Goal: Answer question/provide support: Share knowledge or assist other users

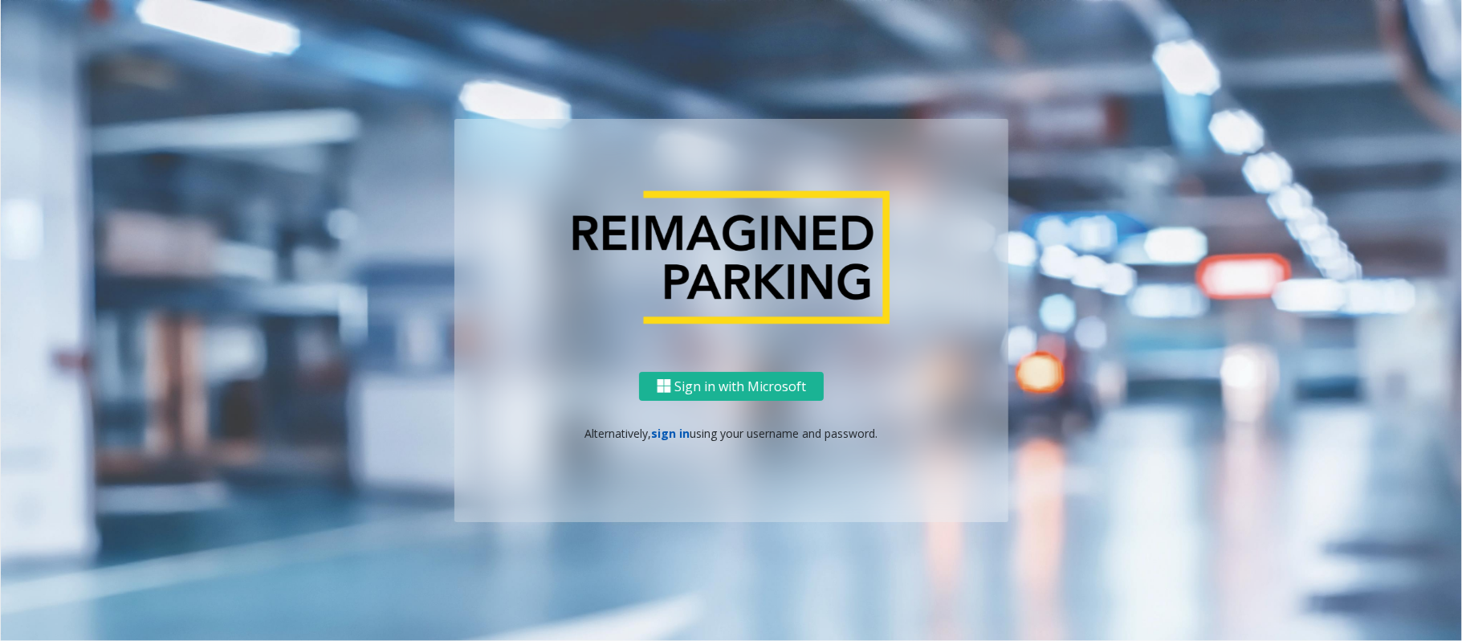
click at [670, 435] on link "sign in" at bounding box center [671, 433] width 39 height 15
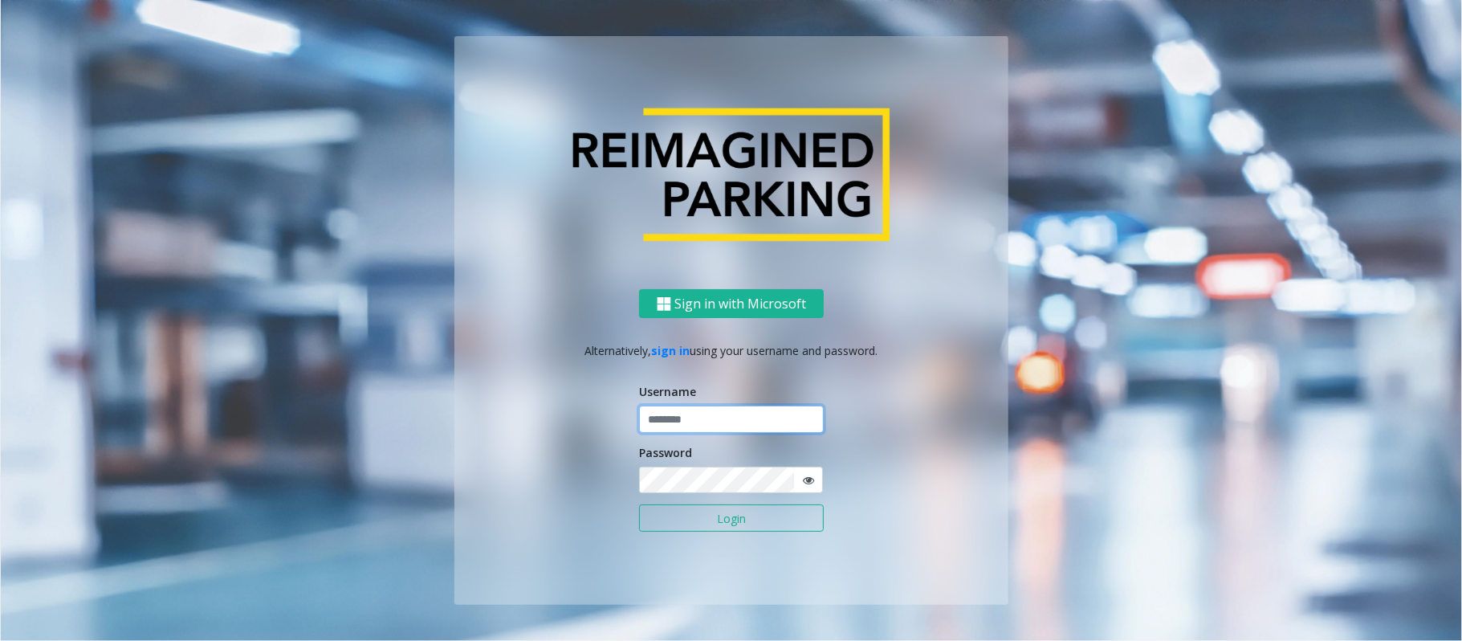
type input "******"
click at [707, 524] on button "Login" at bounding box center [731, 517] width 185 height 27
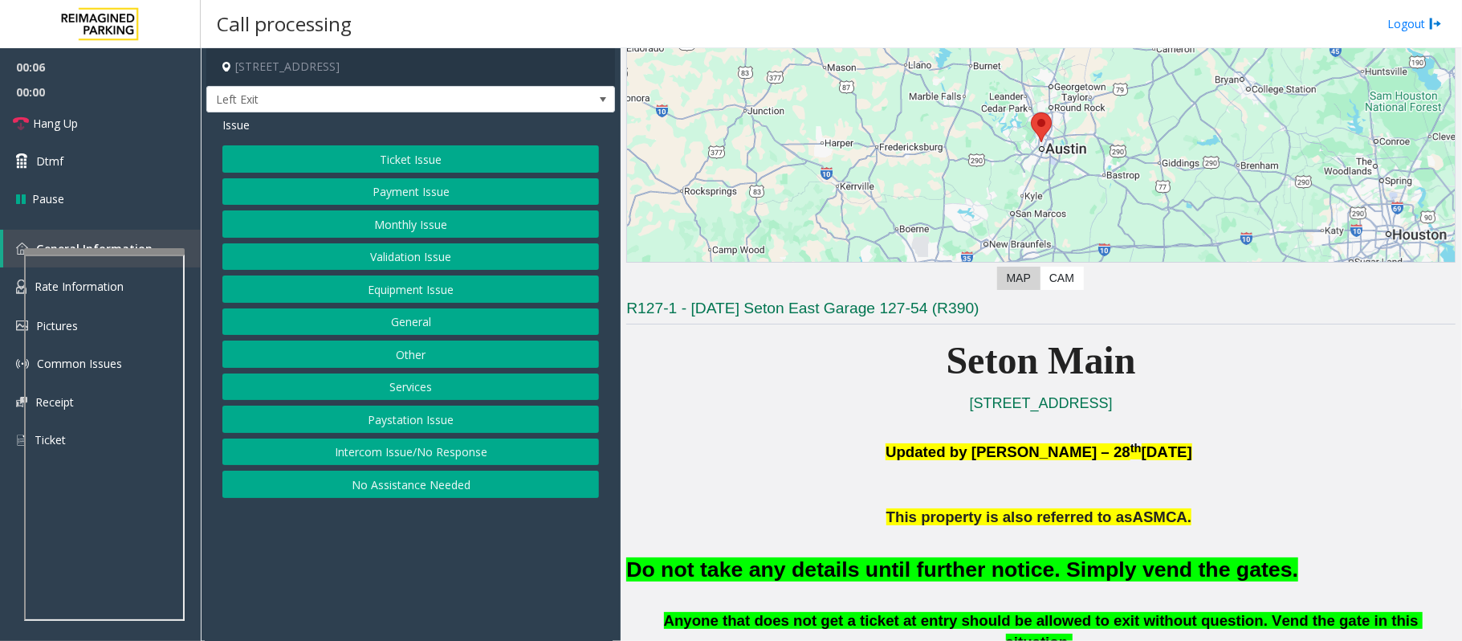
scroll to position [321, 0]
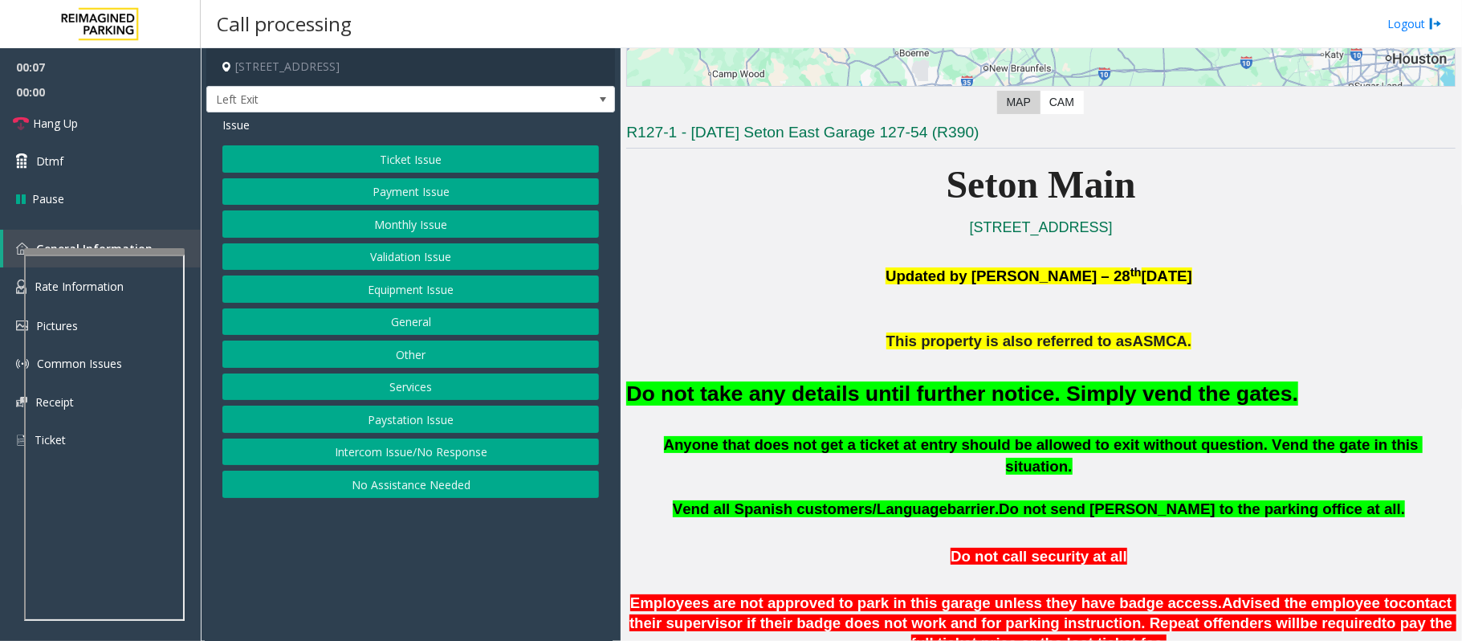
click at [450, 286] on button "Equipment Issue" at bounding box center [410, 288] width 377 height 27
click at [386, 291] on button "Gate / Door Won't Open" at bounding box center [410, 288] width 377 height 27
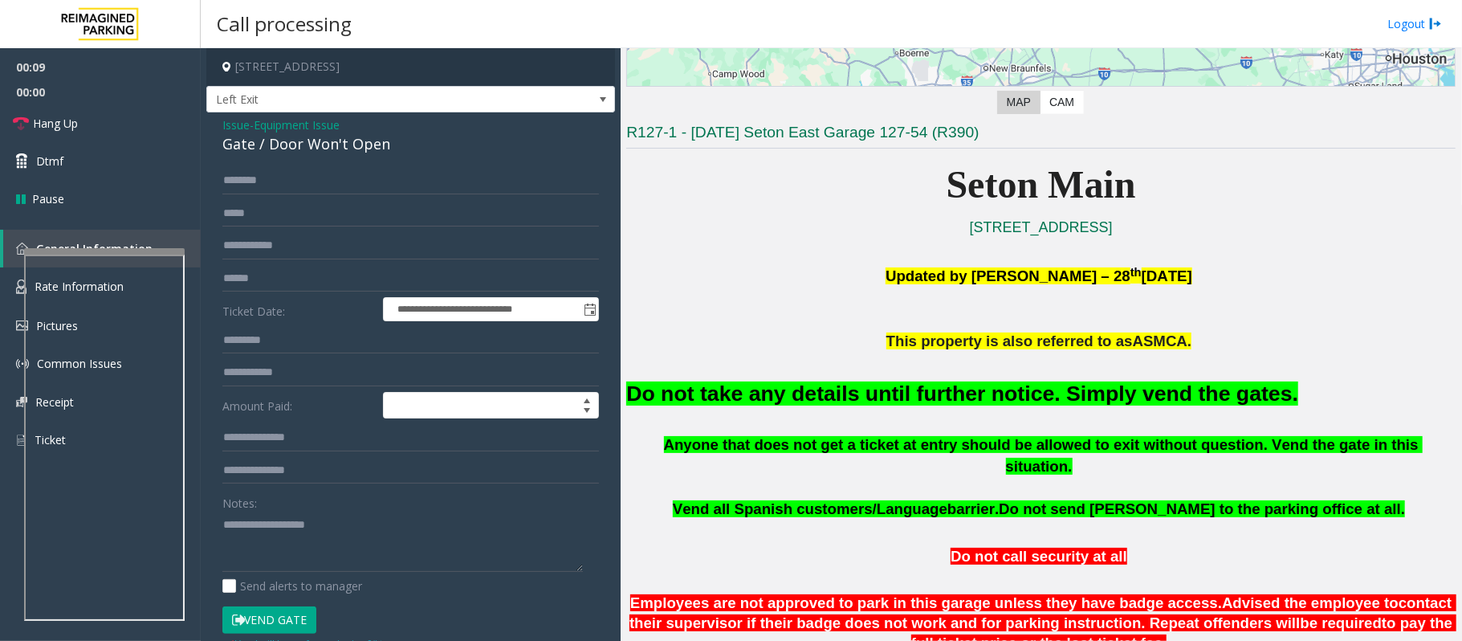
click at [286, 622] on button "Vend Gate" at bounding box center [269, 619] width 94 height 27
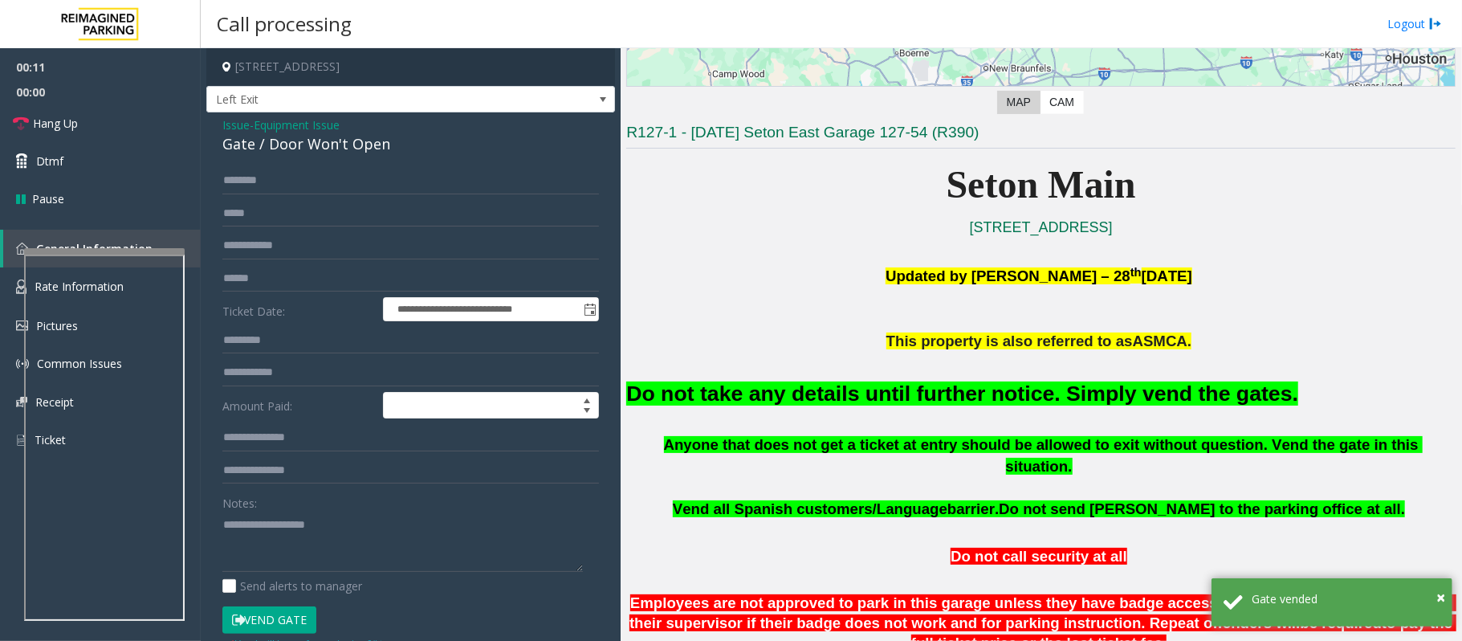
click at [228, 116] on span "Issue" at bounding box center [235, 124] width 27 height 17
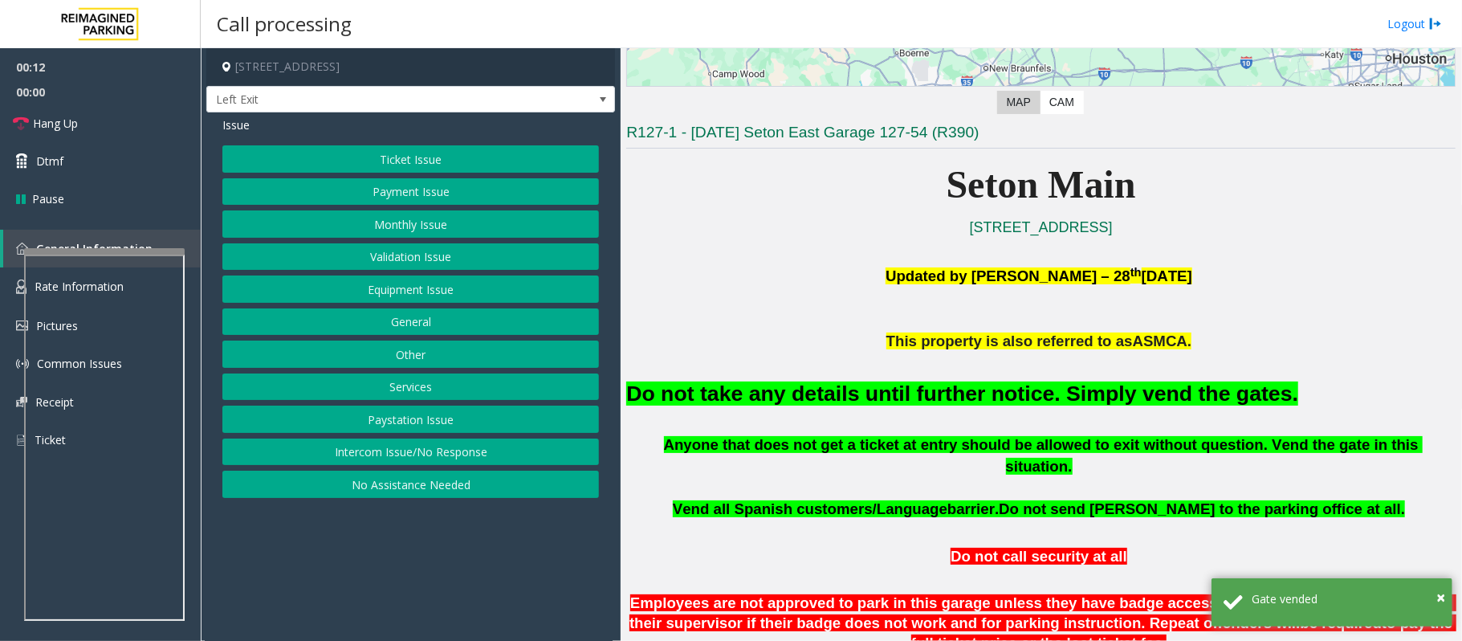
click at [414, 161] on button "Ticket Issue" at bounding box center [410, 158] width 377 height 27
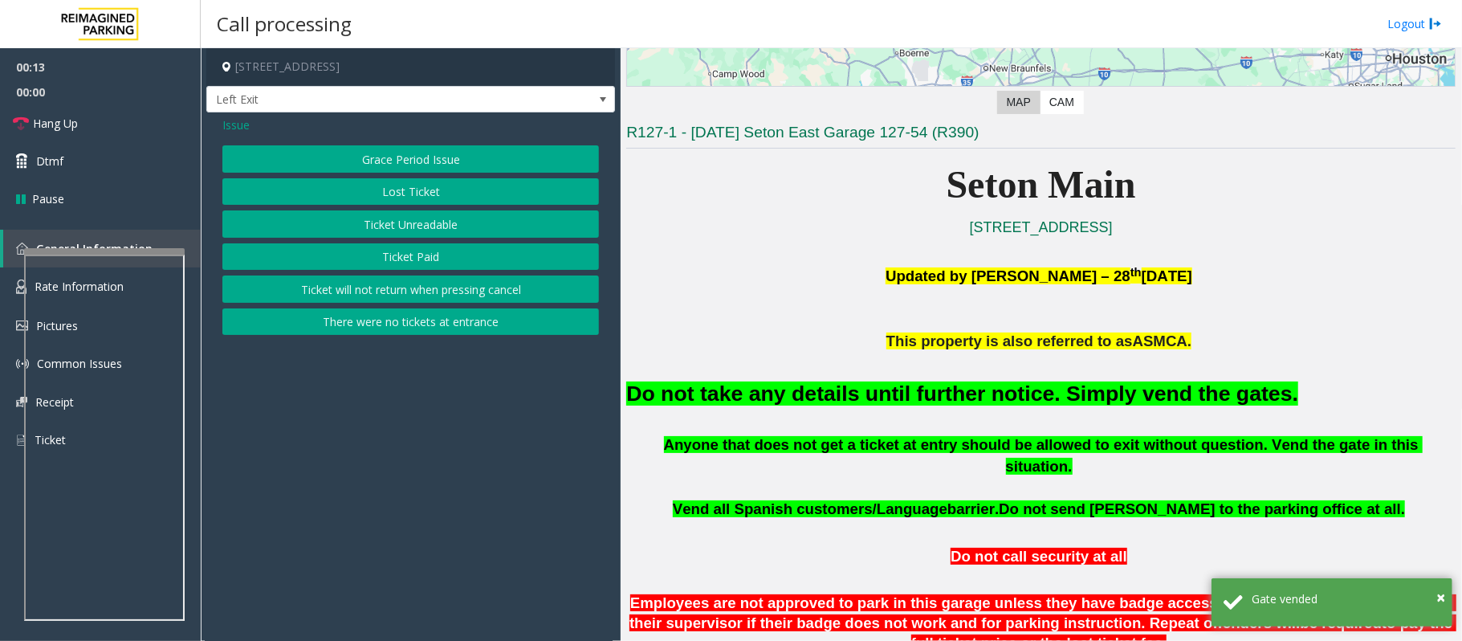
click at [379, 197] on button "Lost Ticket" at bounding box center [410, 191] width 377 height 27
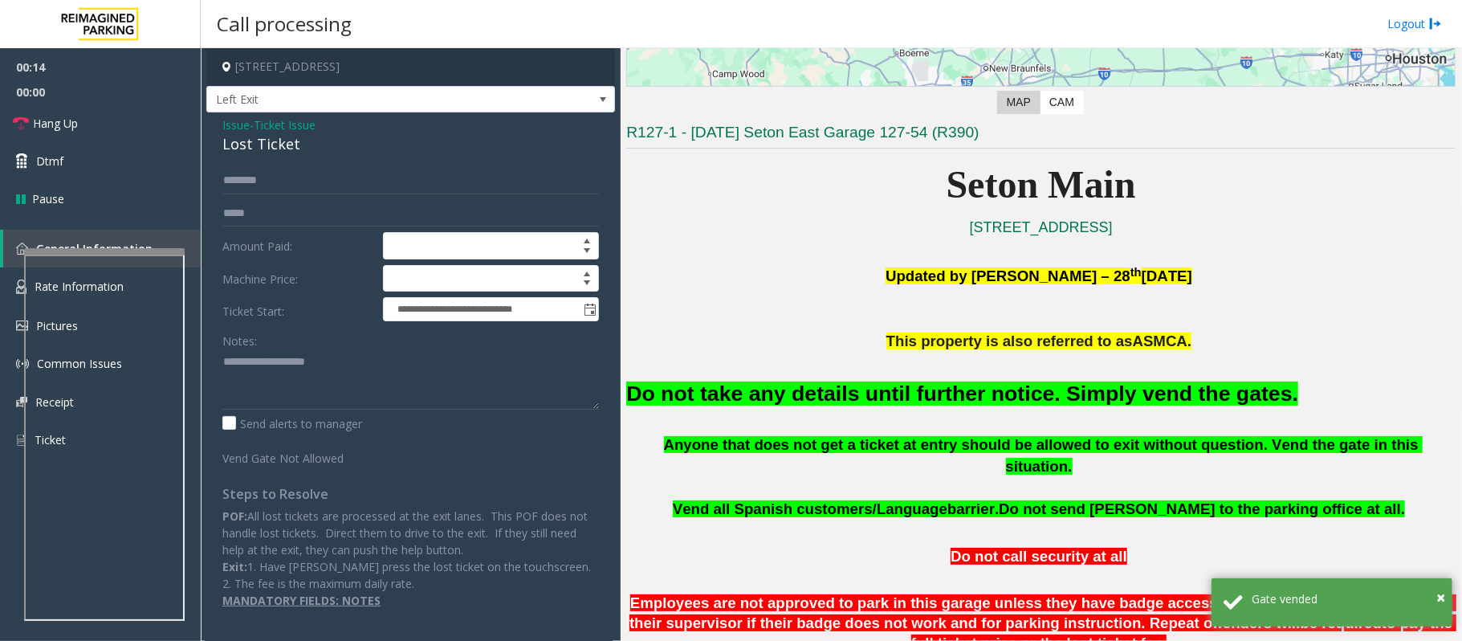
click at [813, 390] on font "Do not take any details until further notice. Simply vend the gates." at bounding box center [962, 393] width 672 height 24
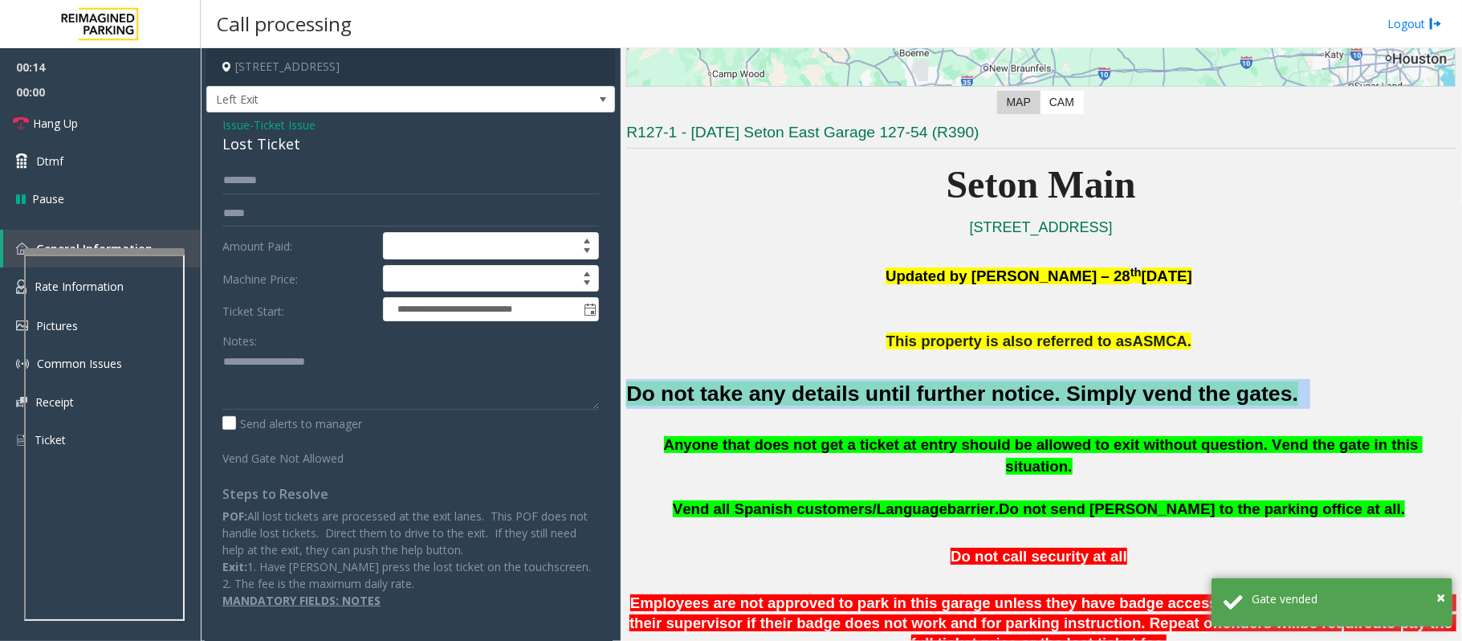
click at [813, 390] on font "Do not take any details until further notice. Simply vend the gates." at bounding box center [962, 393] width 672 height 24
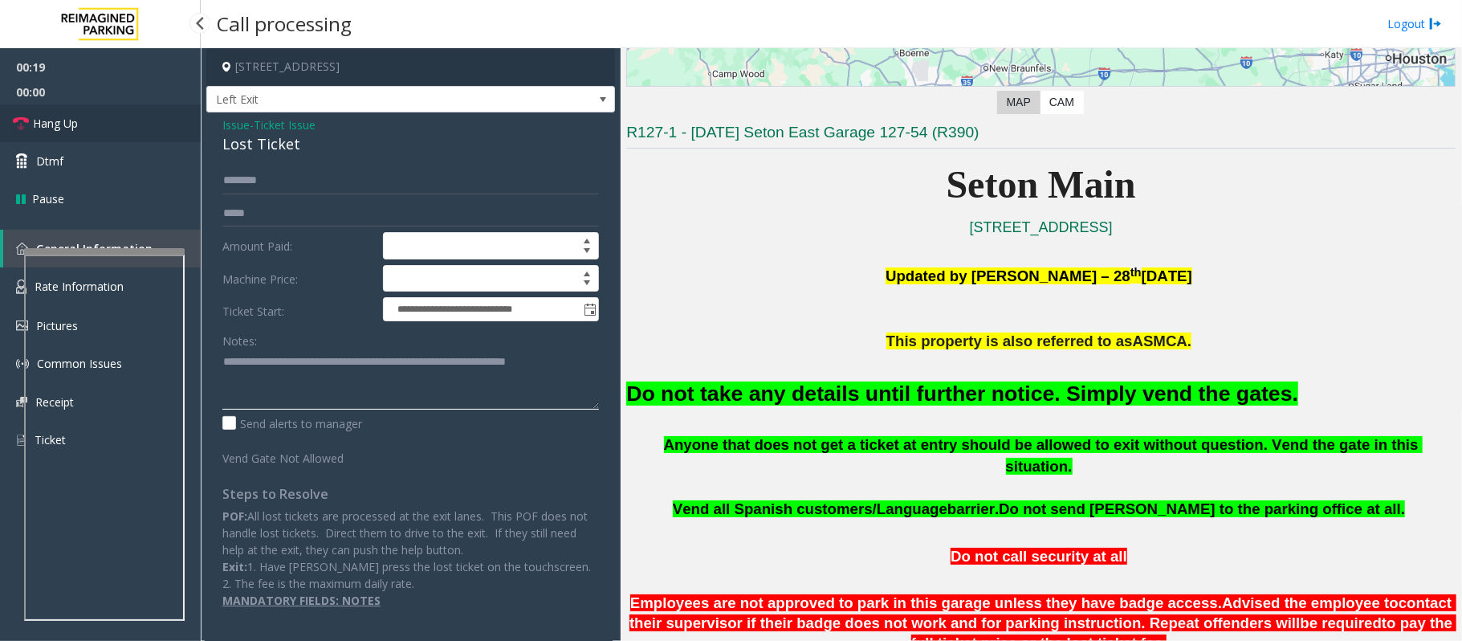
type textarea "**********"
click at [43, 106] on link "Hang Up" at bounding box center [100, 123] width 201 height 38
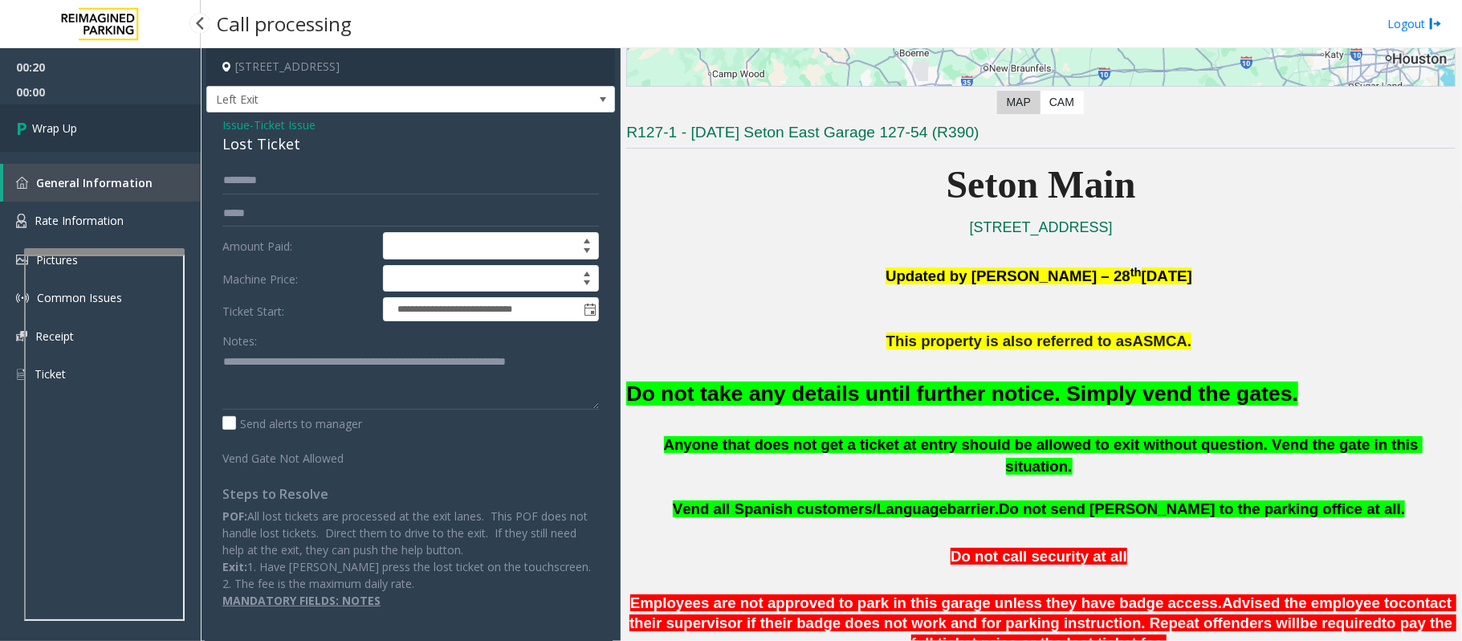
click at [52, 127] on span "Wrap Up" at bounding box center [54, 128] width 45 height 17
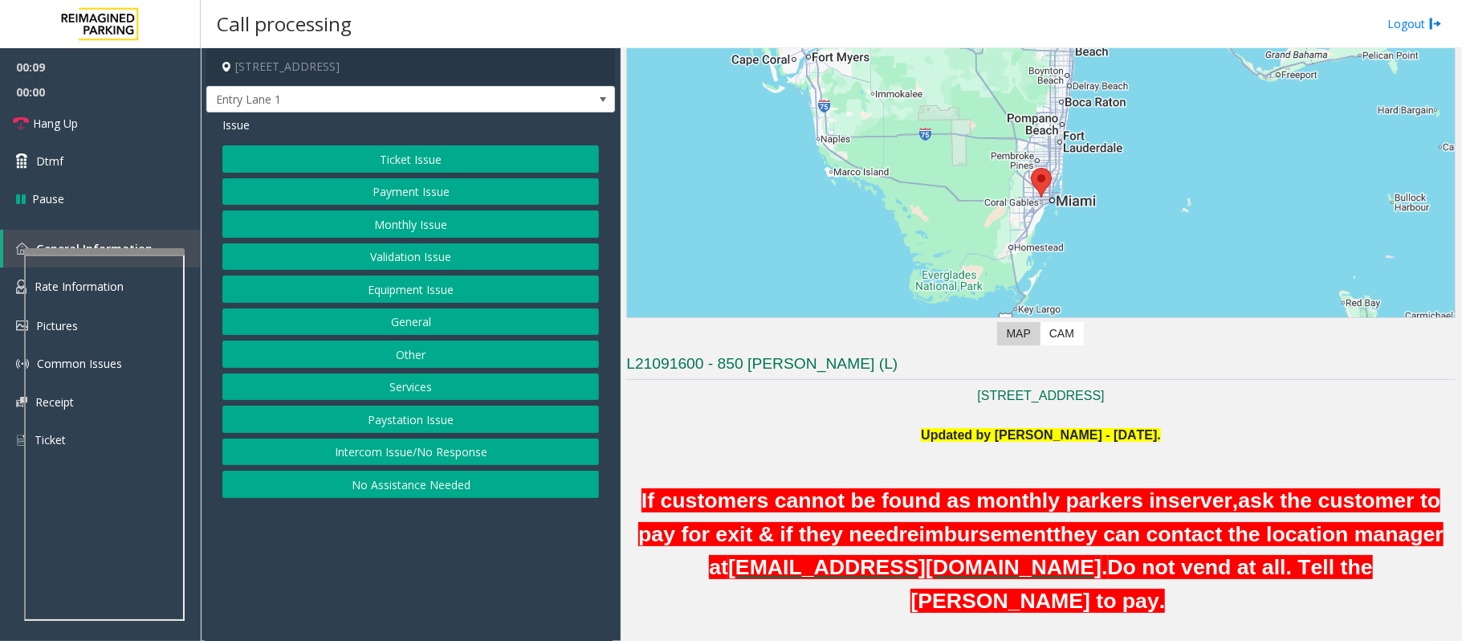
scroll to position [321, 0]
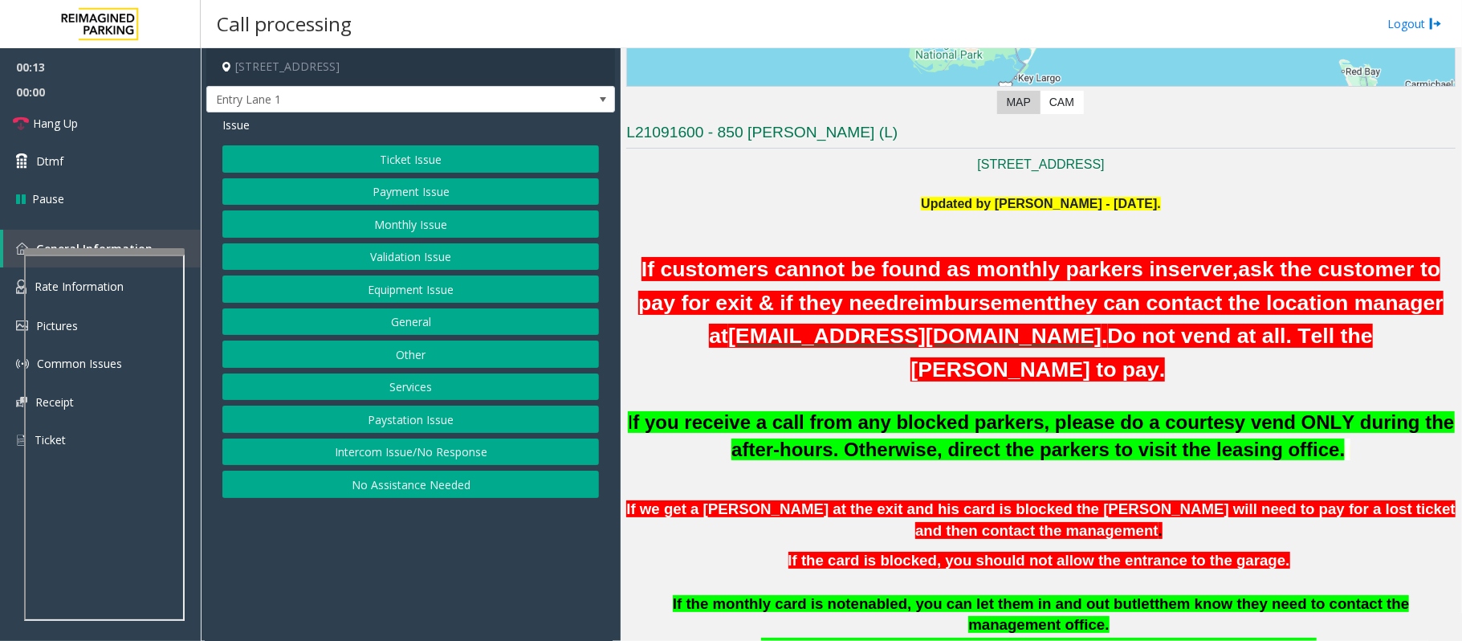
drag, startPoint x: 429, startPoint y: 454, endPoint x: 412, endPoint y: 310, distance: 144.7
click at [428, 450] on button "Intercom Issue/No Response" at bounding box center [410, 451] width 377 height 27
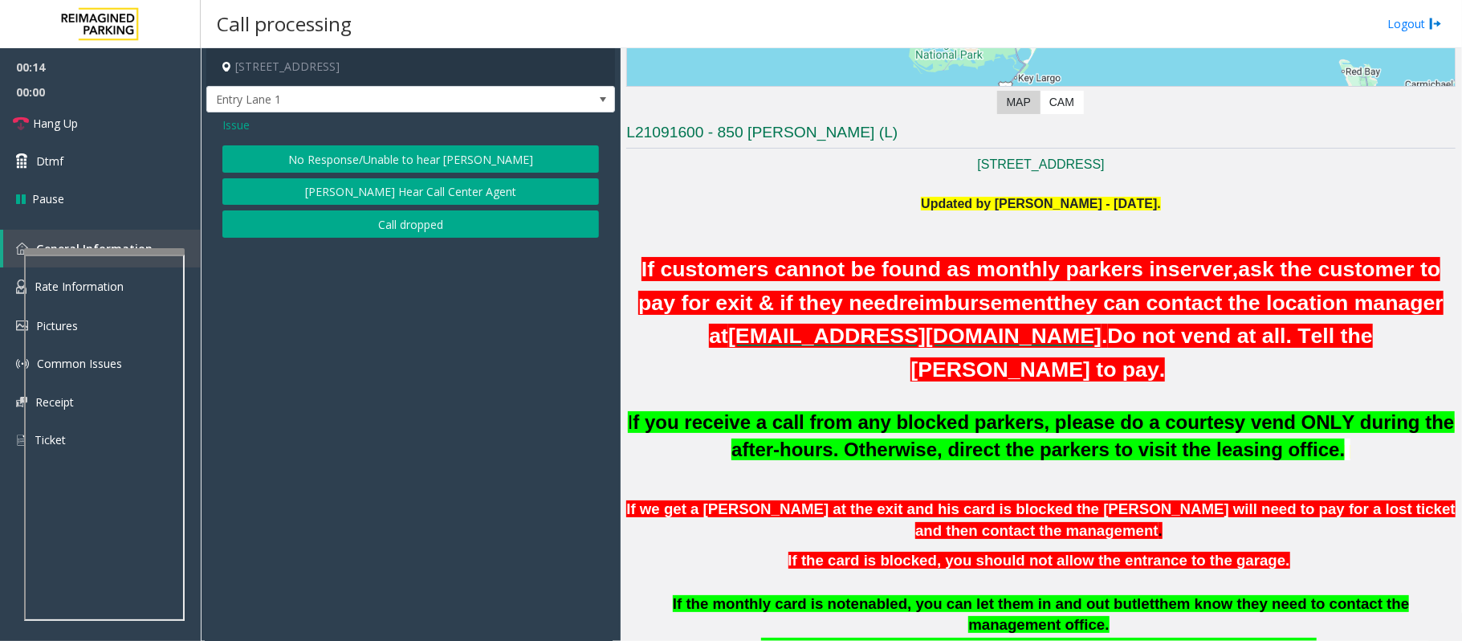
click at [398, 161] on button "No Response/Unable to hear [PERSON_NAME]" at bounding box center [410, 158] width 377 height 27
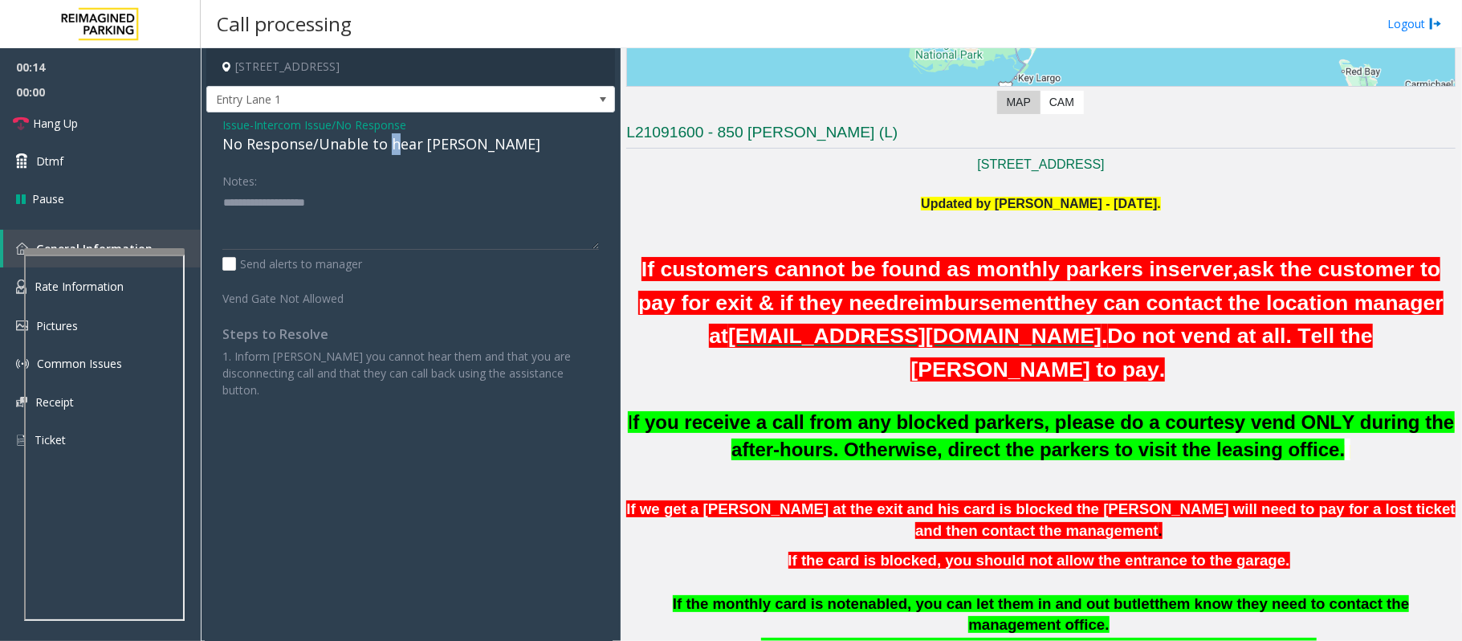
click at [389, 139] on div "No Response/Unable to hear [PERSON_NAME]" at bounding box center [410, 144] width 377 height 22
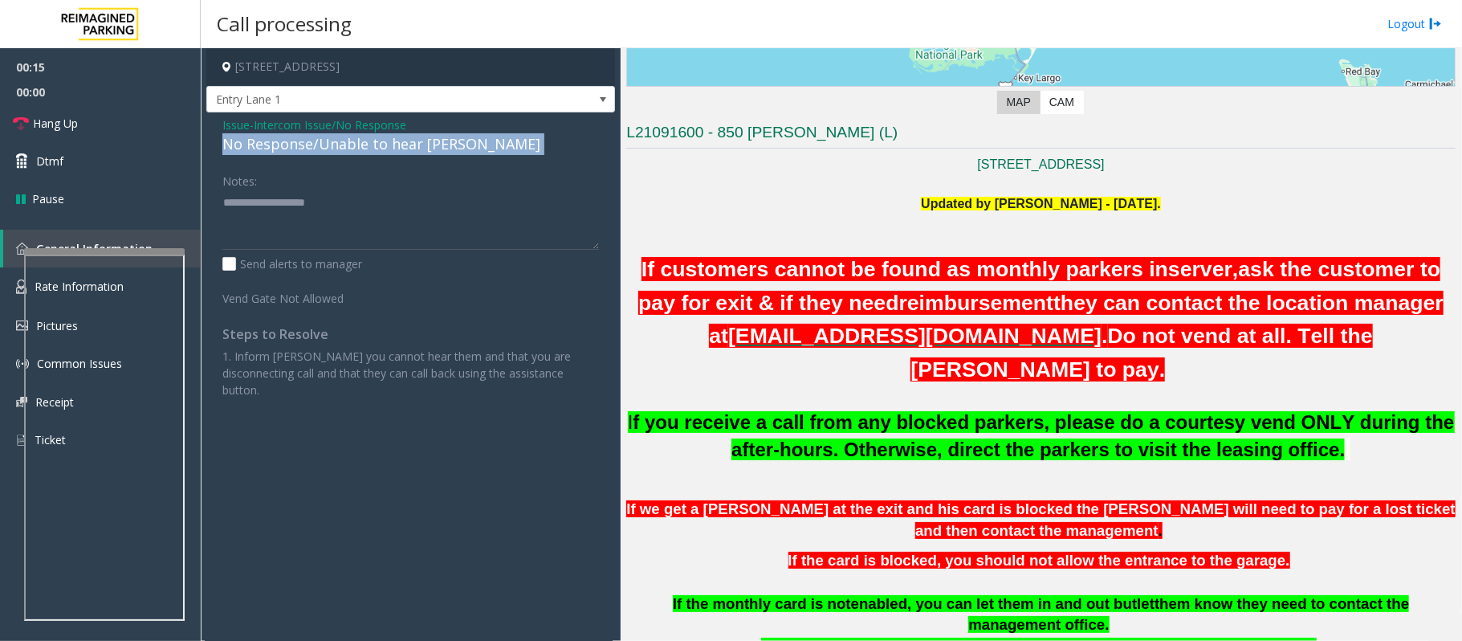
click at [389, 139] on div "No Response/Unable to hear [PERSON_NAME]" at bounding box center [410, 144] width 377 height 22
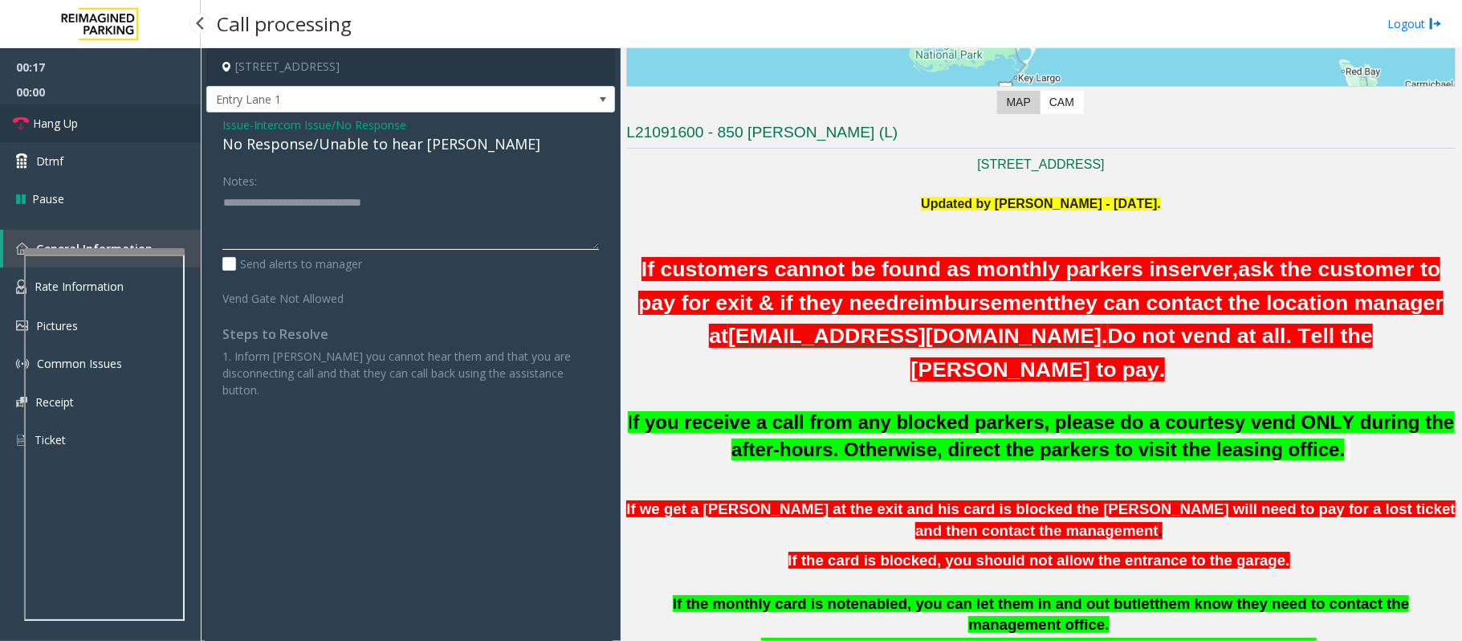
type textarea "**********"
click at [58, 130] on span "Hang Up" at bounding box center [55, 123] width 45 height 17
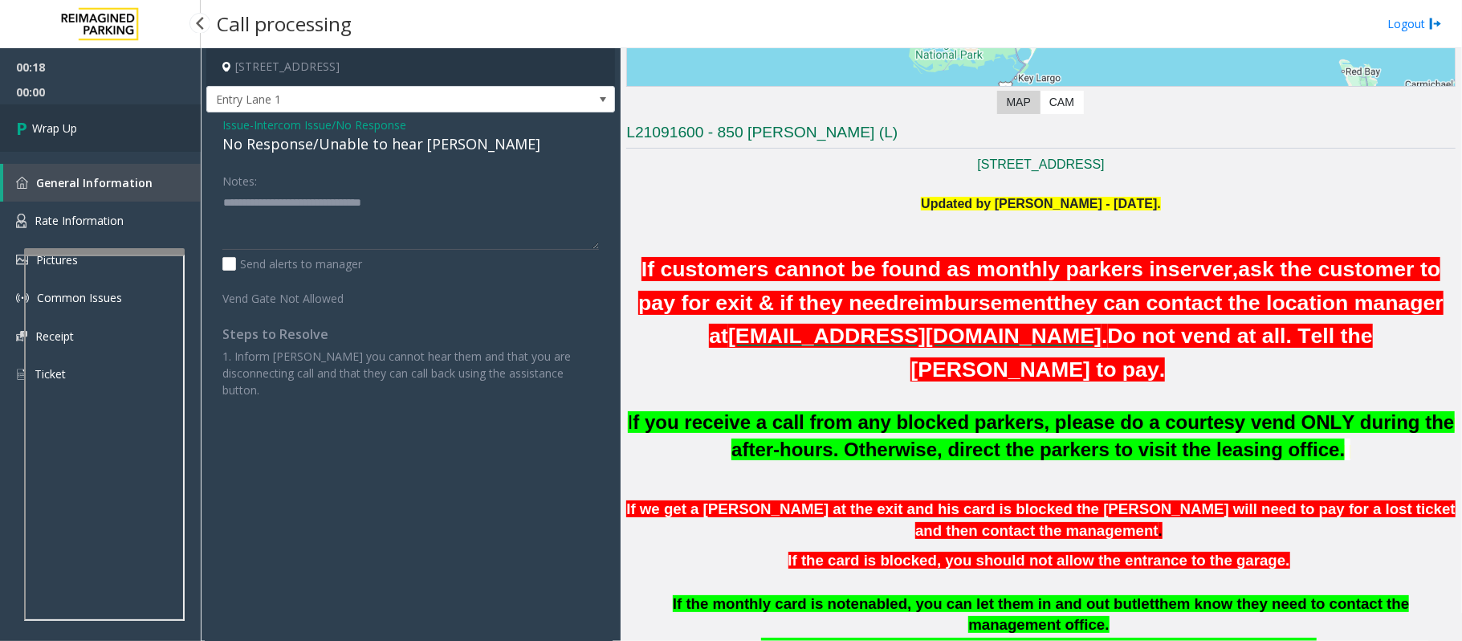
click at [65, 128] on span "Wrap Up" at bounding box center [54, 128] width 45 height 17
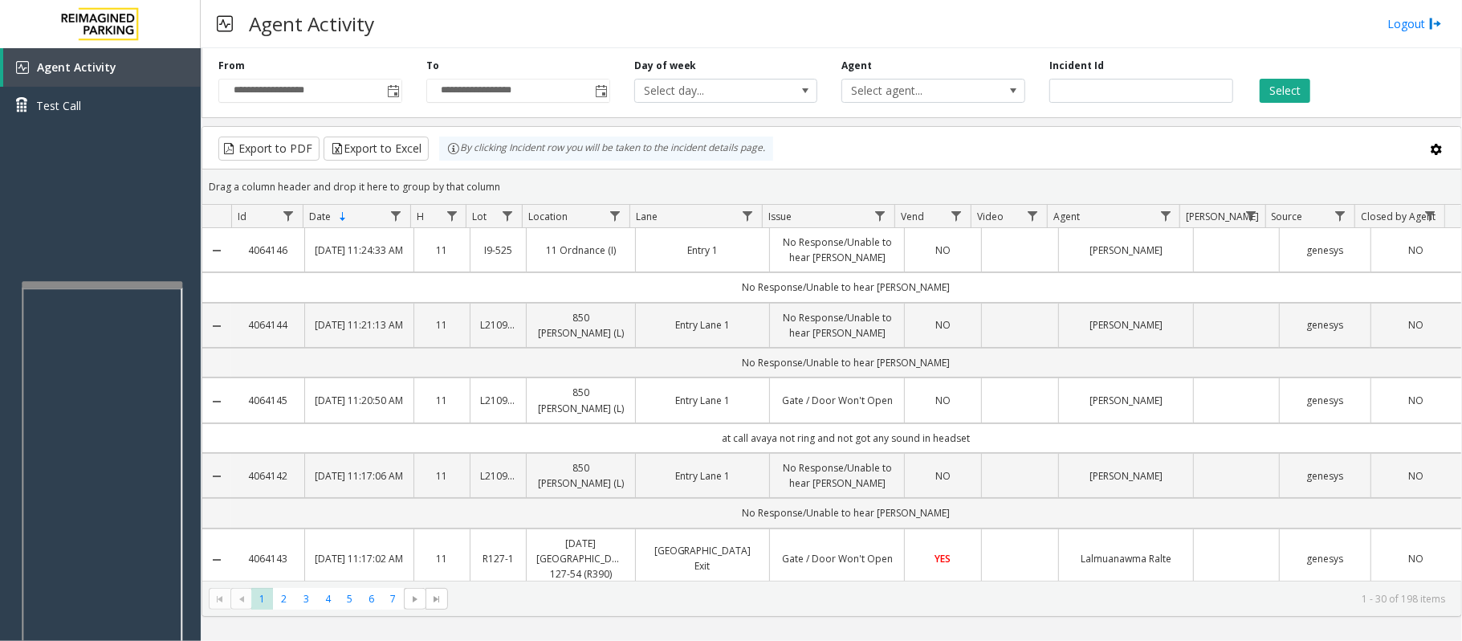
click at [100, 283] on div at bounding box center [102, 284] width 161 height 6
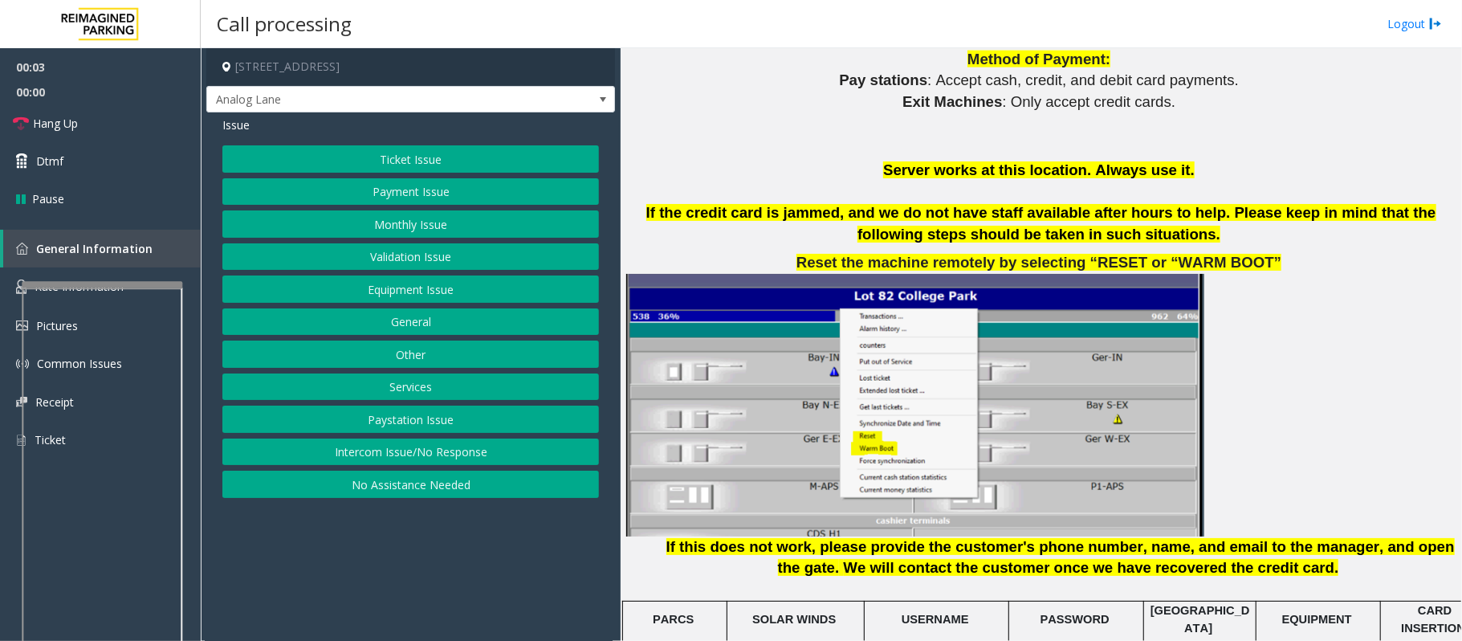
scroll to position [2034, 0]
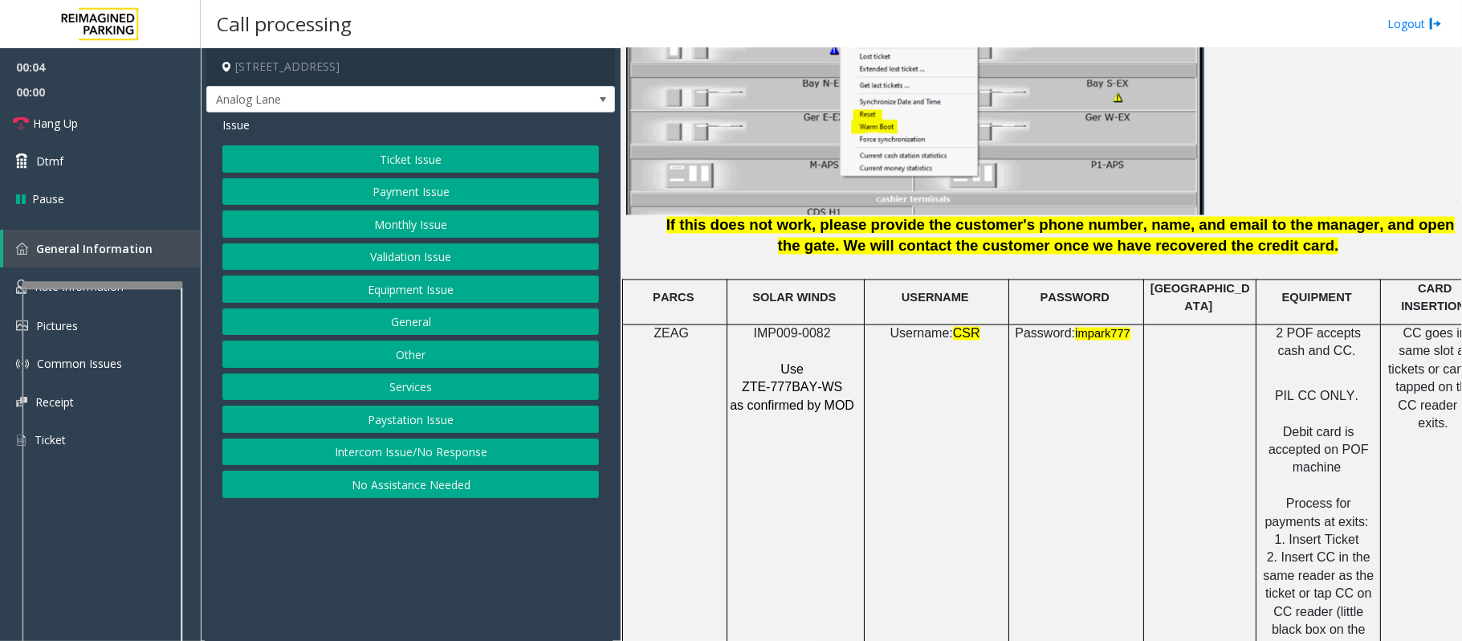
click at [776, 327] on span "IMP009-0082" at bounding box center [792, 334] width 77 height 14
copy p "IMP009-0082"
click at [336, 184] on button "Payment Issue" at bounding box center [410, 191] width 377 height 27
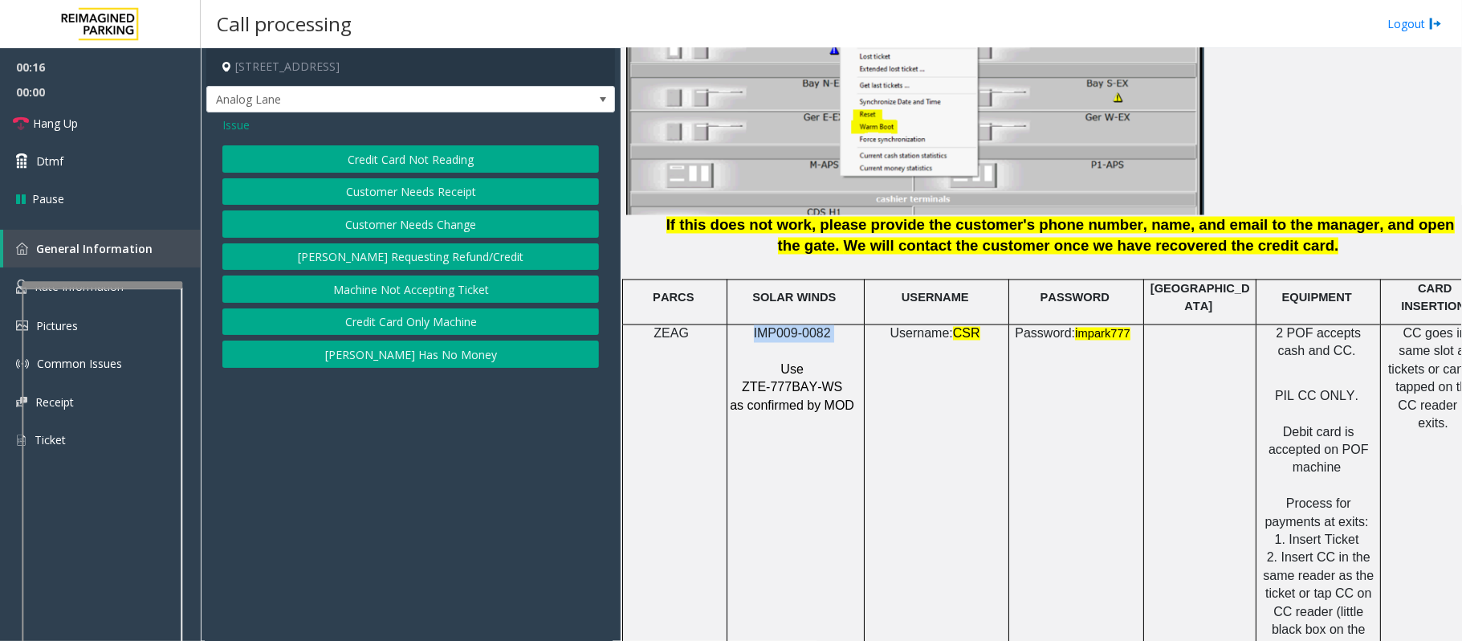
click at [340, 153] on button "Credit Card Not Reading" at bounding box center [410, 158] width 377 height 27
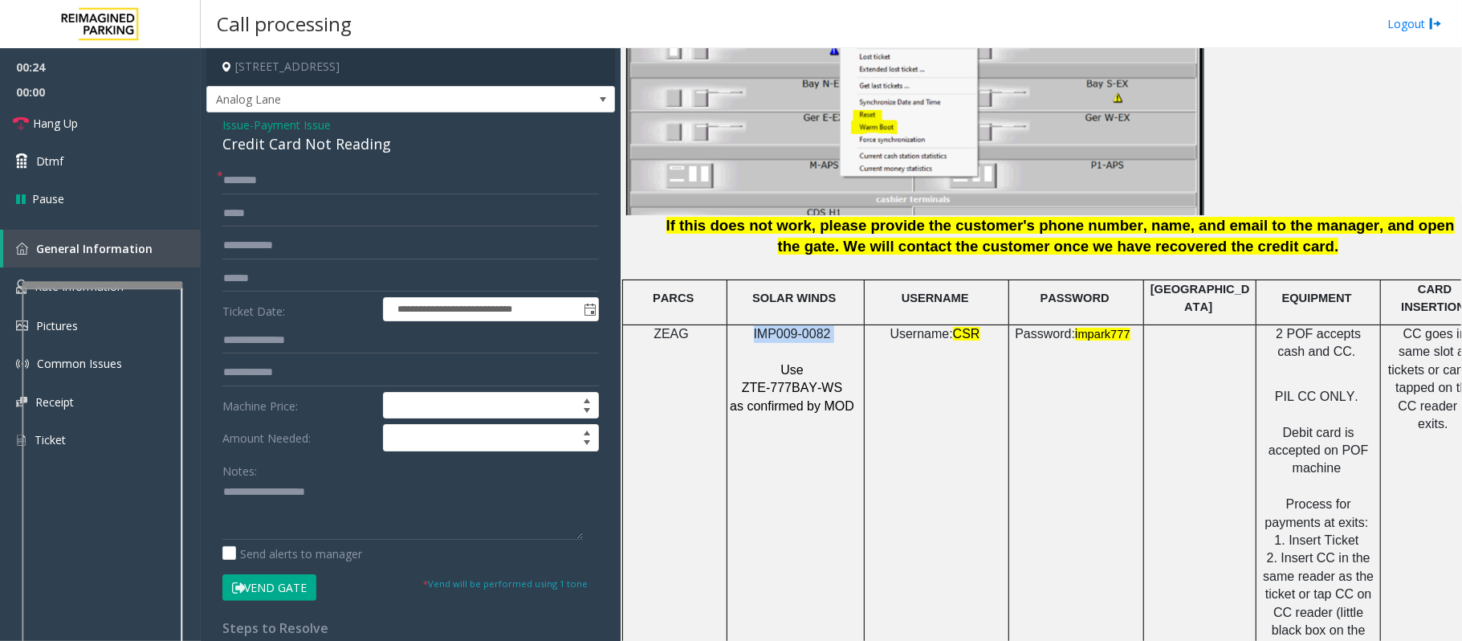
scroll to position [2034, 45]
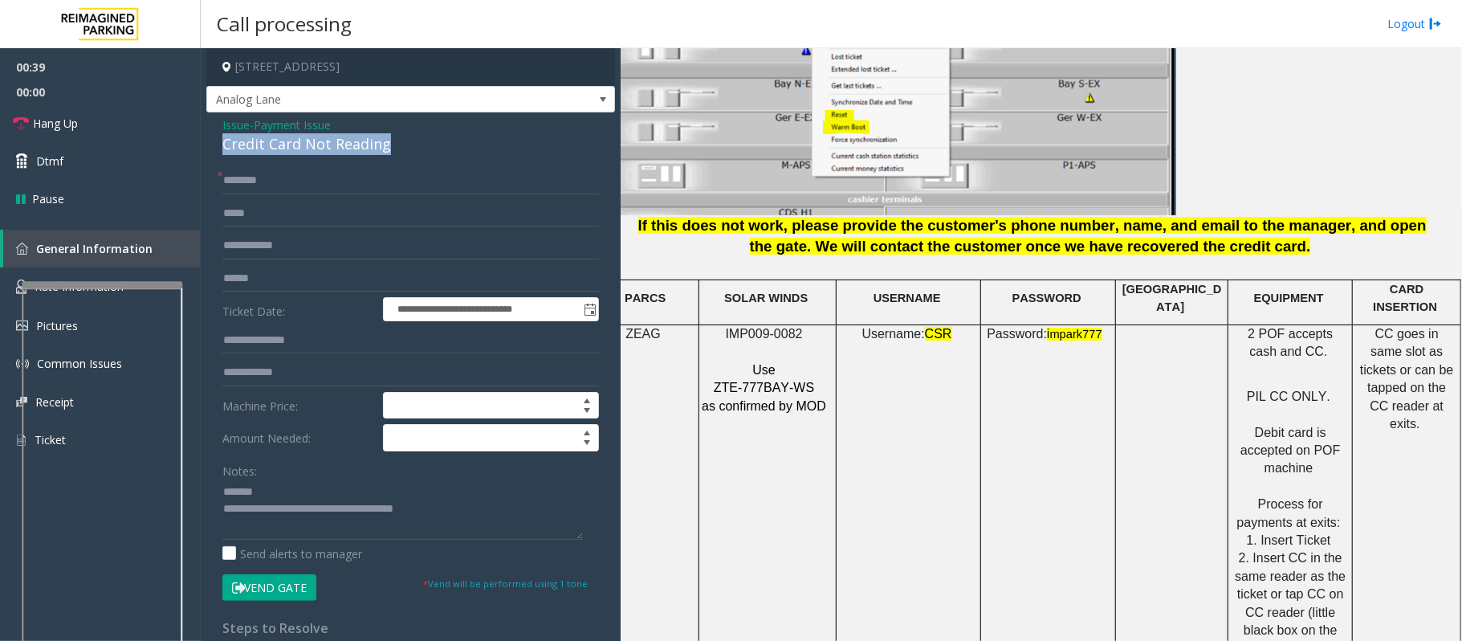
drag, startPoint x: 398, startPoint y: 146, endPoint x: 217, endPoint y: 140, distance: 181.6
click at [217, 140] on div "**********" at bounding box center [410, 494] width 409 height 764
type textarea "**********"
click at [244, 287] on input "text" at bounding box center [410, 278] width 377 height 27
click at [239, 276] on input "text" at bounding box center [410, 278] width 377 height 27
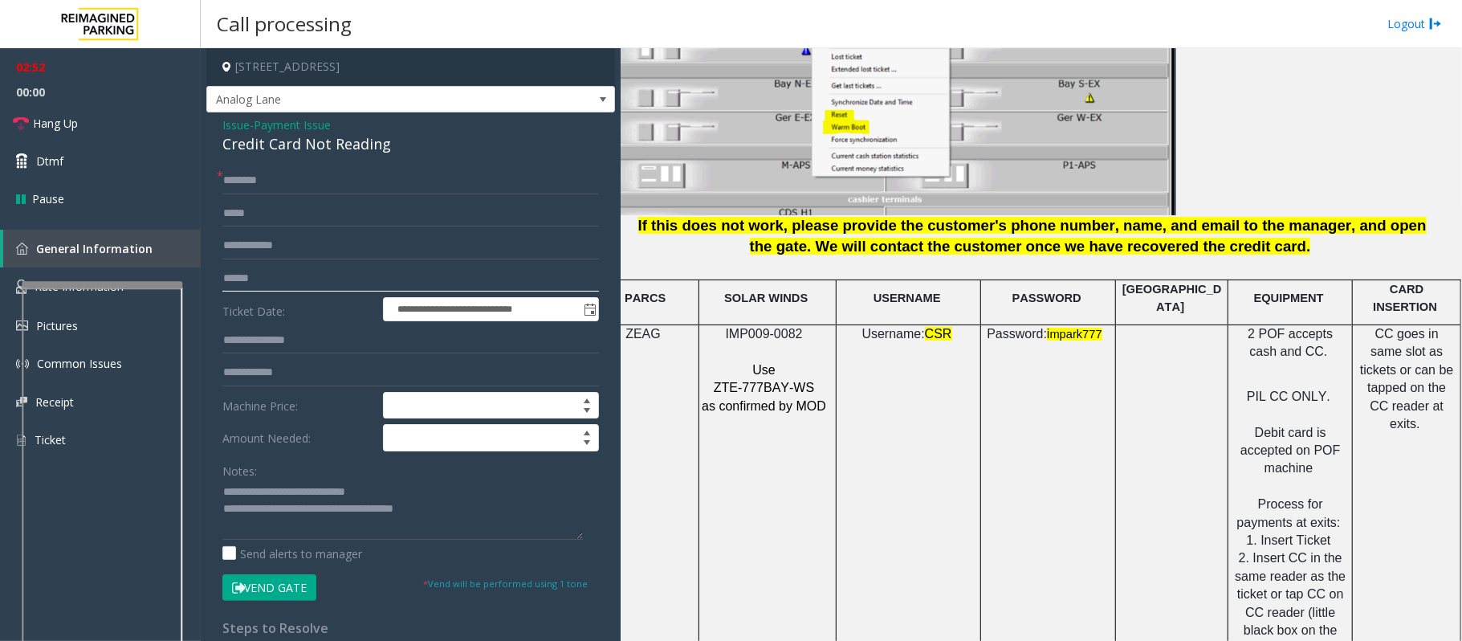
click at [230, 278] on input "text" at bounding box center [410, 278] width 377 height 27
click at [249, 284] on input "text" at bounding box center [410, 278] width 377 height 27
click at [246, 187] on input "text" at bounding box center [410, 180] width 377 height 27
click at [249, 178] on input "text" at bounding box center [410, 180] width 377 height 27
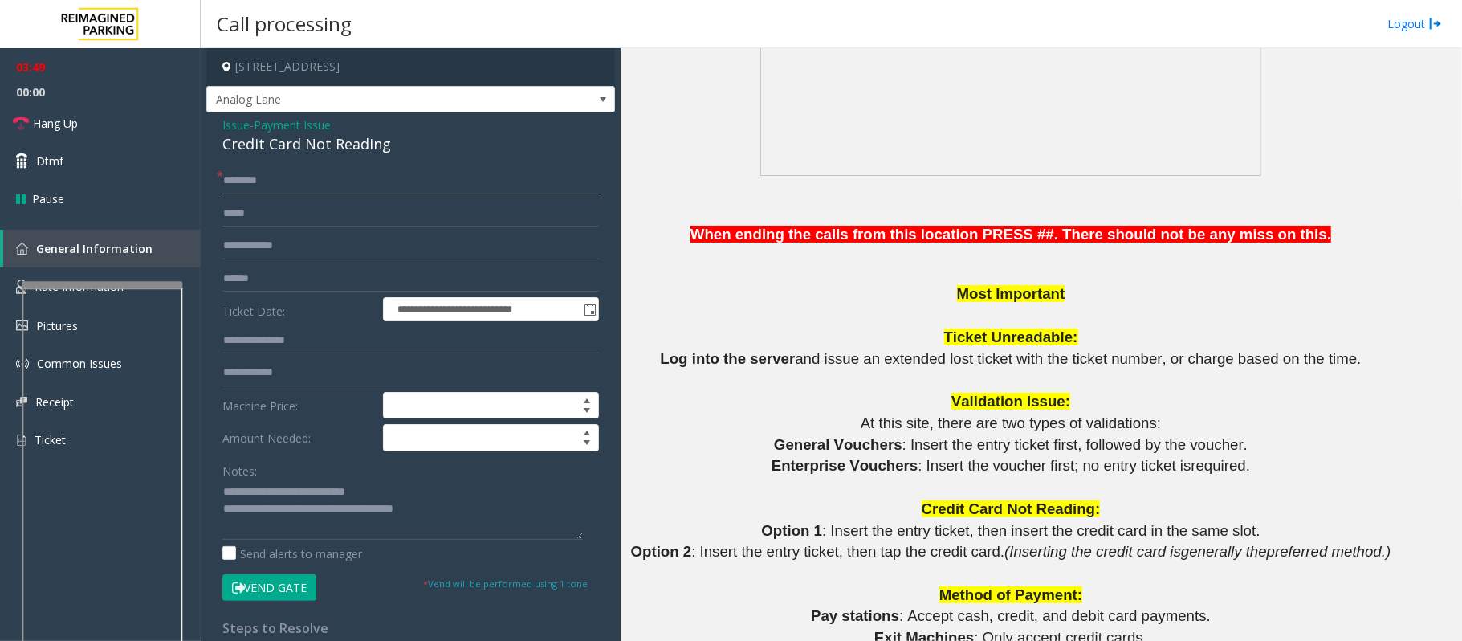
scroll to position [856, 45]
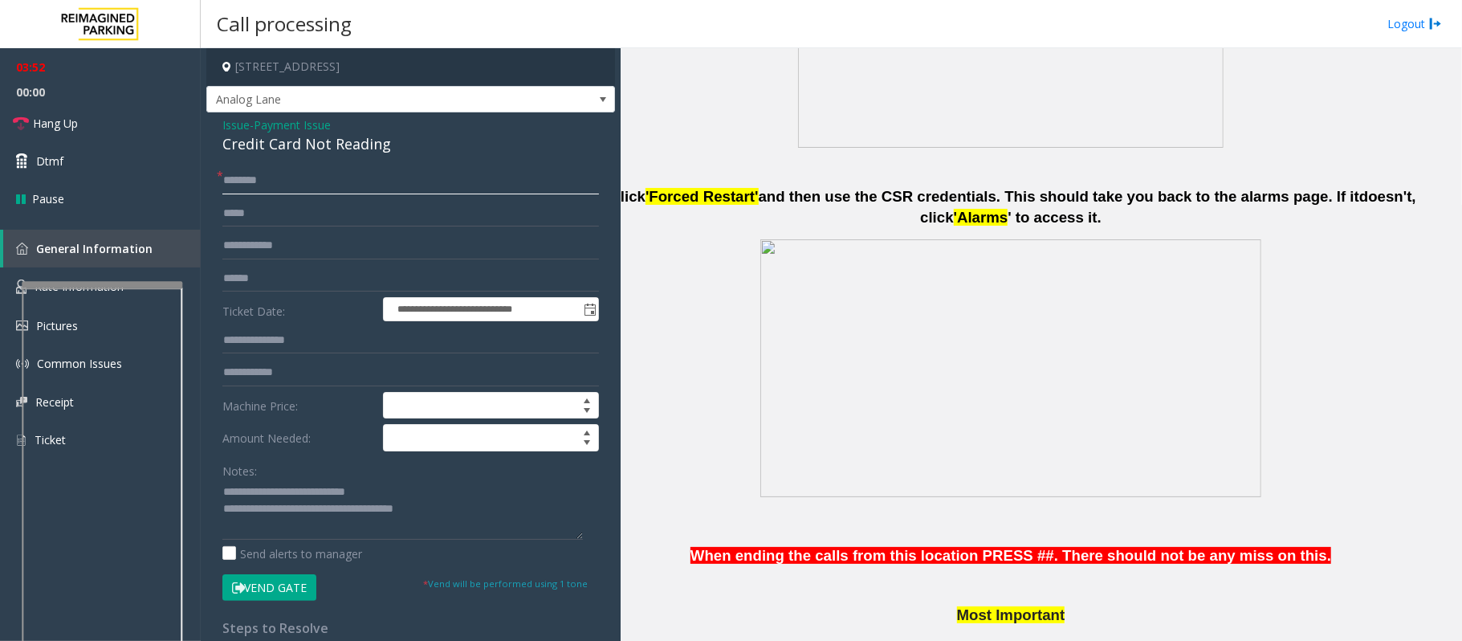
click at [289, 170] on input "text" at bounding box center [410, 180] width 377 height 27
click at [229, 177] on input "****" at bounding box center [410, 180] width 377 height 27
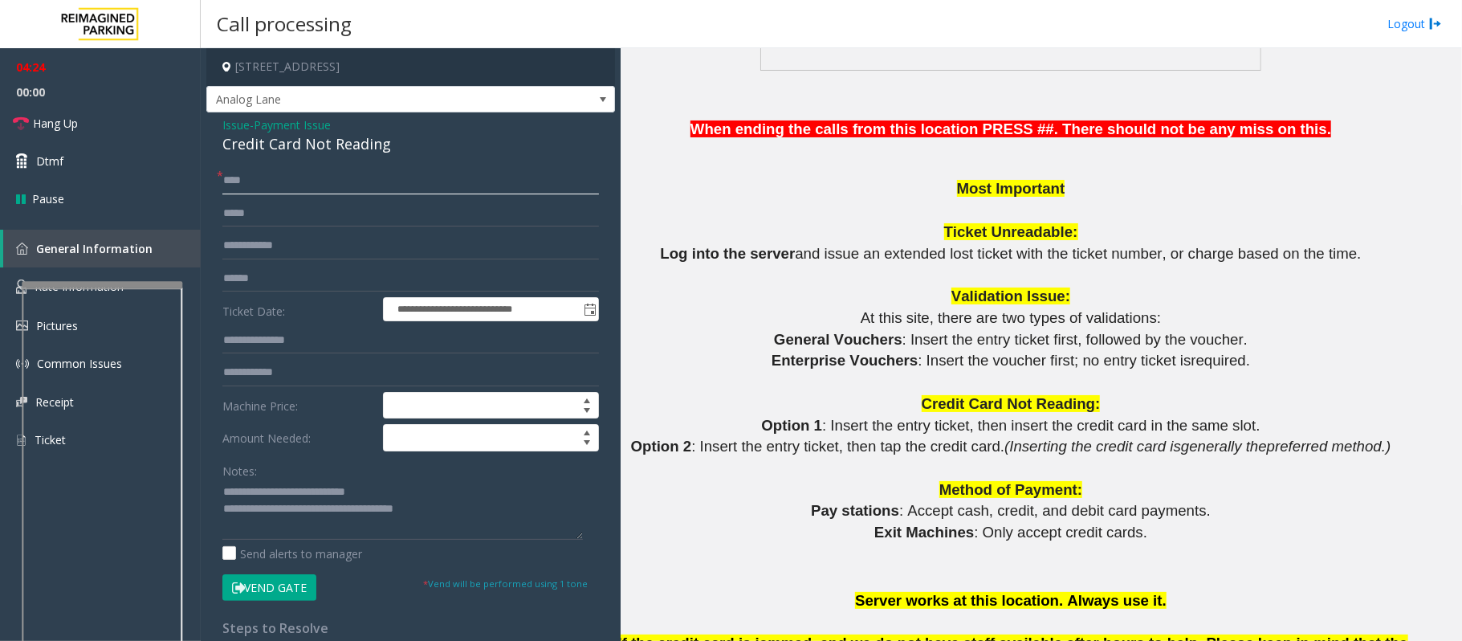
scroll to position [1498, 45]
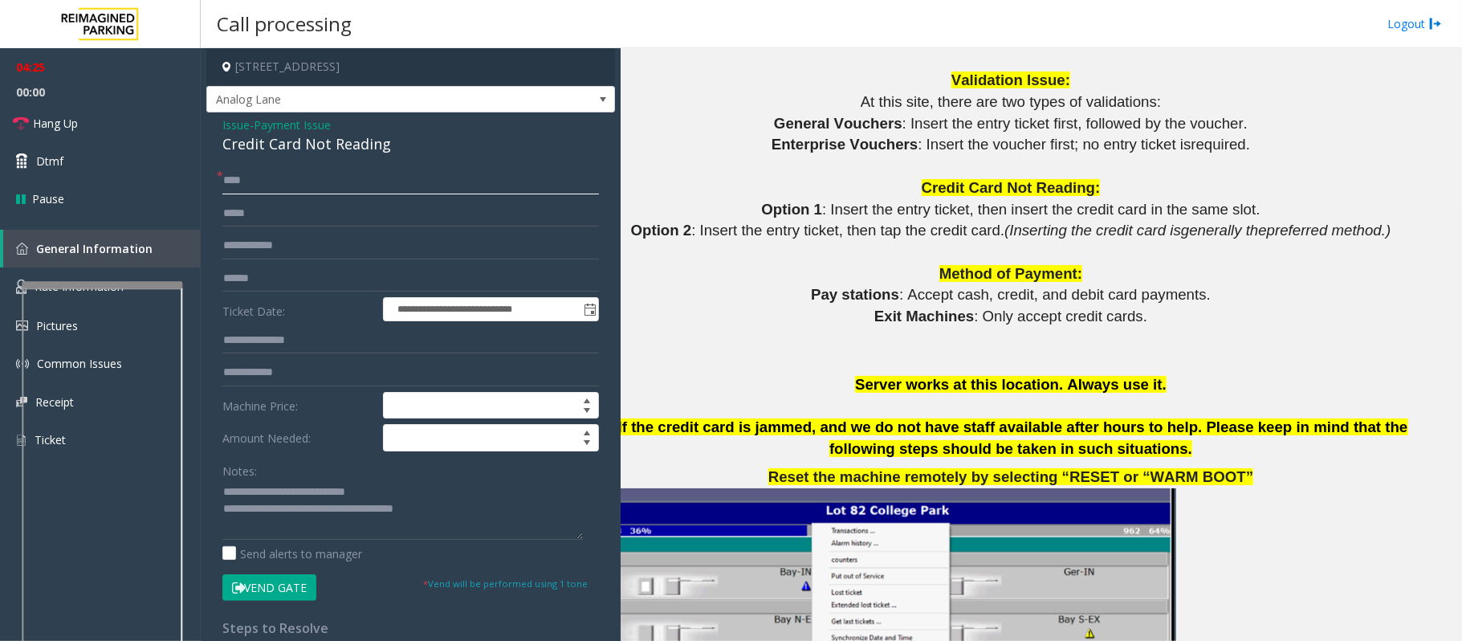
type input "****"
drag, startPoint x: 273, startPoint y: 593, endPoint x: 654, endPoint y: 527, distance: 386.3
click at [275, 593] on button "Vend Gate" at bounding box center [269, 587] width 94 height 27
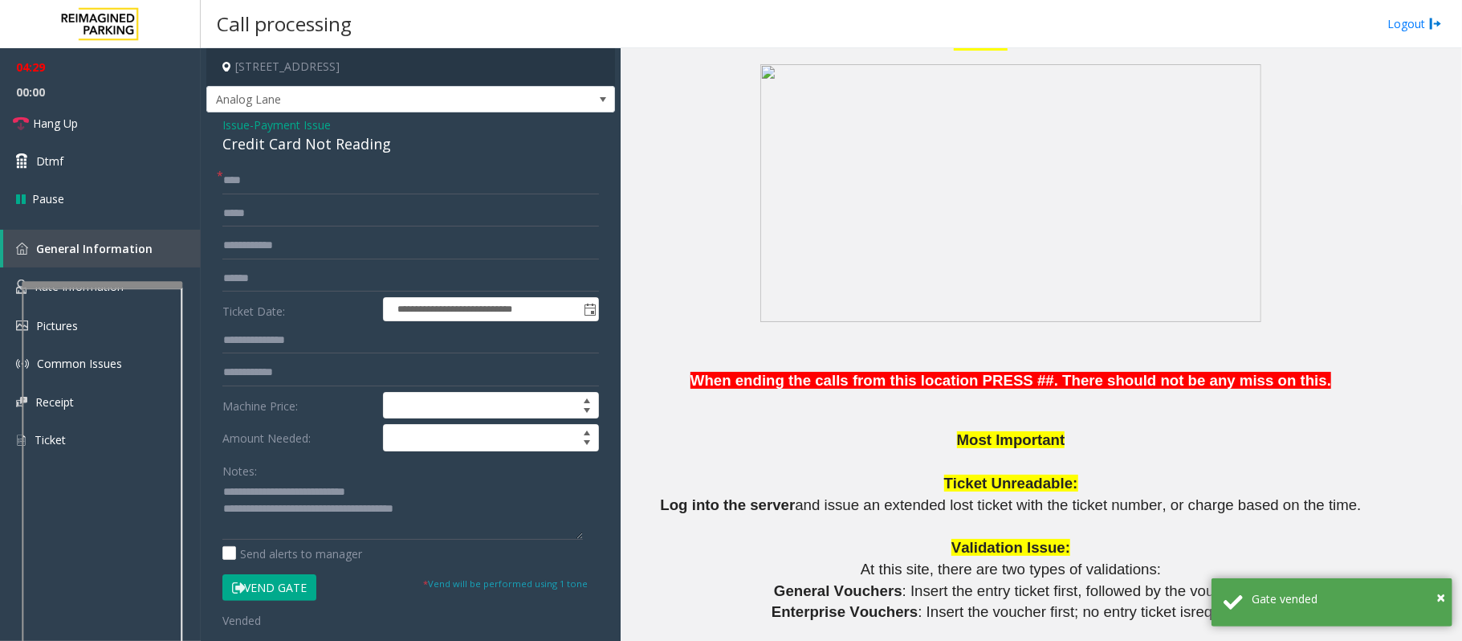
scroll to position [642, 45]
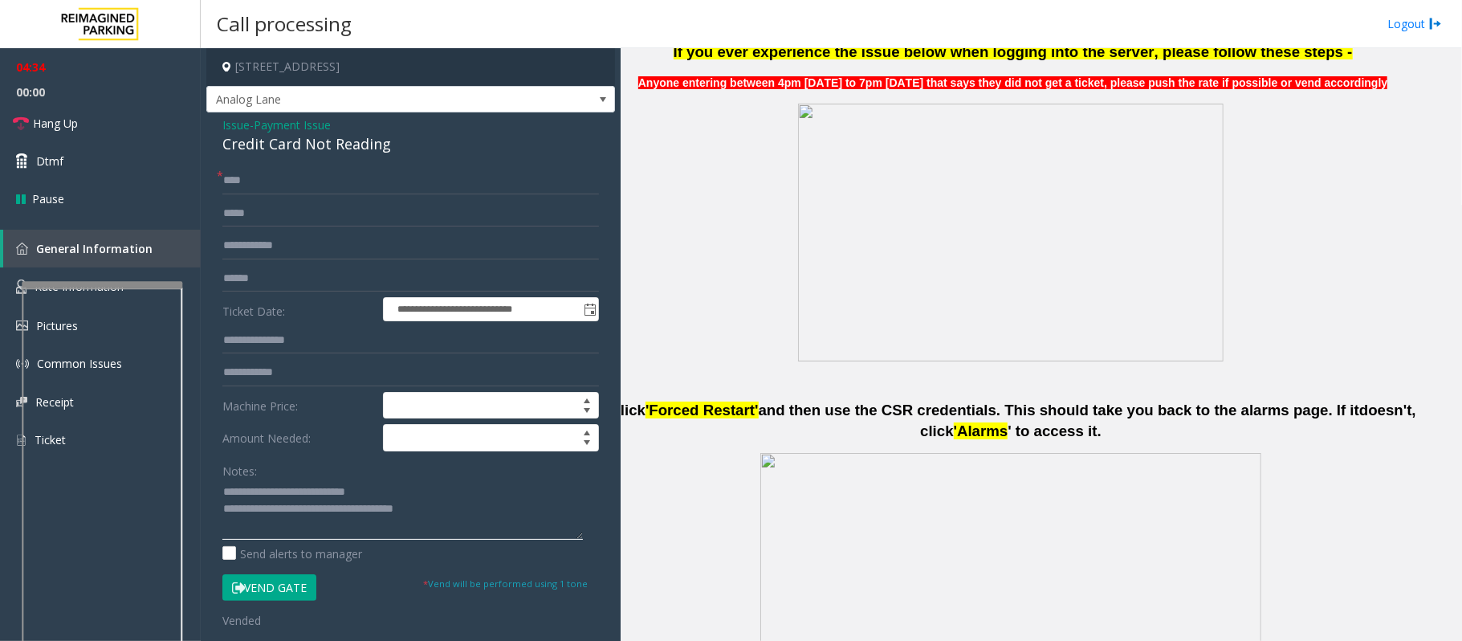
drag, startPoint x: 469, startPoint y: 509, endPoint x: 291, endPoint y: 515, distance: 178.4
click at [291, 515] on textarea at bounding box center [402, 509] width 361 height 60
click at [85, 126] on link "Hang Up" at bounding box center [100, 123] width 201 height 38
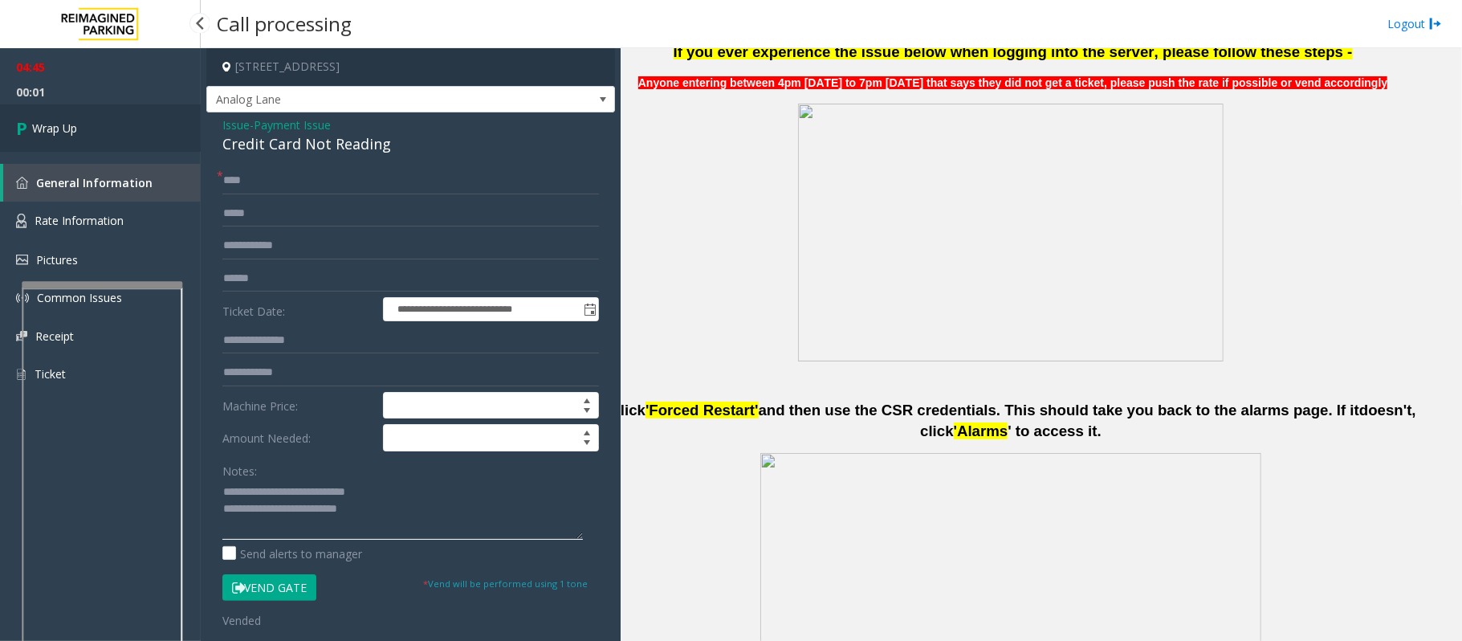
type textarea "**********"
click at [47, 124] on span "Wrap Up" at bounding box center [54, 128] width 45 height 17
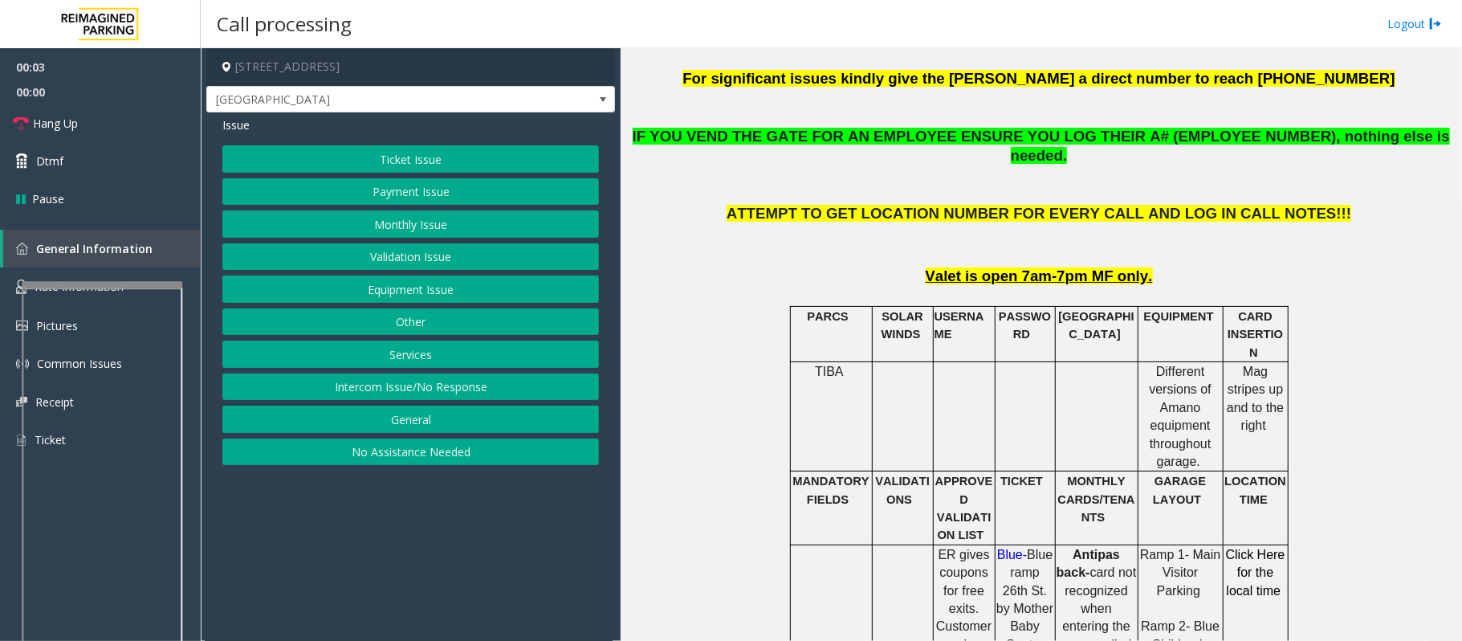
scroll to position [642, 0]
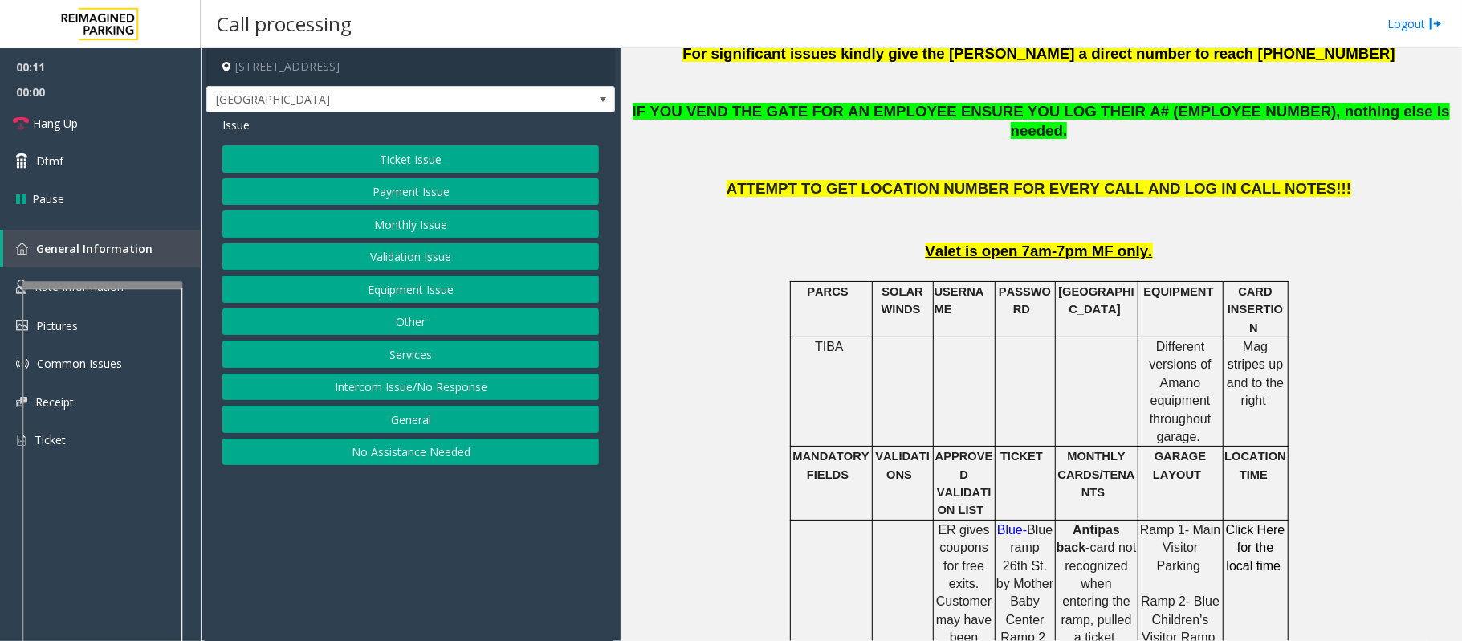
click at [402, 300] on button "Equipment Issue" at bounding box center [410, 288] width 377 height 27
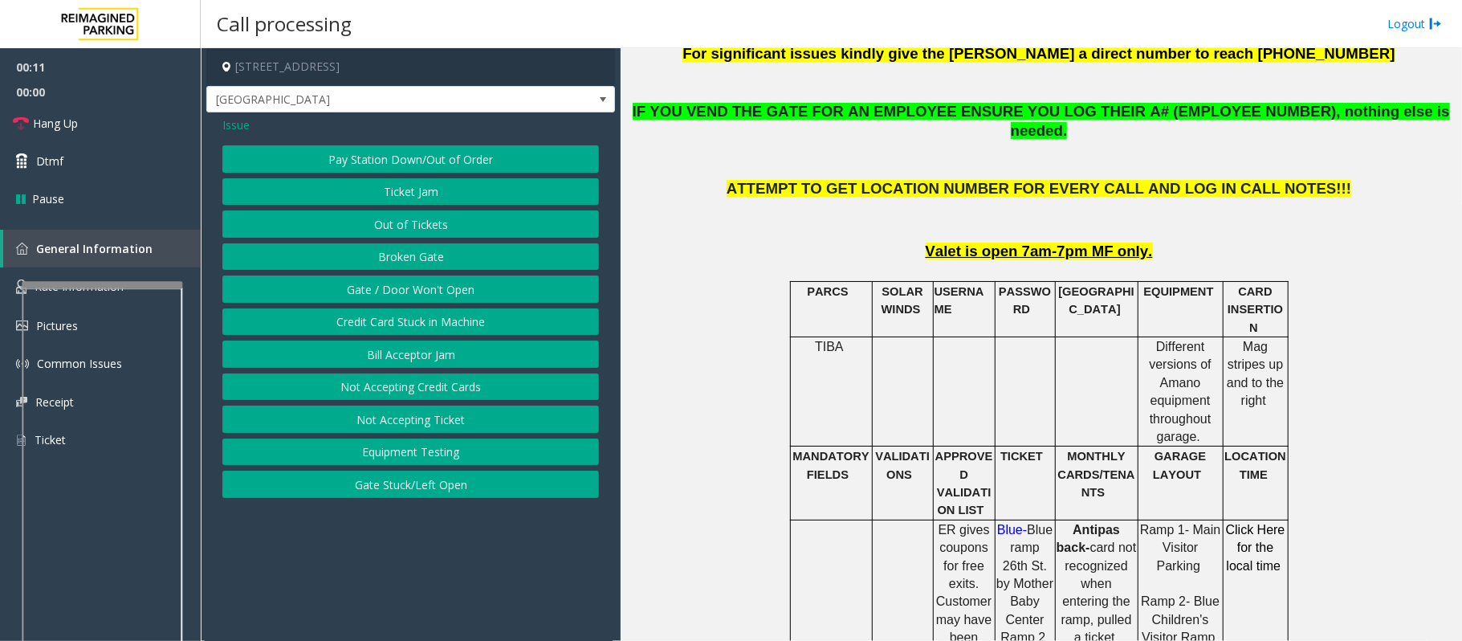
click at [390, 292] on button "Gate / Door Won't Open" at bounding box center [410, 288] width 377 height 27
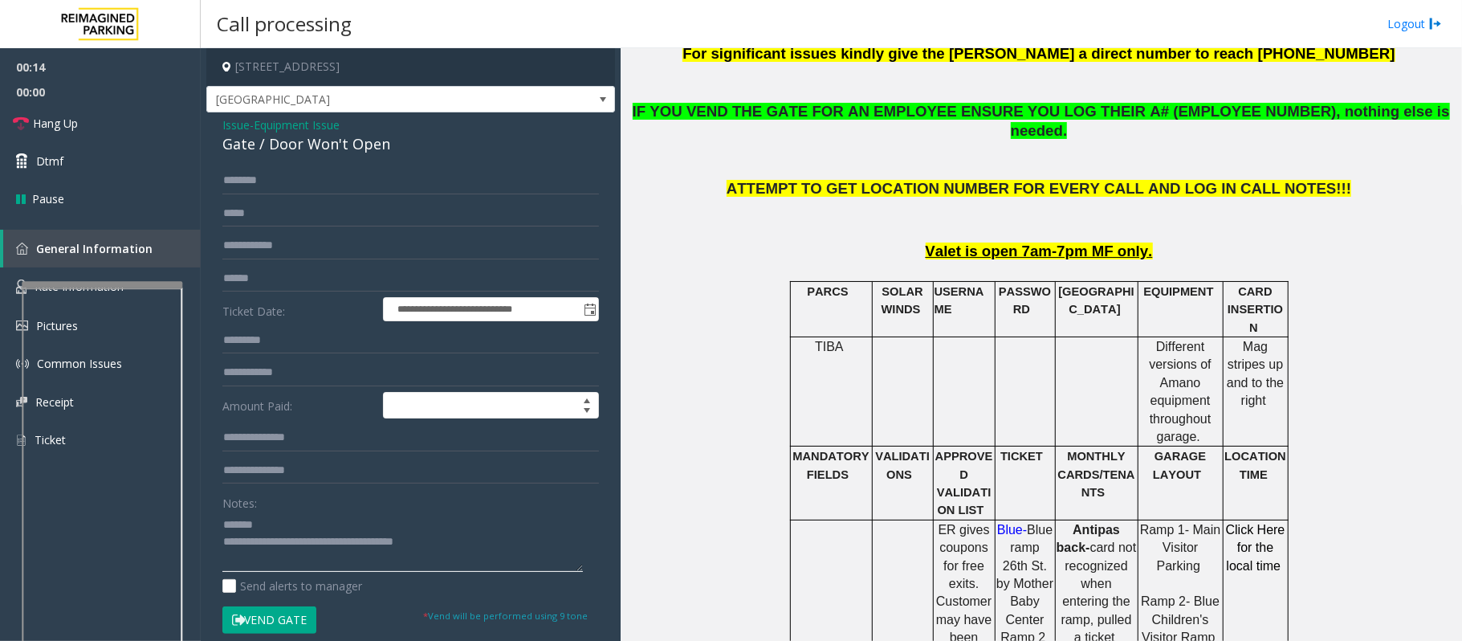
type textarea "**********"
drag, startPoint x: 402, startPoint y: 145, endPoint x: 218, endPoint y: 141, distance: 183.1
click at [218, 141] on div "**********" at bounding box center [410, 510] width 409 height 797
click at [238, 119] on span "Issue" at bounding box center [235, 124] width 27 height 17
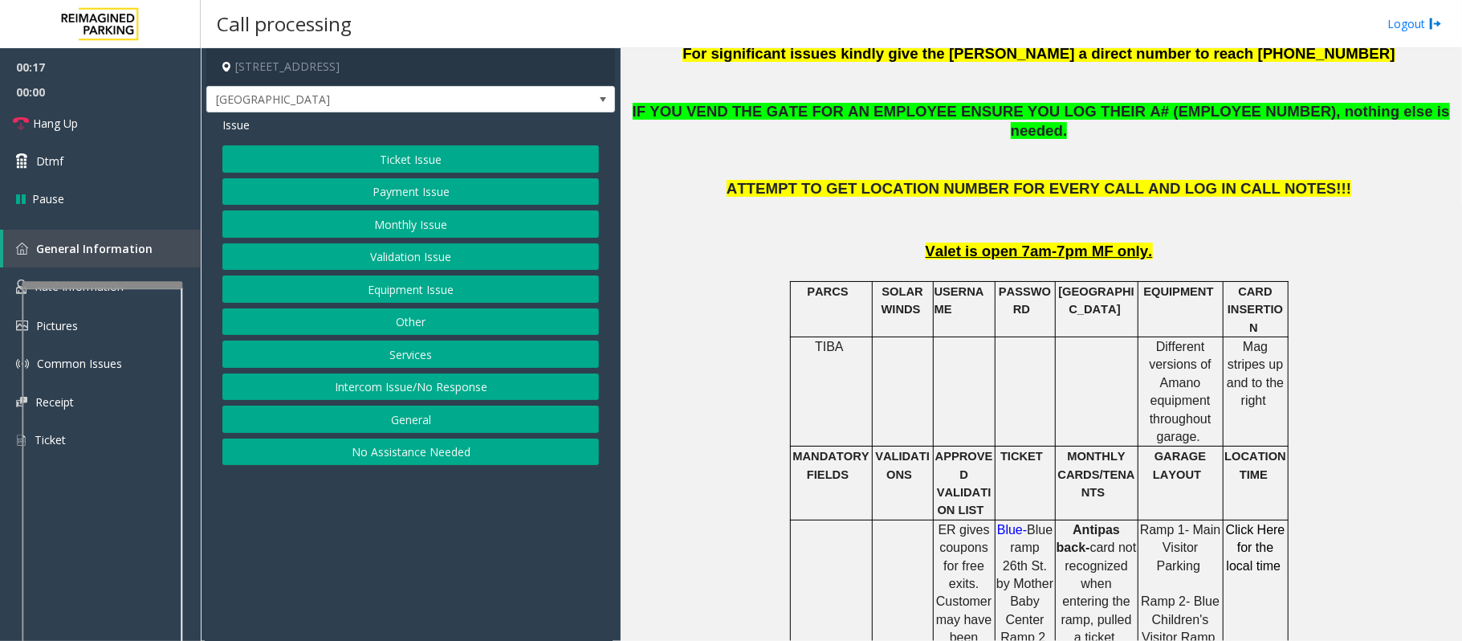
click at [357, 156] on button "Ticket Issue" at bounding box center [410, 158] width 377 height 27
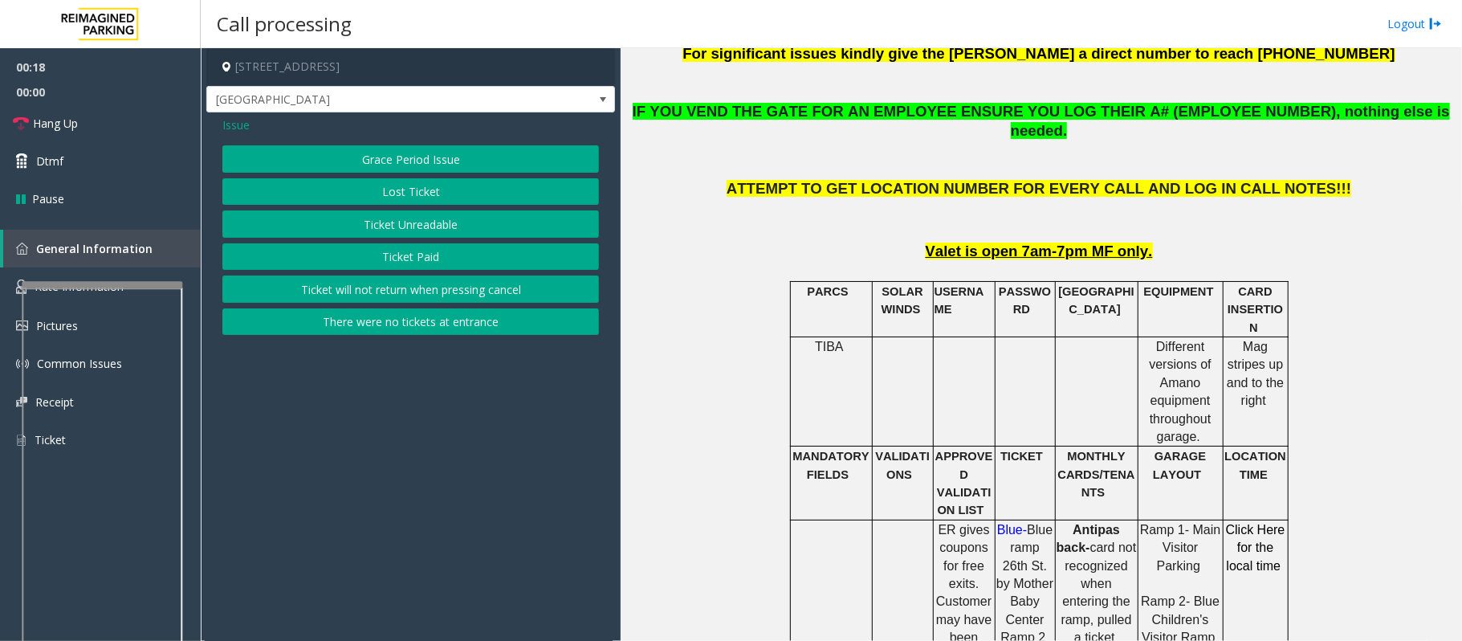
click at [396, 229] on button "Ticket Unreadable" at bounding box center [410, 223] width 377 height 27
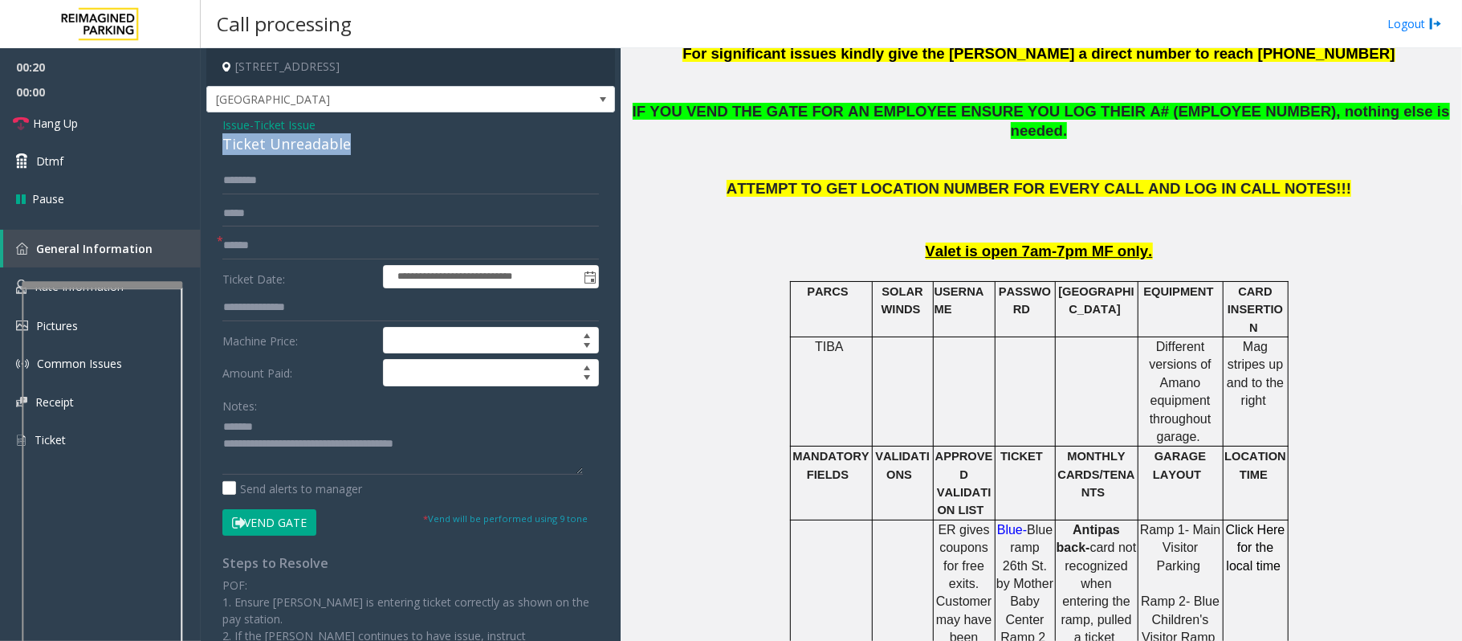
drag, startPoint x: 364, startPoint y: 145, endPoint x: 210, endPoint y: 141, distance: 154.2
click at [210, 141] on div "**********" at bounding box center [410, 470] width 409 height 716
type textarea "**********"
click at [273, 251] on input "text" at bounding box center [410, 245] width 377 height 27
type input "*"
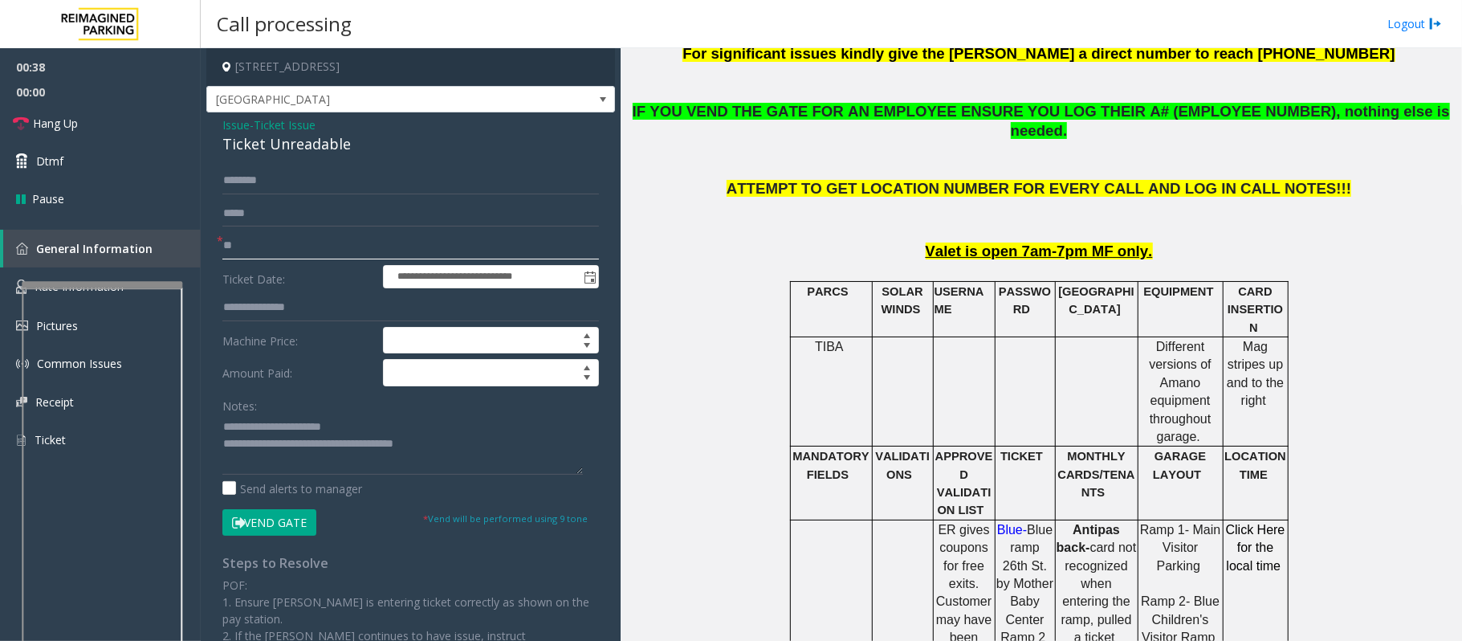
type input "*"
type input "**"
drag, startPoint x: 283, startPoint y: 524, endPoint x: 194, endPoint y: 472, distance: 102.9
click at [281, 524] on button "Vend Gate" at bounding box center [269, 522] width 94 height 27
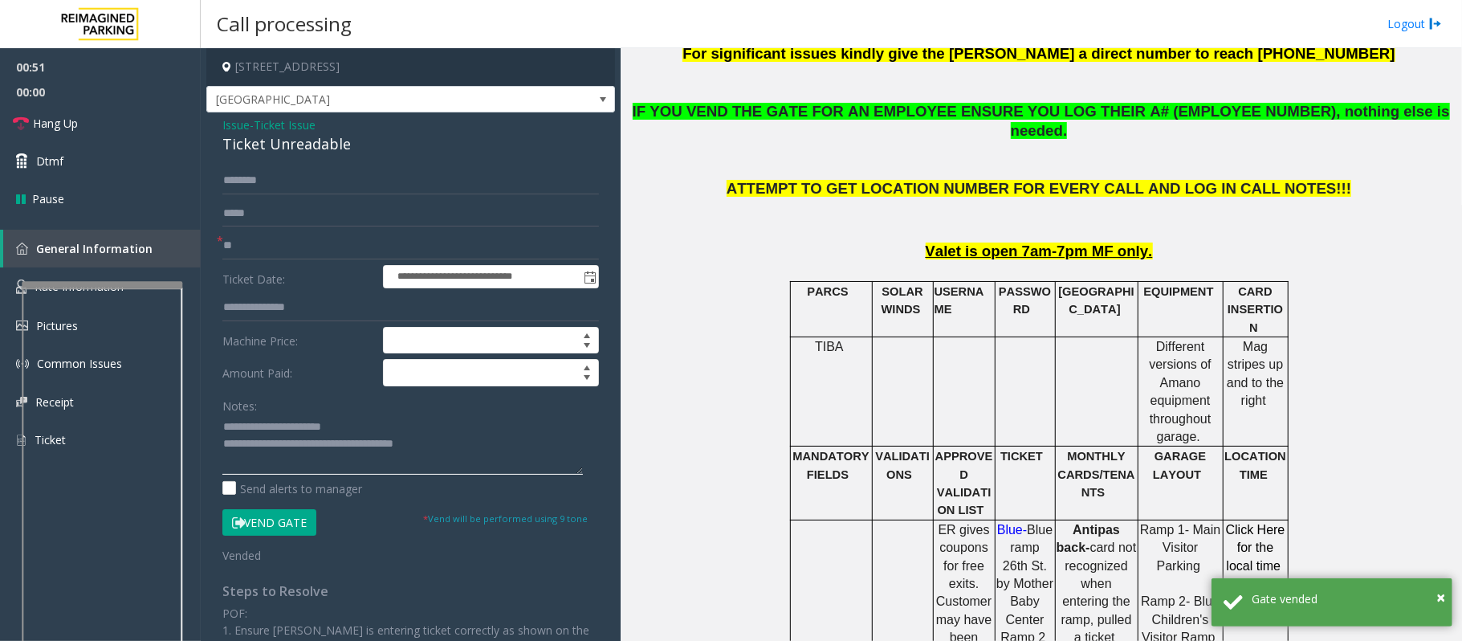
drag, startPoint x: 496, startPoint y: 450, endPoint x: 287, endPoint y: 448, distance: 208.8
click at [287, 448] on textarea at bounding box center [402, 444] width 361 height 60
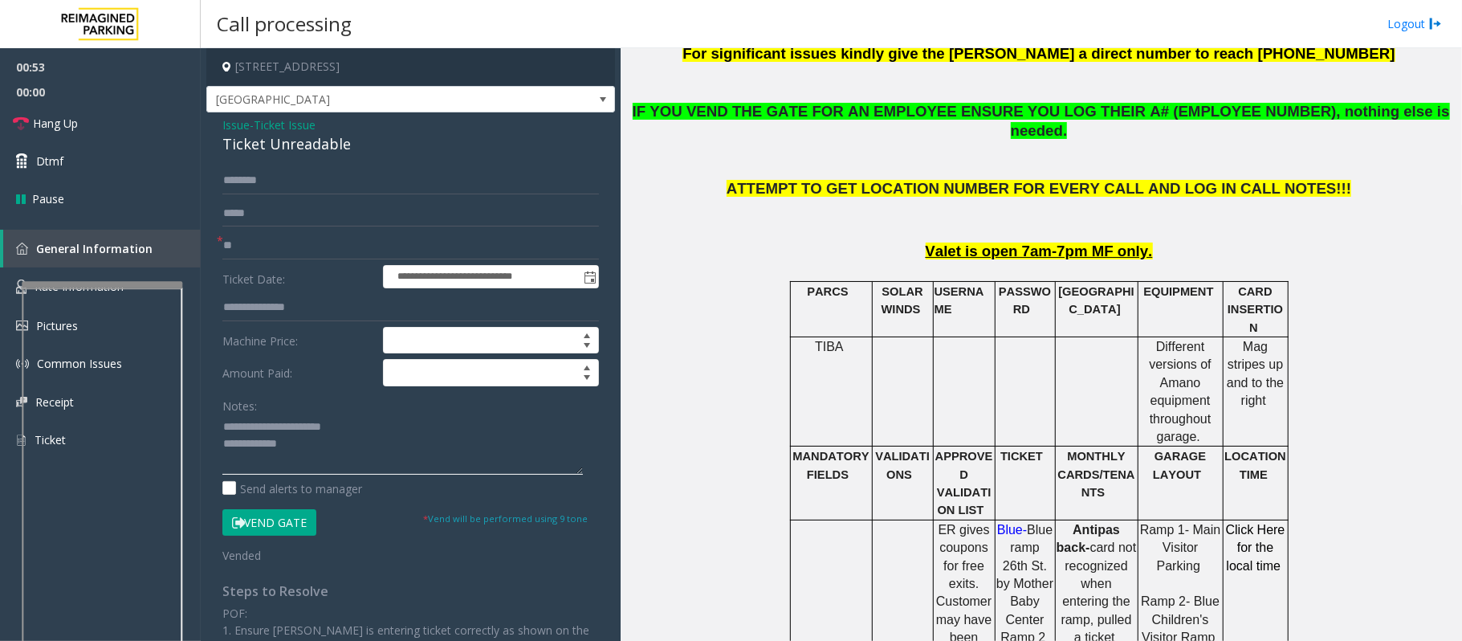
paste textarea "**********"
type textarea "**********"
click at [43, 124] on span "Hang Up" at bounding box center [55, 123] width 45 height 17
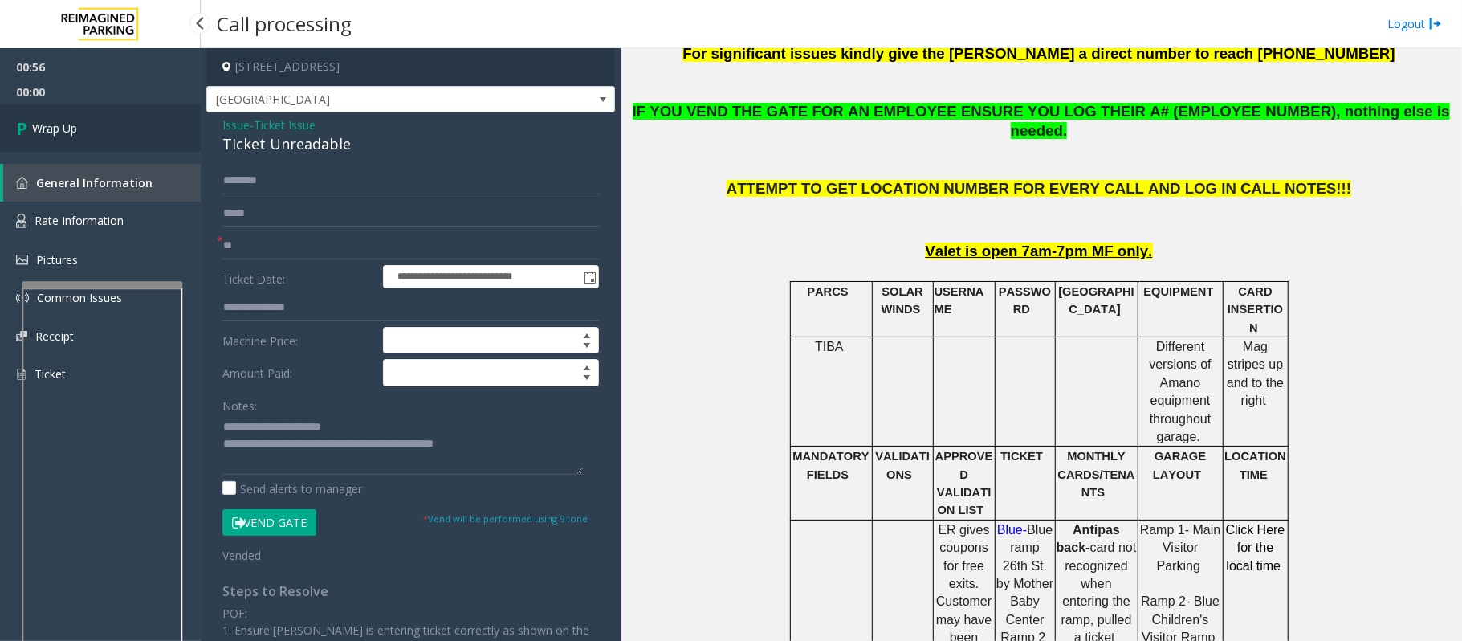
click at [43, 124] on span "Wrap Up" at bounding box center [54, 128] width 45 height 17
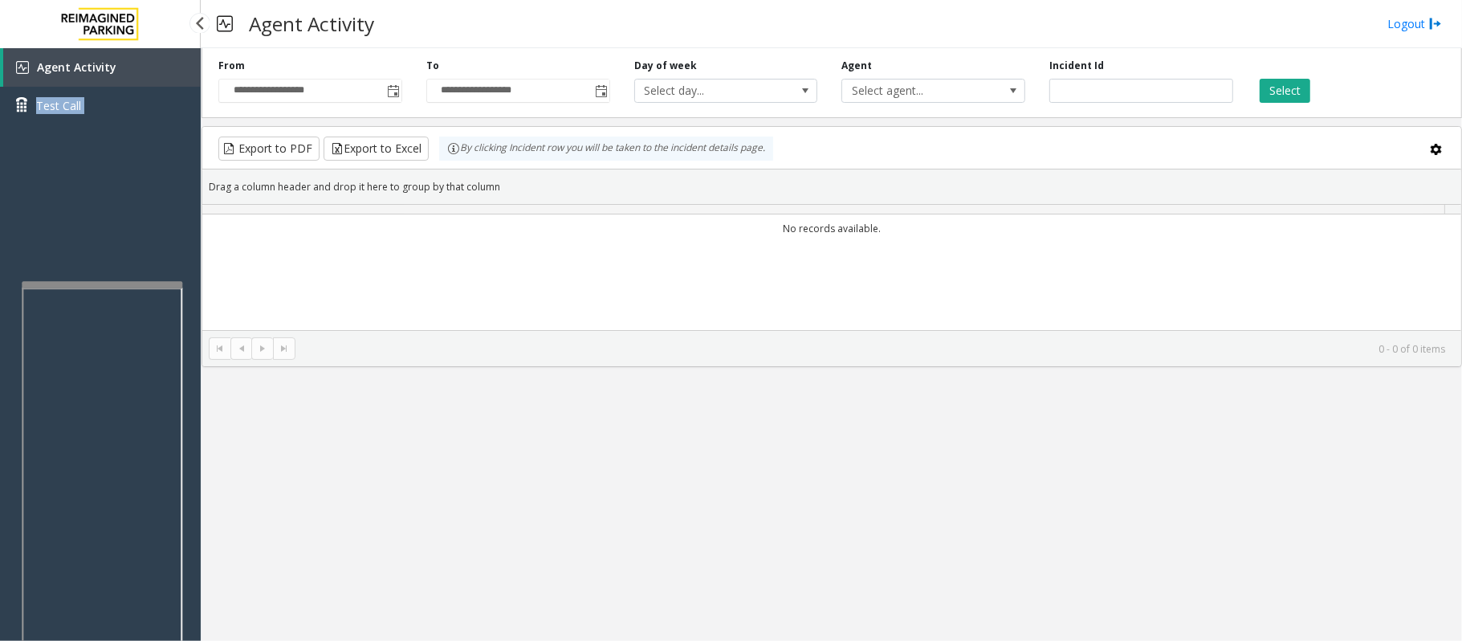
click at [43, 124] on div "Agent Activity Test Call" at bounding box center [100, 92] width 201 height 88
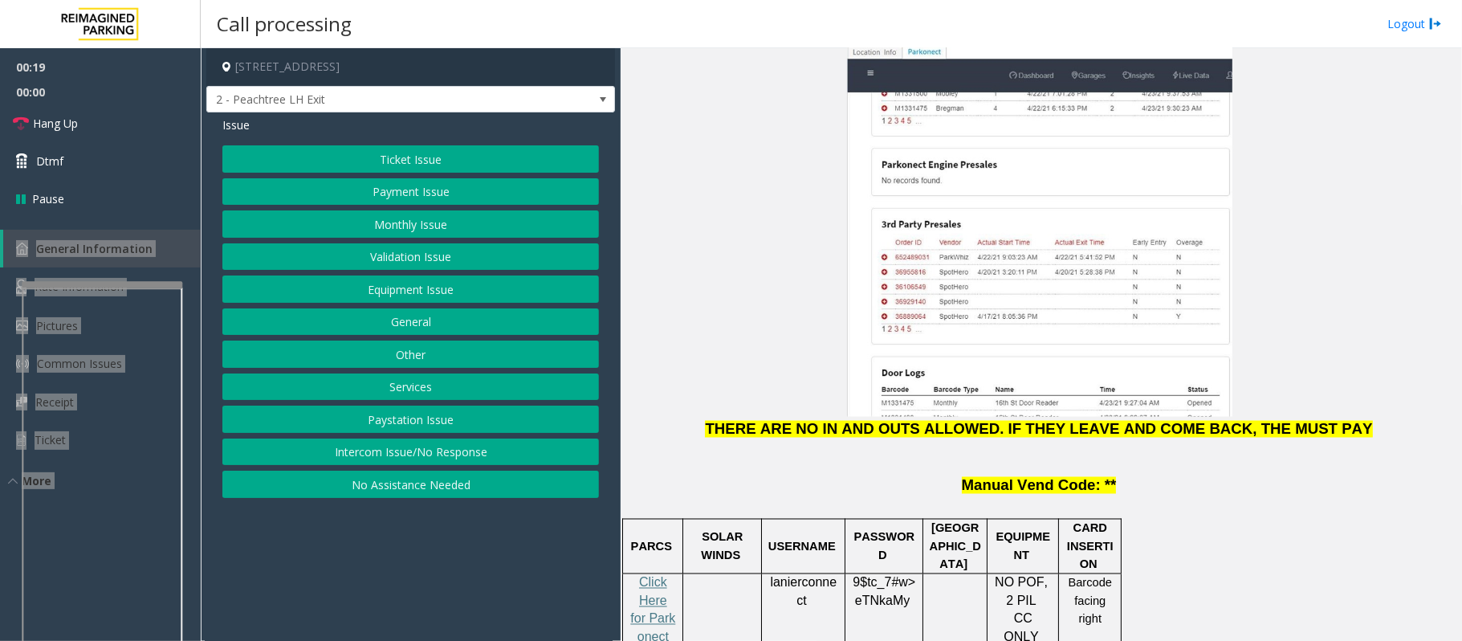
scroll to position [2141, 0]
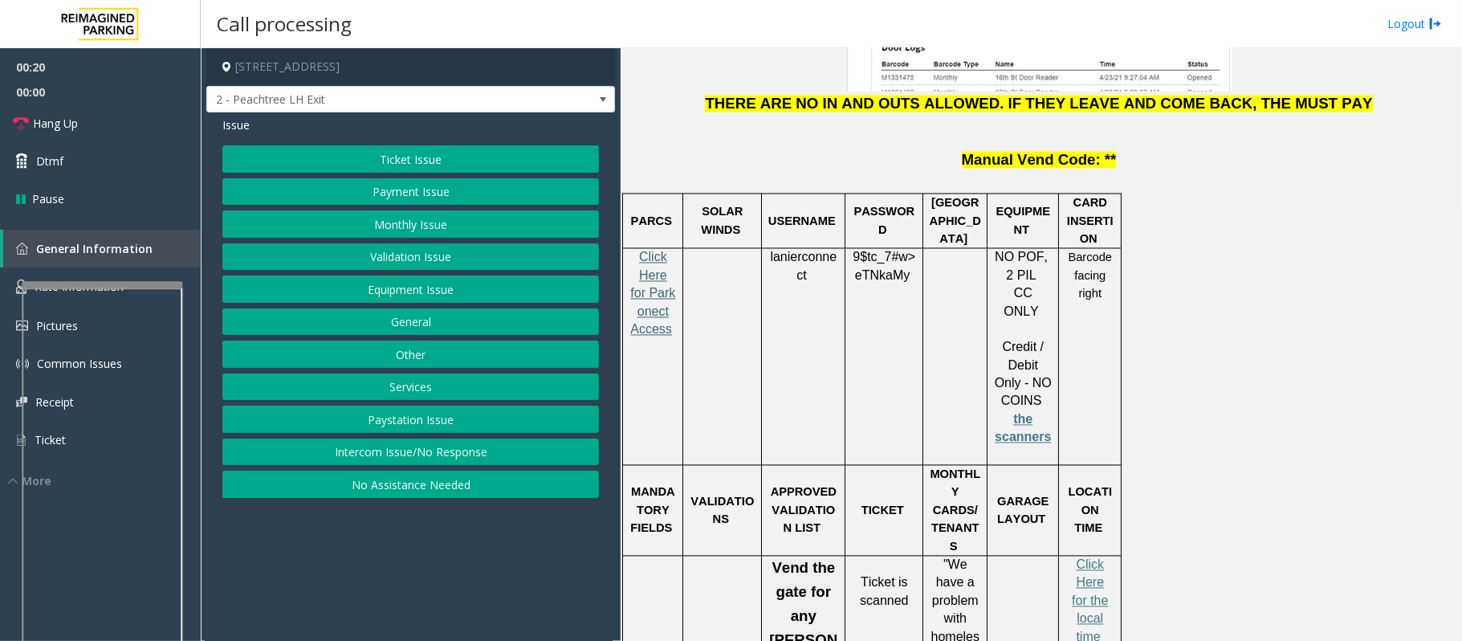
click at [637, 251] on span "Click Here for Parkonect Access" at bounding box center [652, 294] width 45 height 86
click at [380, 159] on button "Ticket Issue" at bounding box center [410, 158] width 377 height 27
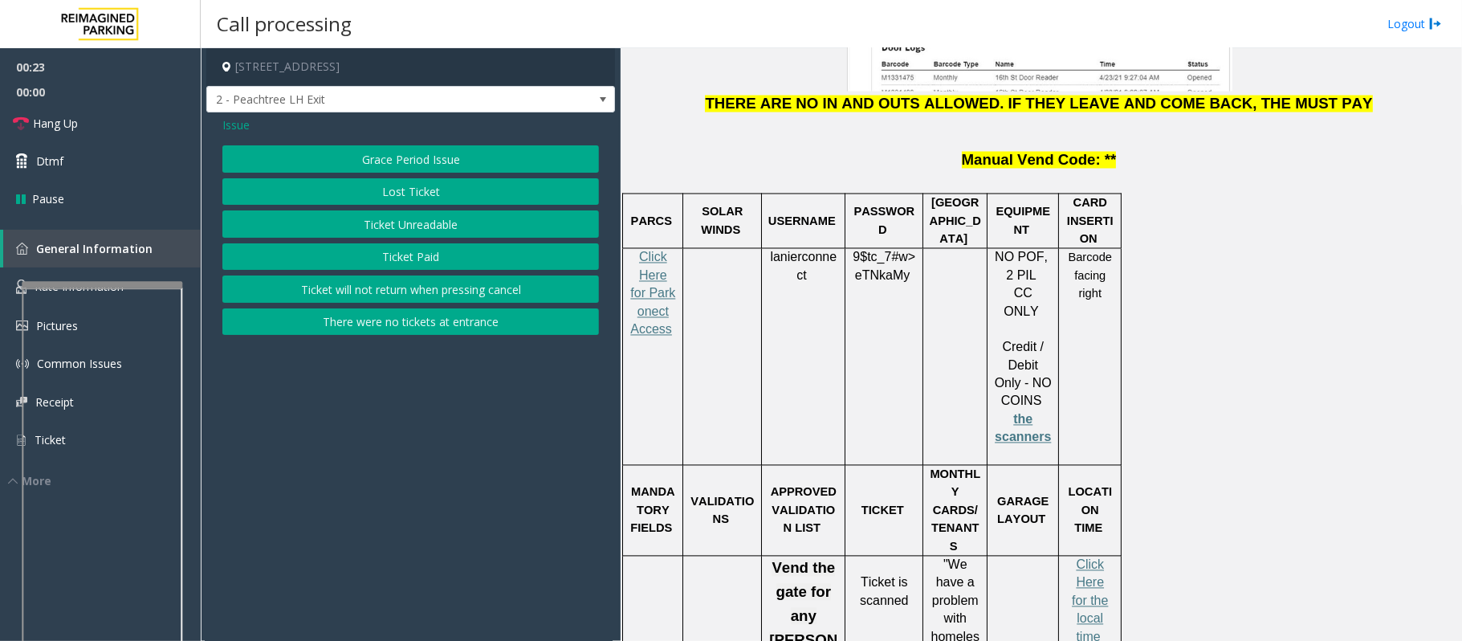
click at [402, 259] on button "Ticket Paid" at bounding box center [410, 256] width 377 height 27
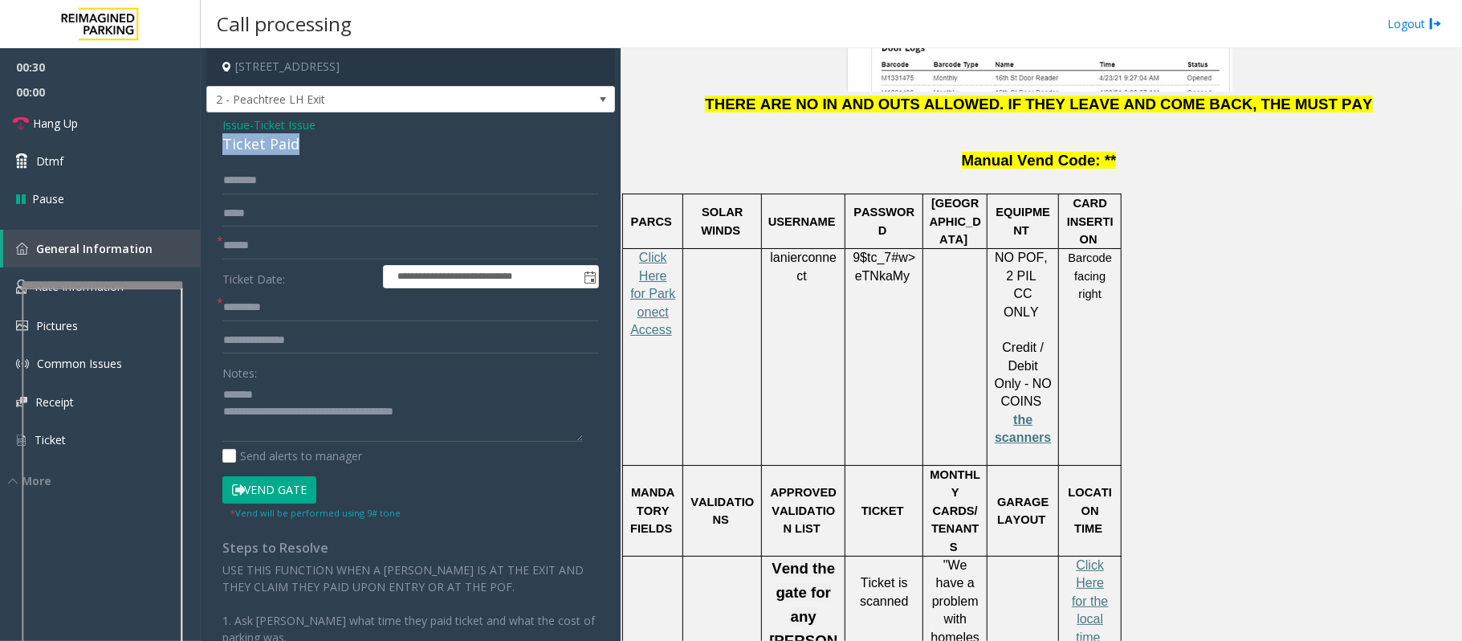
drag, startPoint x: 310, startPoint y: 140, endPoint x: 219, endPoint y: 142, distance: 90.8
click at [219, 142] on div "**********" at bounding box center [410, 462] width 409 height 701
click at [328, 393] on textarea at bounding box center [402, 411] width 361 height 60
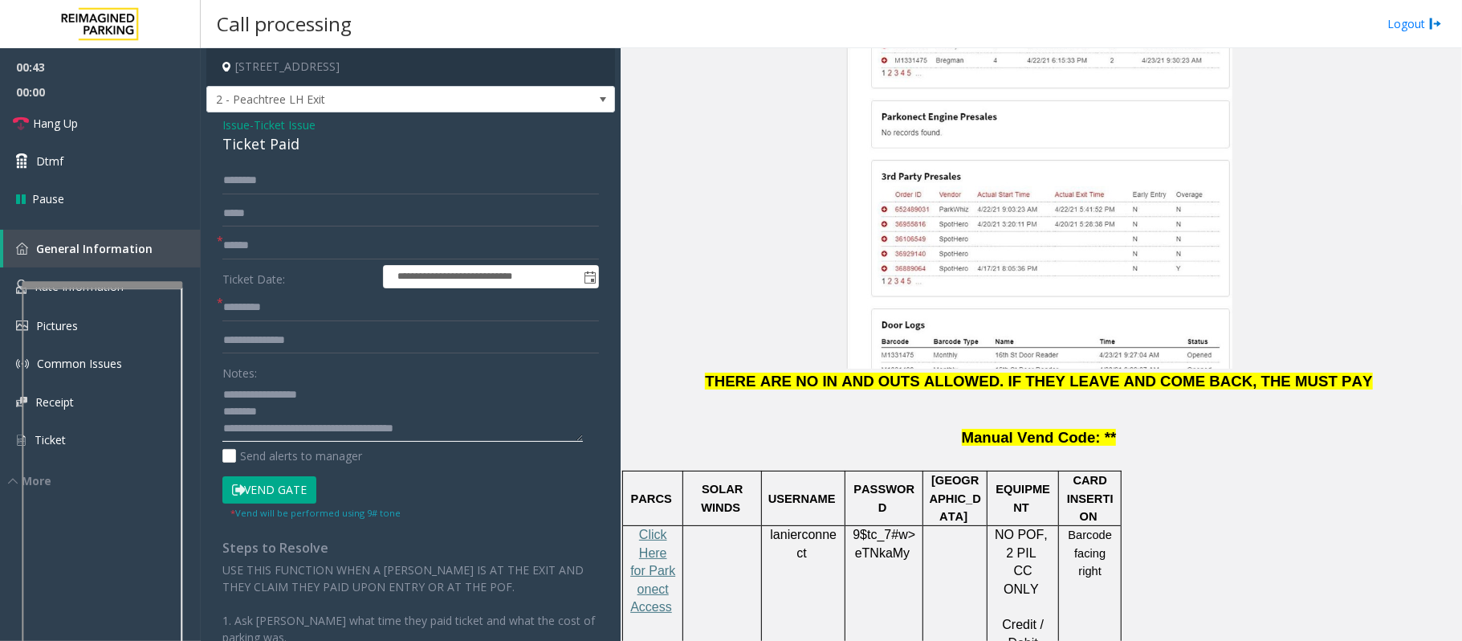
scroll to position [1820, 0]
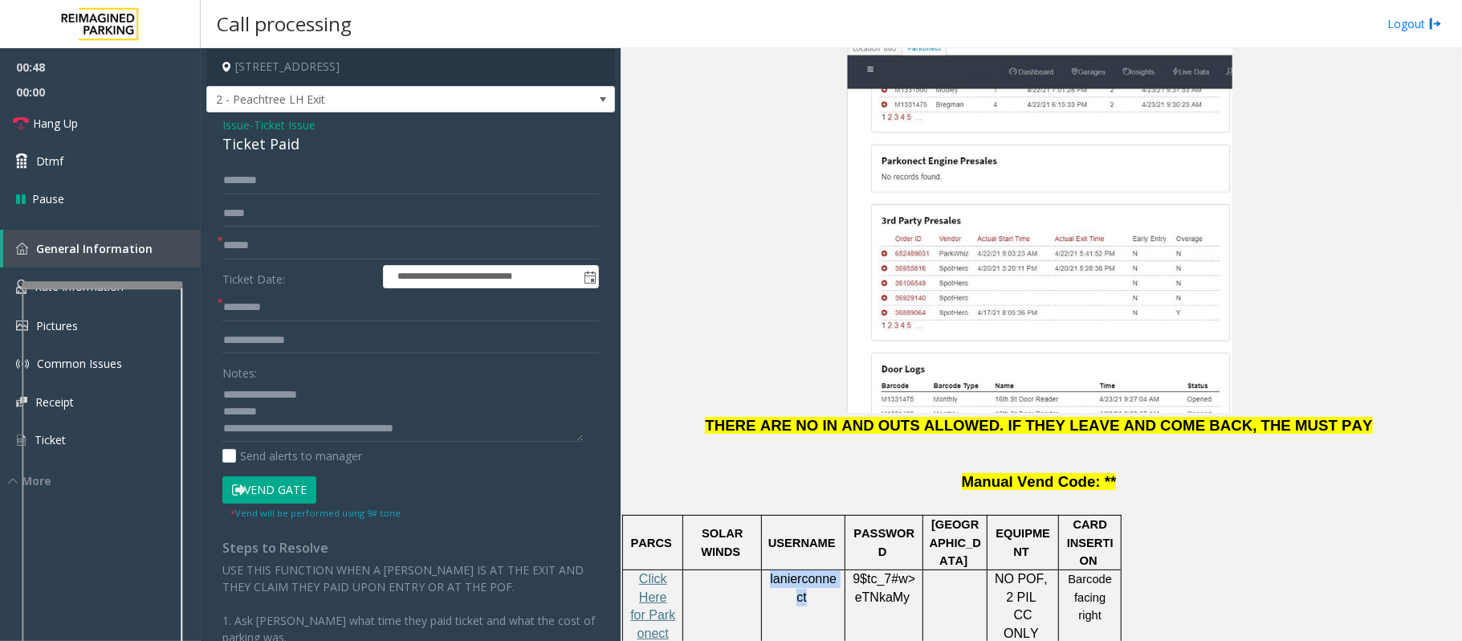
drag, startPoint x: 769, startPoint y: 474, endPoint x: 806, endPoint y: 483, distance: 38.0
click at [806, 570] on p "lanierconnect" at bounding box center [803, 588] width 71 height 36
copy span "lanierconnect"
click at [292, 414] on textarea at bounding box center [402, 411] width 361 height 60
type textarea "**********"
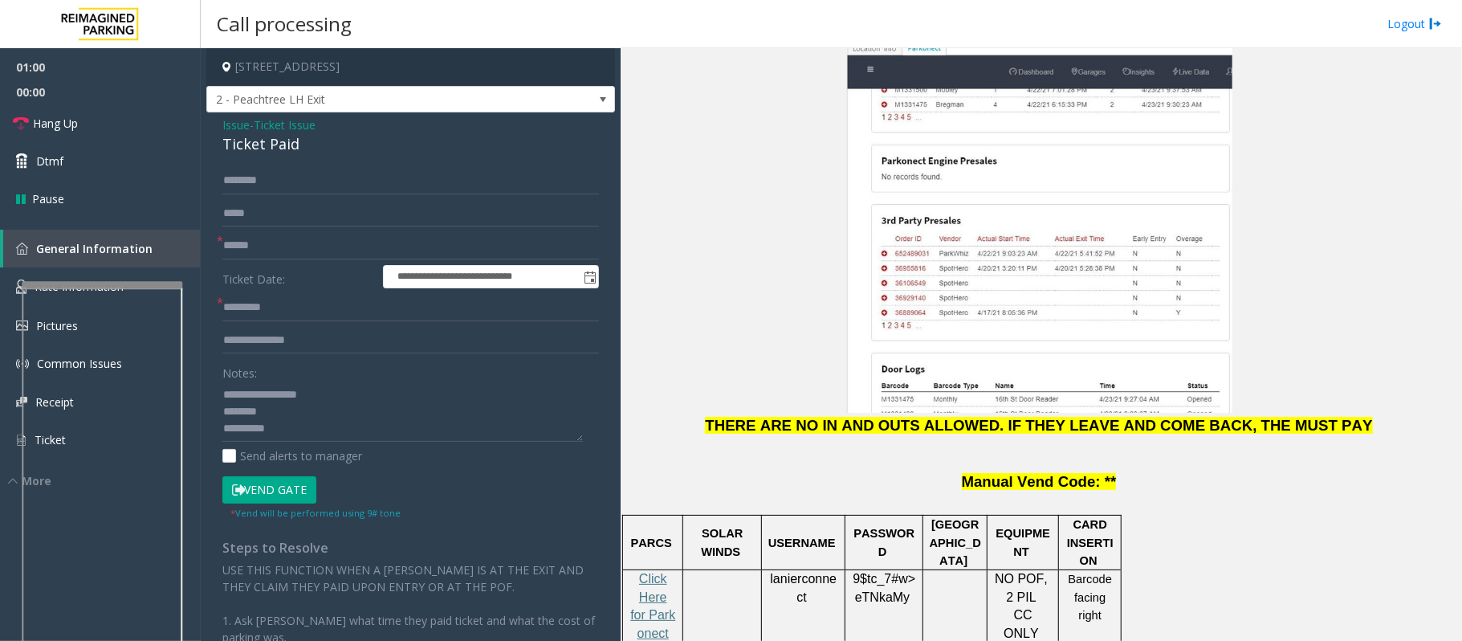
click at [239, 265] on label "Ticket Date:" at bounding box center [298, 277] width 161 height 24
click at [241, 248] on input "text" at bounding box center [410, 245] width 377 height 27
drag, startPoint x: 850, startPoint y: 472, endPoint x: 903, endPoint y: 495, distance: 58.3
click at [903, 570] on div "9$tc_7#w> eTNkaMy" at bounding box center [884, 606] width 77 height 72
copy span "9$tc_7#w> eTNkaMy"
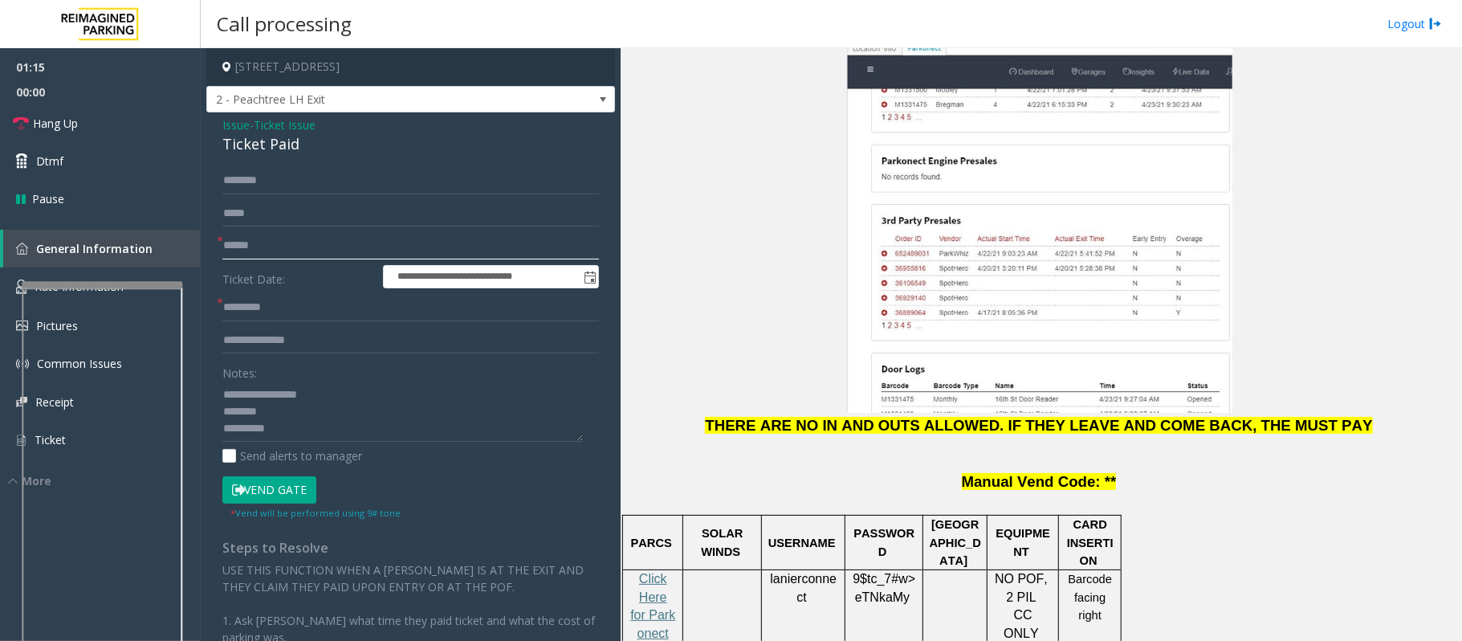
click at [315, 245] on input "******" at bounding box center [410, 245] width 377 height 27
type input "**********"
click at [251, 294] on input "text" at bounding box center [410, 307] width 377 height 27
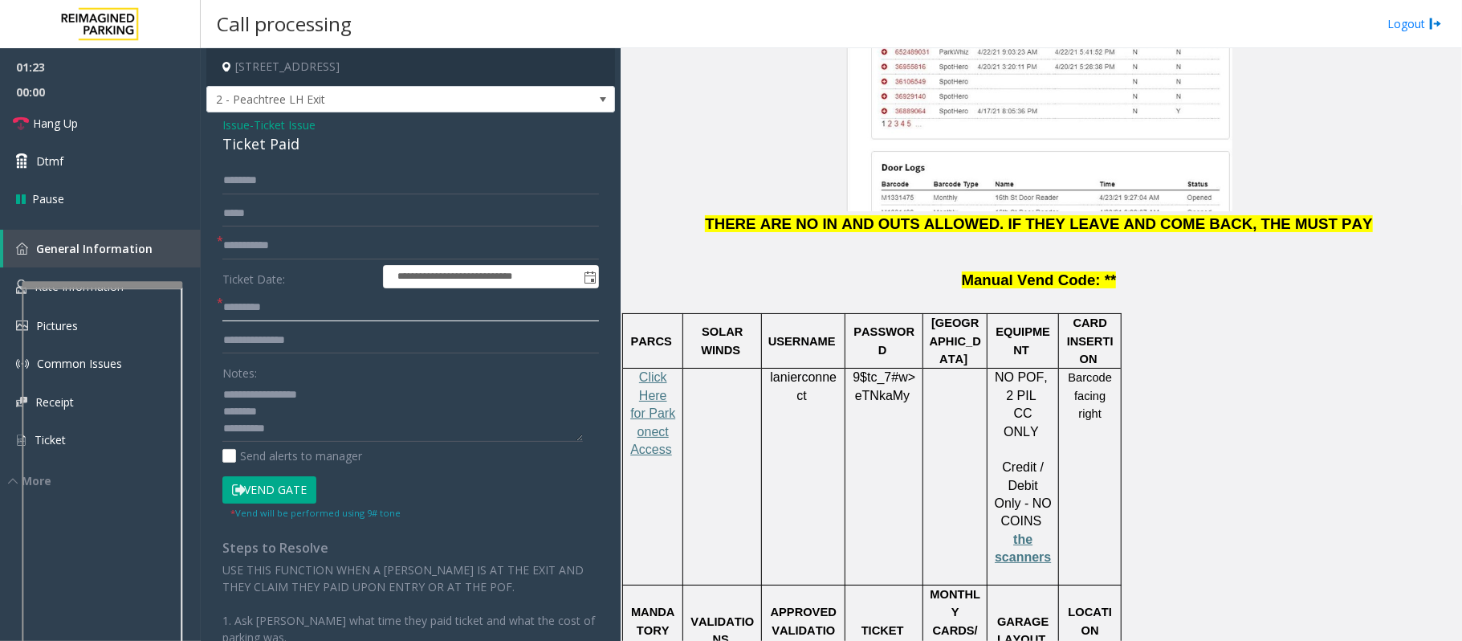
scroll to position [2248, 0]
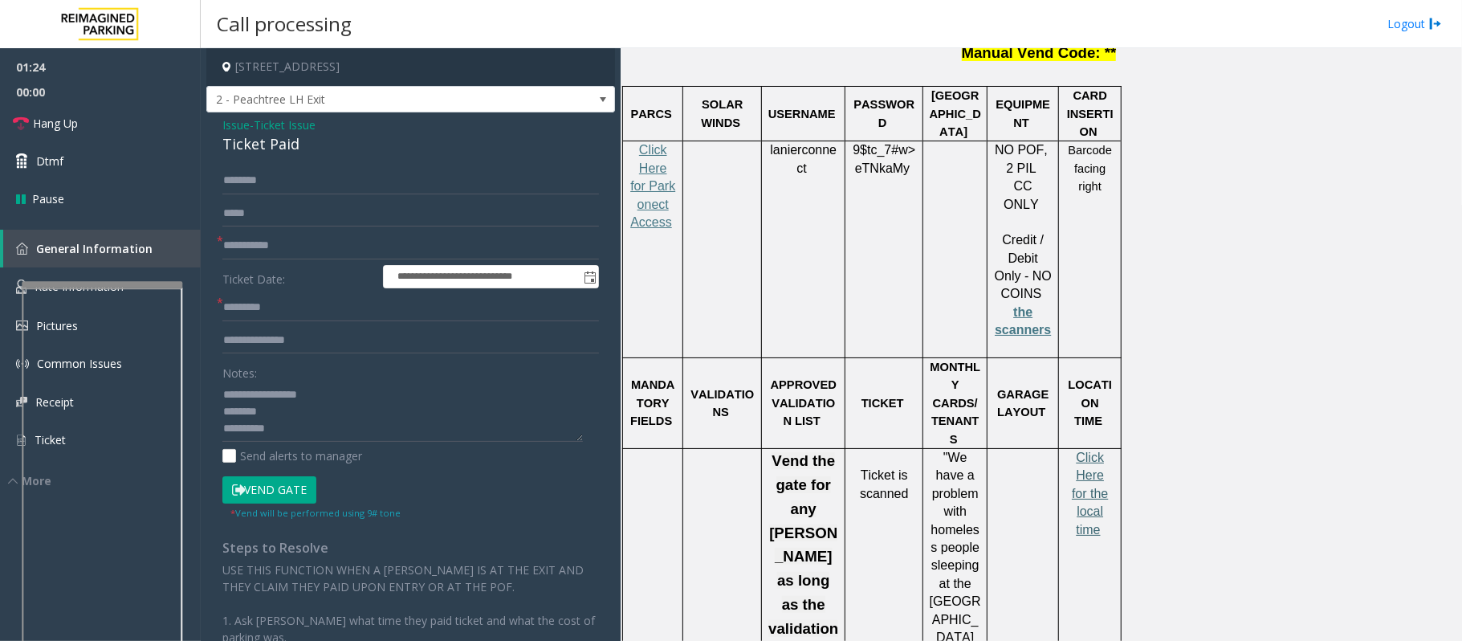
click at [1084, 450] on span "Click Here for the local time" at bounding box center [1090, 493] width 36 height 86
click at [230, 309] on input "text" at bounding box center [410, 307] width 377 height 27
paste input "********"
click at [254, 310] on input "********" at bounding box center [410, 307] width 377 height 27
click at [249, 309] on input "********" at bounding box center [410, 307] width 377 height 27
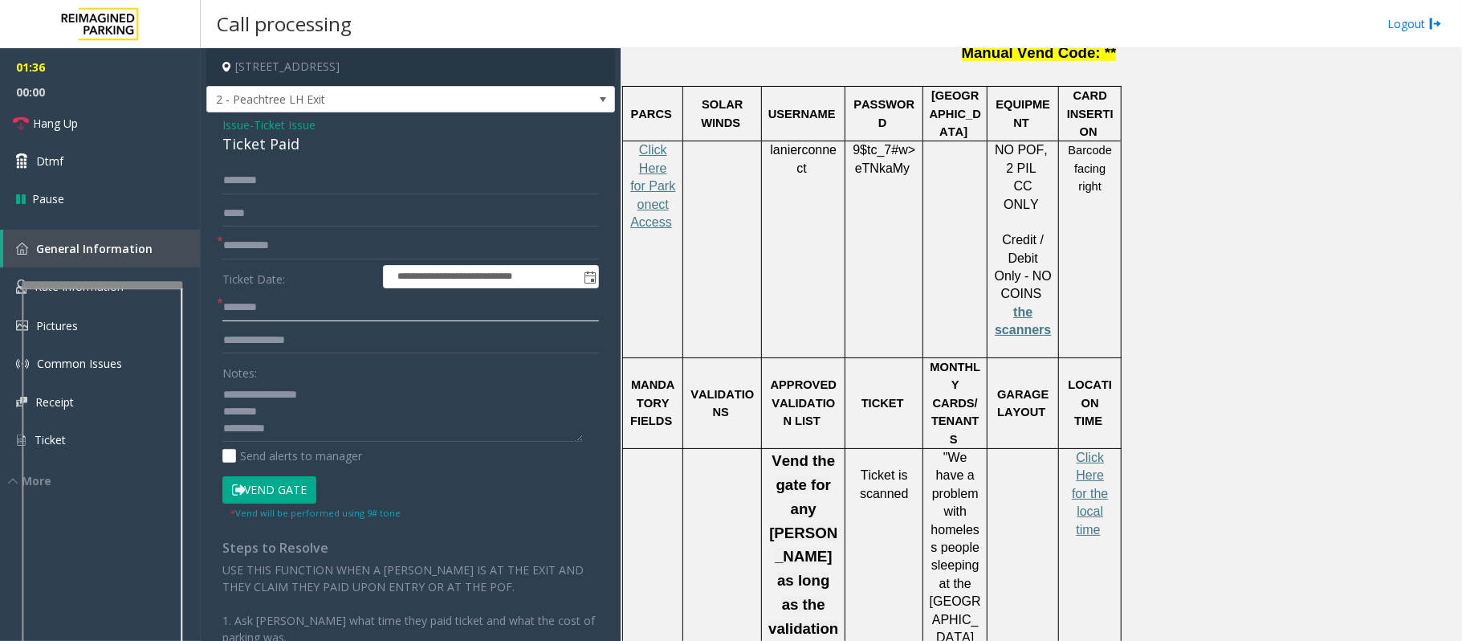
type input "********"
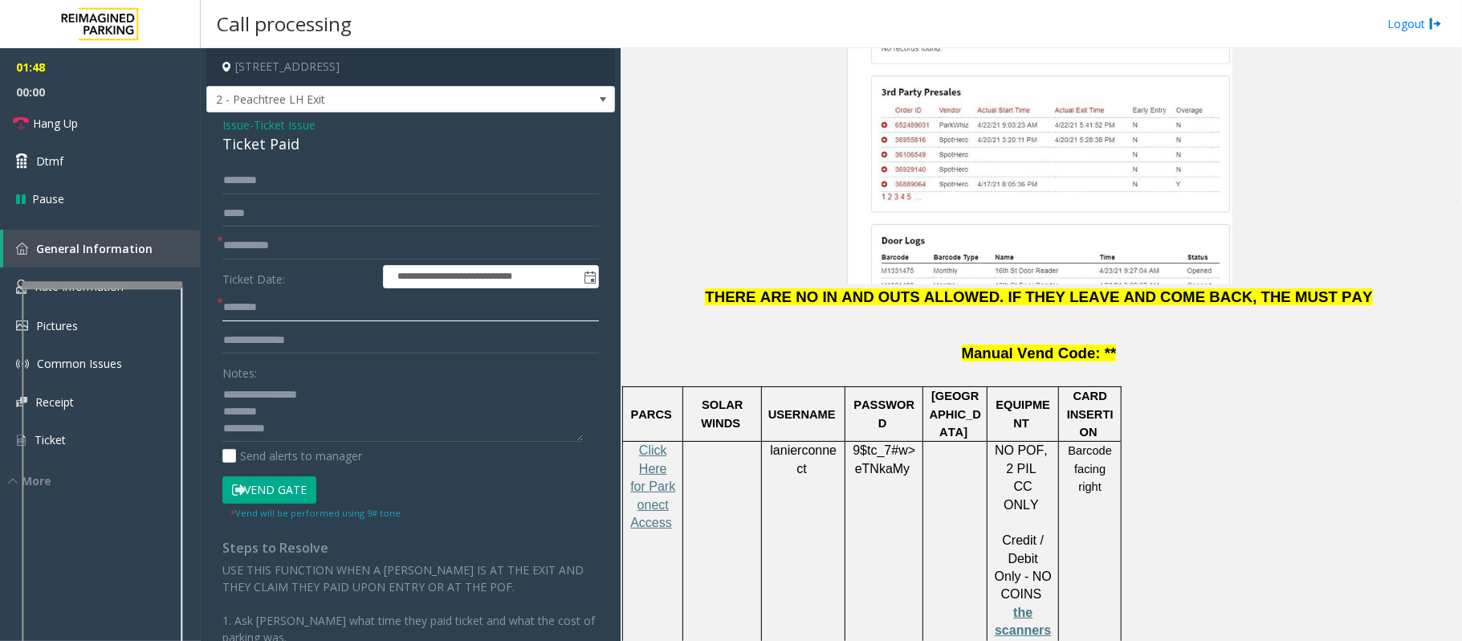
scroll to position [1927, 0]
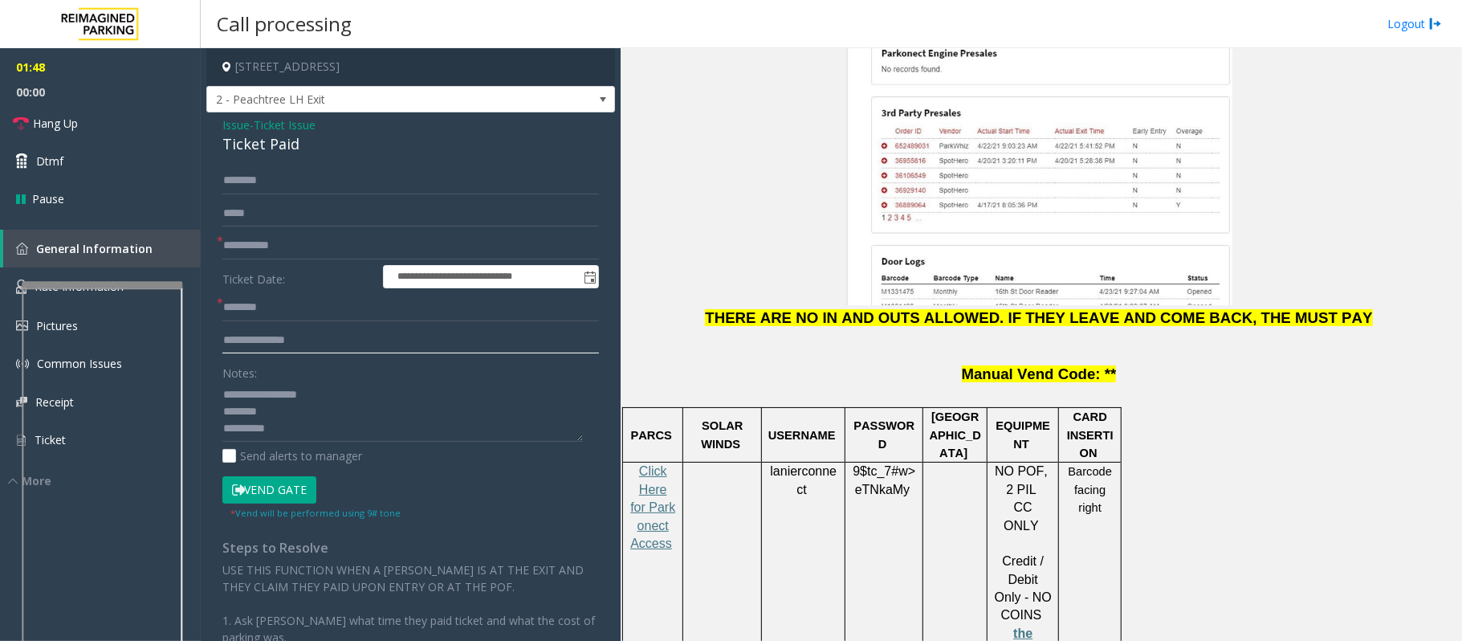
click at [286, 339] on input "text" at bounding box center [410, 340] width 377 height 27
type input "**"
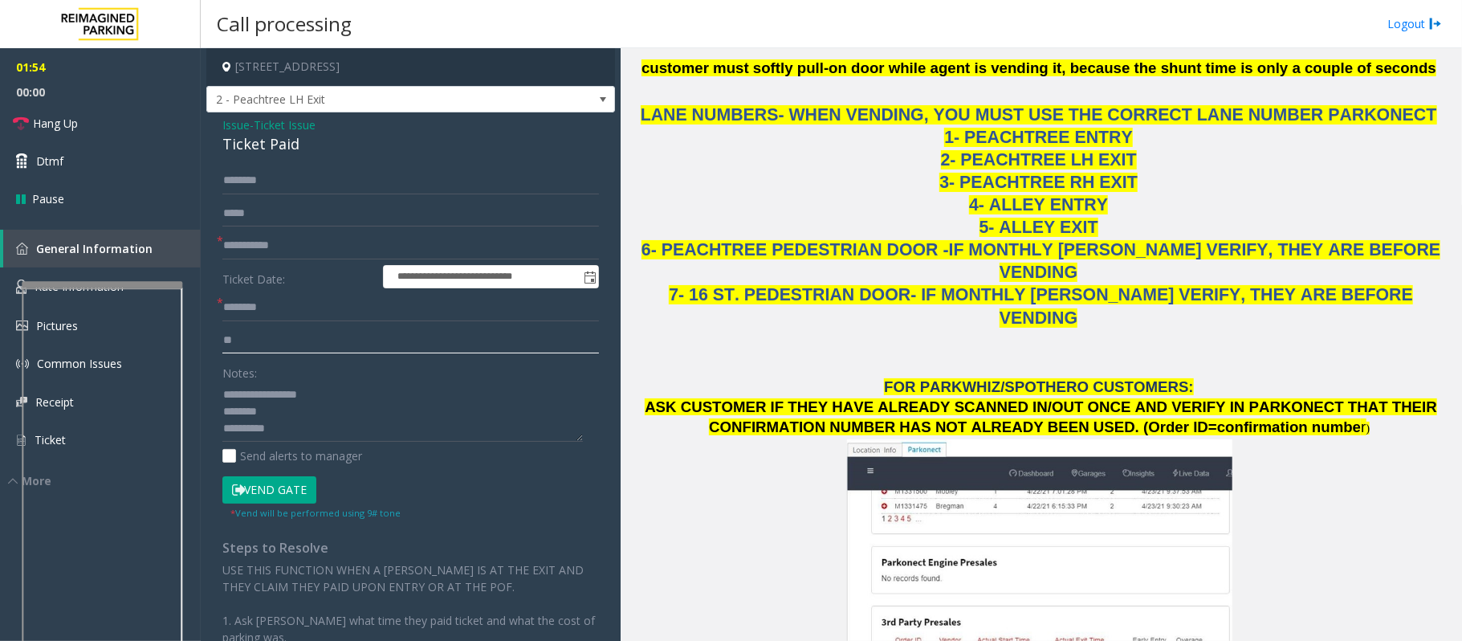
scroll to position [1392, 0]
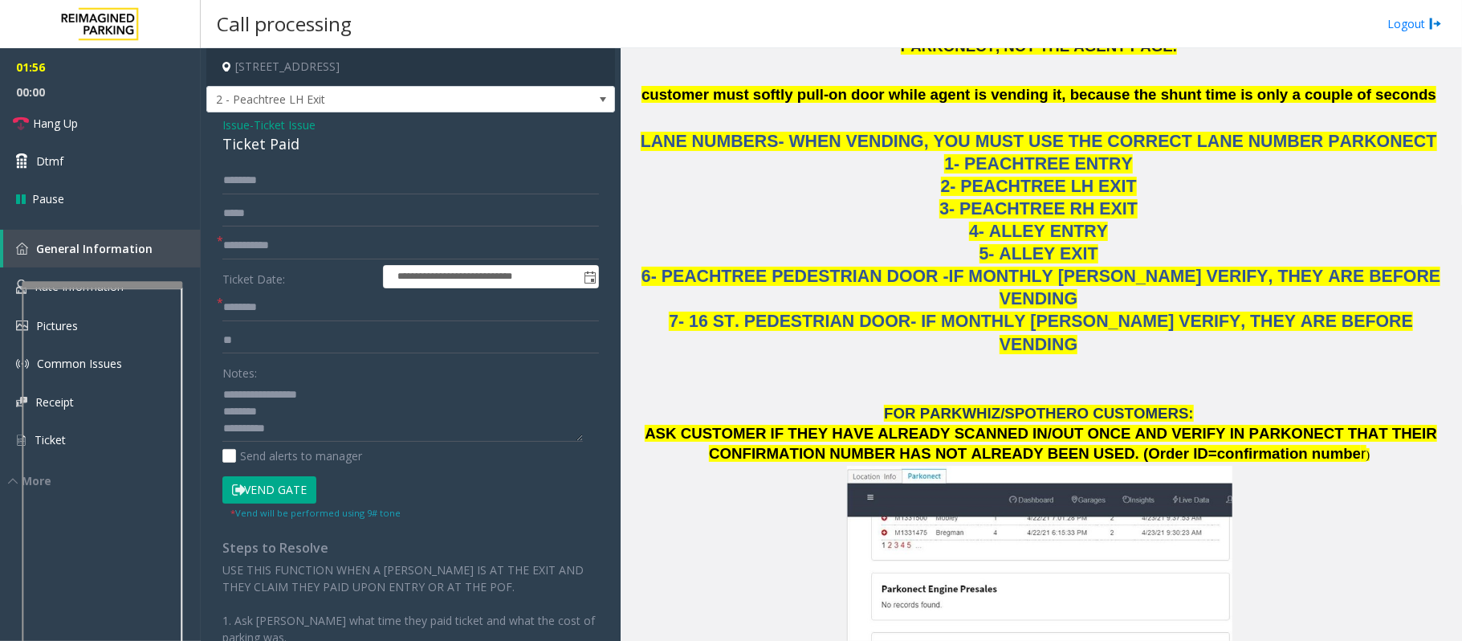
click at [275, 487] on button "Vend Gate" at bounding box center [269, 489] width 94 height 27
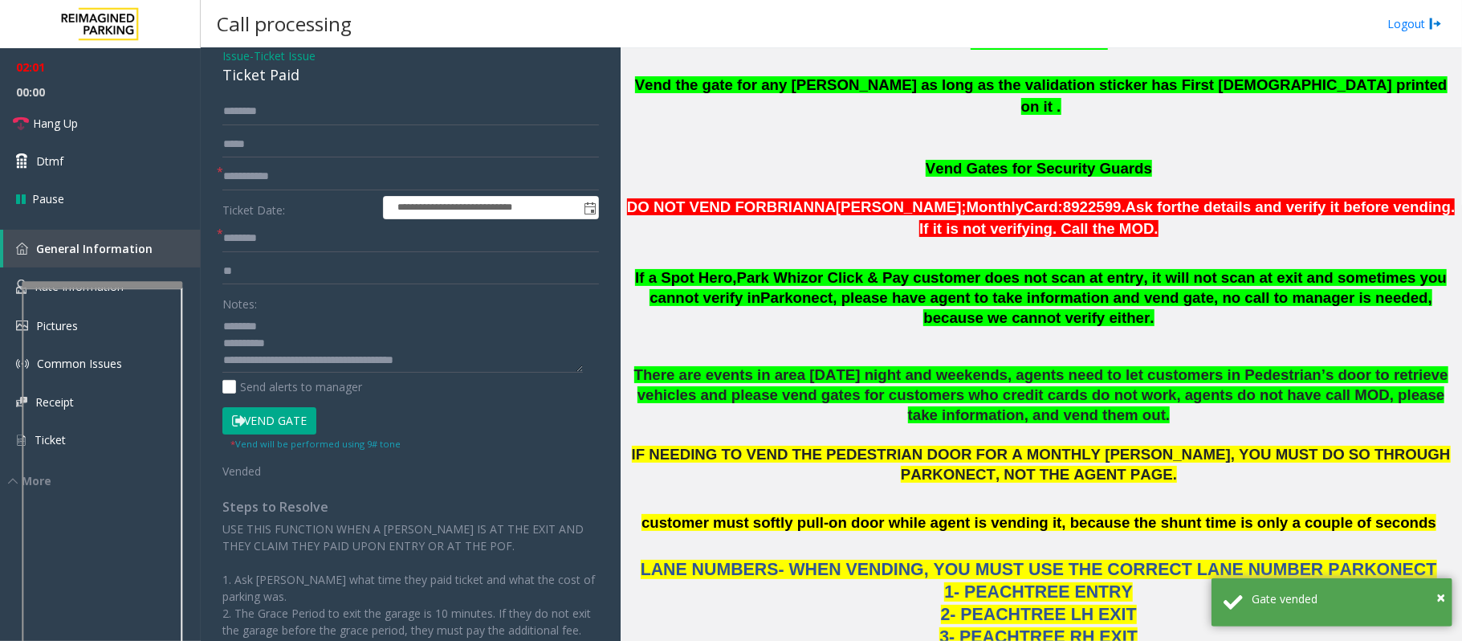
scroll to position [107, 0]
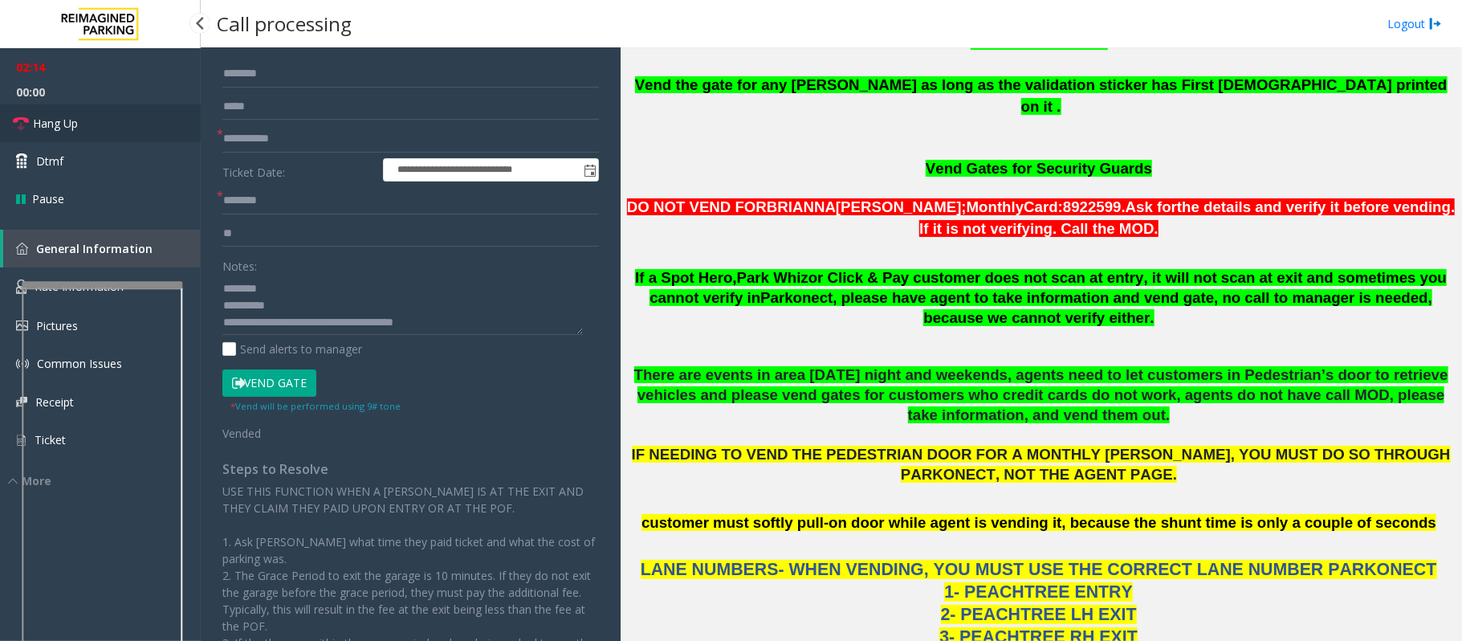
click at [64, 124] on span "Hang Up" at bounding box center [55, 123] width 45 height 17
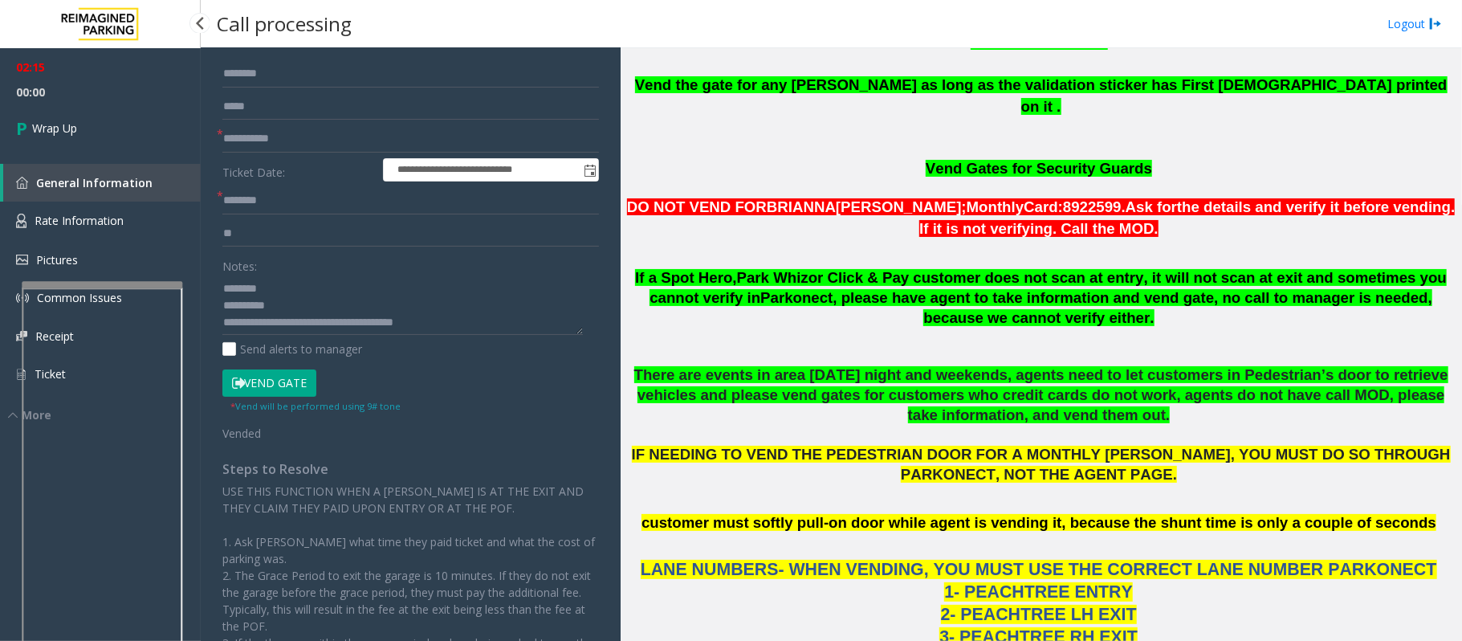
click at [64, 124] on span "Wrap Up" at bounding box center [54, 128] width 45 height 17
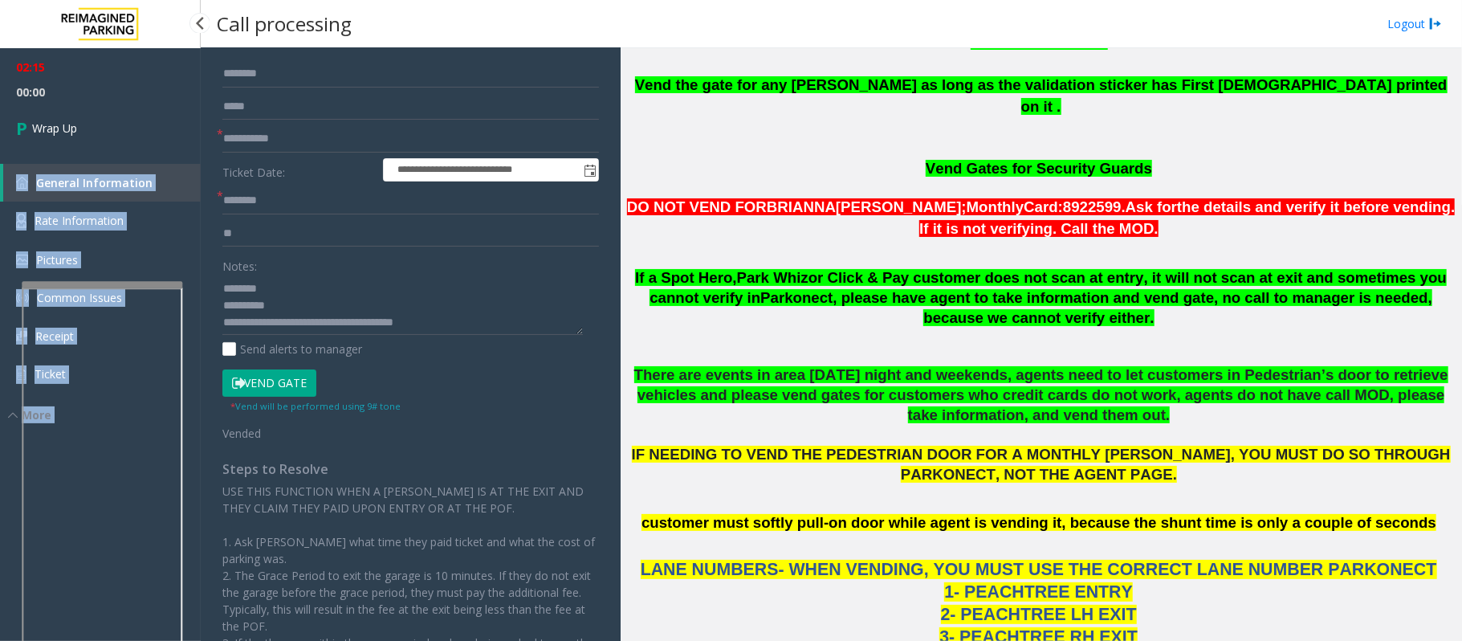
click at [64, 124] on div "02:15 00:00 Wrap Up General Information Rate Information Pictures Common Issues…" at bounding box center [100, 235] width 201 height 375
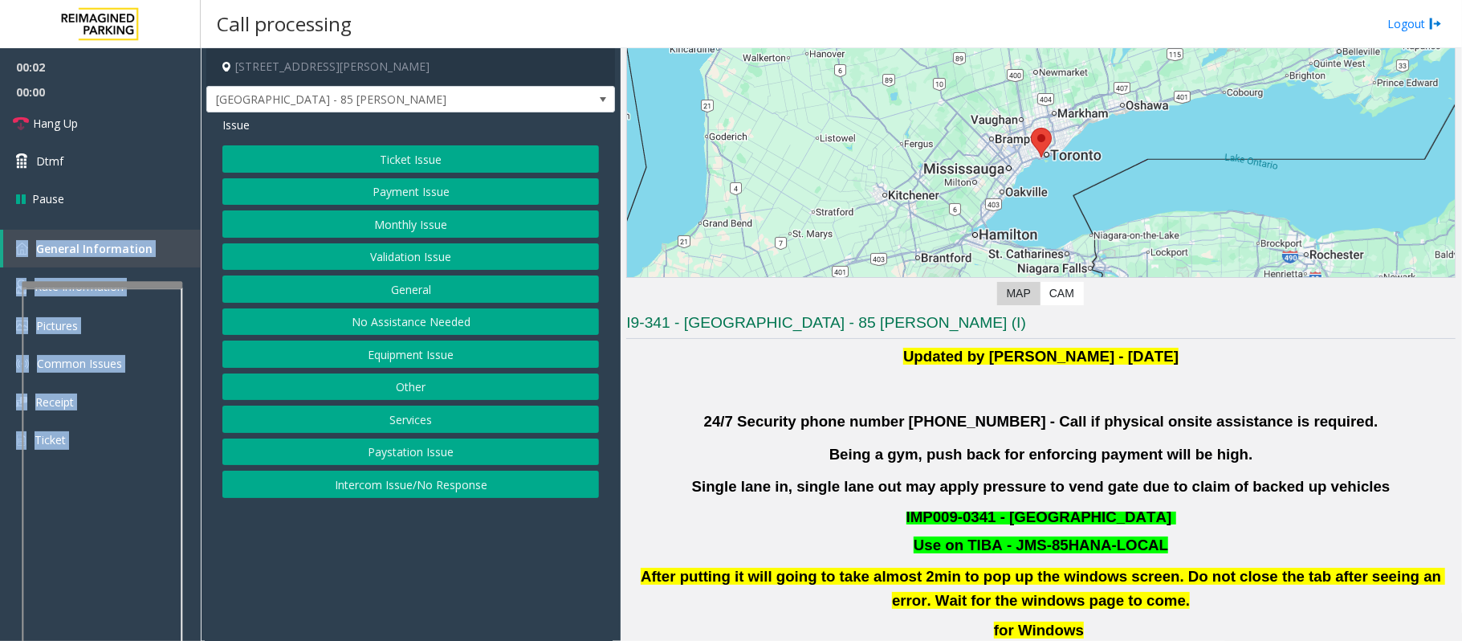
scroll to position [321, 0]
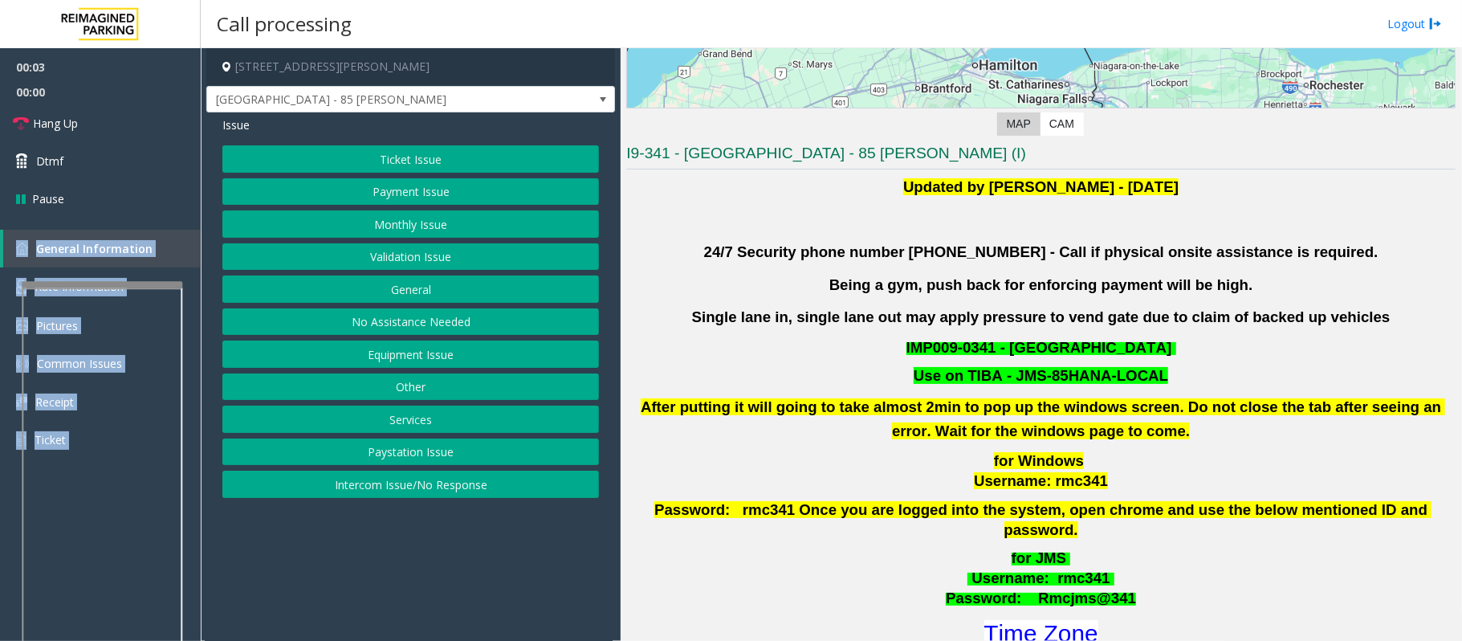
click at [402, 252] on button "Validation Issue" at bounding box center [410, 256] width 377 height 27
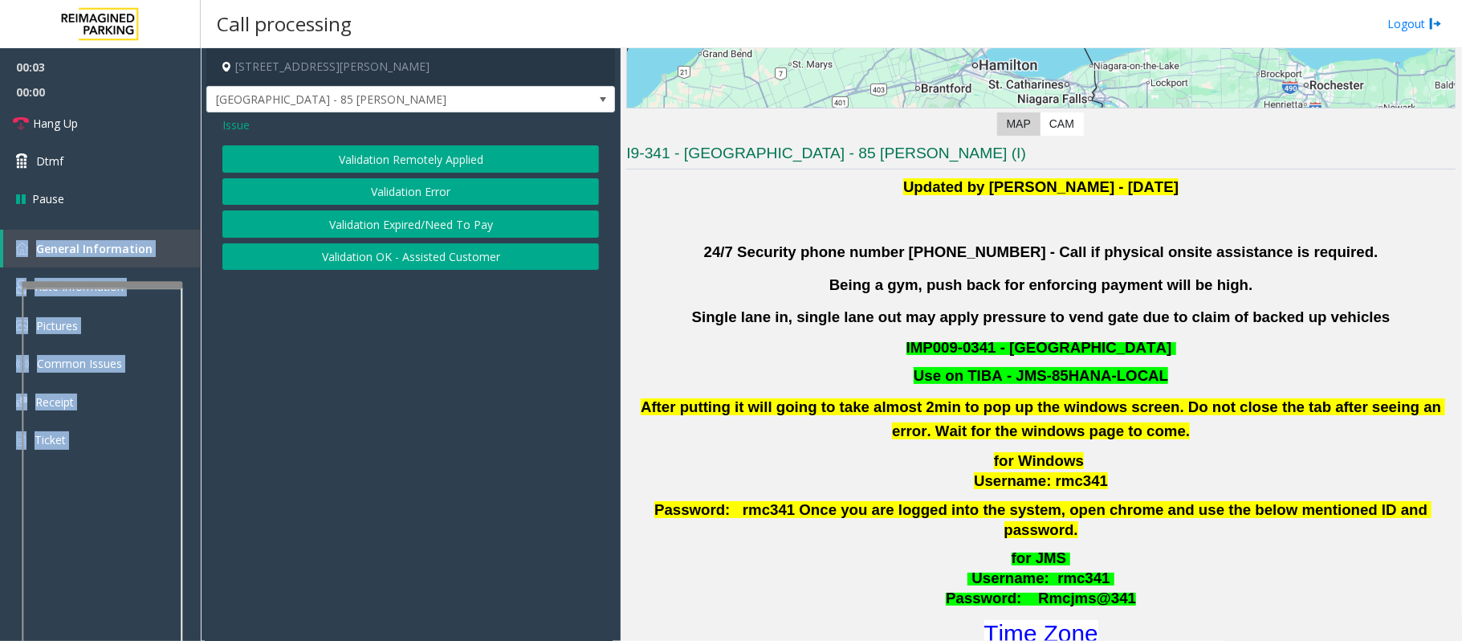
click at [371, 193] on button "Validation Error" at bounding box center [410, 191] width 377 height 27
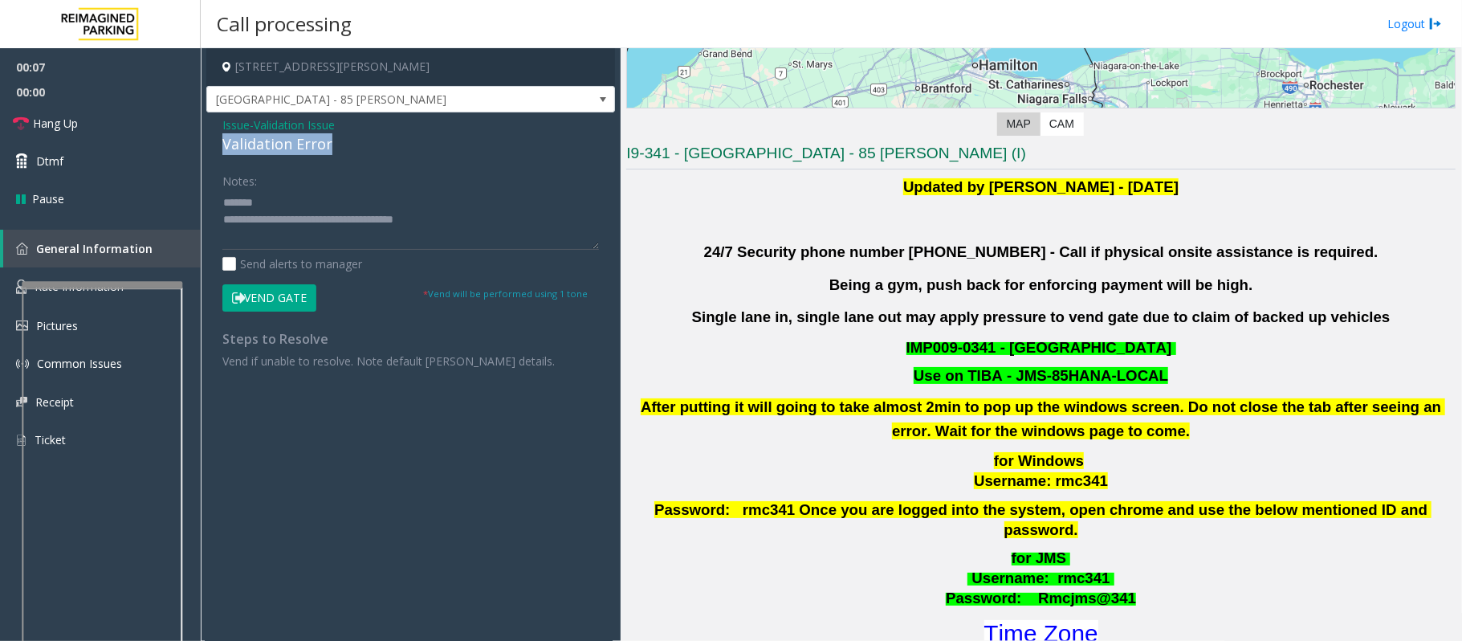
drag, startPoint x: 344, startPoint y: 145, endPoint x: 201, endPoint y: 142, distance: 143.0
click at [201, 142] on app-call-processing-form "[STREET_ADDRESS][PERSON_NAME] [GEOGRAPHIC_DATA] - 85 [PERSON_NAME] Issue - Vali…" at bounding box center [411, 344] width 420 height 593
drag, startPoint x: 406, startPoint y: 67, endPoint x: 338, endPoint y: 69, distance: 68.3
click at [338, 69] on h4 "[STREET_ADDRESS][PERSON_NAME]" at bounding box center [410, 67] width 409 height 38
copy h4 "[GEOGRAPHIC_DATA], [GEOGRAPHIC_DATA]"
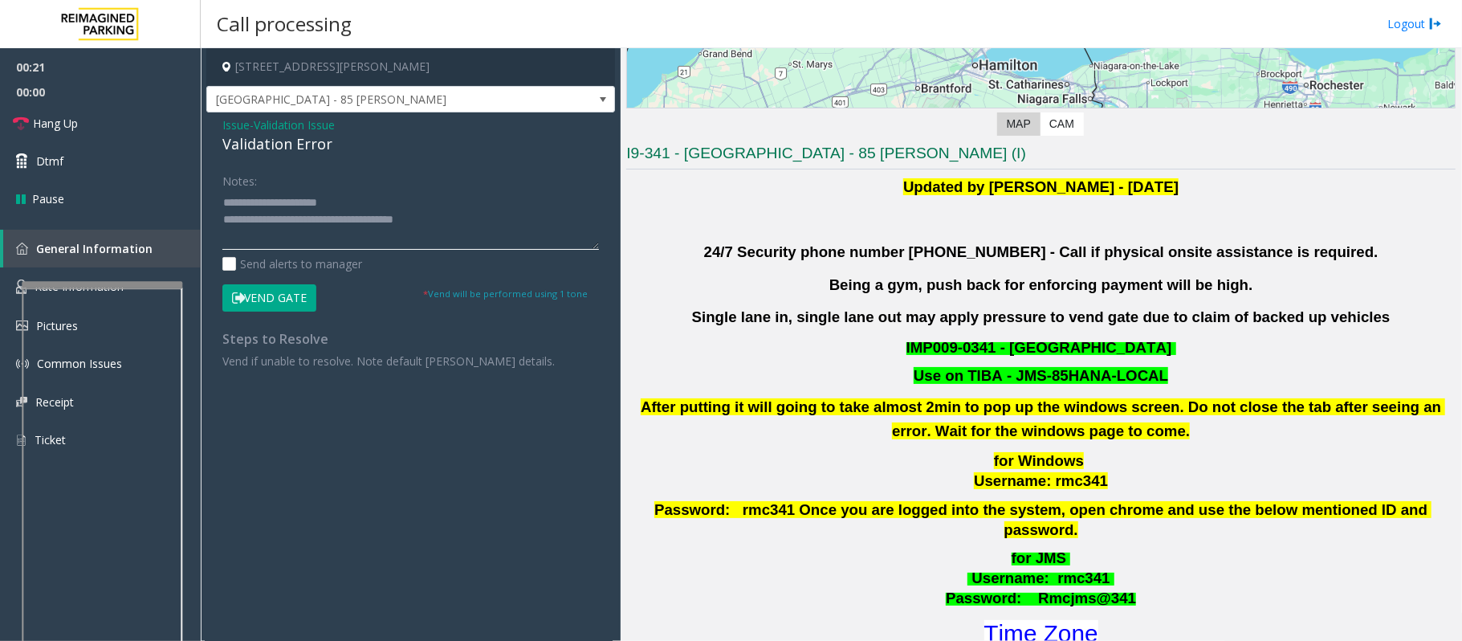
click at [351, 206] on textarea at bounding box center [410, 220] width 377 height 60
click at [273, 218] on textarea at bounding box center [410, 220] width 377 height 60
click at [267, 233] on textarea at bounding box center [410, 220] width 377 height 60
click at [273, 234] on textarea at bounding box center [410, 220] width 377 height 60
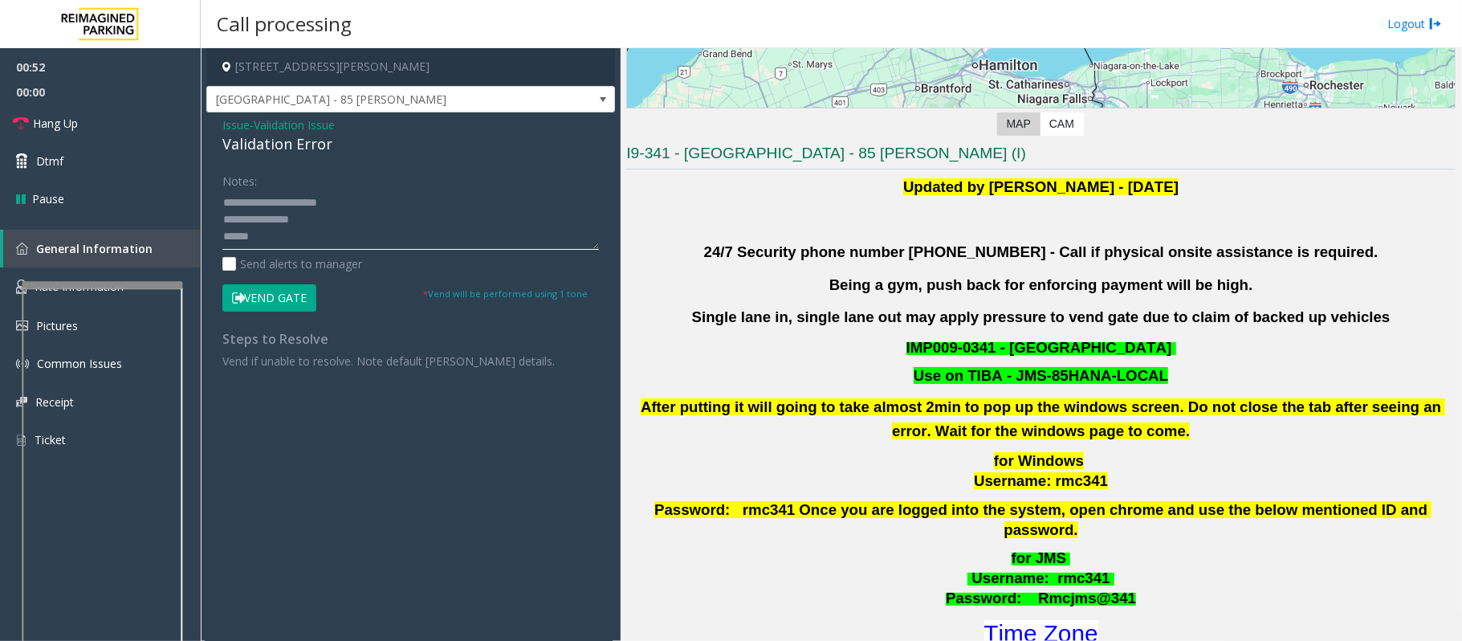
scroll to position [428, 0]
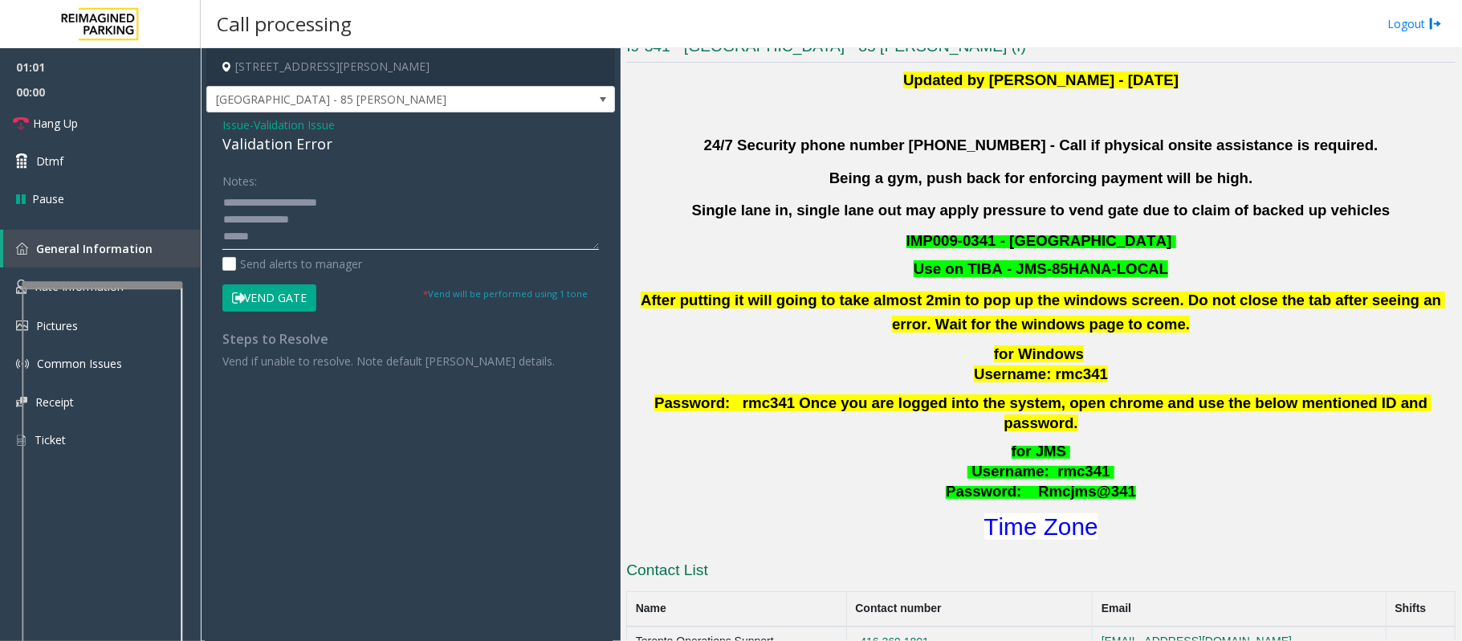
click at [271, 245] on textarea at bounding box center [410, 220] width 377 height 60
drag, startPoint x: 273, startPoint y: 242, endPoint x: 308, endPoint y: 243, distance: 35.3
click at [308, 243] on textarea at bounding box center [410, 220] width 377 height 60
click at [279, 238] on textarea at bounding box center [410, 220] width 377 height 60
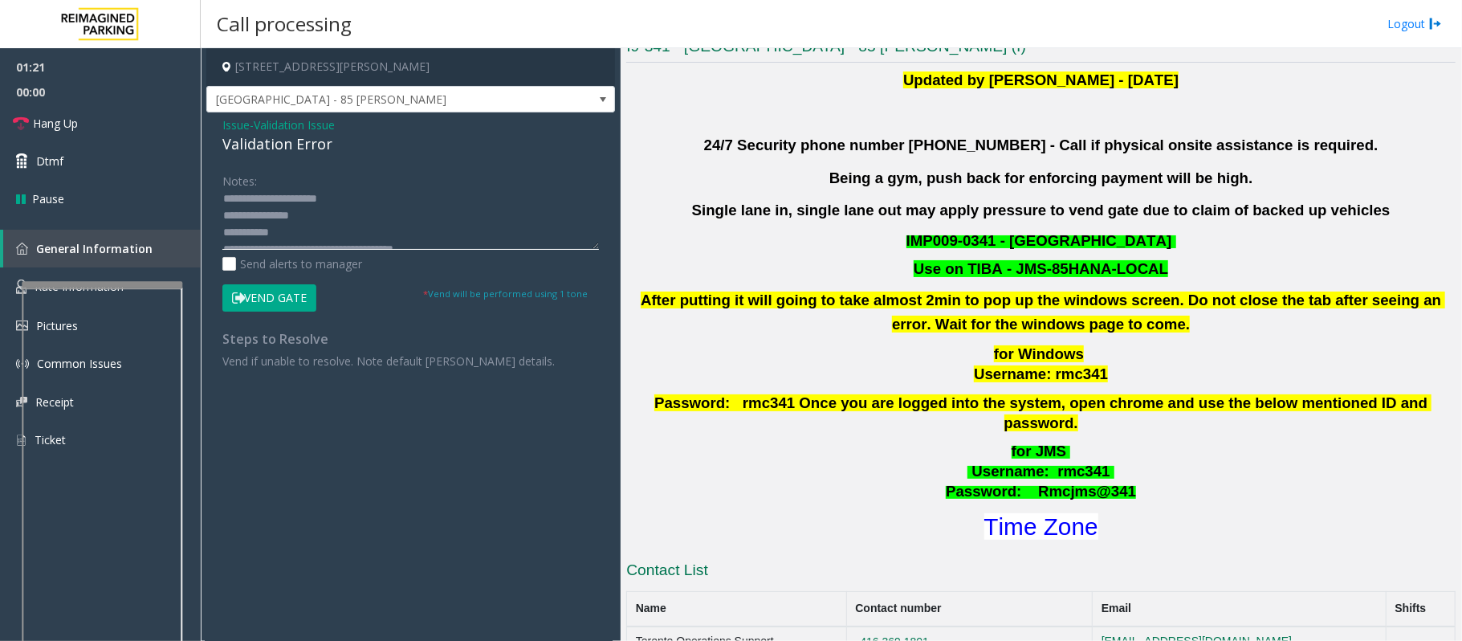
scroll to position [0, 0]
click at [324, 218] on textarea at bounding box center [410, 220] width 377 height 60
click at [265, 296] on button "Vend Gate" at bounding box center [269, 297] width 94 height 27
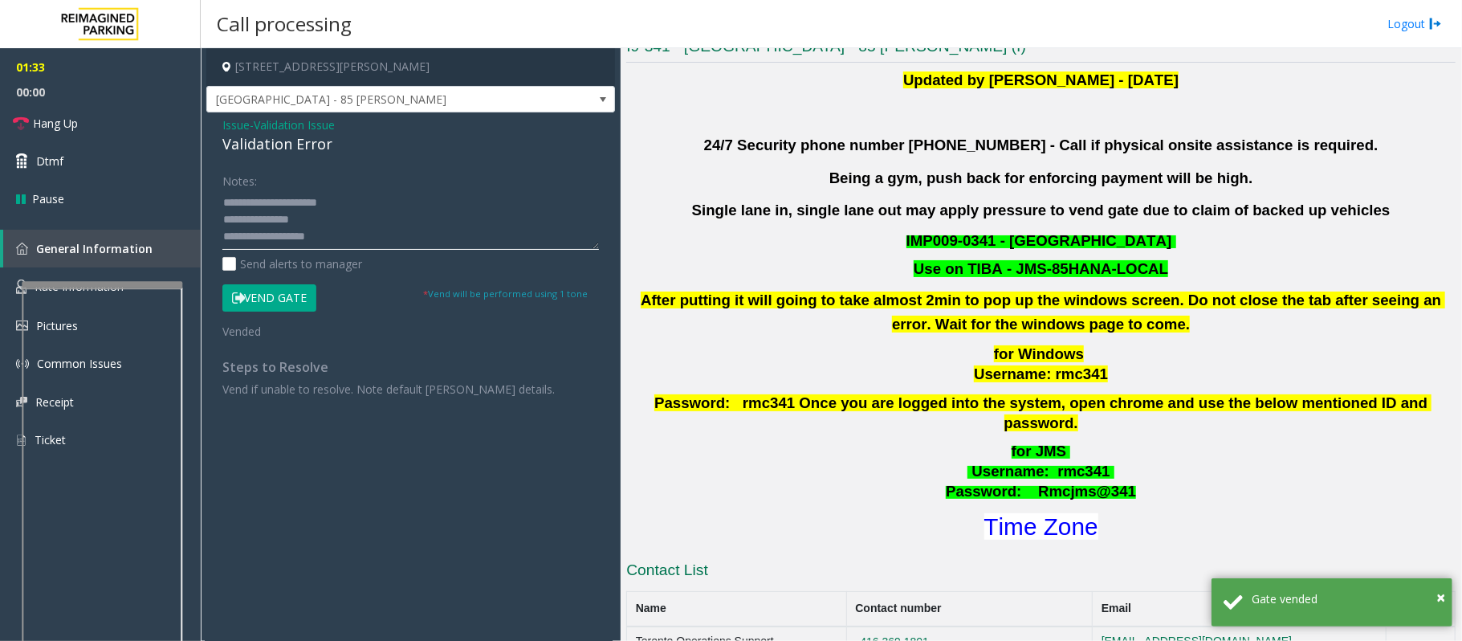
click at [320, 235] on textarea at bounding box center [410, 220] width 377 height 60
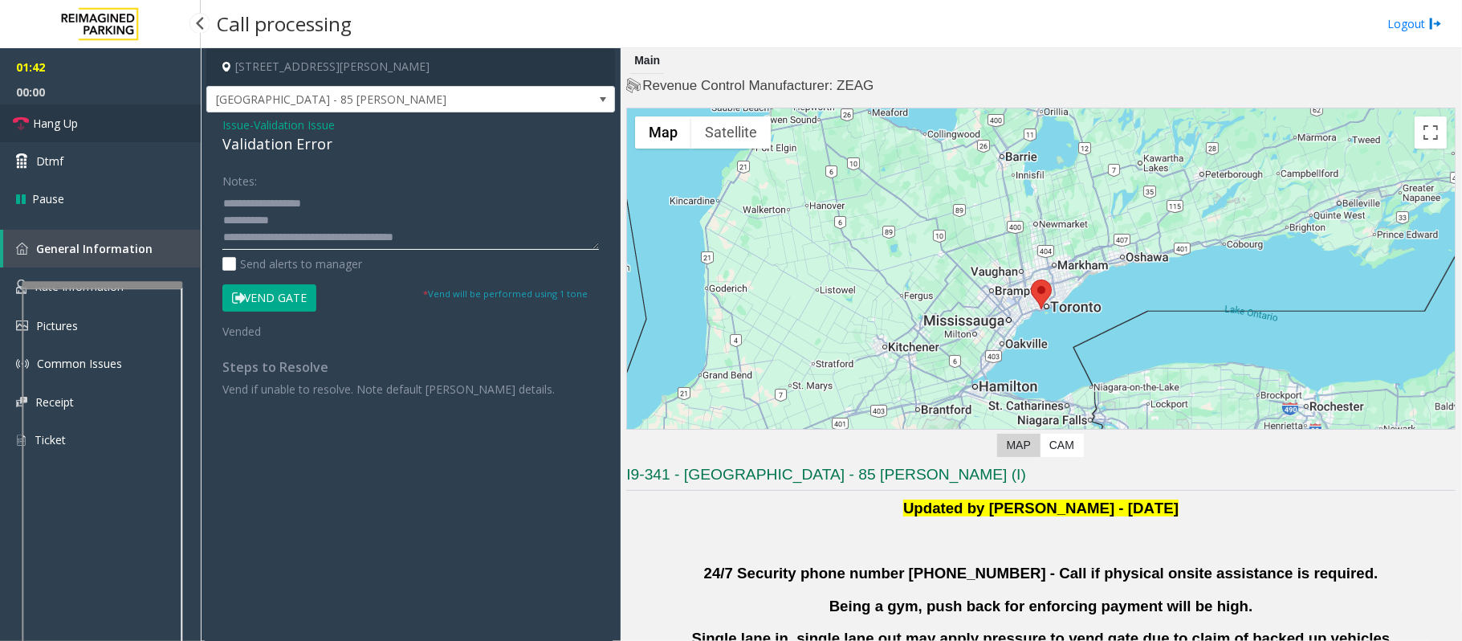
type textarea "**********"
click at [69, 122] on span "Hang Up" at bounding box center [55, 123] width 45 height 17
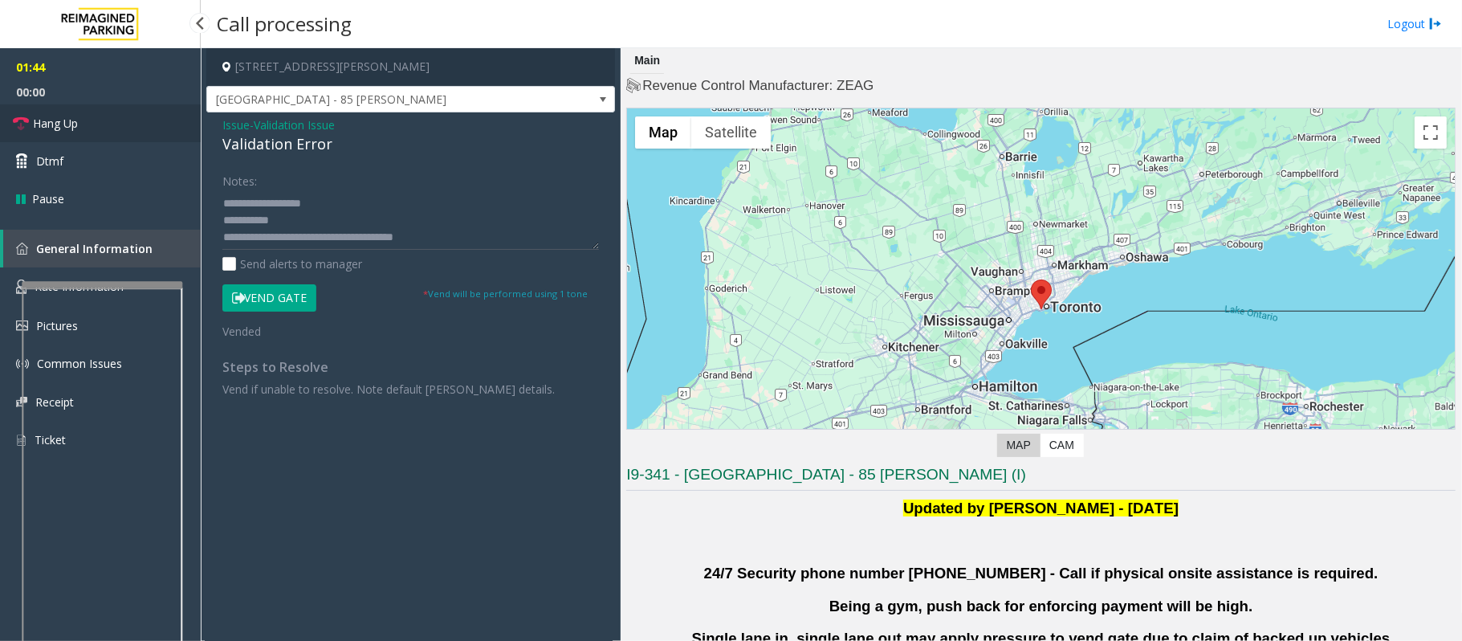
click at [71, 122] on span "Hang Up" at bounding box center [55, 123] width 45 height 17
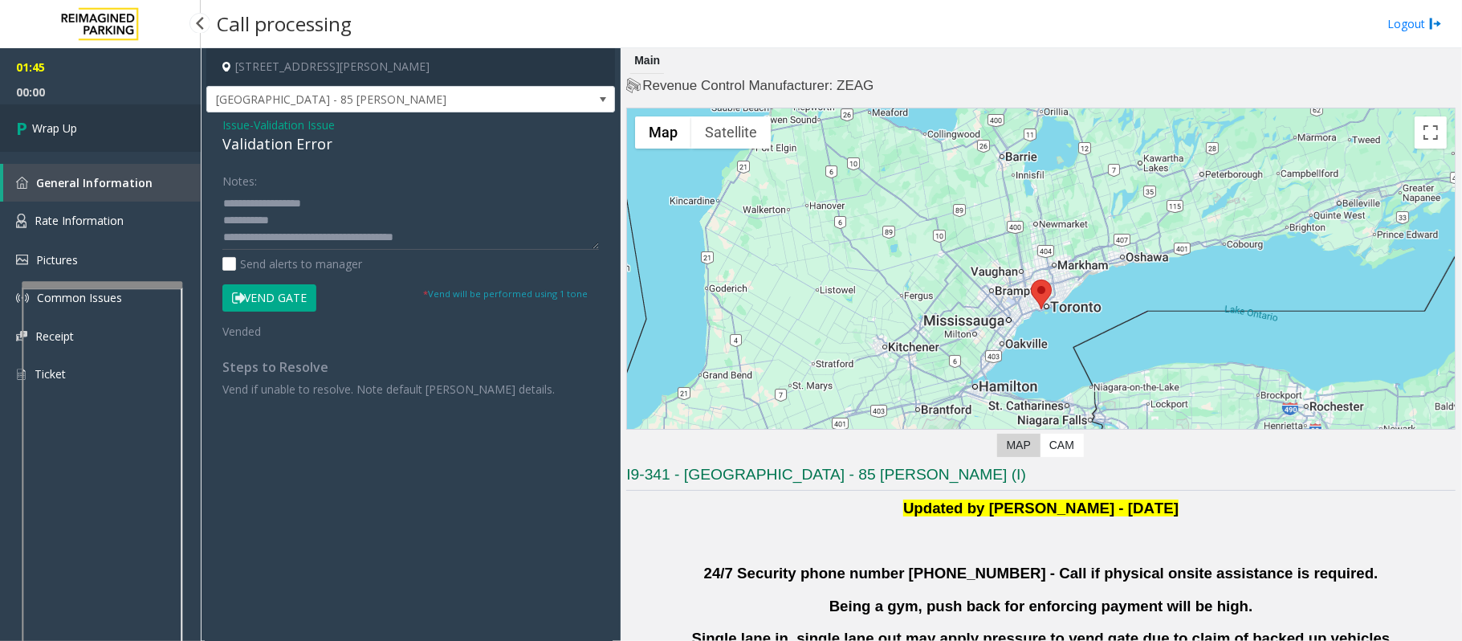
click at [71, 122] on span "Wrap Up" at bounding box center [54, 128] width 45 height 17
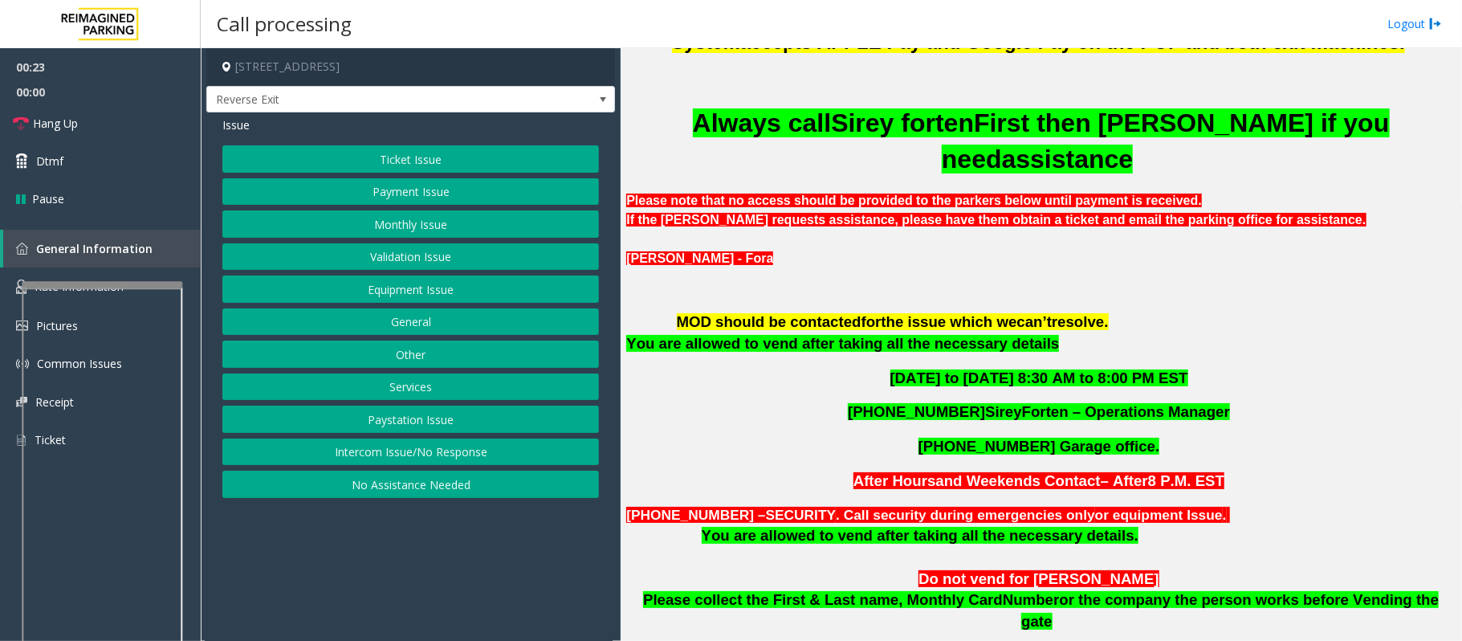
scroll to position [642, 0]
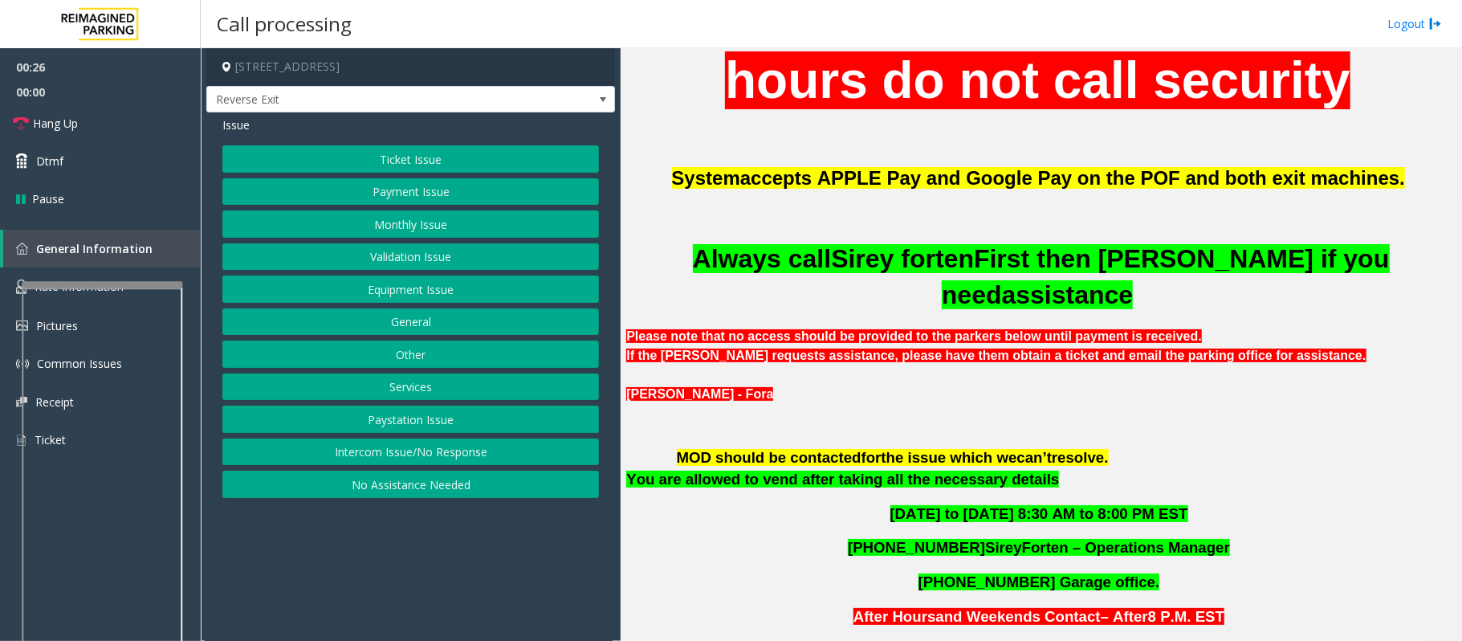
click at [414, 387] on button "Services" at bounding box center [410, 386] width 377 height 27
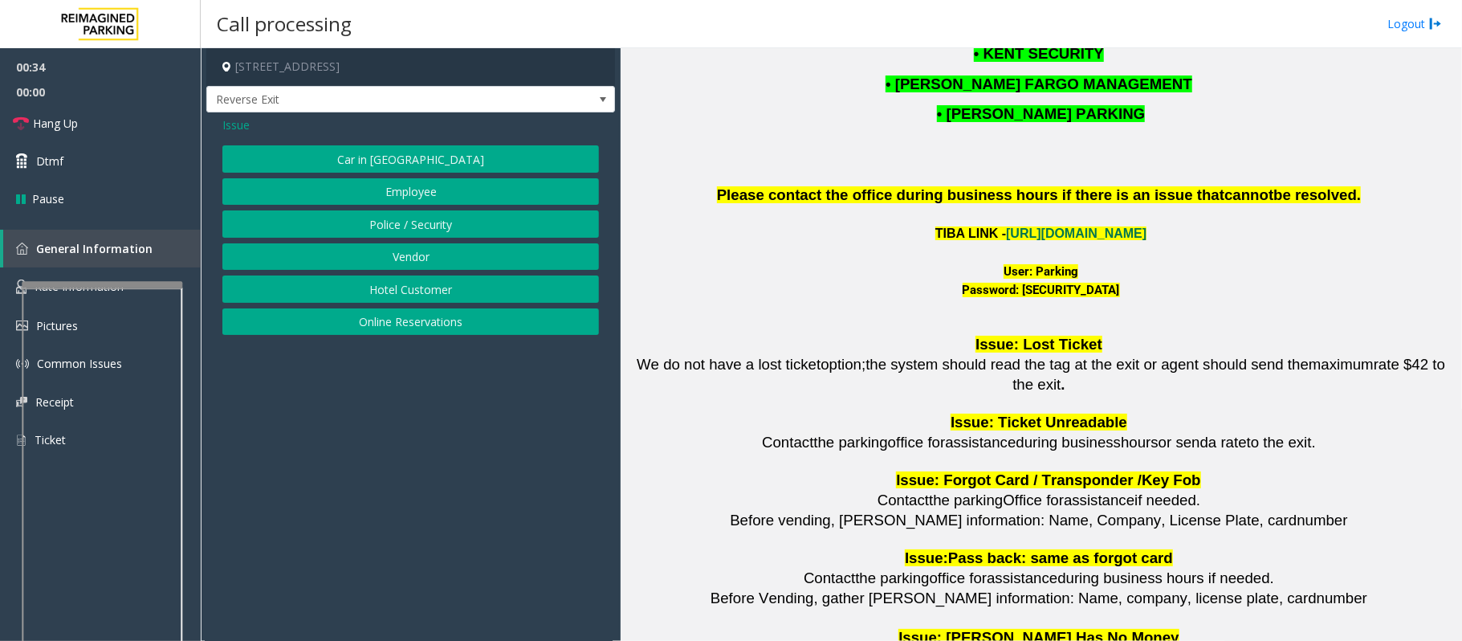
scroll to position [2141, 0]
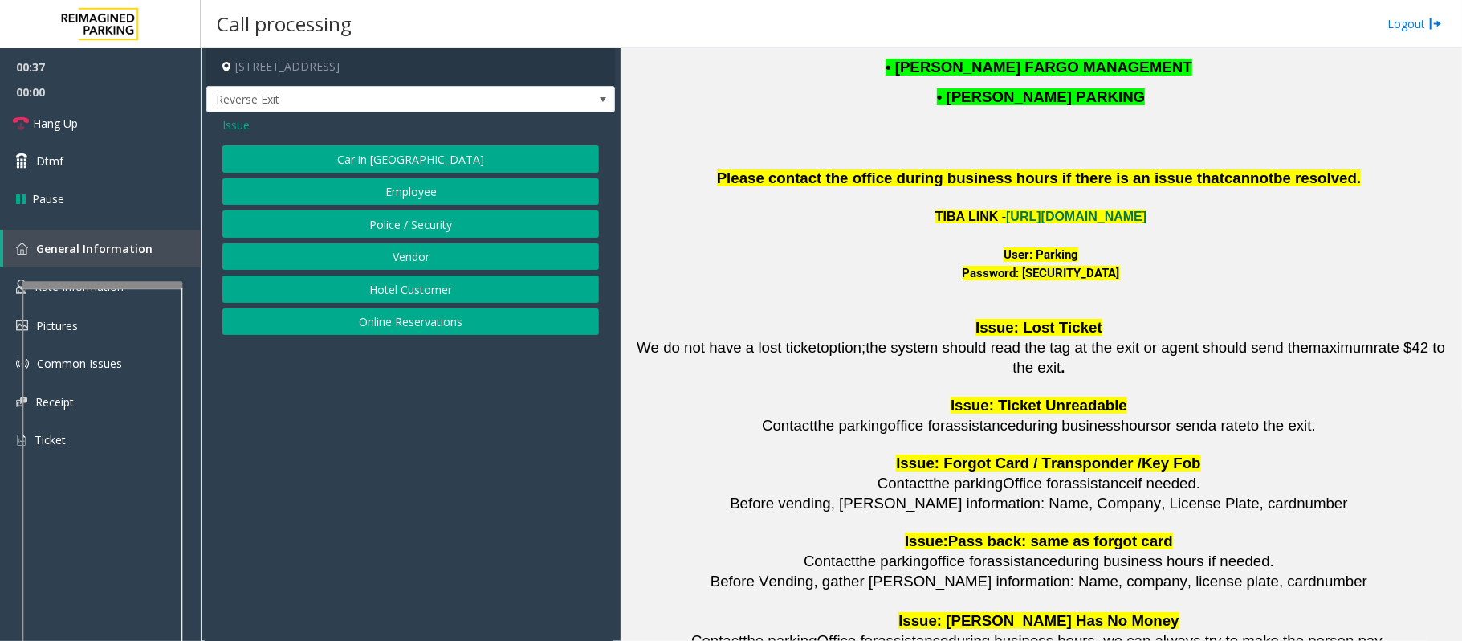
click at [414, 226] on button "Police / Security" at bounding box center [410, 223] width 377 height 27
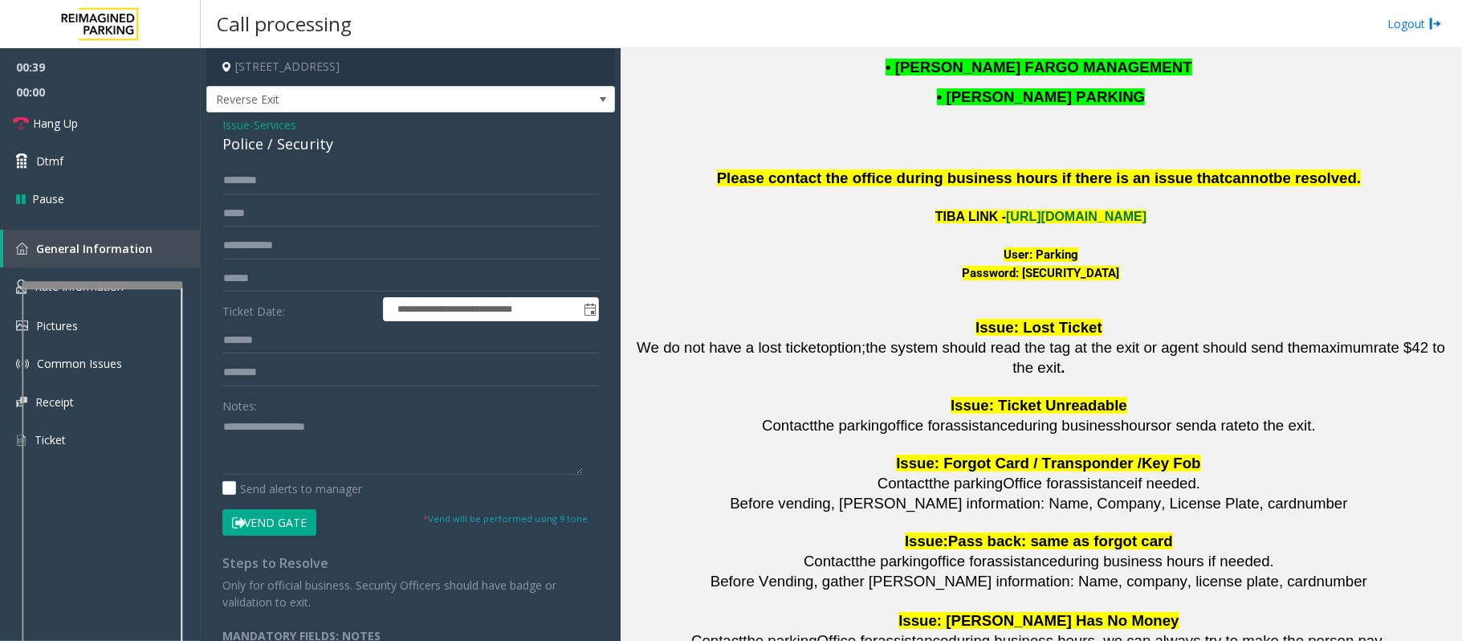
click at [284, 129] on span "Services" at bounding box center [275, 124] width 43 height 17
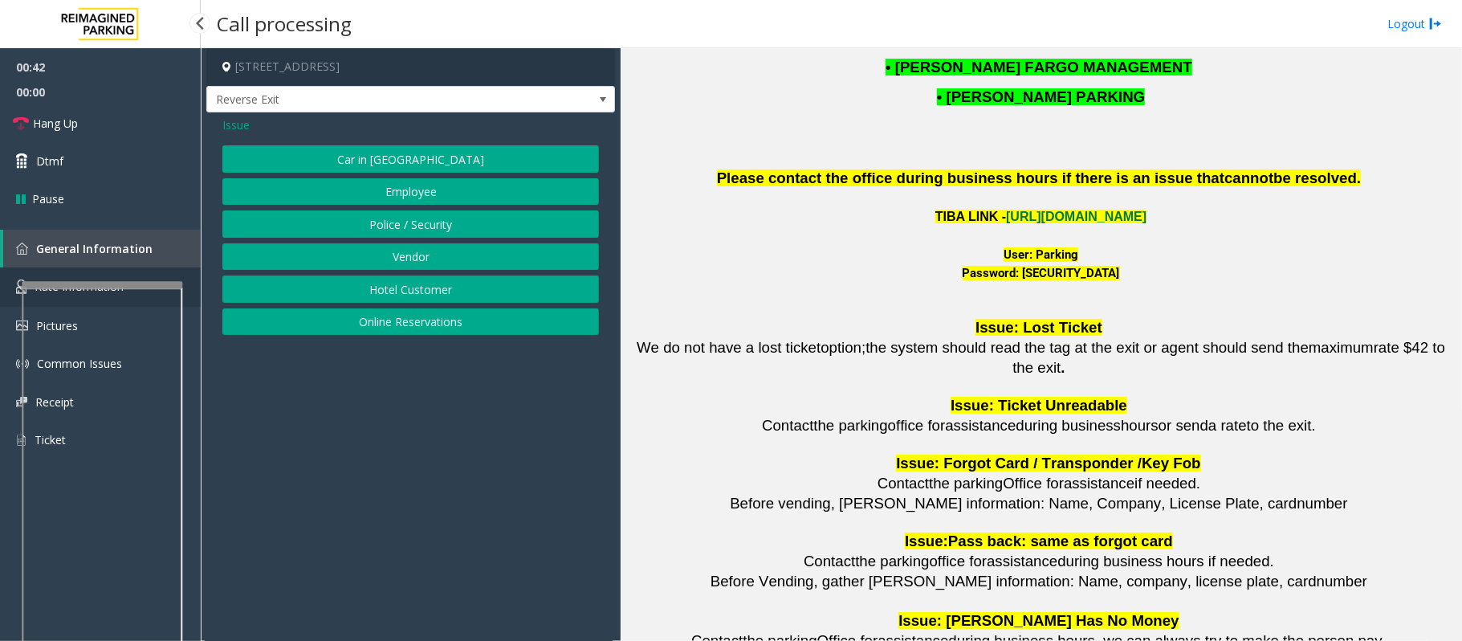
click at [5, 292] on link "Rate Information" at bounding box center [100, 286] width 201 height 39
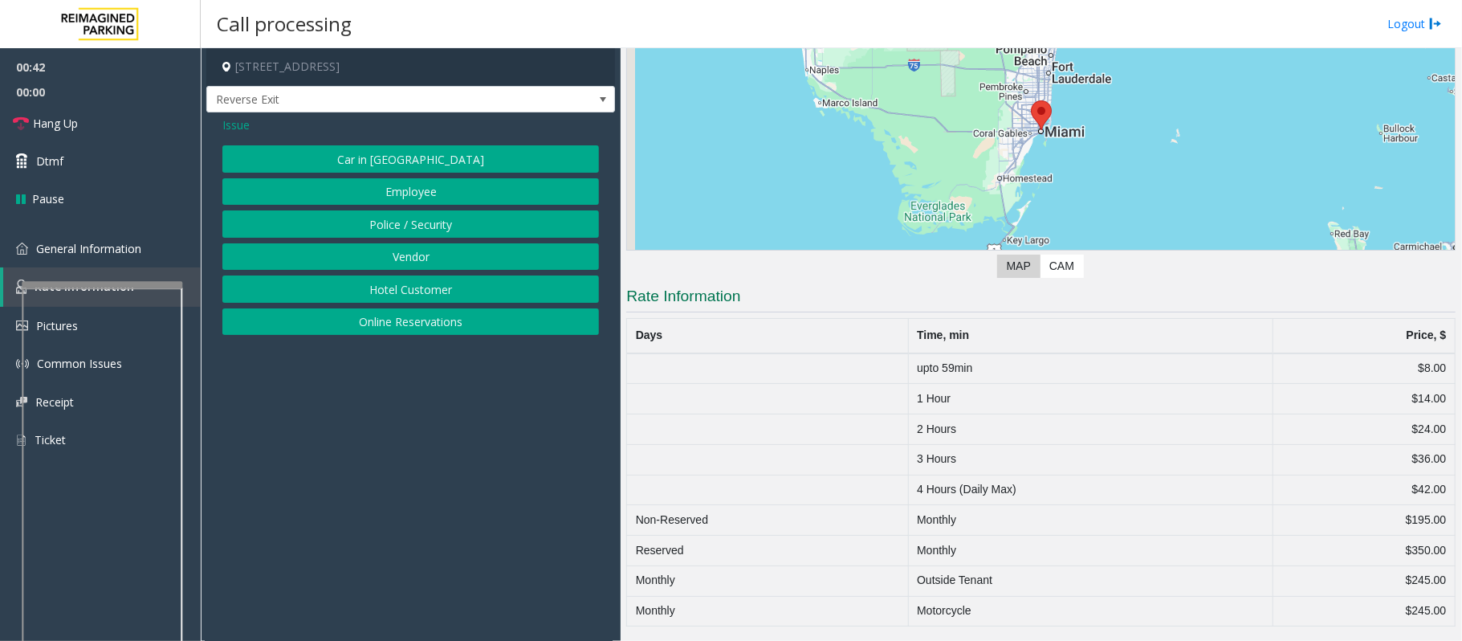
scroll to position [161, 0]
click at [104, 255] on link "General Information" at bounding box center [100, 249] width 201 height 38
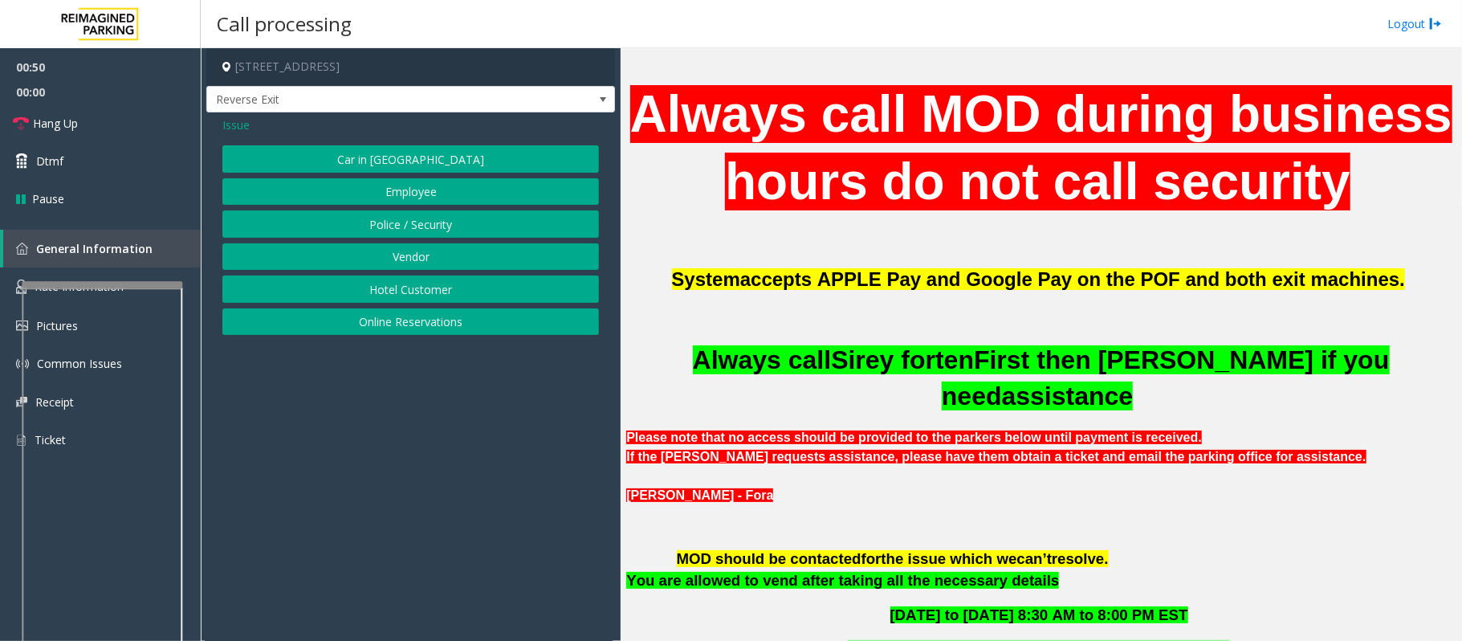
scroll to position [642, 0]
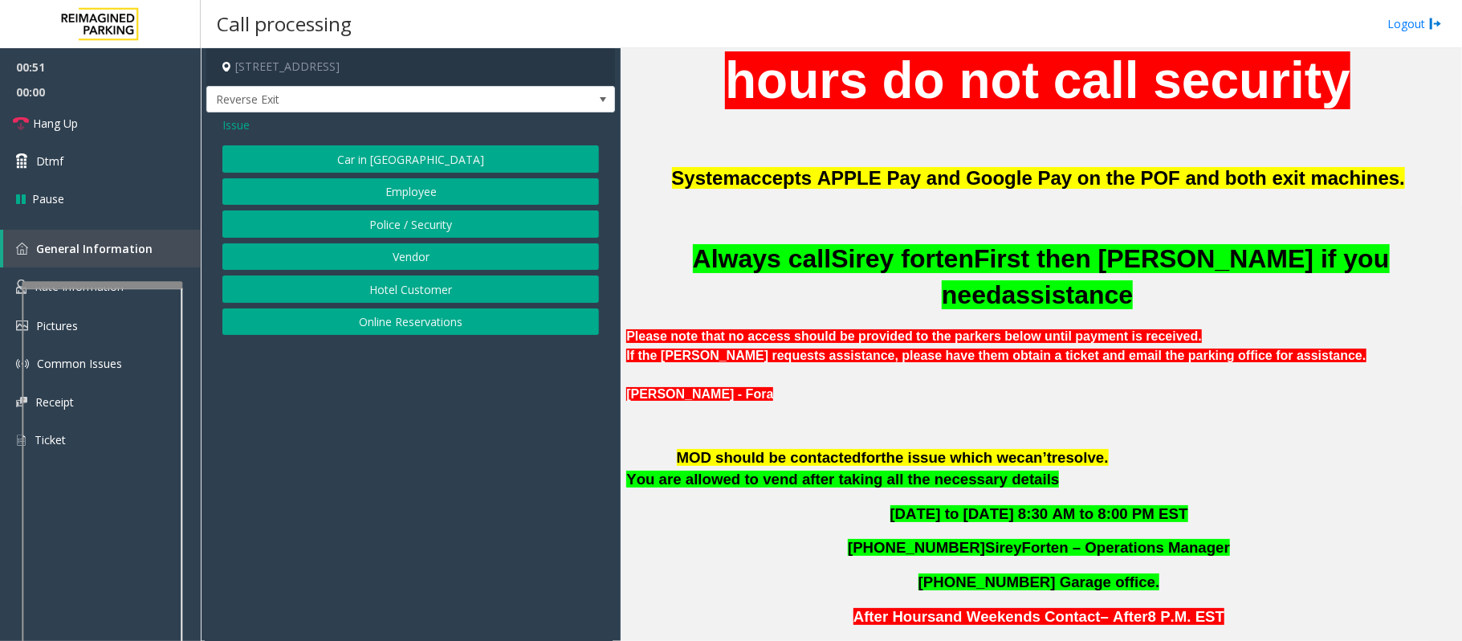
click at [392, 259] on button "Vendor" at bounding box center [410, 256] width 377 height 27
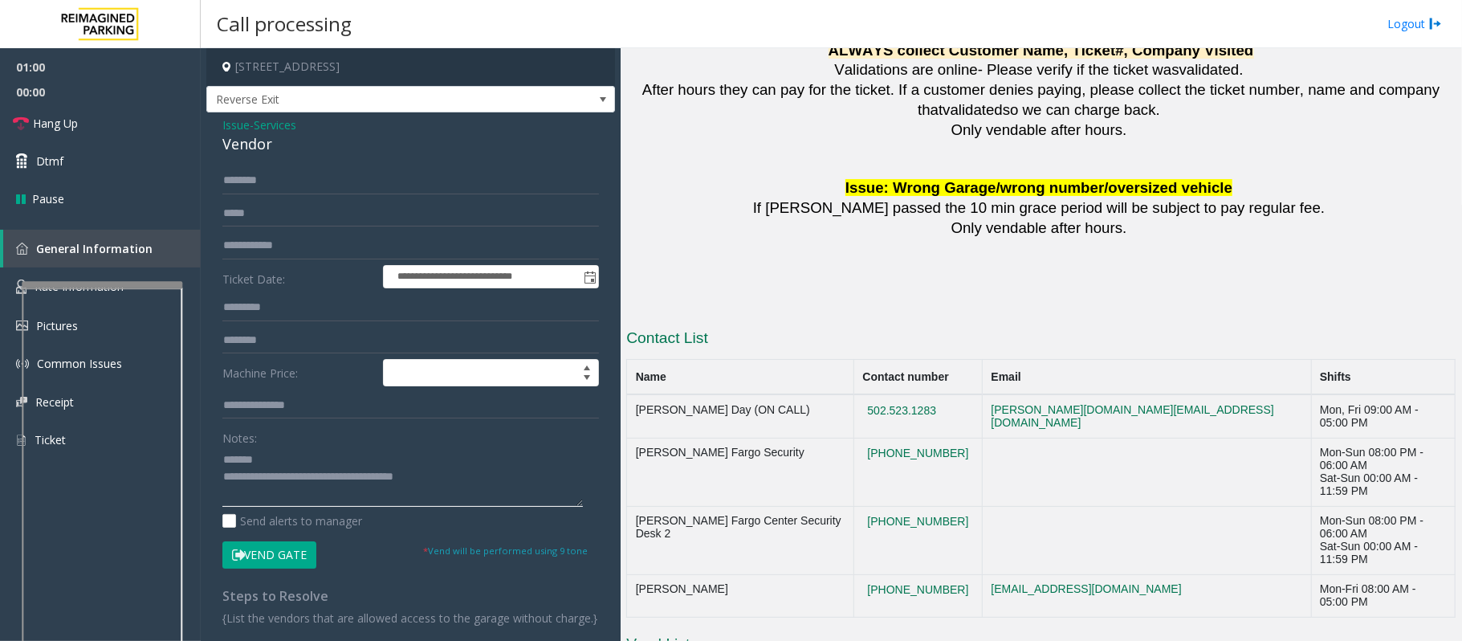
scroll to position [3085, 0]
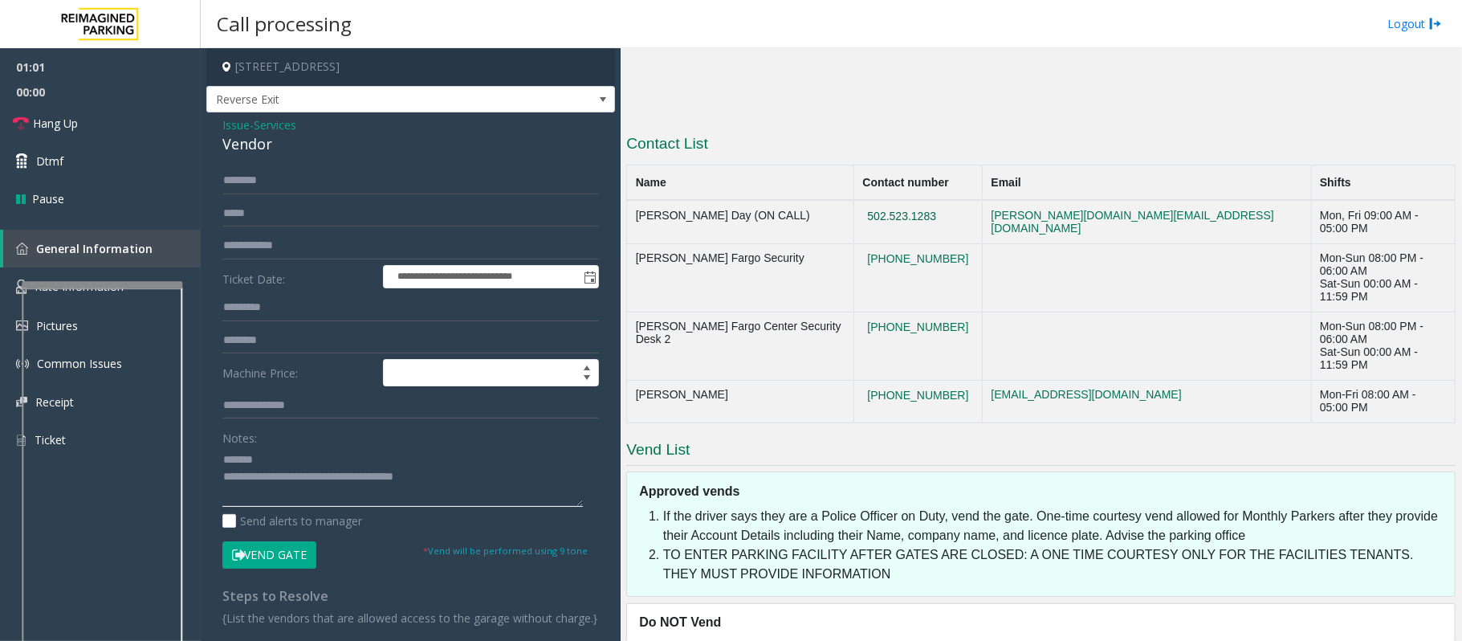
type textarea "**********"
drag, startPoint x: 943, startPoint y: 243, endPoint x: 874, endPoint y: 245, distance: 69.1
click at [874, 243] on td "502.523.1283" at bounding box center [918, 221] width 128 height 43
copy button "502.523.1283"
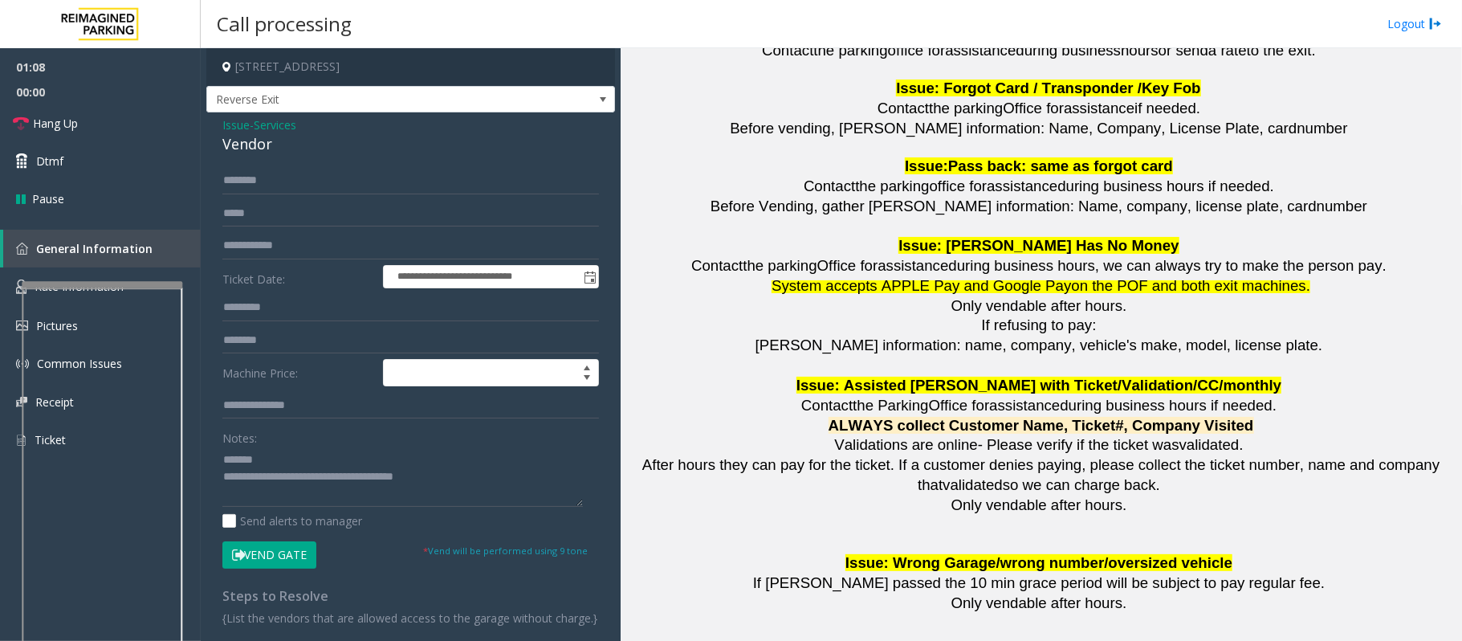
scroll to position [2764, 0]
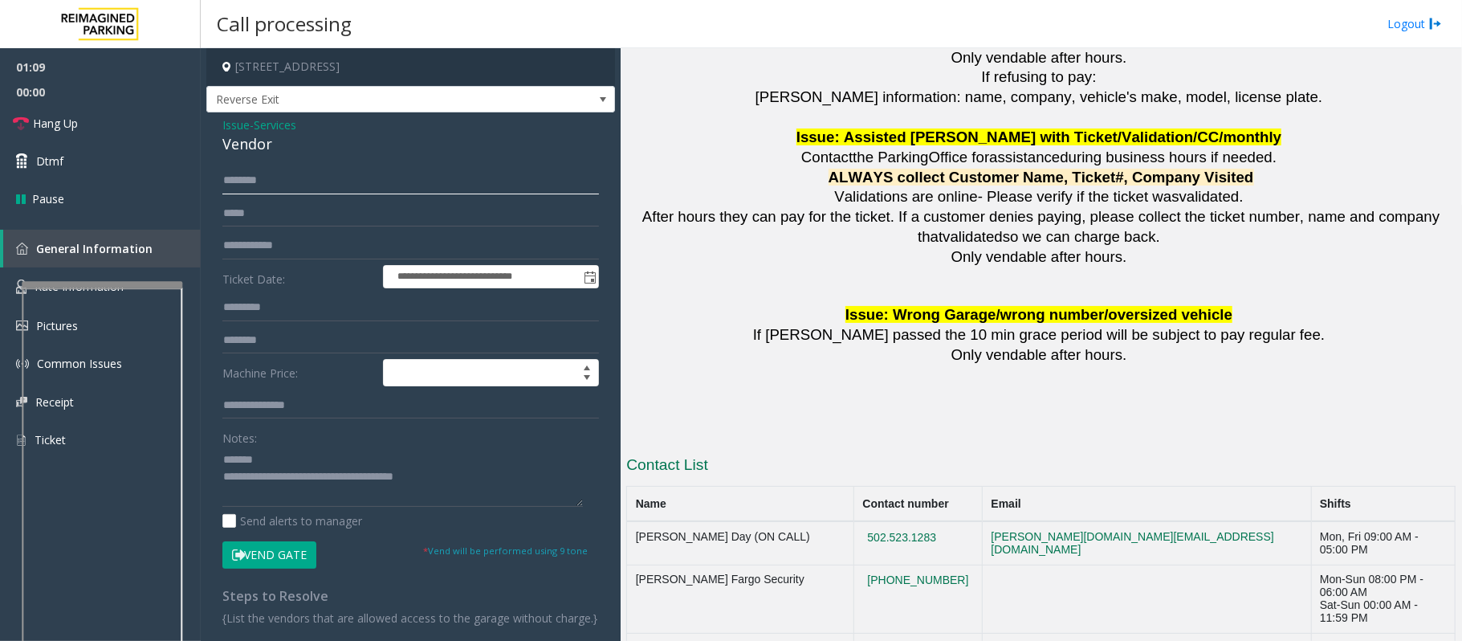
click at [299, 193] on input "text" at bounding box center [410, 180] width 377 height 27
click at [247, 185] on input "******" at bounding box center [410, 180] width 377 height 27
click at [251, 187] on input "******" at bounding box center [410, 180] width 377 height 27
click at [260, 186] on input "******" at bounding box center [410, 180] width 377 height 27
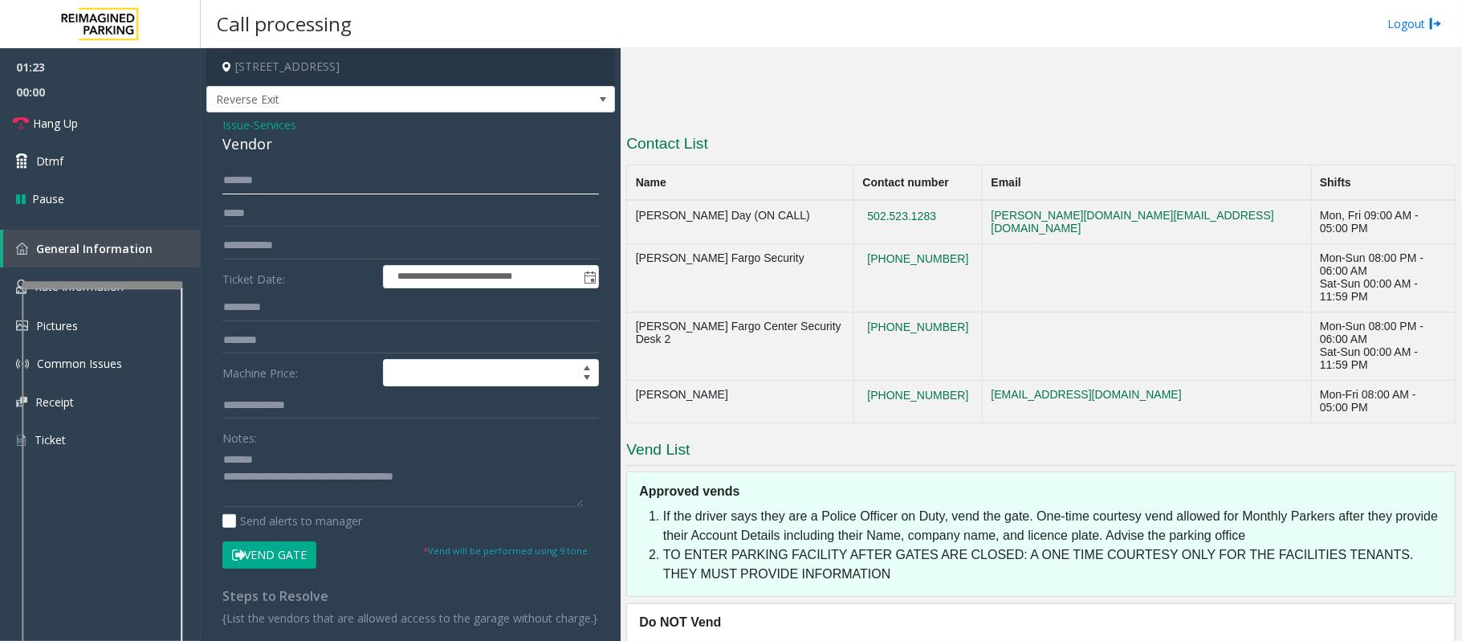
type input "******"
drag, startPoint x: 958, startPoint y: 246, endPoint x: 877, endPoint y: 236, distance: 81.7
click at [877, 236] on td "502.523.1283" at bounding box center [918, 221] width 128 height 43
copy button "502.523.1283"
click at [275, 463] on textarea at bounding box center [402, 476] width 361 height 60
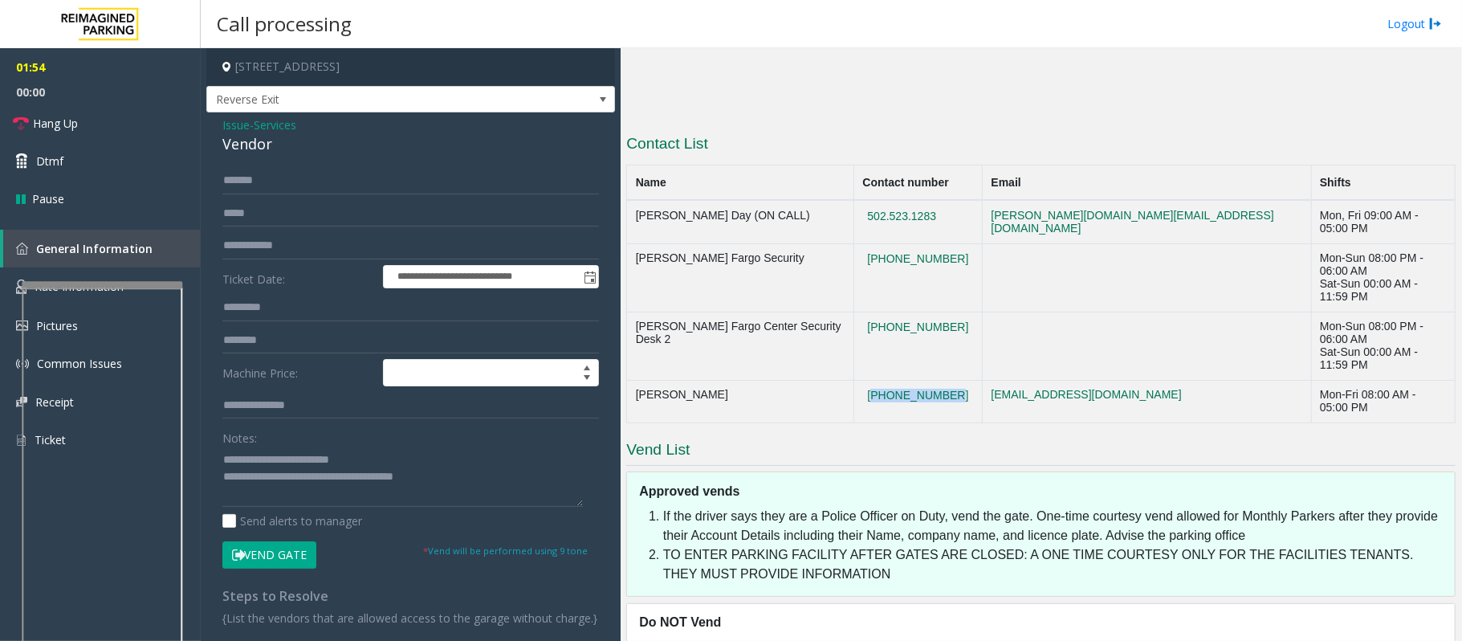
drag, startPoint x: 954, startPoint y: 360, endPoint x: 867, endPoint y: 357, distance: 86.8
click at [867, 380] on td "[PHONE_NUMBER]" at bounding box center [918, 401] width 128 height 43
copy button "[PHONE_NUMBER]"
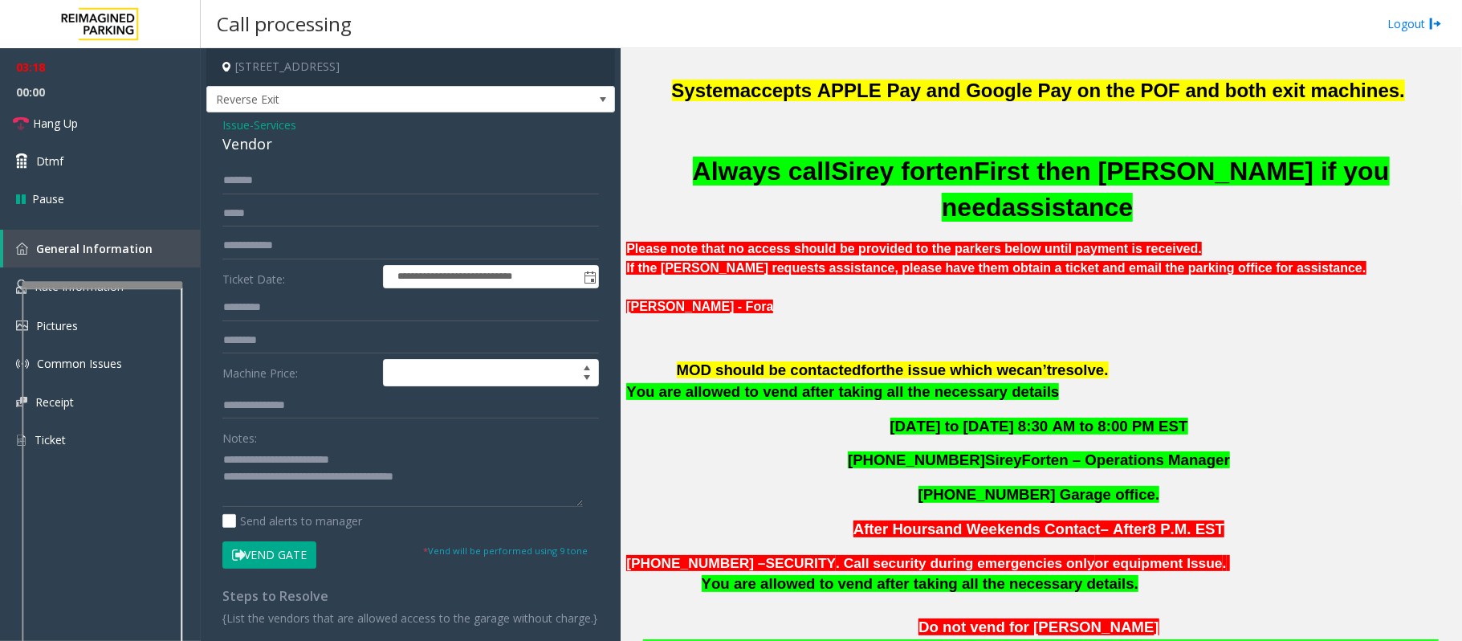
scroll to position [516, 0]
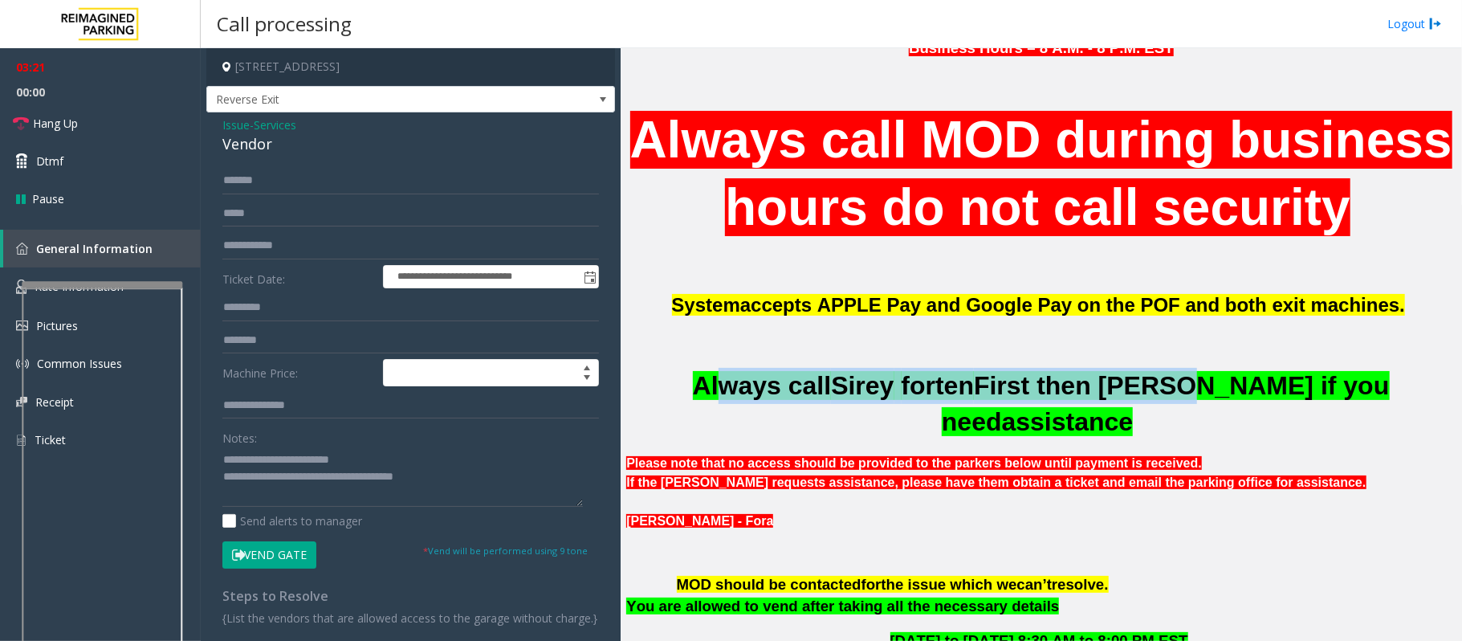
drag, startPoint x: 707, startPoint y: 448, endPoint x: 1107, endPoint y: 459, distance: 400.1
click at [1107, 436] on span "Always call [PERSON_NAME] First then [PERSON_NAME] if you need assistance" at bounding box center [1041, 403] width 697 height 65
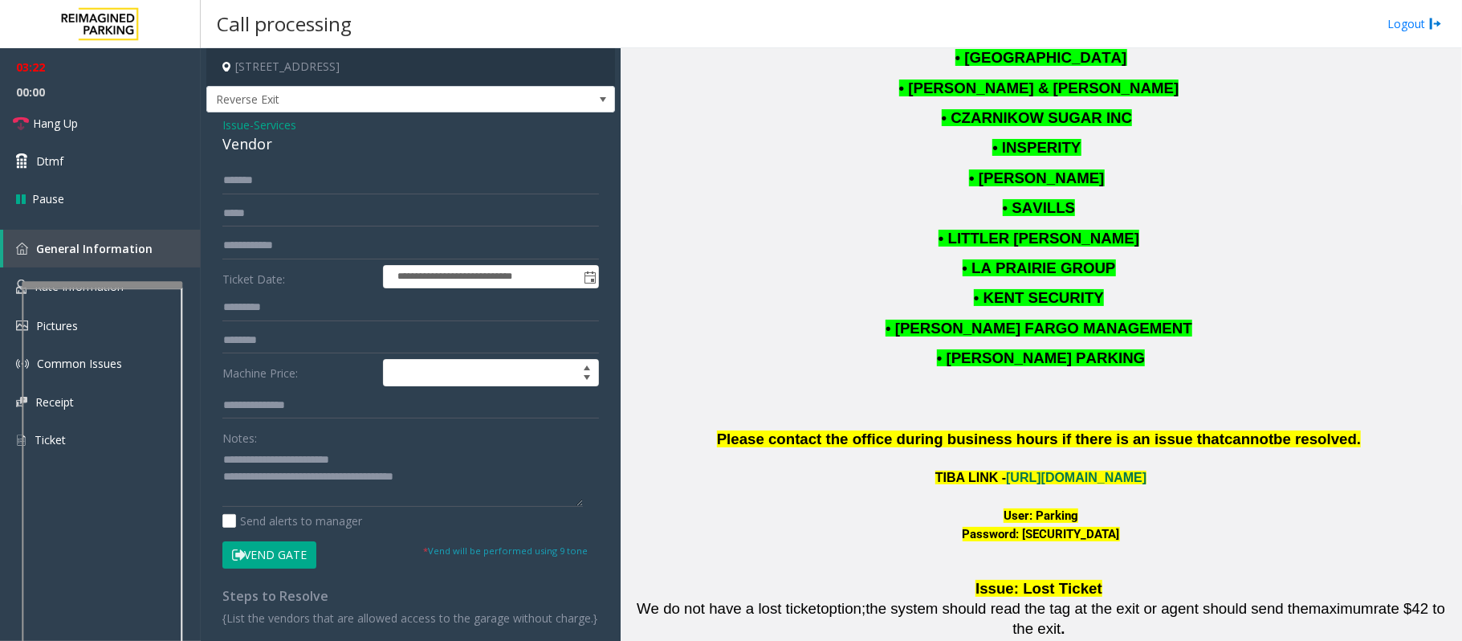
scroll to position [2015, 0]
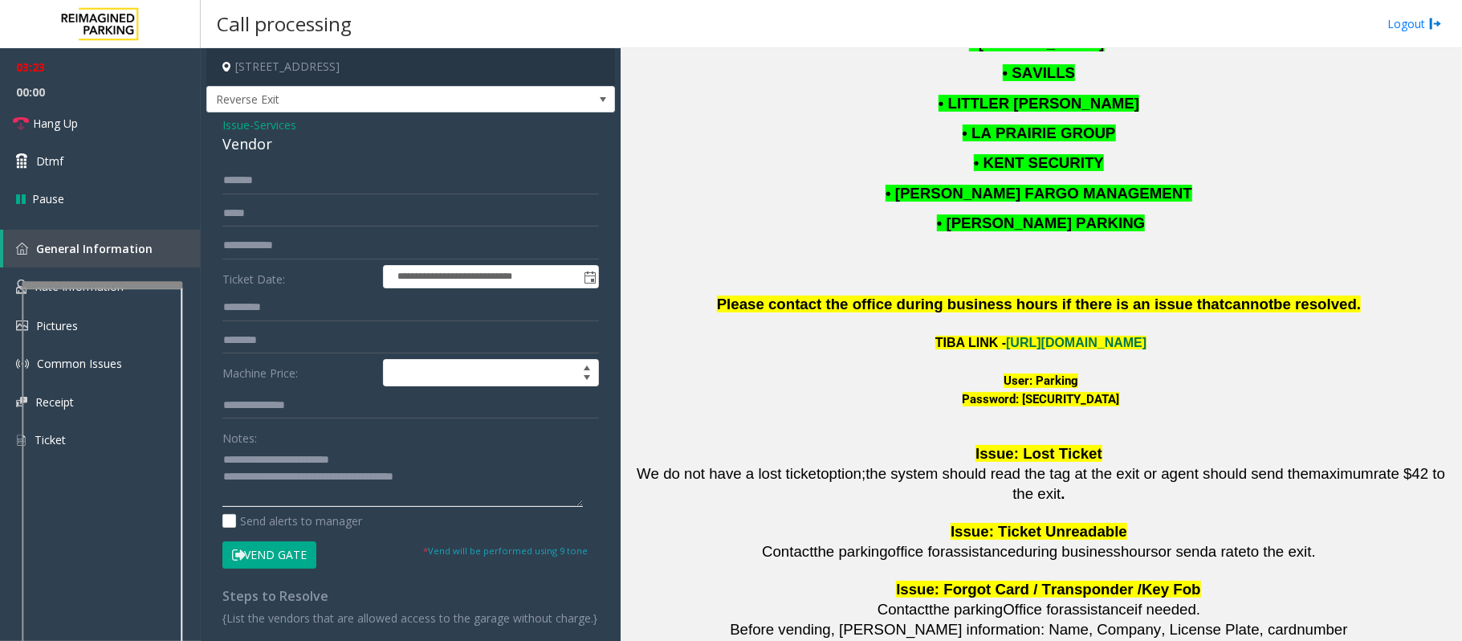
click at [454, 480] on textarea at bounding box center [402, 476] width 361 height 60
click at [292, 479] on textarea at bounding box center [402, 476] width 361 height 60
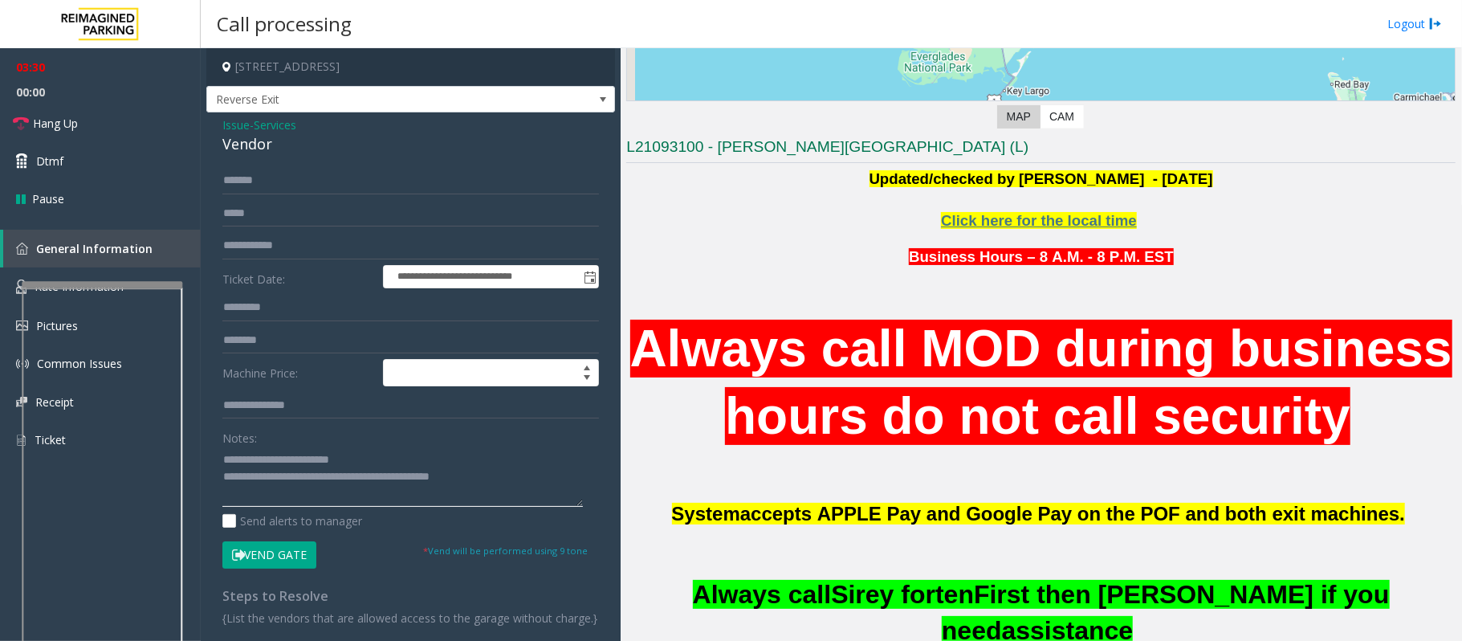
scroll to position [0, 0]
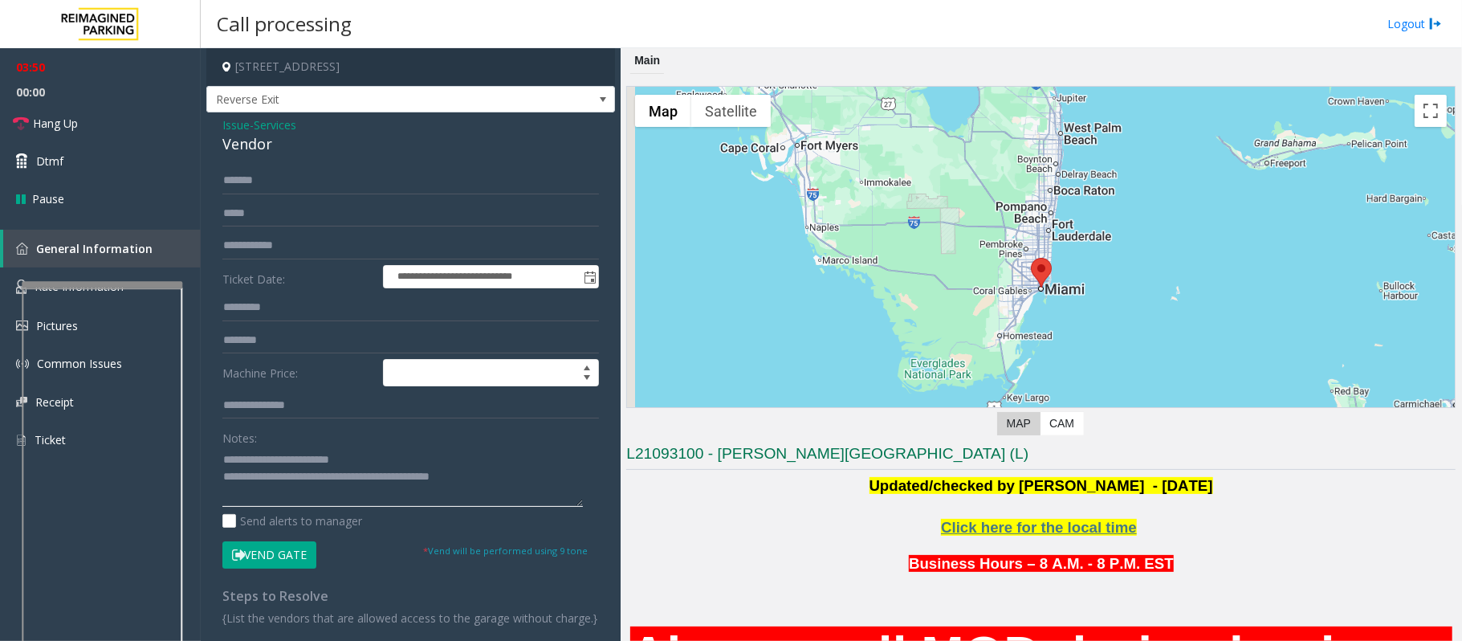
click at [528, 477] on textarea at bounding box center [402, 476] width 361 height 60
drag, startPoint x: 516, startPoint y: 480, endPoint x: 335, endPoint y: 477, distance: 180.7
click at [335, 477] on textarea at bounding box center [402, 476] width 361 height 60
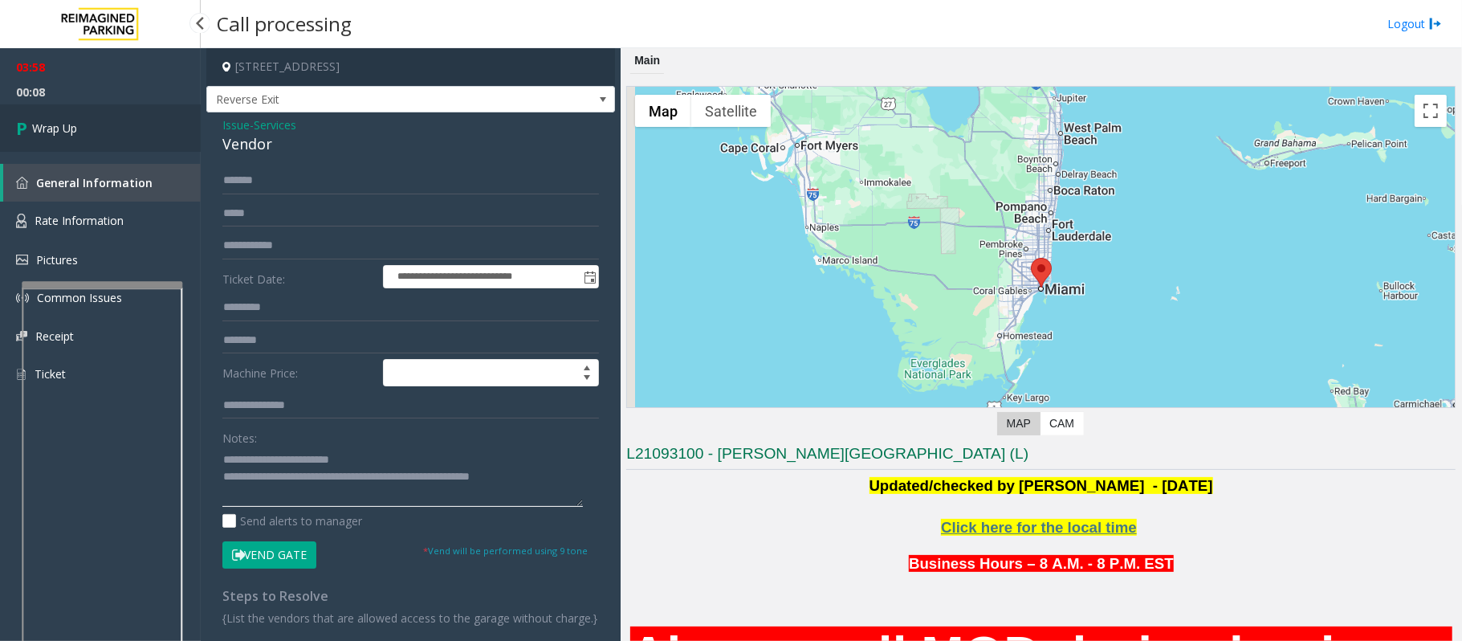
type textarea "**********"
click at [156, 135] on link "Wrap Up" at bounding box center [100, 127] width 201 height 47
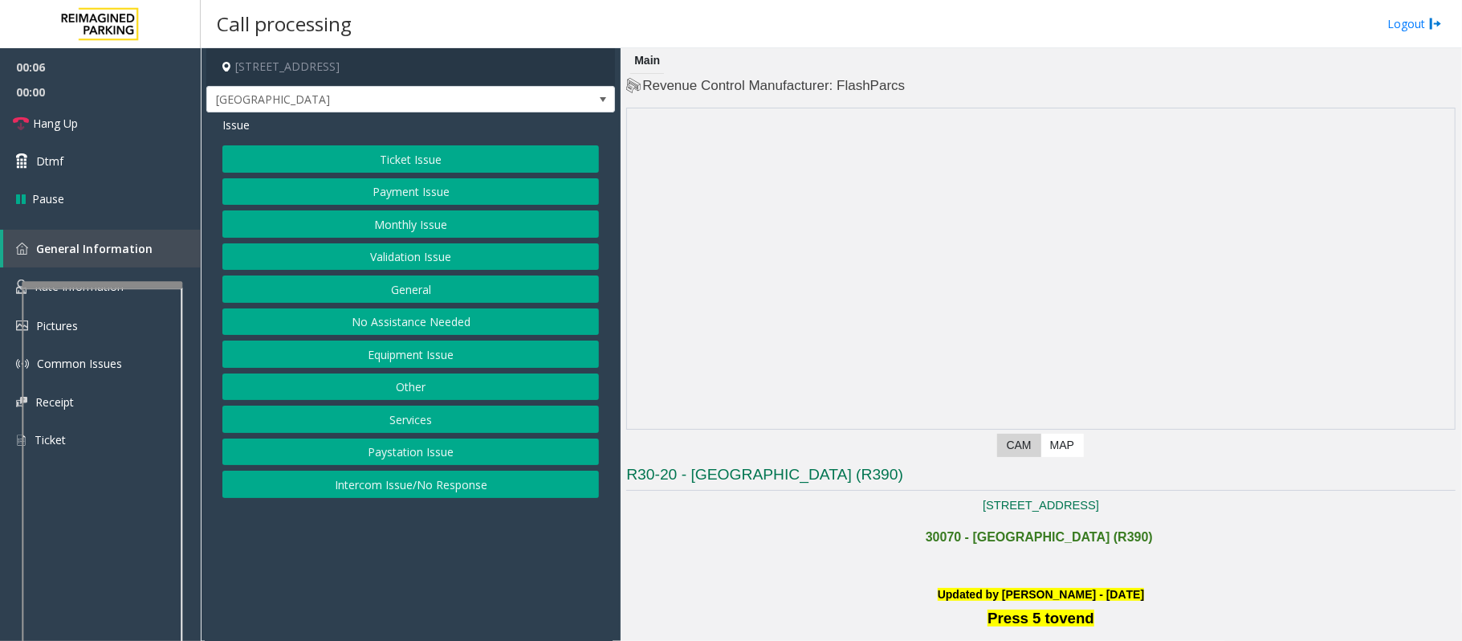
click at [434, 316] on button "No Assistance Needed" at bounding box center [410, 321] width 377 height 27
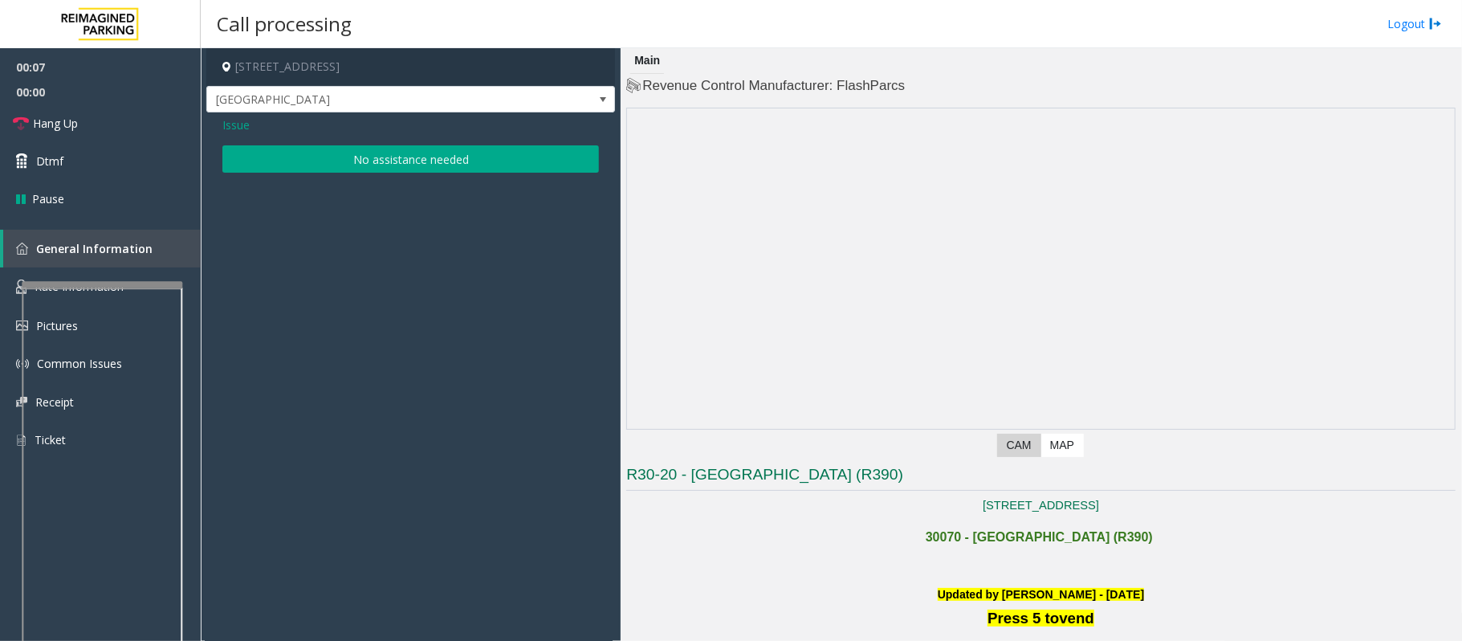
click at [238, 120] on span "Issue" at bounding box center [235, 124] width 27 height 17
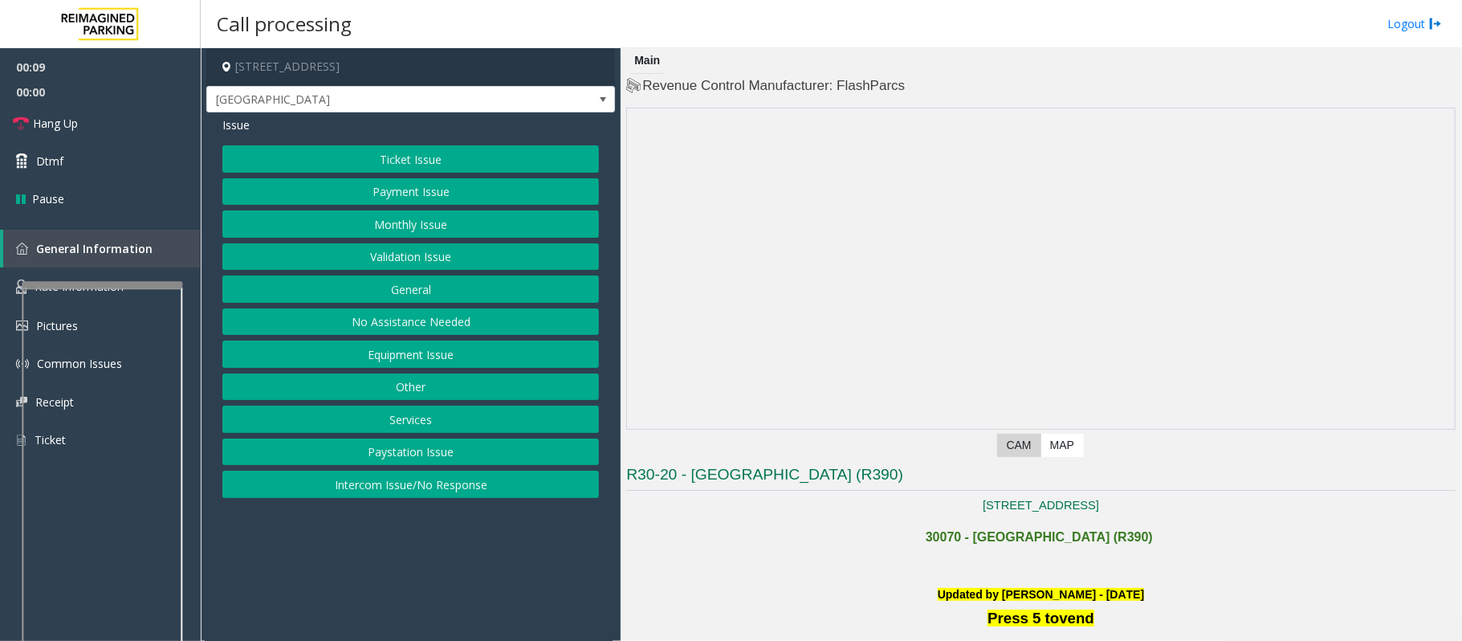
click at [418, 482] on button "Intercom Issue/No Response" at bounding box center [410, 484] width 377 height 27
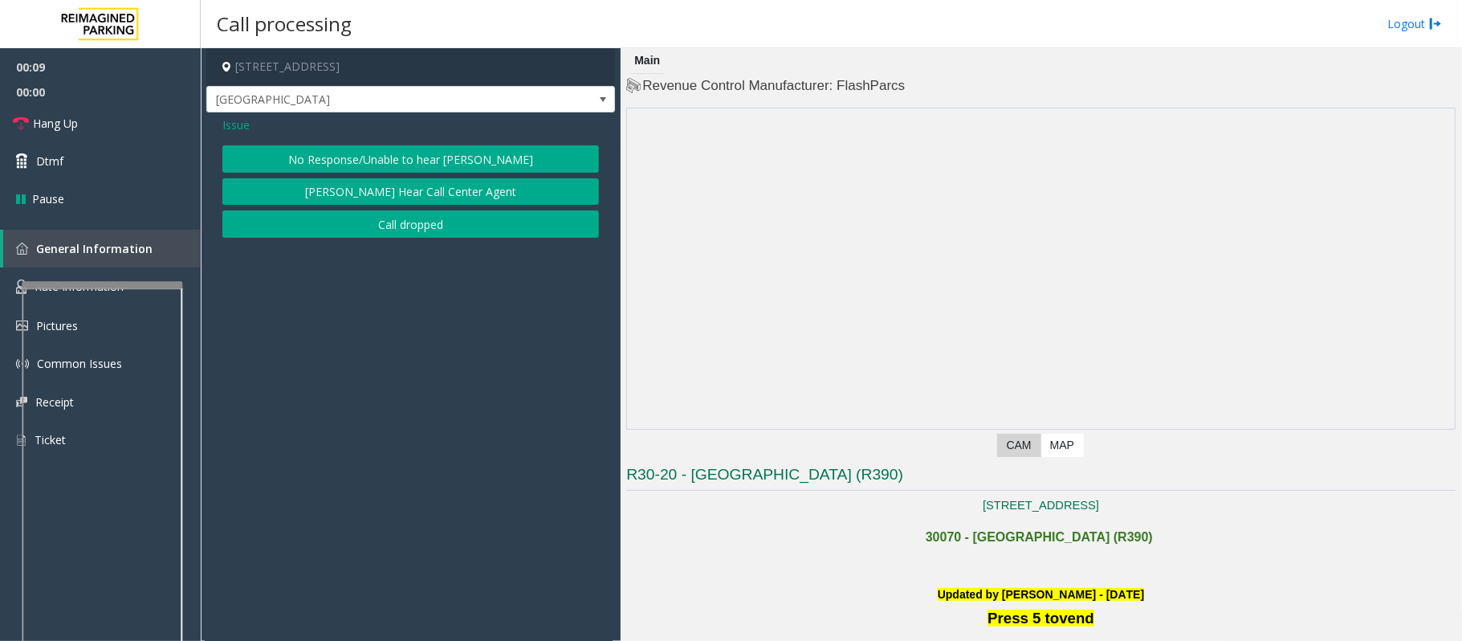
click at [399, 158] on button "No Response/Unable to hear [PERSON_NAME]" at bounding box center [410, 158] width 377 height 27
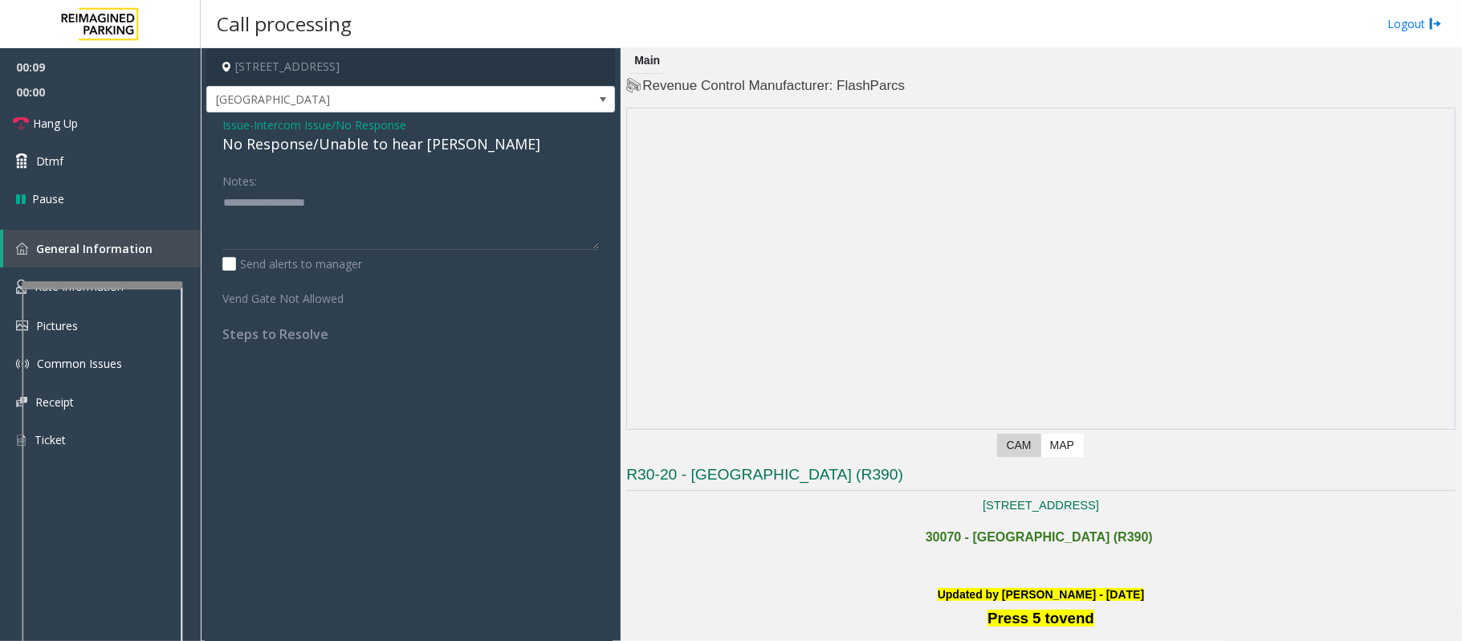
click at [389, 141] on div "No Response/Unable to hear [PERSON_NAME]" at bounding box center [410, 144] width 377 height 22
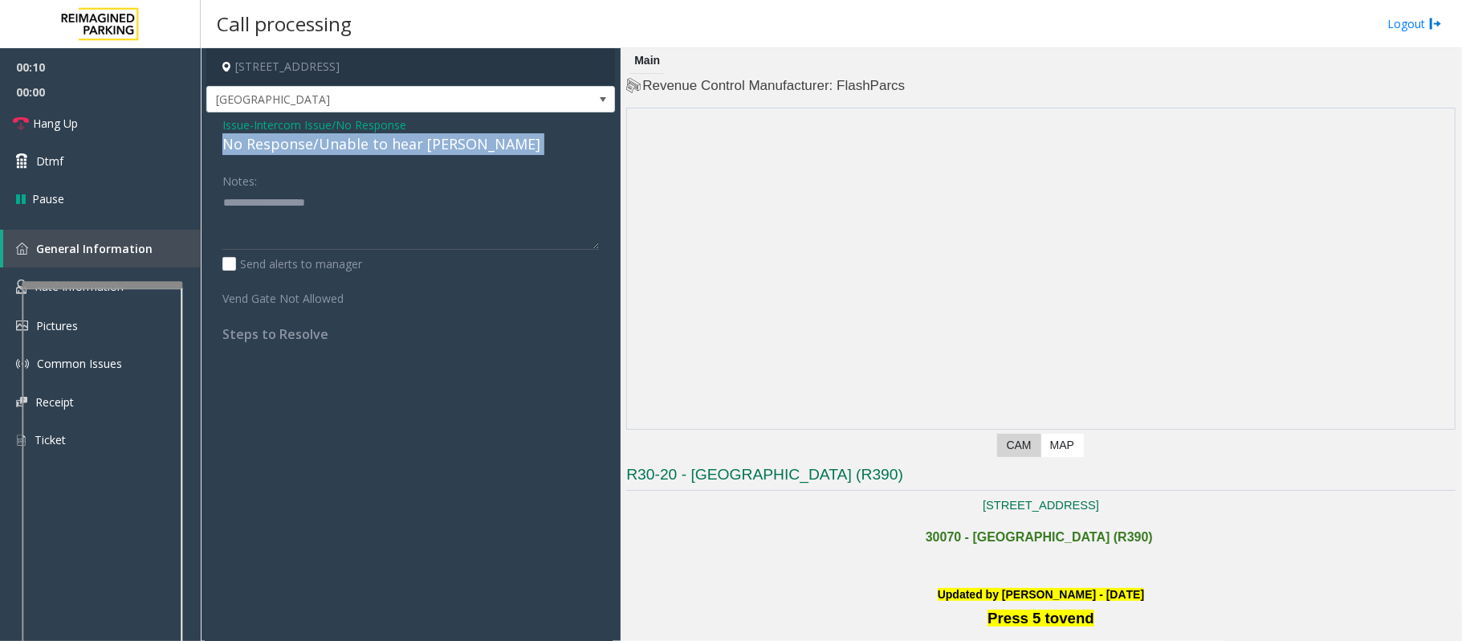
click at [389, 141] on div "No Response/Unable to hear [PERSON_NAME]" at bounding box center [410, 144] width 377 height 22
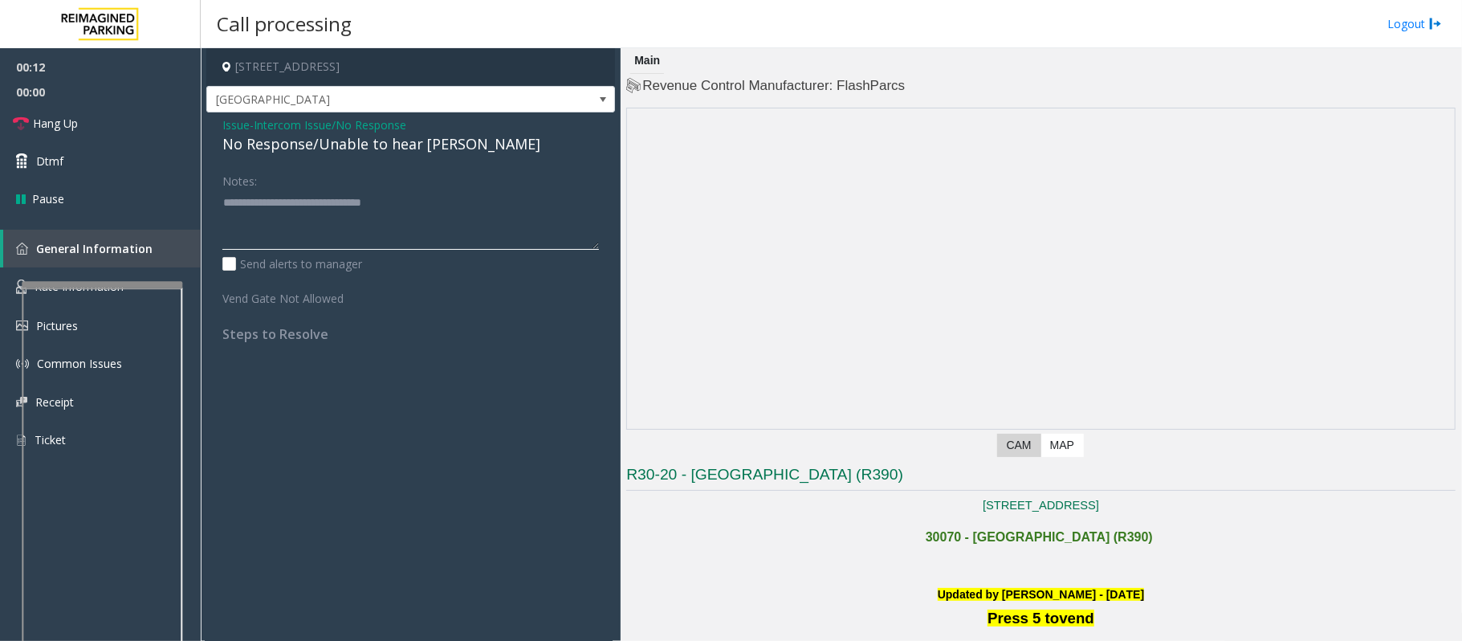
type textarea "**********"
click at [824, 561] on h2 at bounding box center [1041, 568] width 830 height 26
click at [71, 120] on span "Hang Up" at bounding box center [55, 123] width 45 height 17
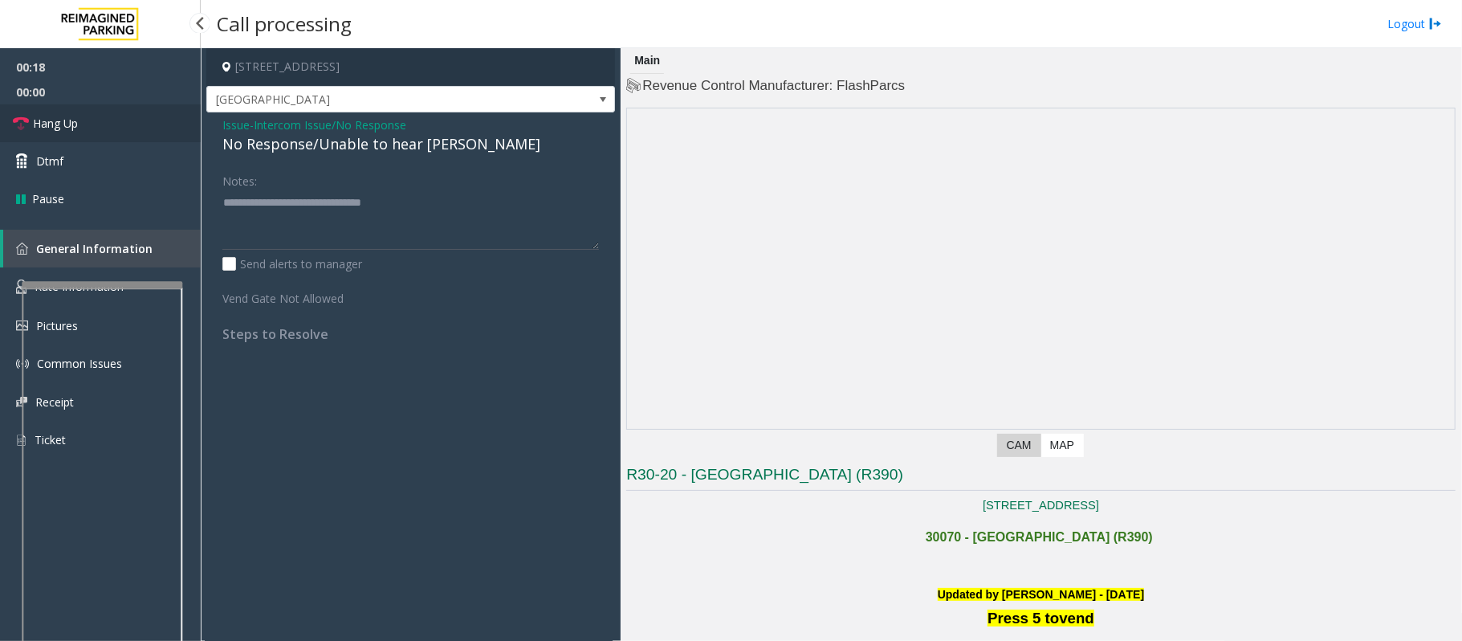
click at [71, 120] on span "Hang Up" at bounding box center [55, 123] width 45 height 17
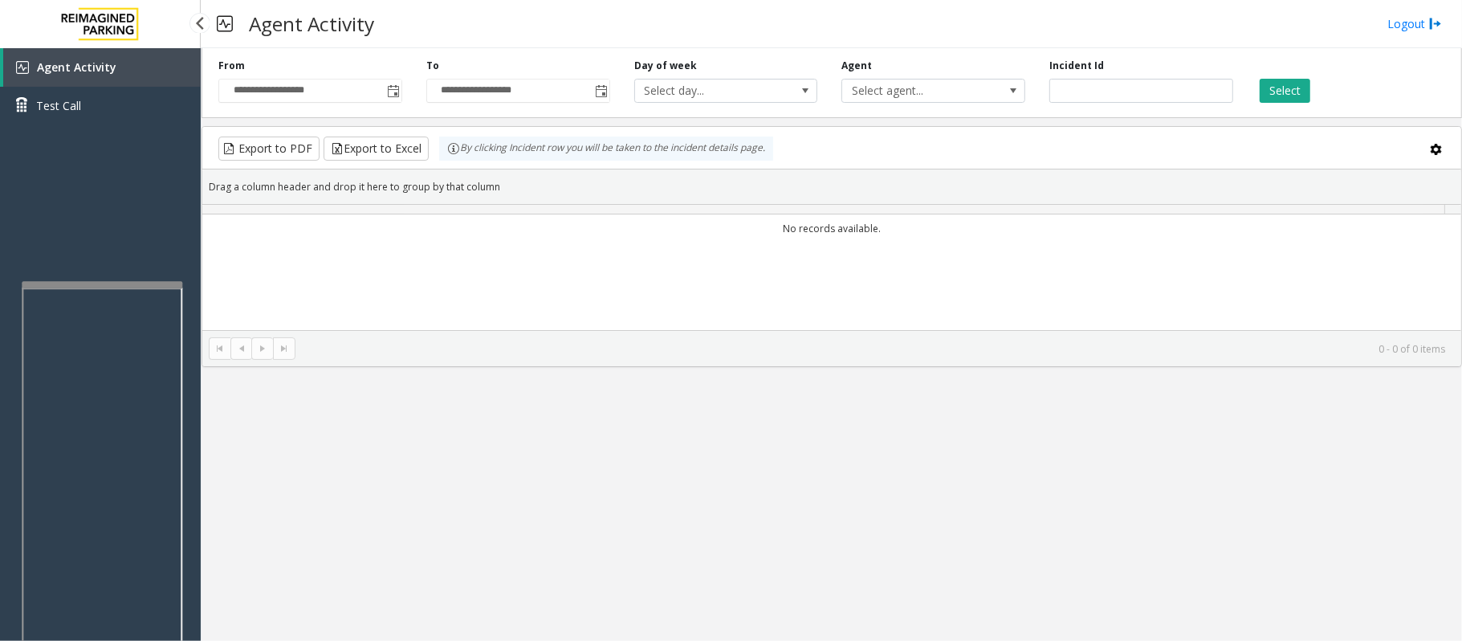
click at [77, 120] on link "Test Call" at bounding box center [100, 106] width 201 height 38
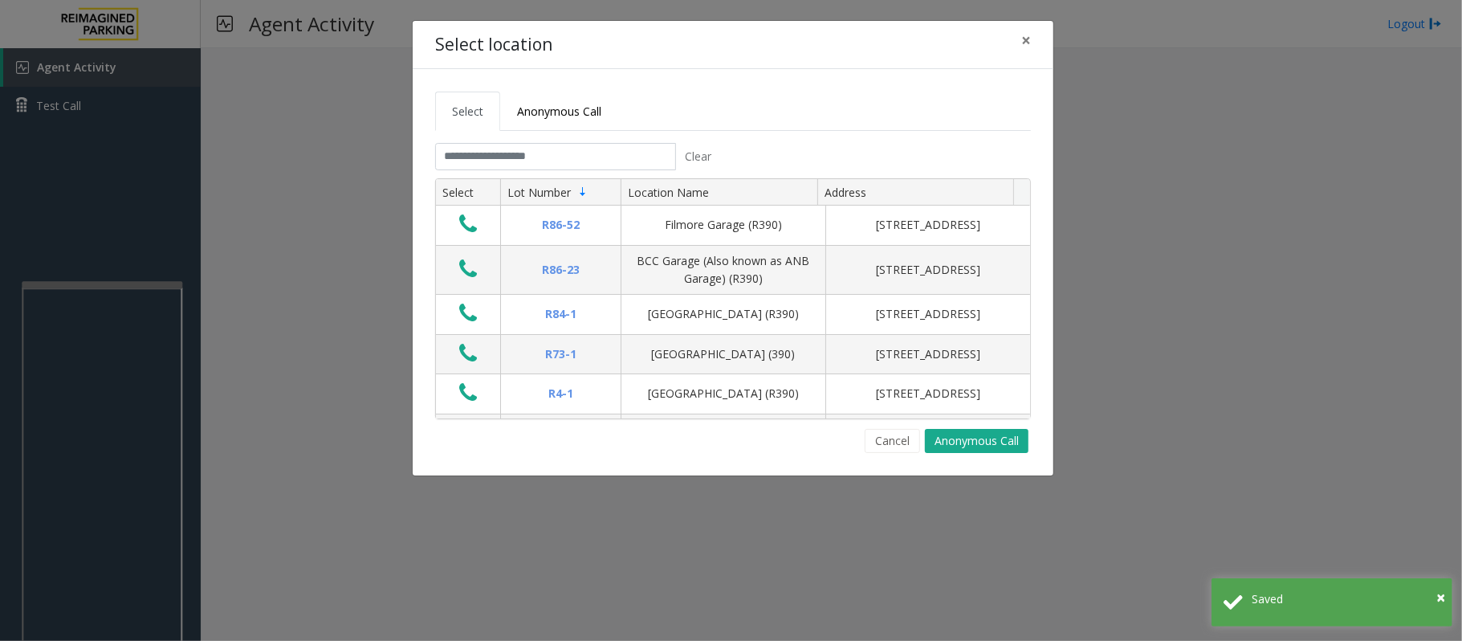
click at [893, 425] on tab "Clear Select Lot Number Location Name Address R86-[GEOGRAPHIC_DATA][STREET_ADDR…" at bounding box center [733, 298] width 596 height 310
drag, startPoint x: 904, startPoint y: 432, endPoint x: 927, endPoint y: 446, distance: 26.7
click at [920, 442] on div "Cancel Anonymous Call" at bounding box center [733, 441] width 596 height 24
click at [938, 464] on div "Select Anonymous Call Clear Select Lot Number Location Name Address R86-52 Film…" at bounding box center [733, 272] width 641 height 406
drag, startPoint x: 858, startPoint y: 441, endPoint x: 869, endPoint y: 446, distance: 11.9
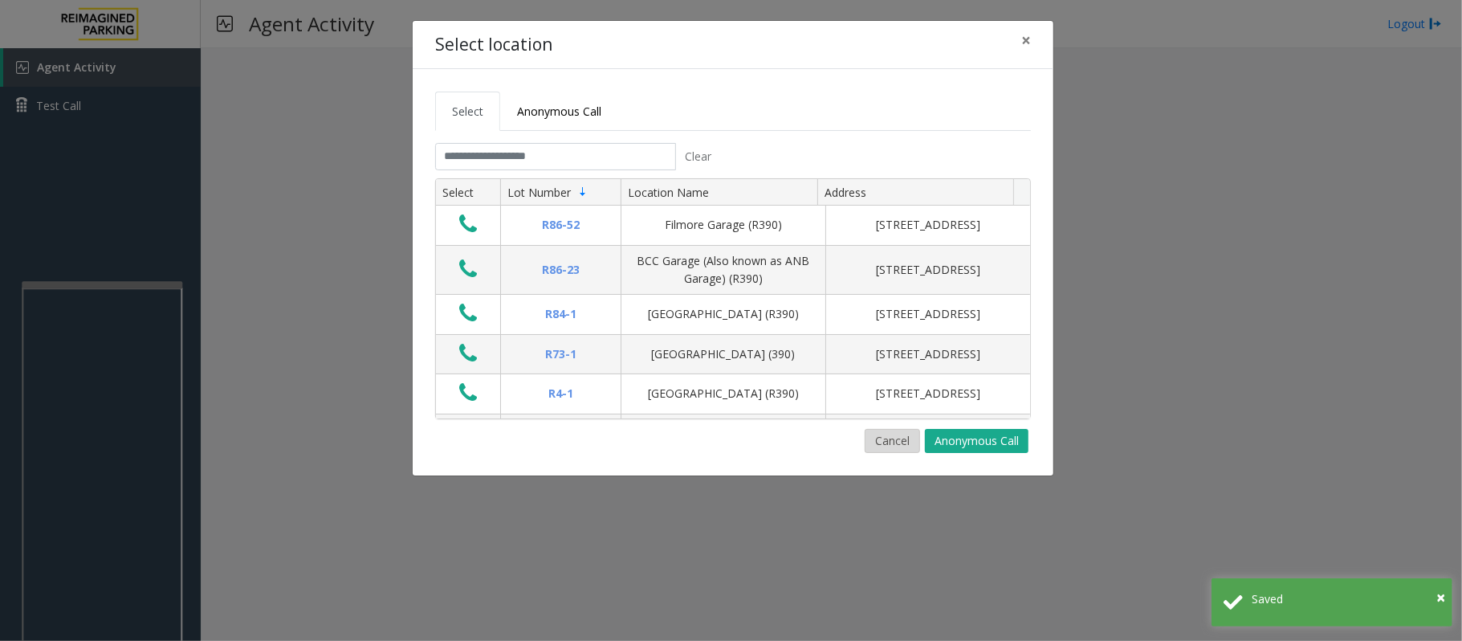
click at [869, 446] on div "Cancel Anonymous Call" at bounding box center [733, 441] width 596 height 24
click at [888, 445] on button "Cancel" at bounding box center [892, 441] width 55 height 24
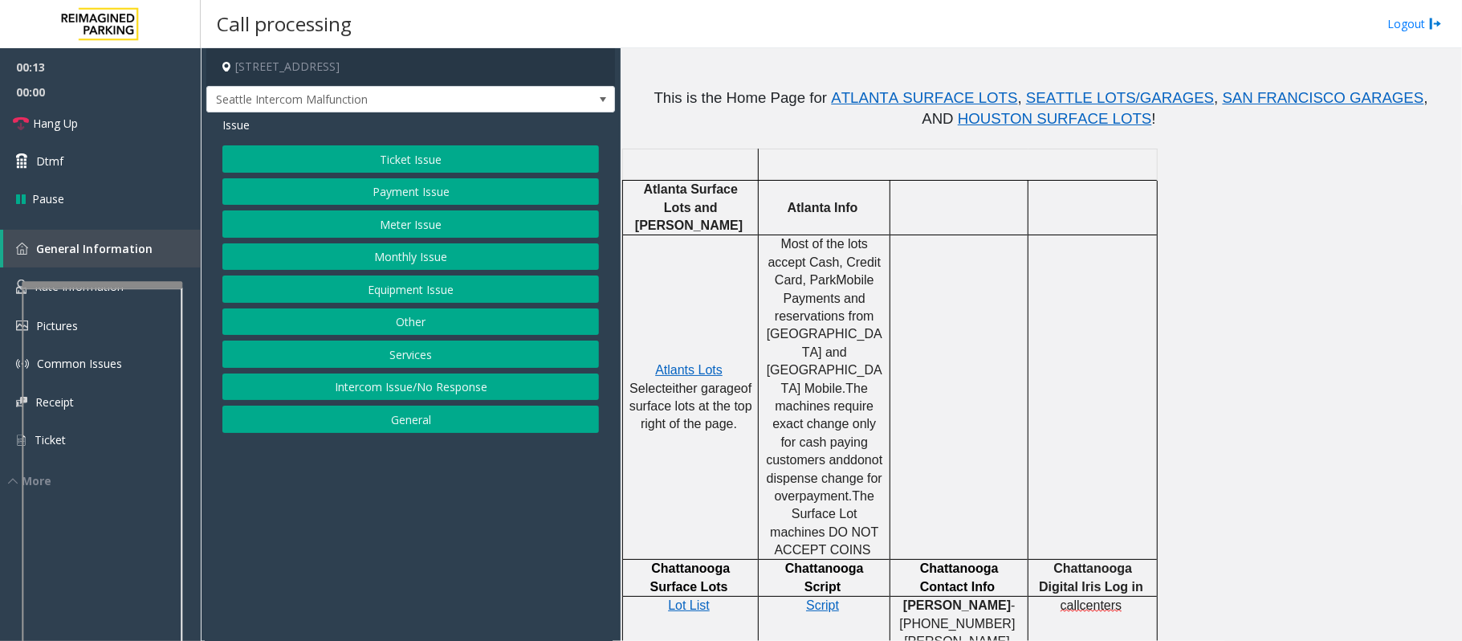
scroll to position [535, 0]
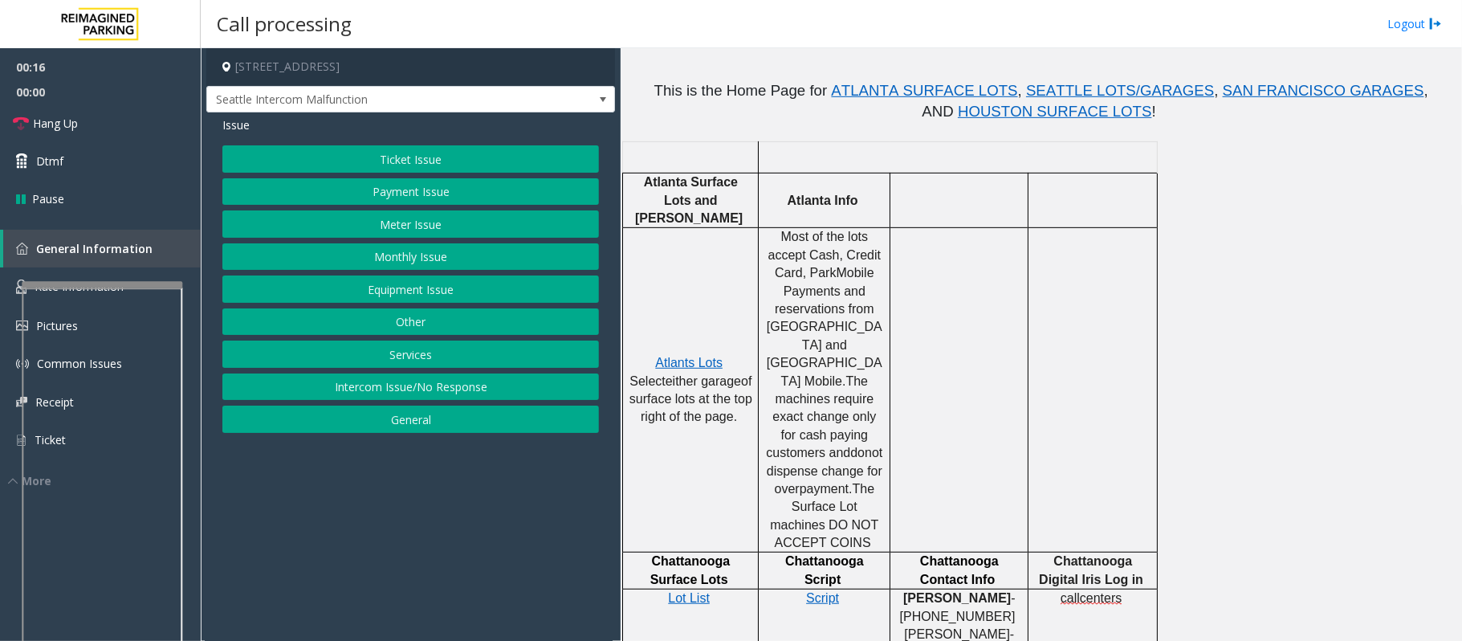
click at [400, 293] on button "Equipment Issue" at bounding box center [410, 288] width 377 height 27
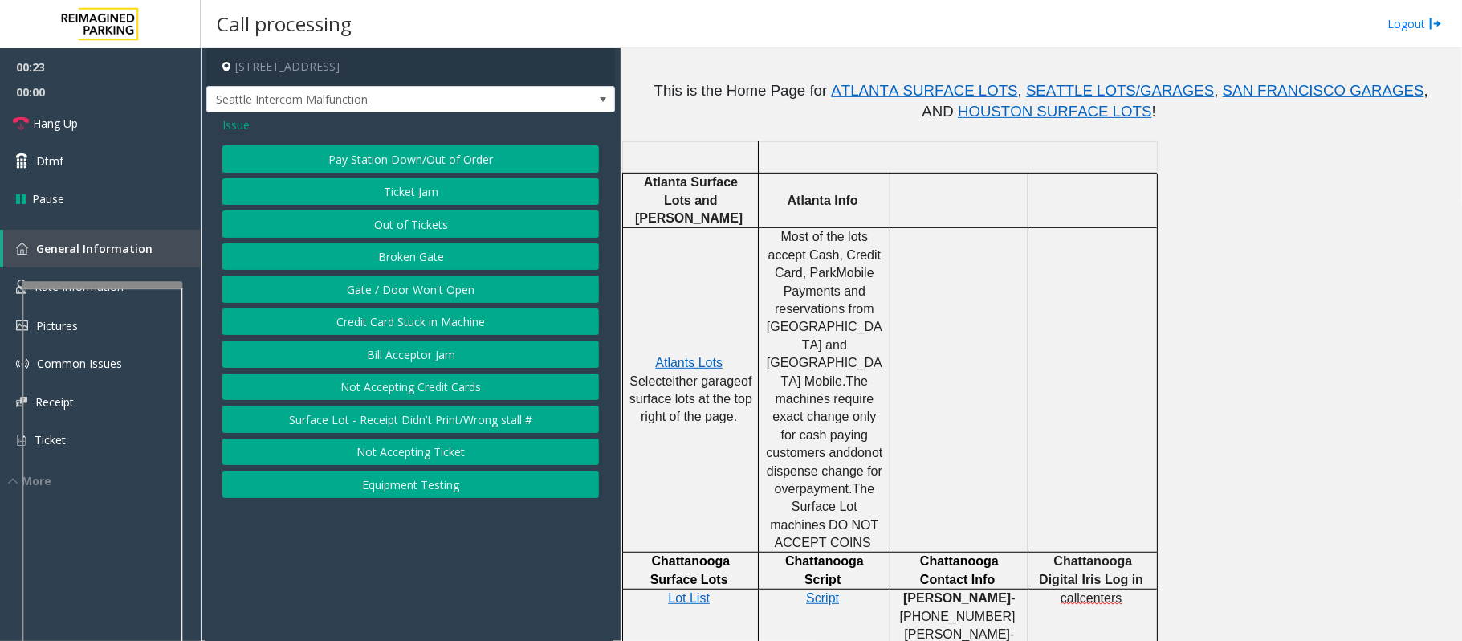
click at [400, 293] on button "Gate / Door Won't Open" at bounding box center [410, 288] width 377 height 27
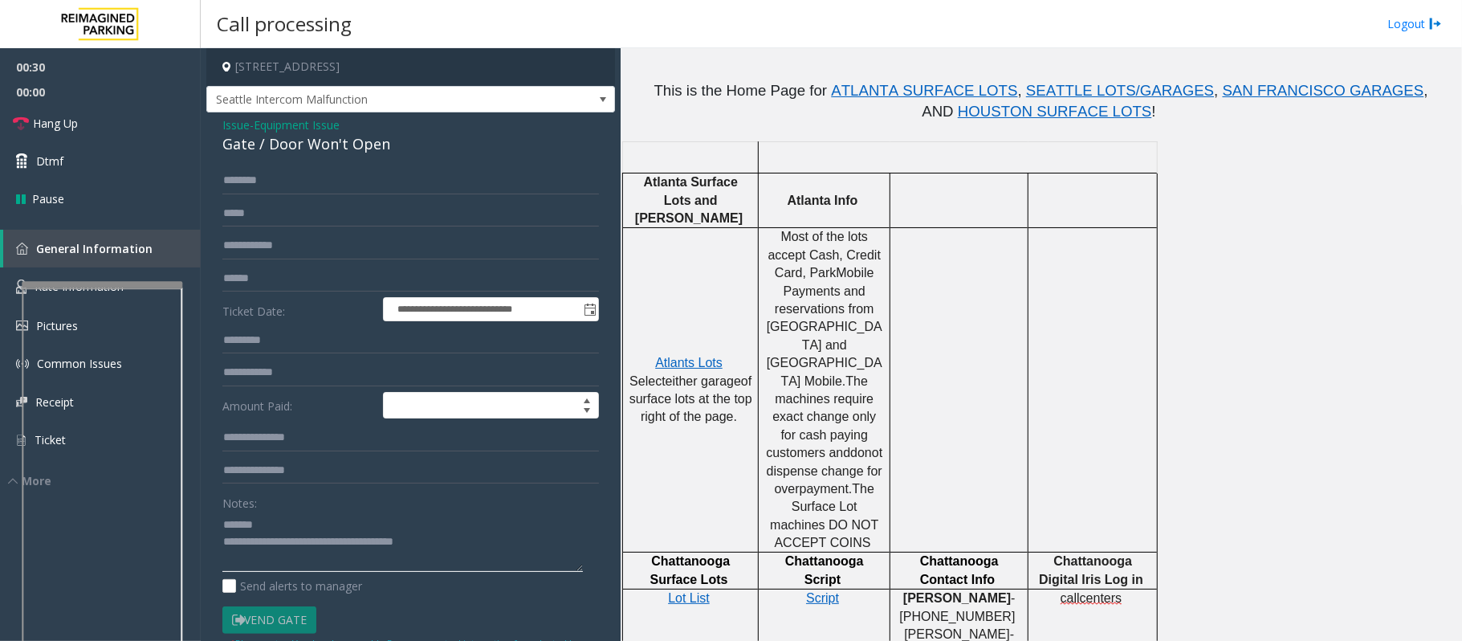
type textarea "**********"
click at [234, 124] on span "Issue" at bounding box center [235, 124] width 27 height 17
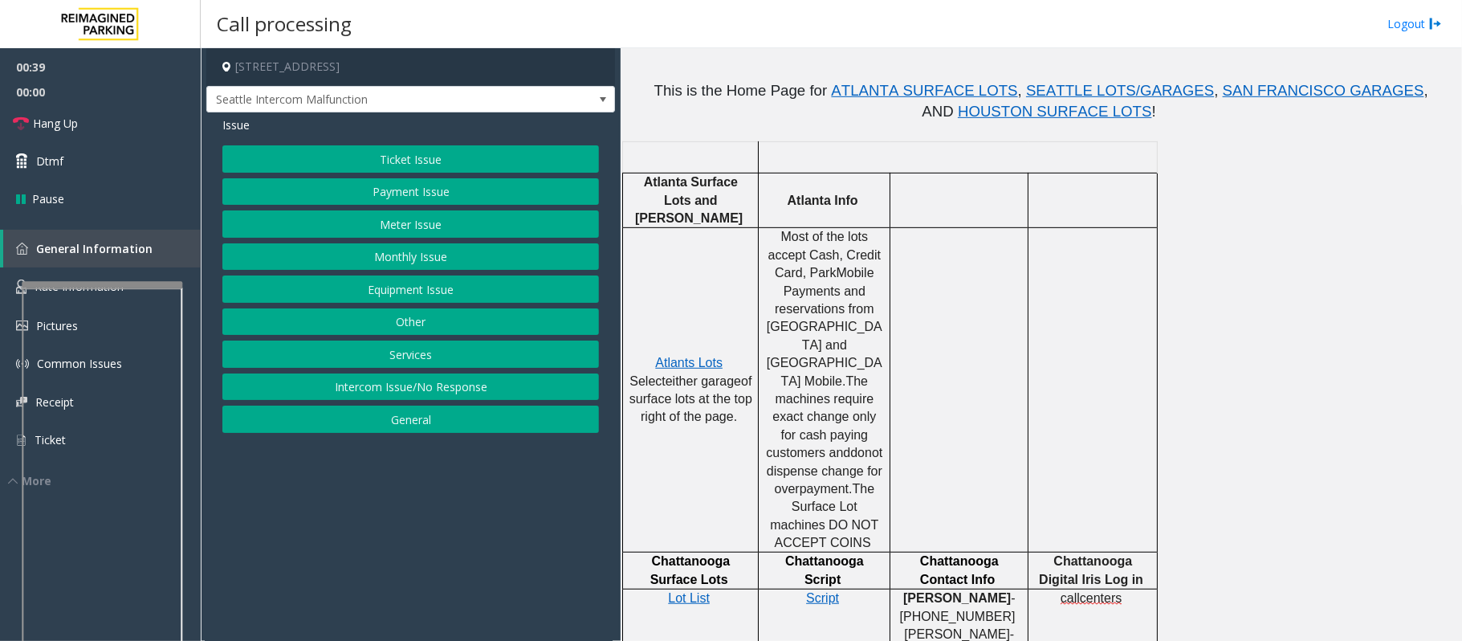
click at [393, 291] on button "Equipment Issue" at bounding box center [410, 288] width 377 height 27
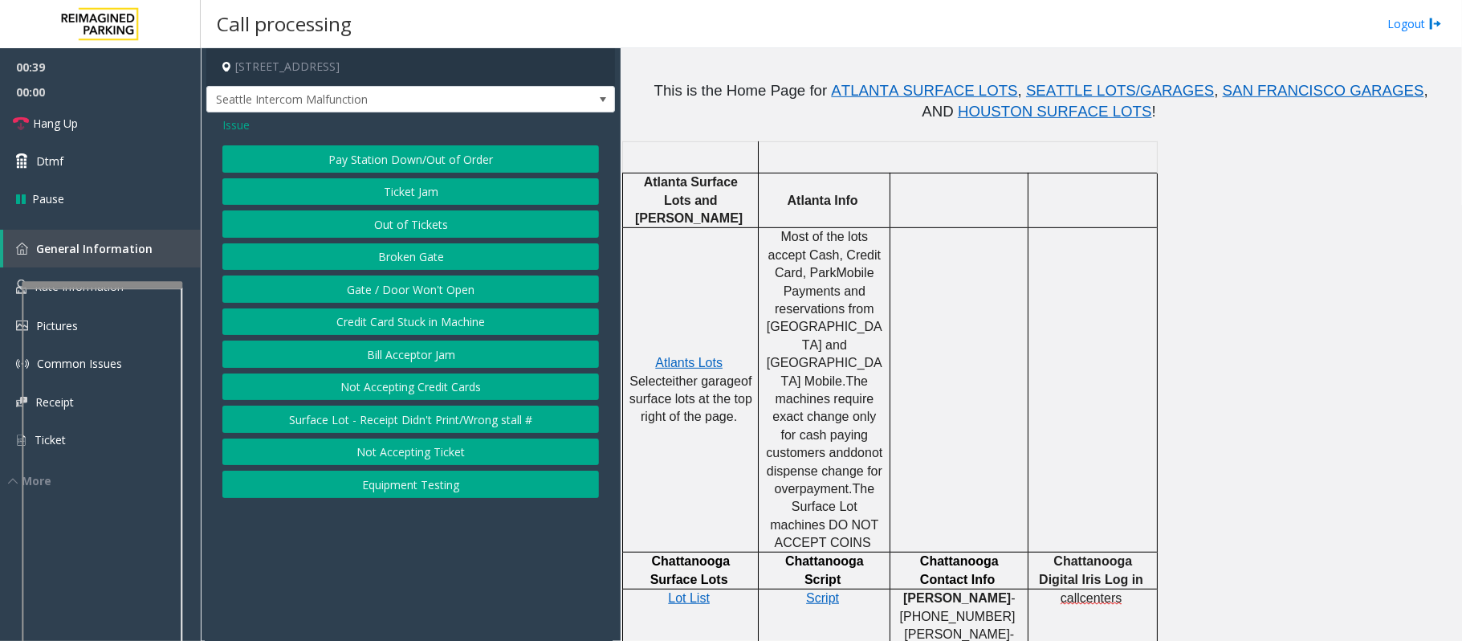
click at [393, 291] on button "Gate / Door Won't Open" at bounding box center [410, 288] width 377 height 27
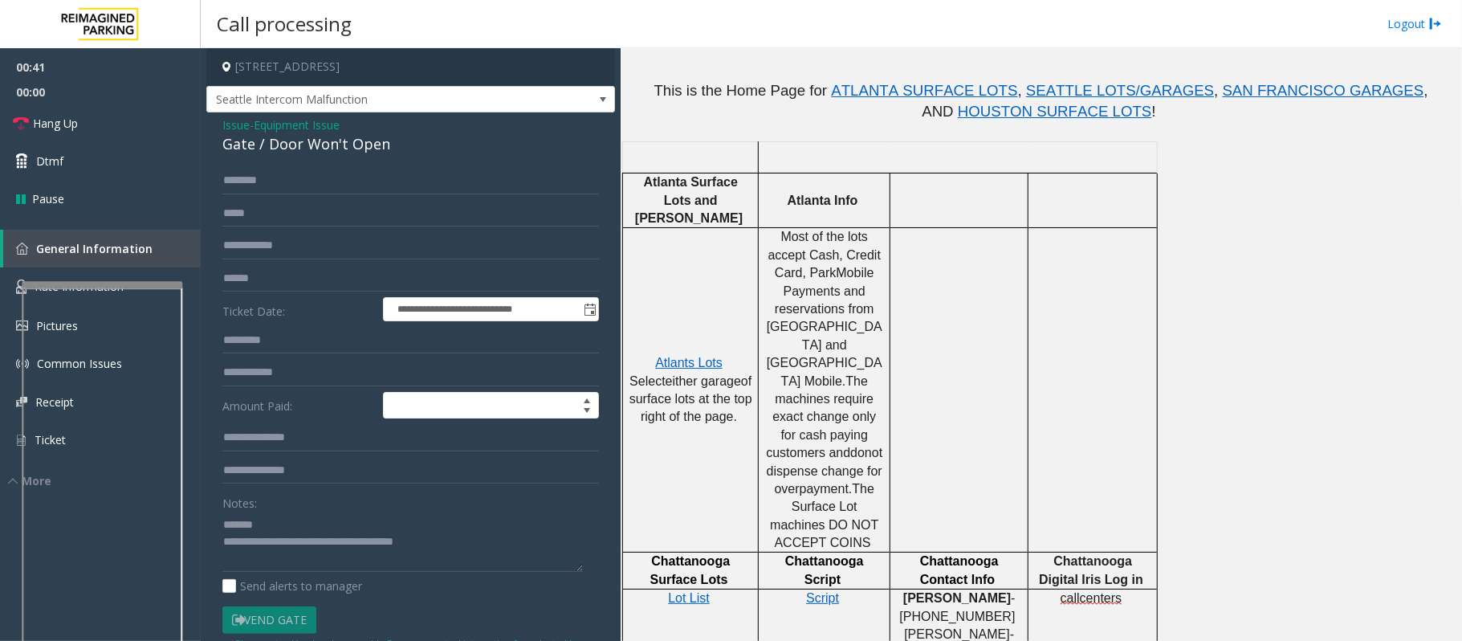
click at [332, 129] on span "Equipment Issue" at bounding box center [297, 124] width 86 height 17
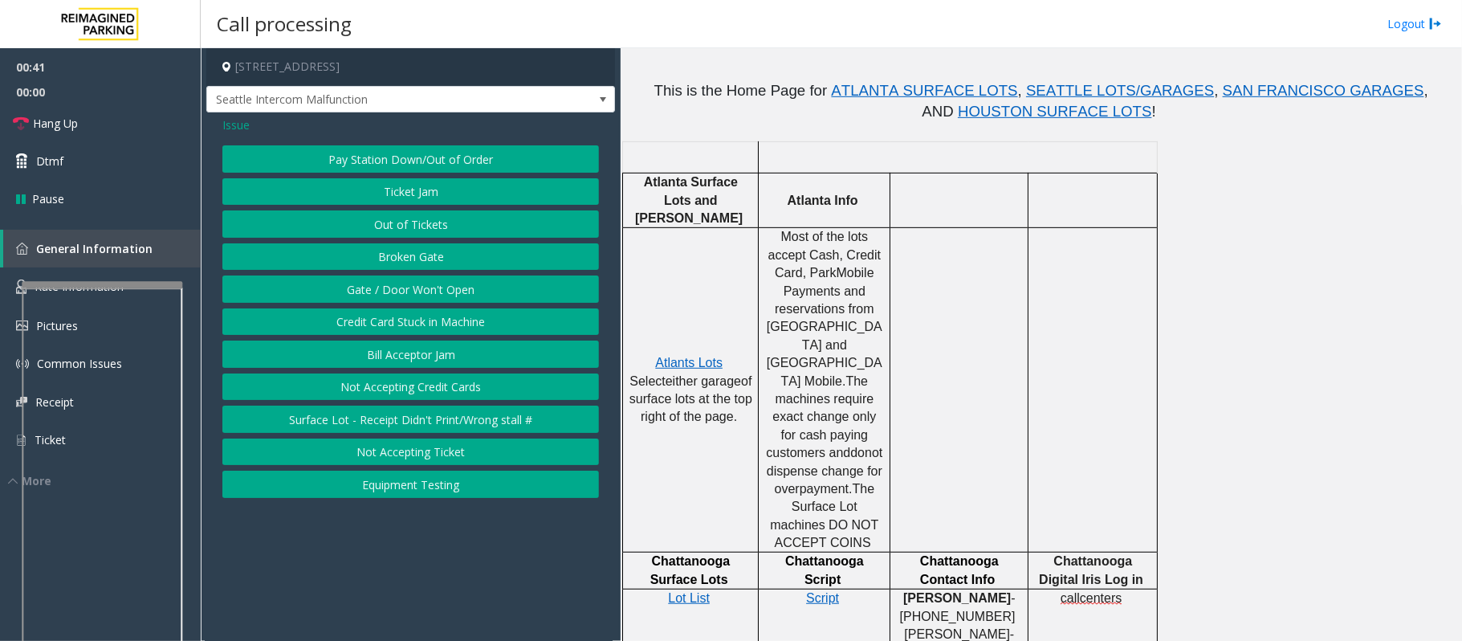
click at [398, 233] on button "Out of Tickets" at bounding box center [410, 223] width 377 height 27
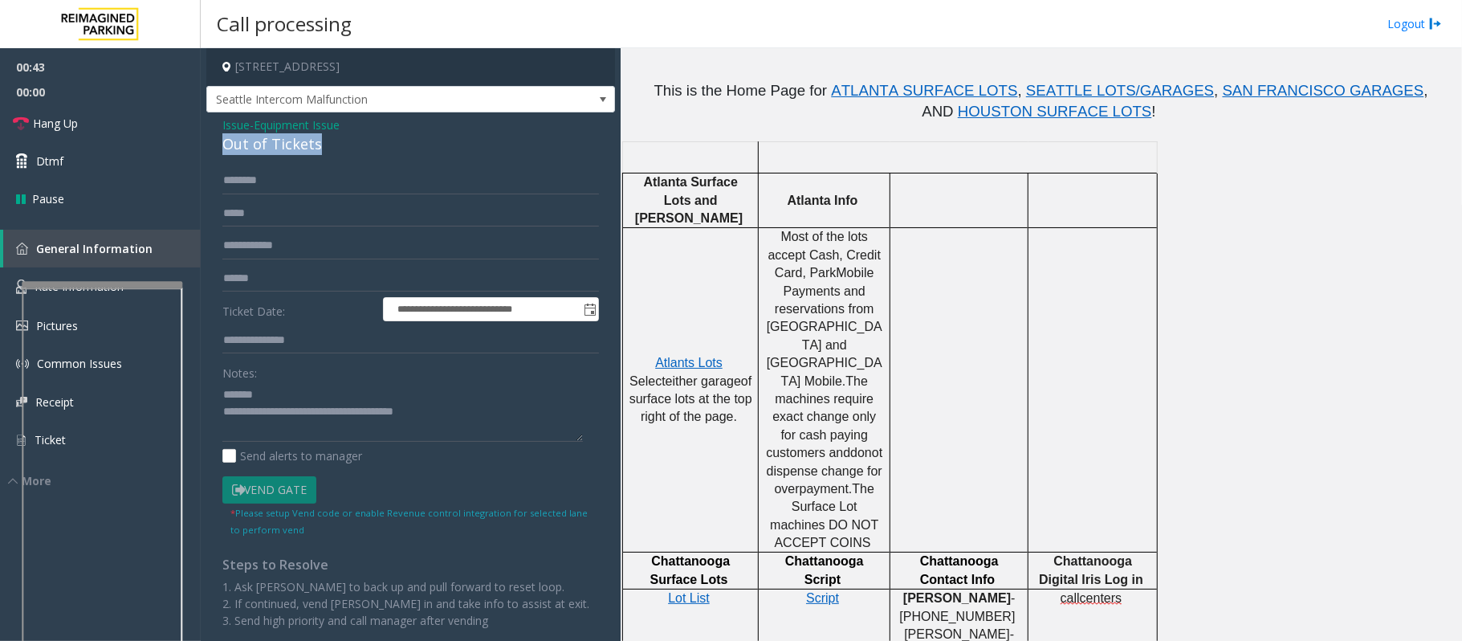
drag, startPoint x: 335, startPoint y: 149, endPoint x: 212, endPoint y: 149, distance: 122.9
click at [212, 149] on div "**********" at bounding box center [410, 378] width 409 height 532
type textarea "**********"
click at [236, 120] on span "Issue" at bounding box center [235, 124] width 27 height 17
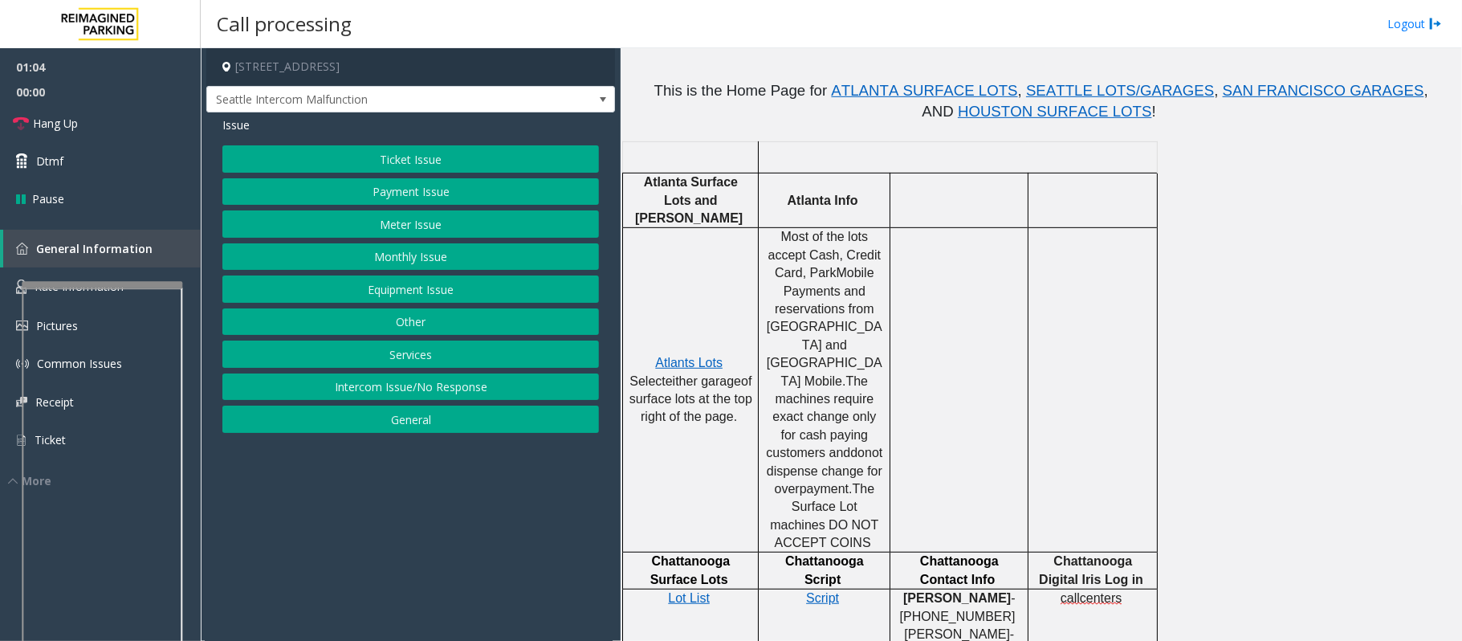
click at [231, 120] on span "Issue" at bounding box center [235, 124] width 27 height 17
click at [390, 151] on button "Ticket Issue" at bounding box center [410, 158] width 377 height 27
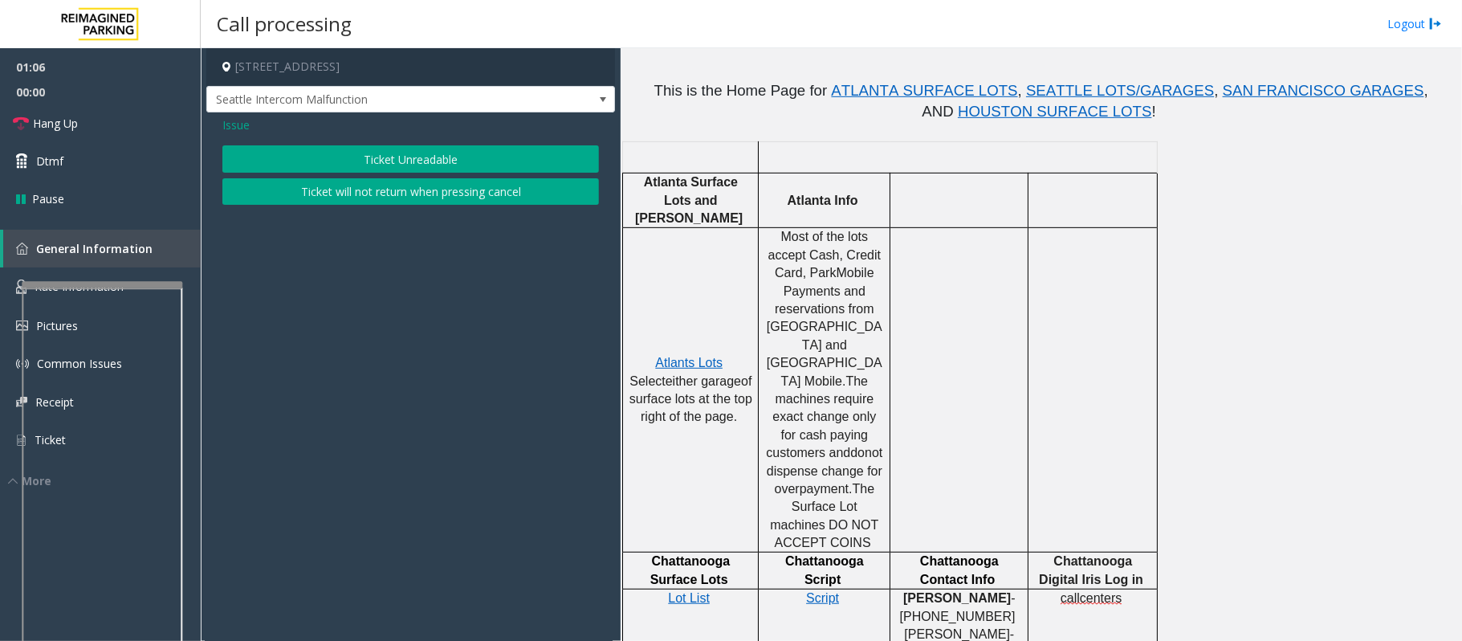
click at [366, 197] on button "Ticket will not return when pressing cancel" at bounding box center [410, 191] width 377 height 27
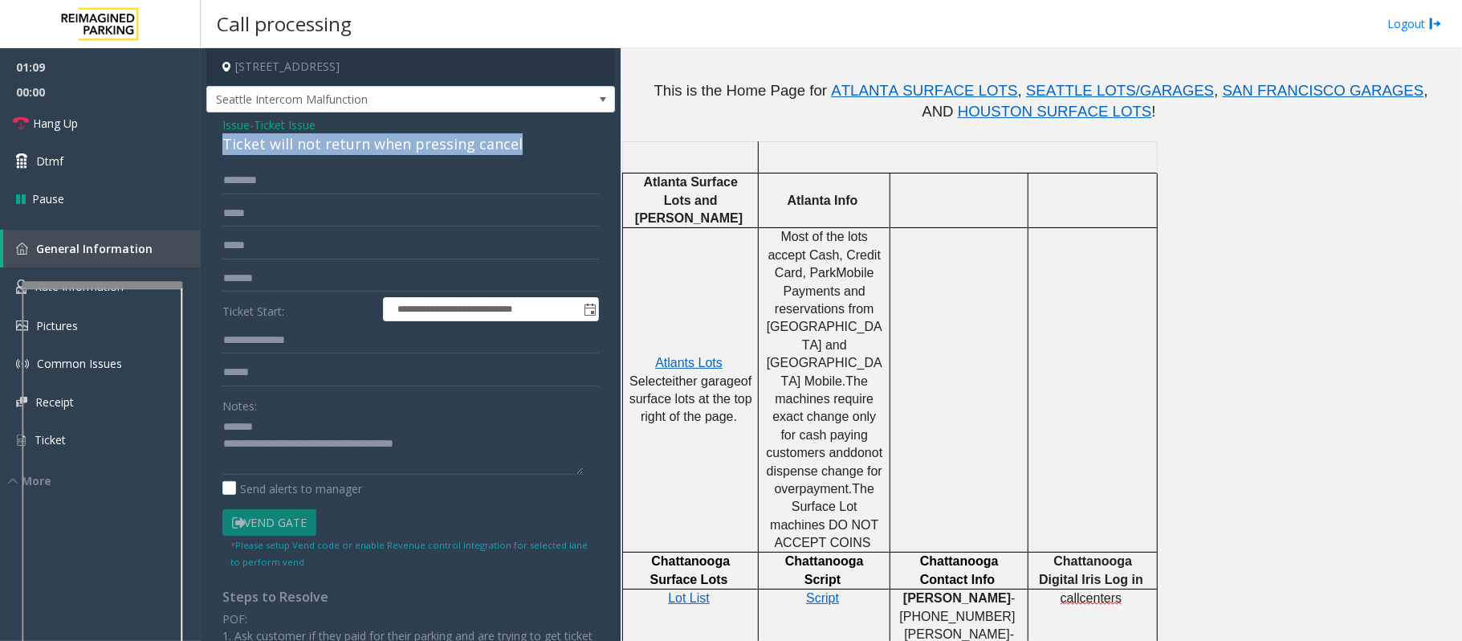
drag, startPoint x: 514, startPoint y: 146, endPoint x: 225, endPoint y: 143, distance: 289.1
click at [225, 143] on div "Ticket will not return when pressing cancel" at bounding box center [410, 144] width 377 height 22
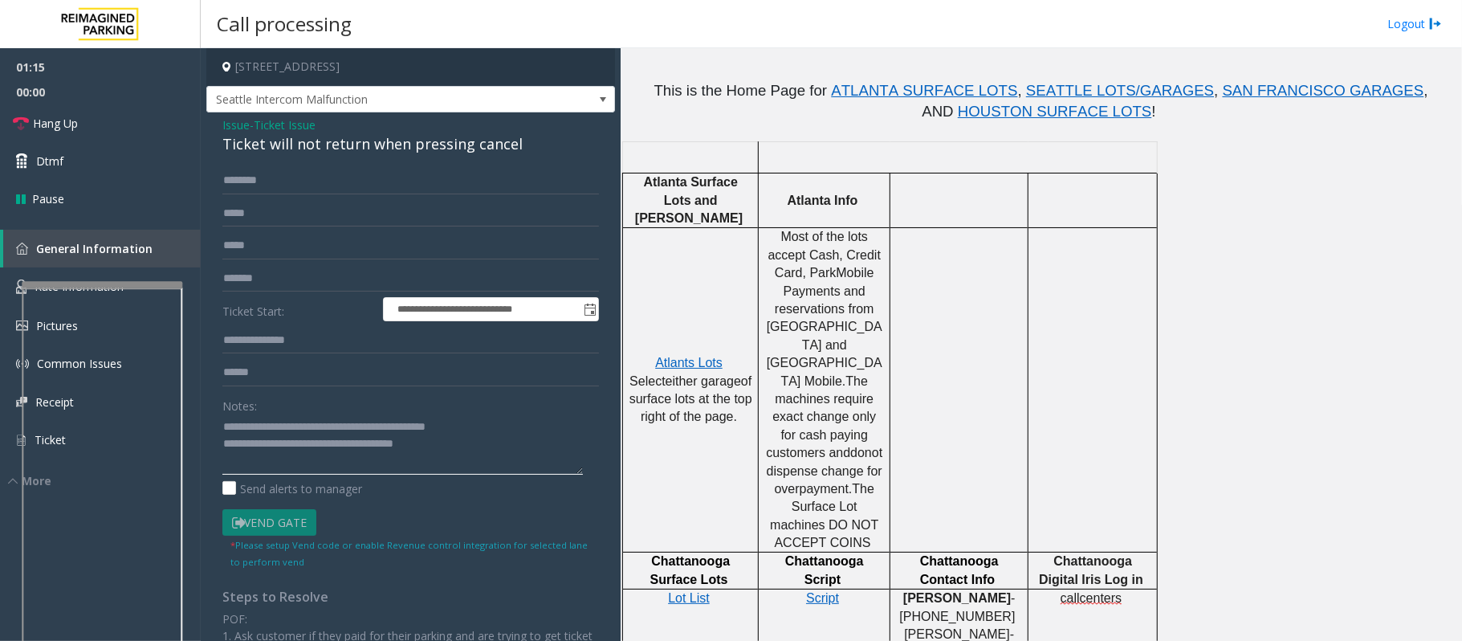
drag, startPoint x: 447, startPoint y: 448, endPoint x: 287, endPoint y: 450, distance: 160.6
click at [287, 450] on textarea at bounding box center [402, 444] width 361 height 60
click at [326, 450] on textarea at bounding box center [402, 444] width 361 height 60
click at [334, 434] on textarea at bounding box center [402, 444] width 361 height 60
click at [328, 444] on textarea at bounding box center [402, 444] width 361 height 60
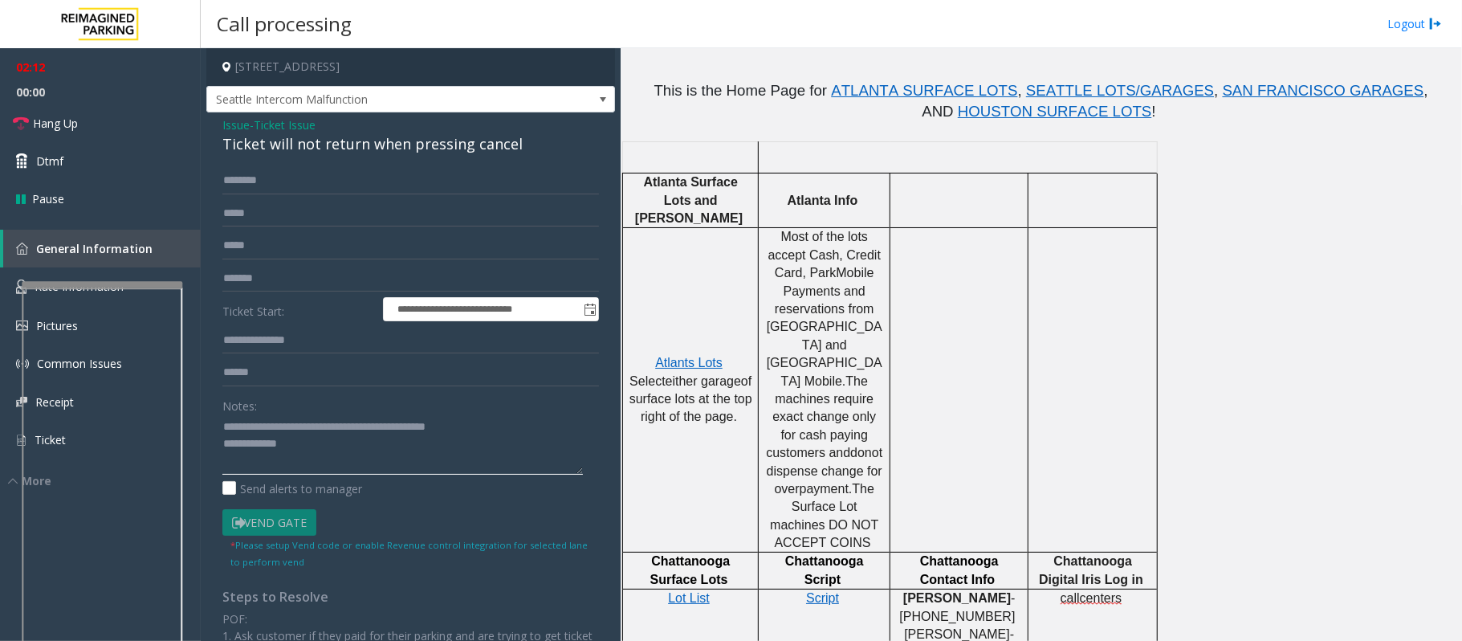
click at [328, 444] on textarea at bounding box center [402, 444] width 361 height 60
click at [479, 425] on textarea at bounding box center [402, 444] width 361 height 60
type textarea "**********"
click at [355, 276] on input "text" at bounding box center [410, 278] width 377 height 27
click at [255, 278] on input "text" at bounding box center [410, 278] width 377 height 27
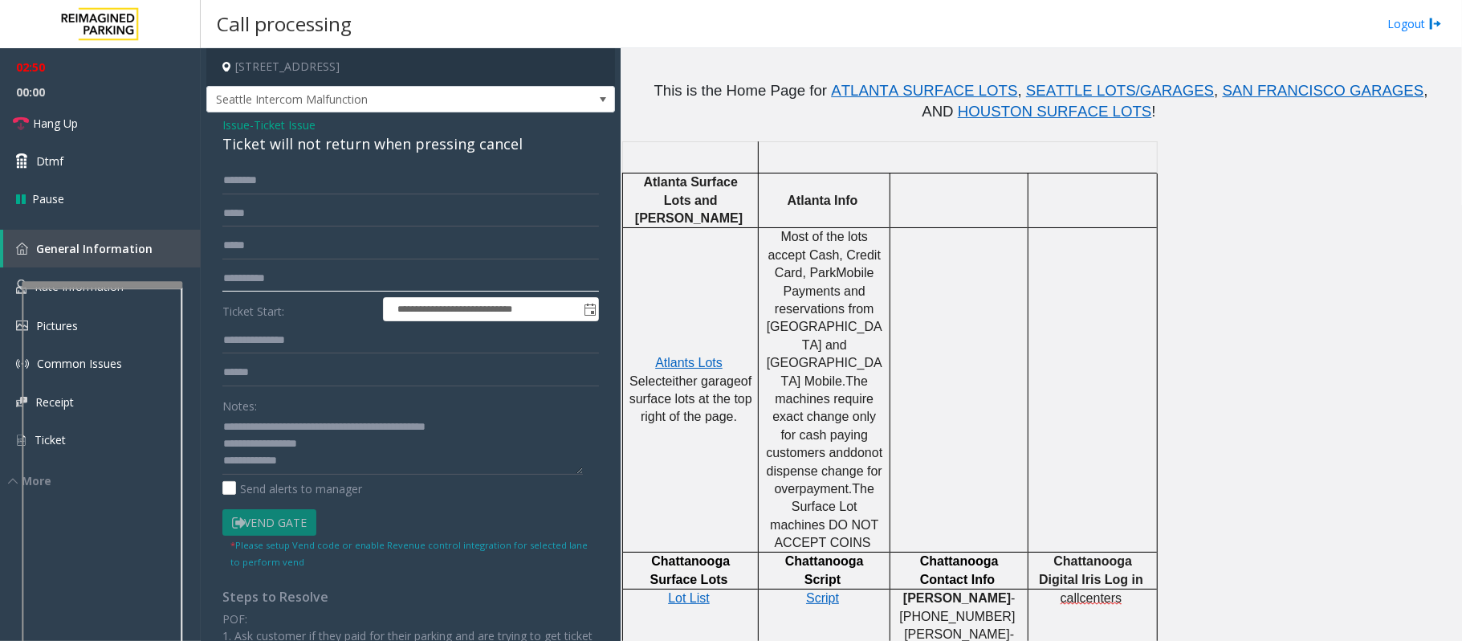
type input "**********"
click at [247, 278] on input "**********" at bounding box center [410, 278] width 377 height 27
click at [246, 284] on input "**********" at bounding box center [410, 278] width 377 height 27
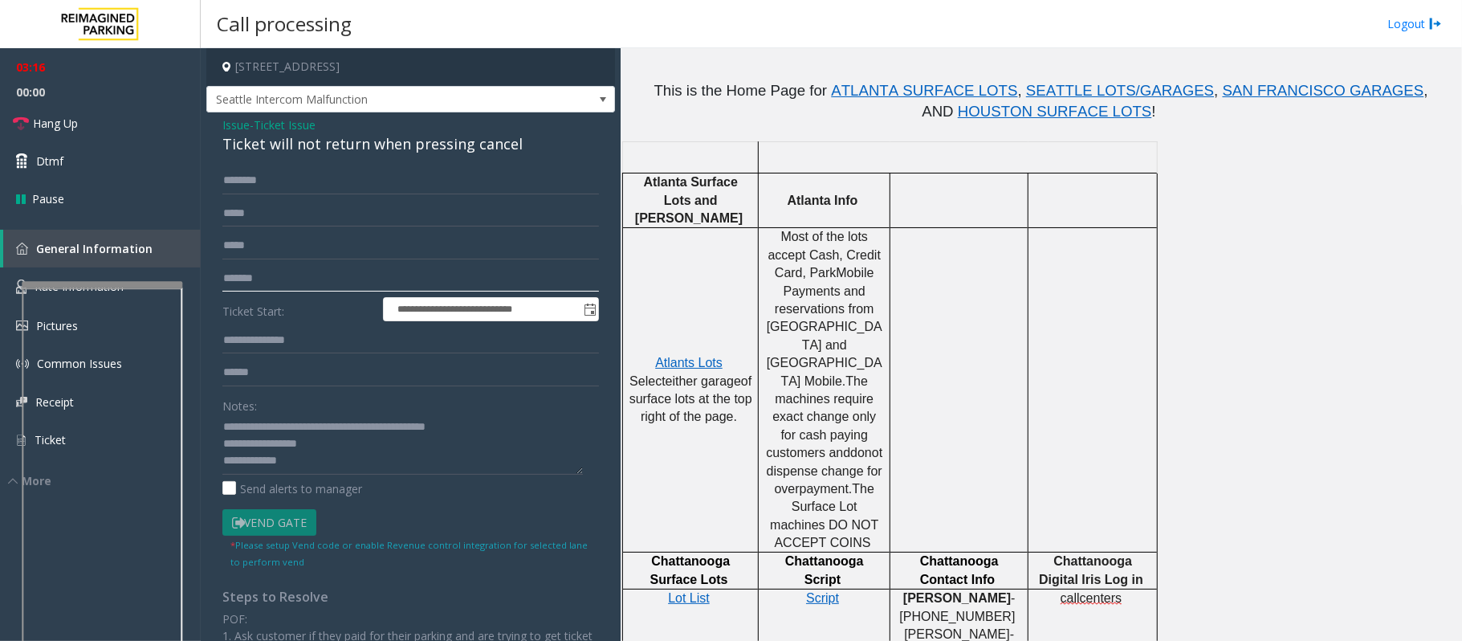
click at [226, 277] on input "text" at bounding box center [410, 278] width 377 height 27
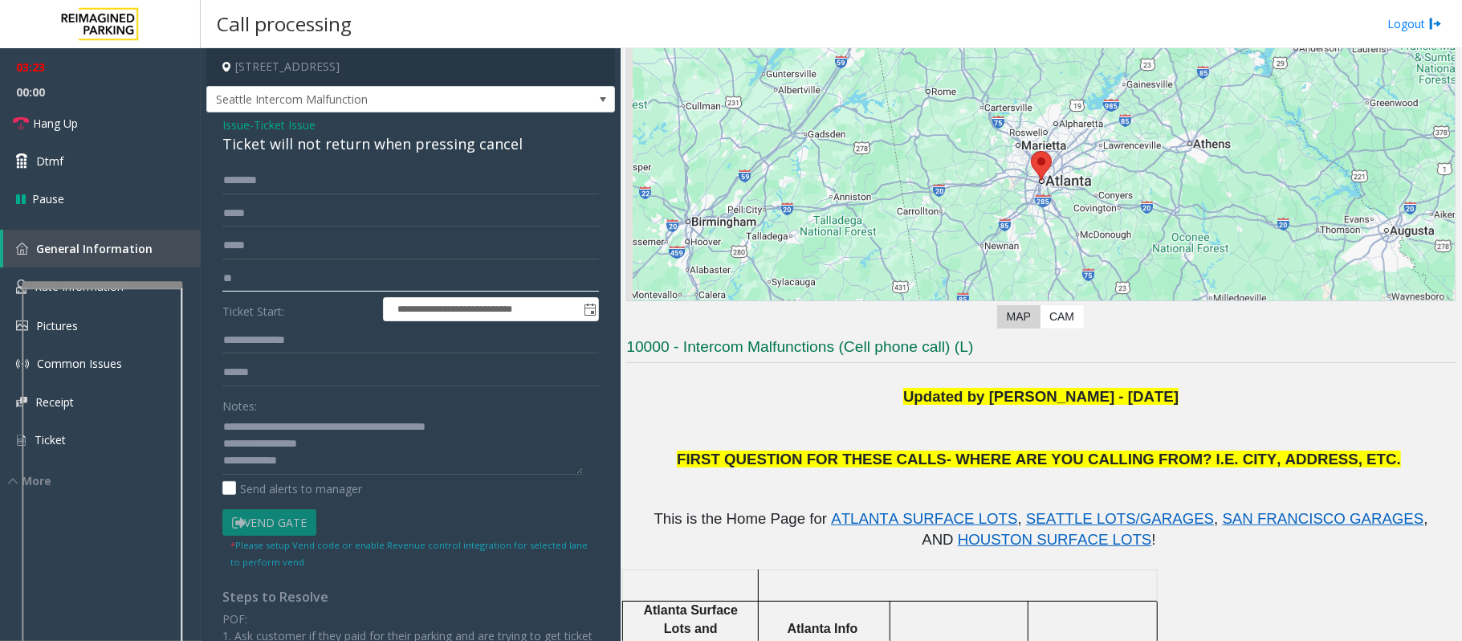
scroll to position [0, 0]
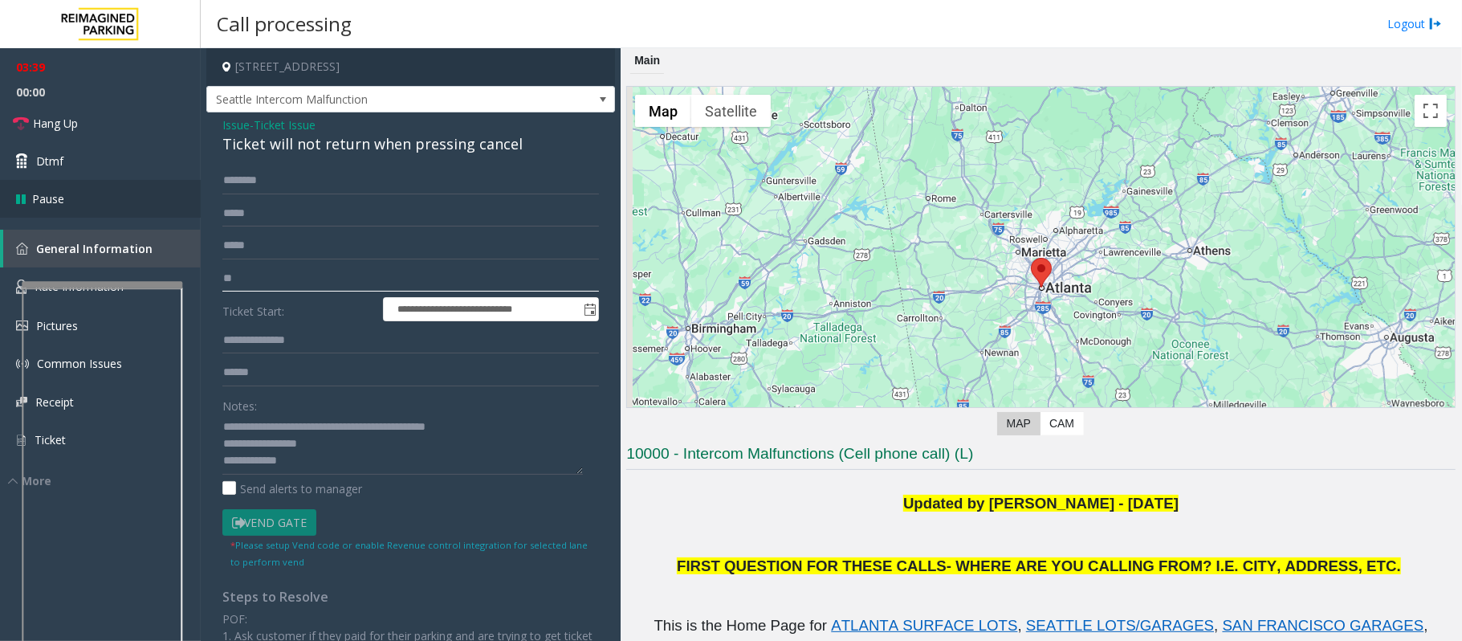
type input "**"
click at [332, 457] on textarea at bounding box center [402, 444] width 361 height 60
type textarea "**********"
click at [234, 271] on input "**" at bounding box center [410, 278] width 377 height 27
click at [234, 274] on input "**" at bounding box center [410, 278] width 377 height 27
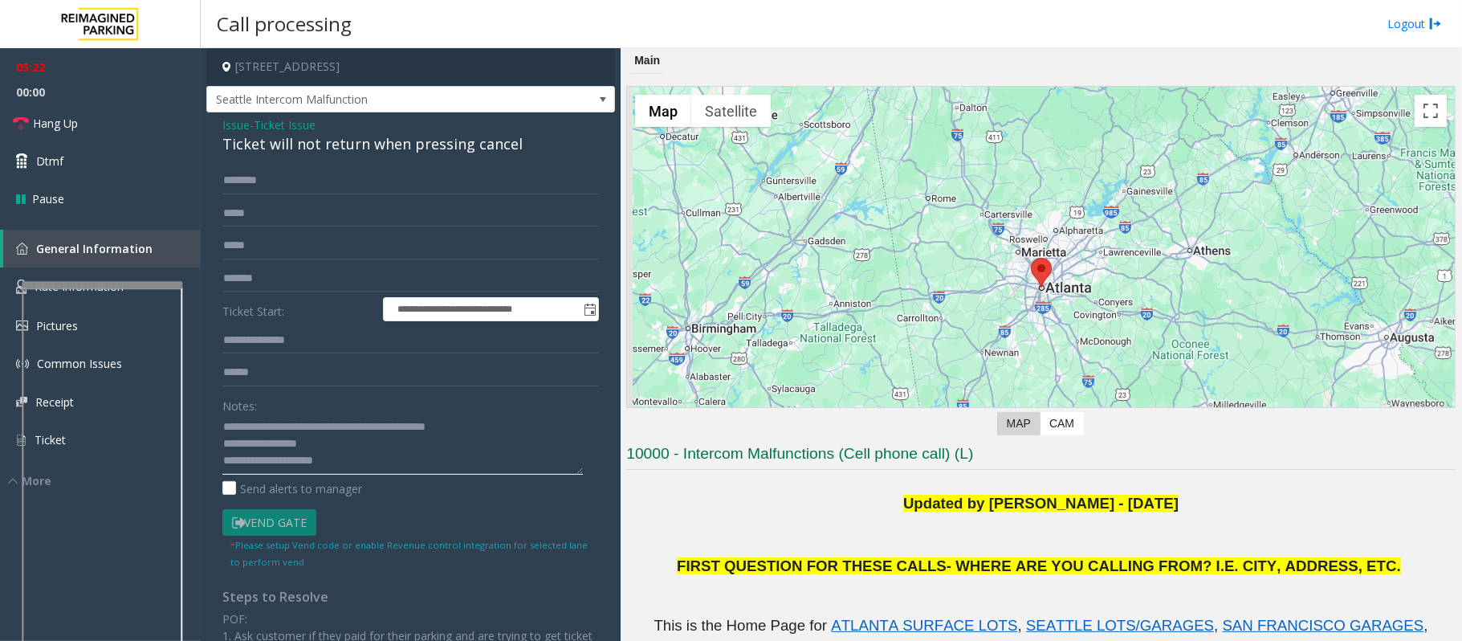
click at [355, 463] on textarea at bounding box center [402, 444] width 361 height 60
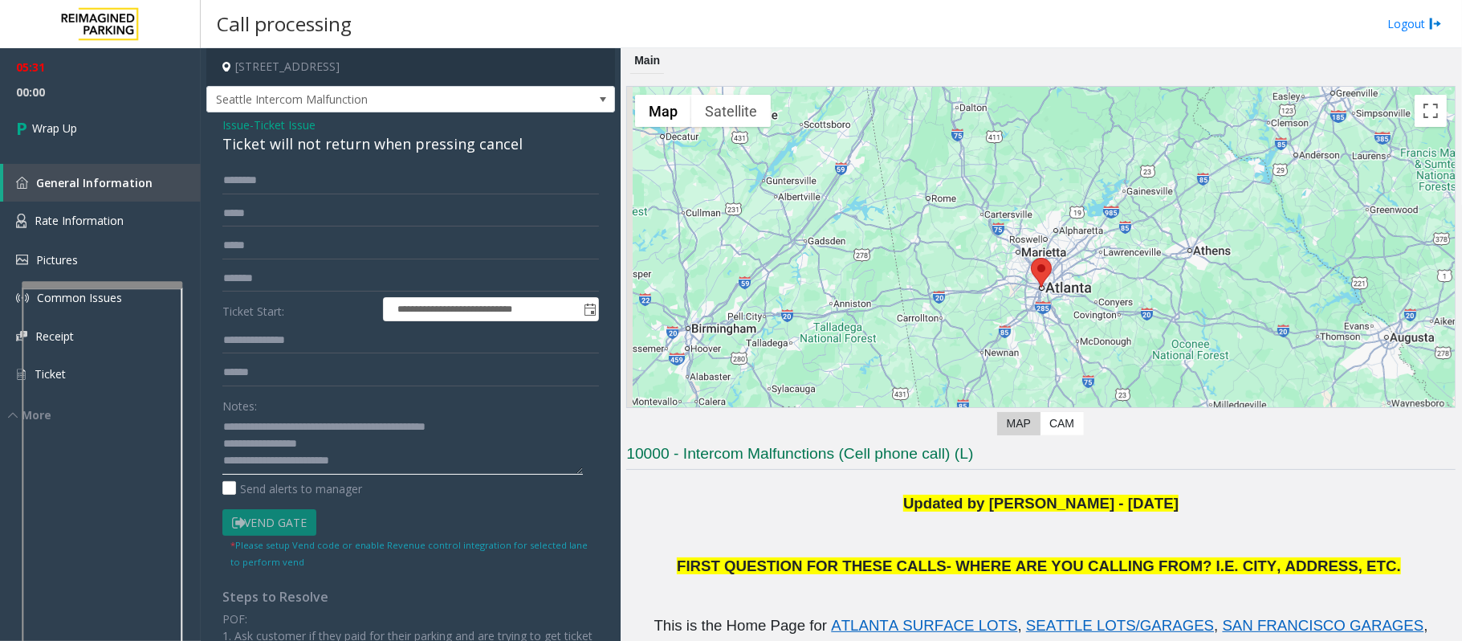
click at [367, 464] on textarea at bounding box center [402, 444] width 361 height 60
type textarea "**********"
click at [58, 132] on span "Wrap Up" at bounding box center [54, 128] width 45 height 17
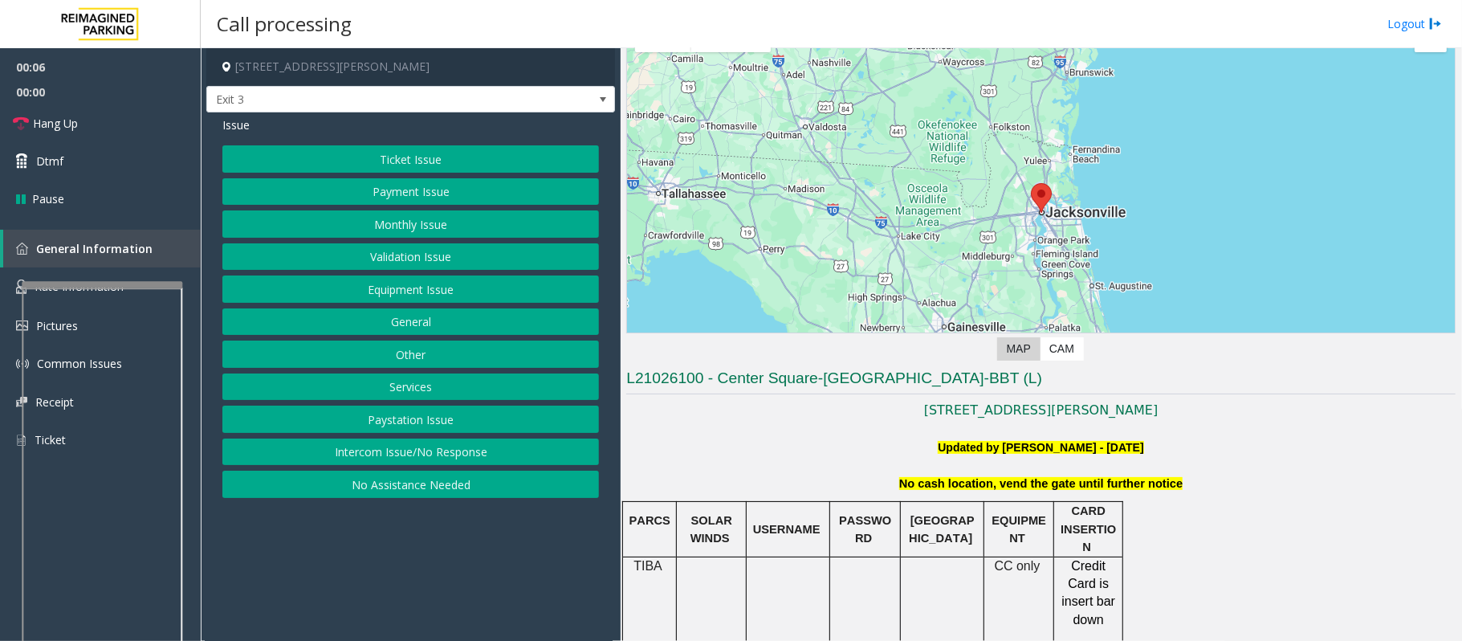
scroll to position [321, 0]
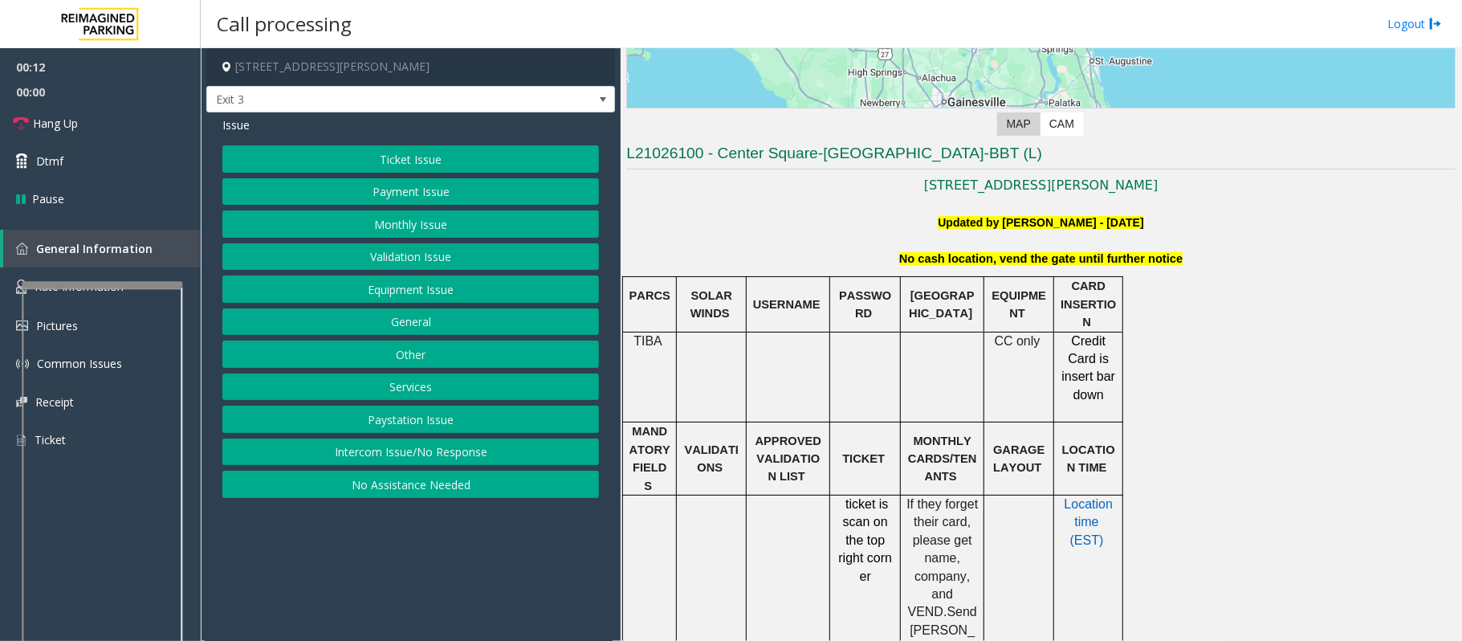
click at [393, 159] on button "Ticket Issue" at bounding box center [410, 158] width 377 height 27
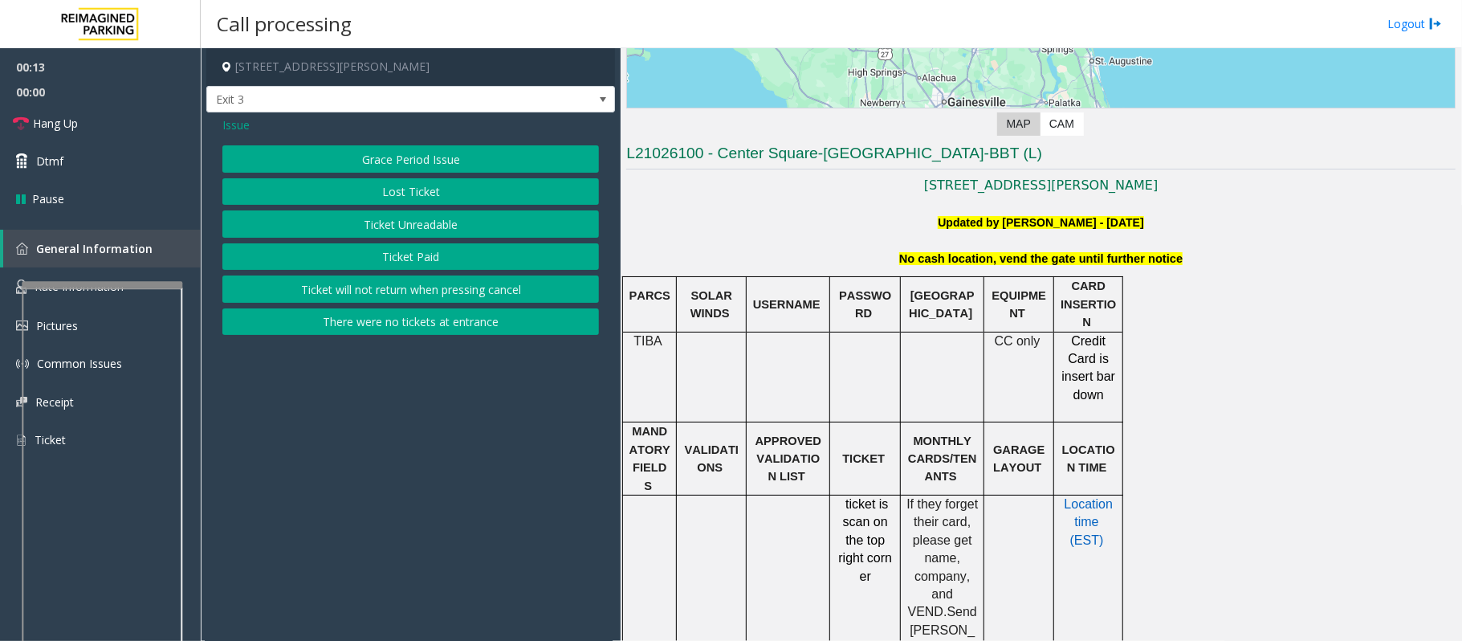
click at [403, 228] on button "Ticket Unreadable" at bounding box center [410, 223] width 377 height 27
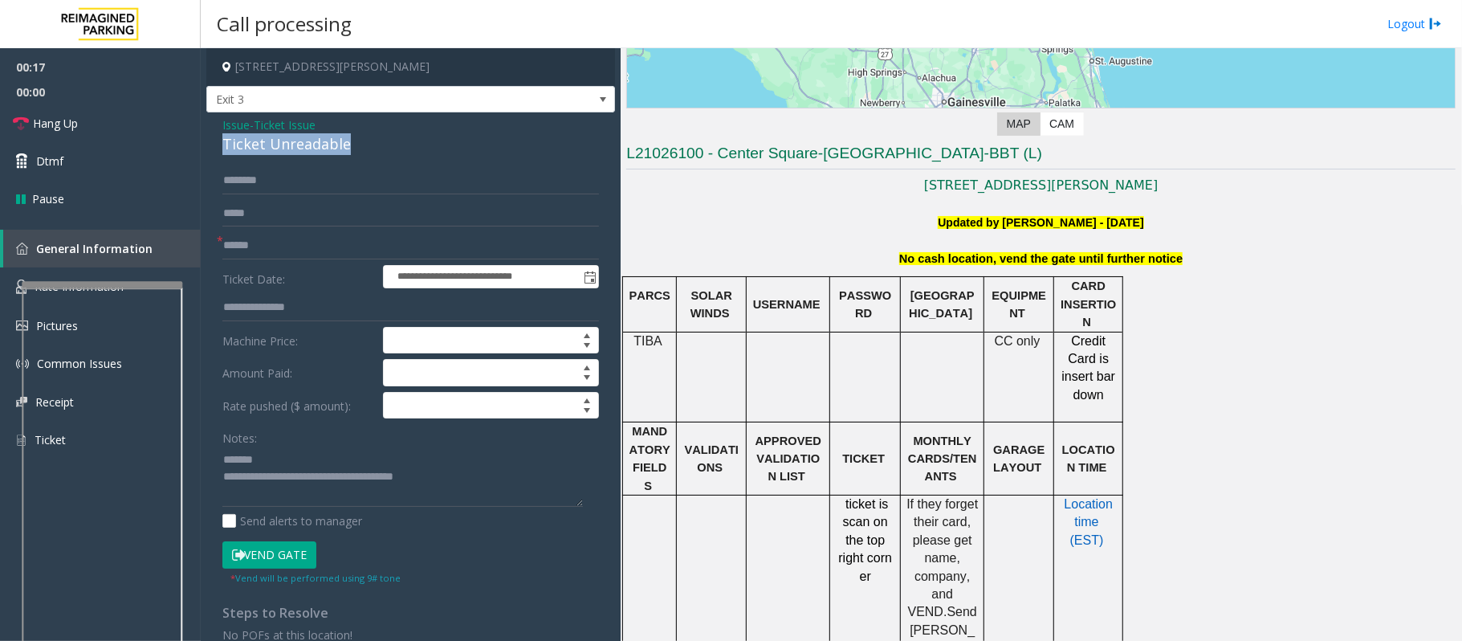
drag, startPoint x: 357, startPoint y: 145, endPoint x: 214, endPoint y: 148, distance: 143.8
click at [210, 145] on div "**********" at bounding box center [410, 436] width 409 height 648
type textarea "**********"
click at [273, 243] on input "text" at bounding box center [410, 245] width 377 height 27
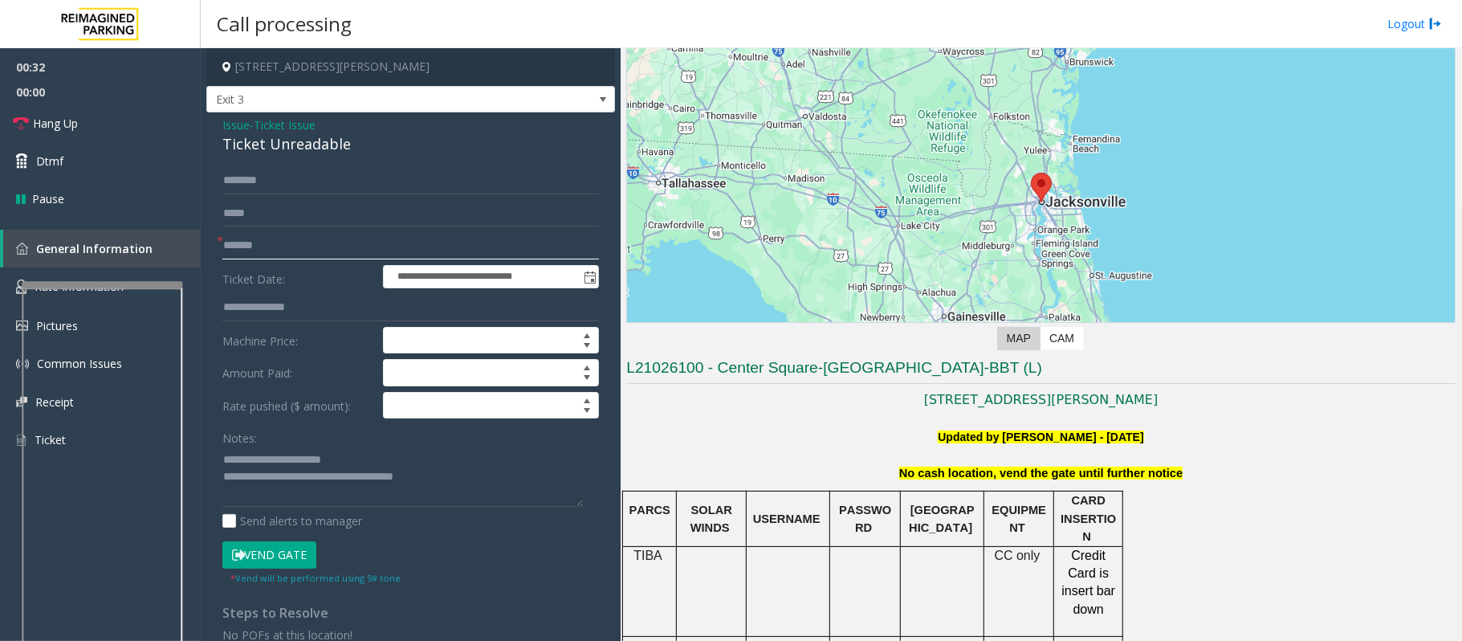
scroll to position [0, 0]
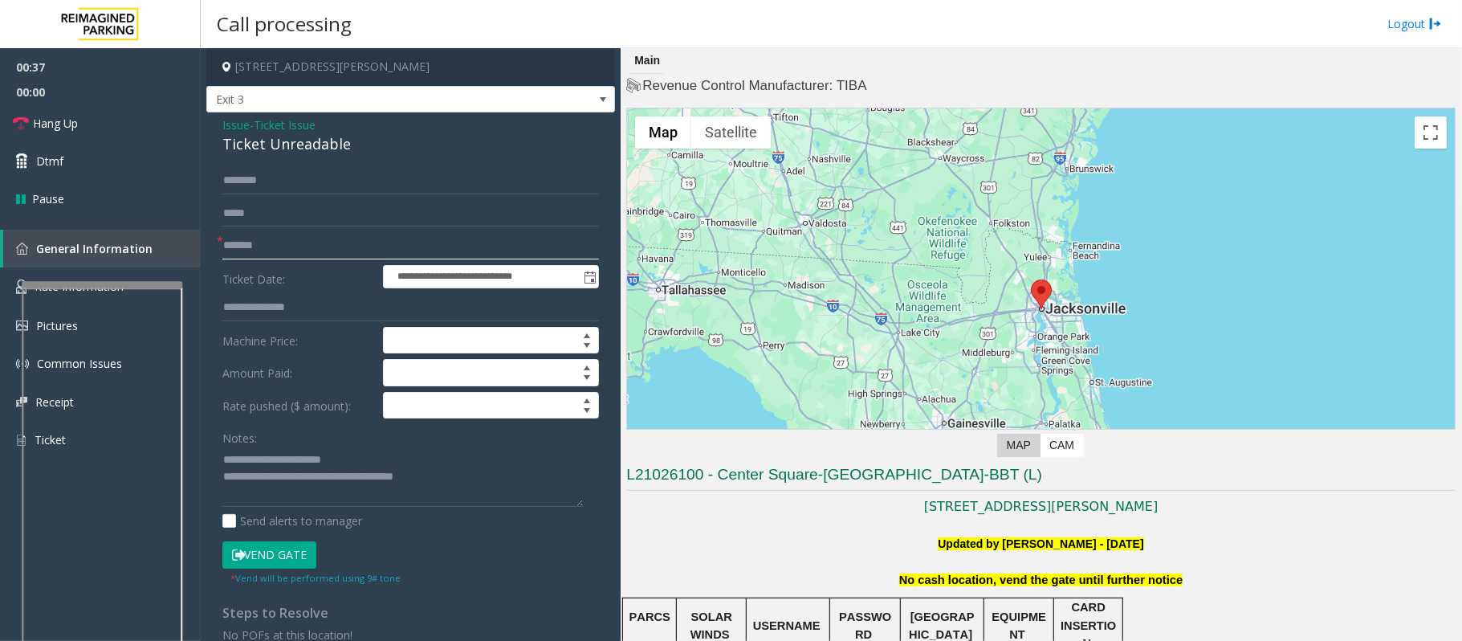
type input "*******"
click at [811, 522] on p at bounding box center [1041, 526] width 830 height 18
click at [233, 188] on input "text" at bounding box center [410, 180] width 377 height 27
click at [280, 556] on button "Vend Gate" at bounding box center [269, 554] width 94 height 27
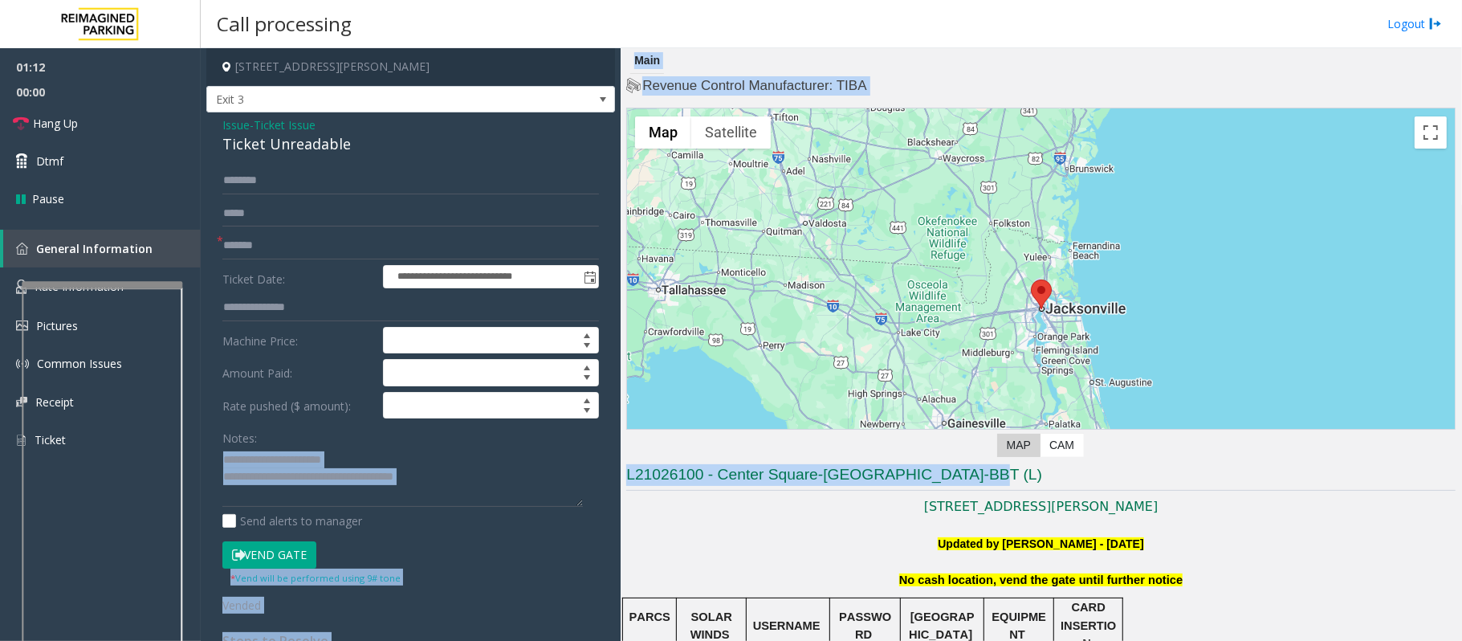
drag, startPoint x: 1009, startPoint y: 483, endPoint x: 615, endPoint y: 479, distance: 393.5
click at [615, 479] on div "**********" at bounding box center [831, 344] width 1261 height 593
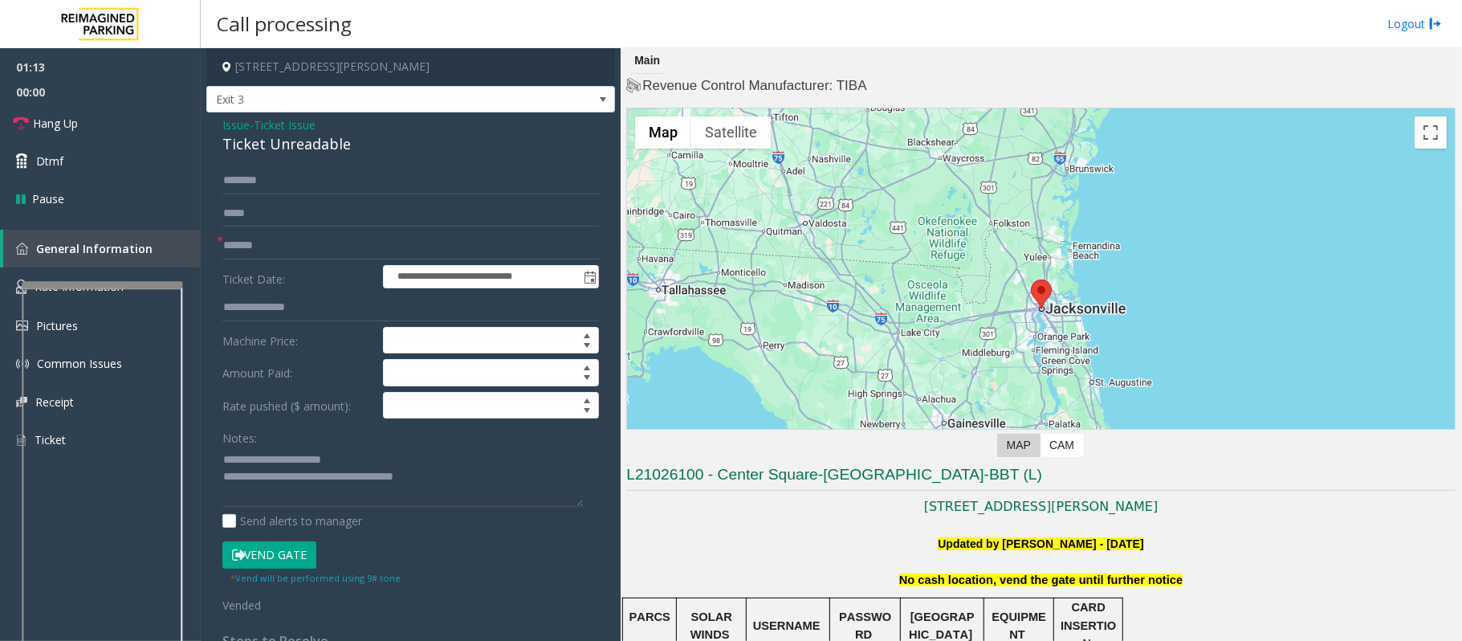
click at [654, 517] on p "[STREET_ADDRESS][PERSON_NAME]" at bounding box center [1041, 506] width 830 height 21
click at [461, 485] on textarea at bounding box center [402, 476] width 361 height 60
click at [63, 126] on span "Hang Up" at bounding box center [55, 123] width 45 height 17
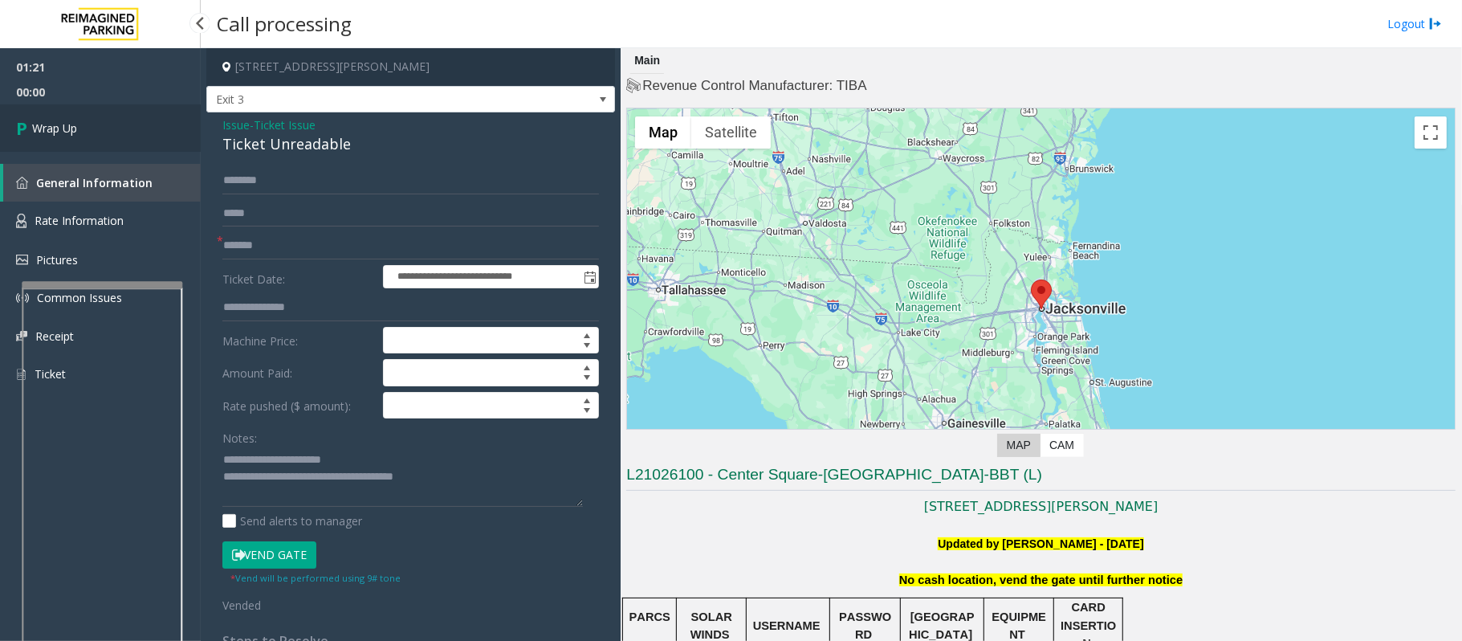
click at [63, 126] on span "Wrap Up" at bounding box center [54, 128] width 45 height 17
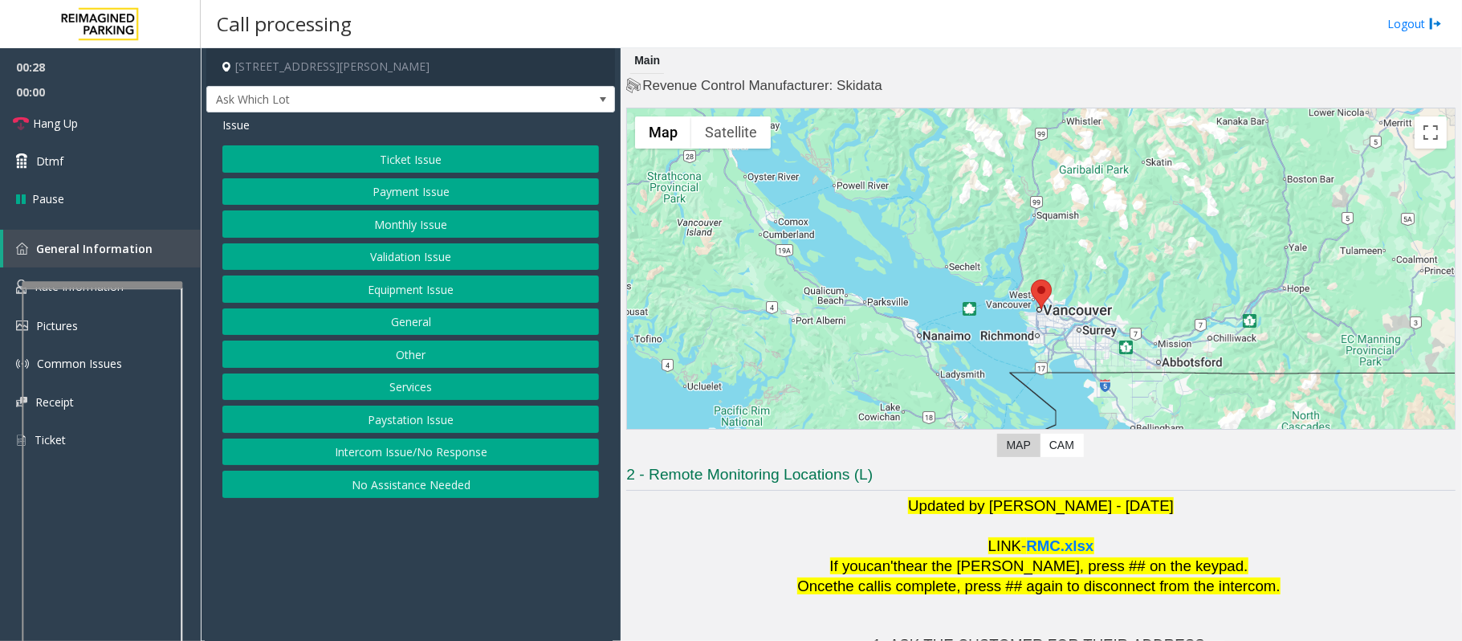
click at [715, 530] on p at bounding box center [1041, 526] width 830 height 20
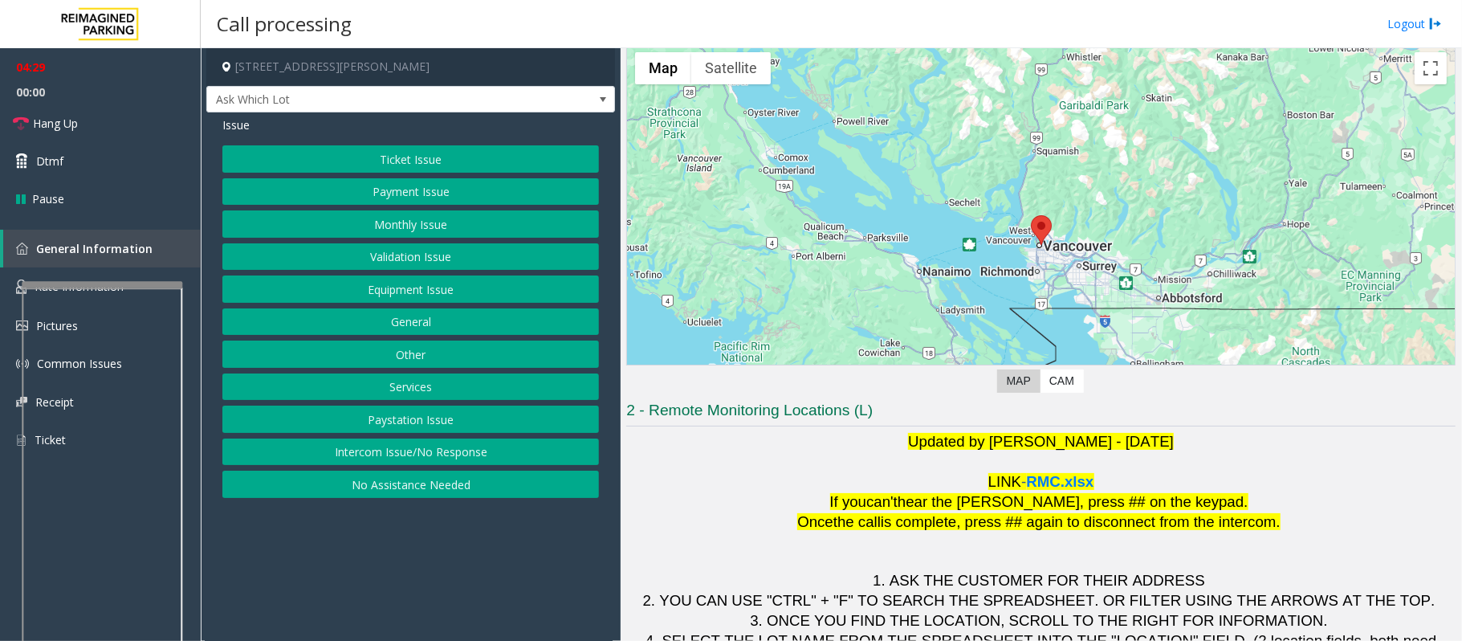
scroll to position [130, 0]
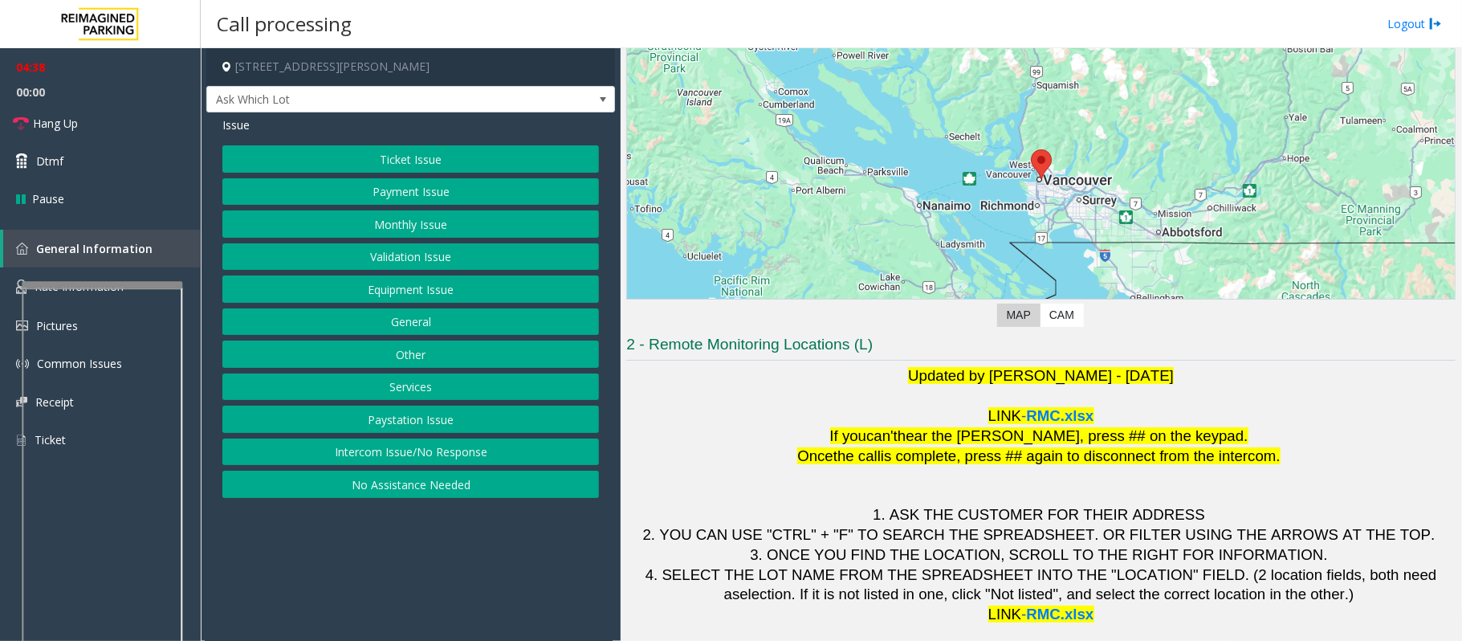
click at [376, 262] on button "Validation Issue" at bounding box center [410, 256] width 377 height 27
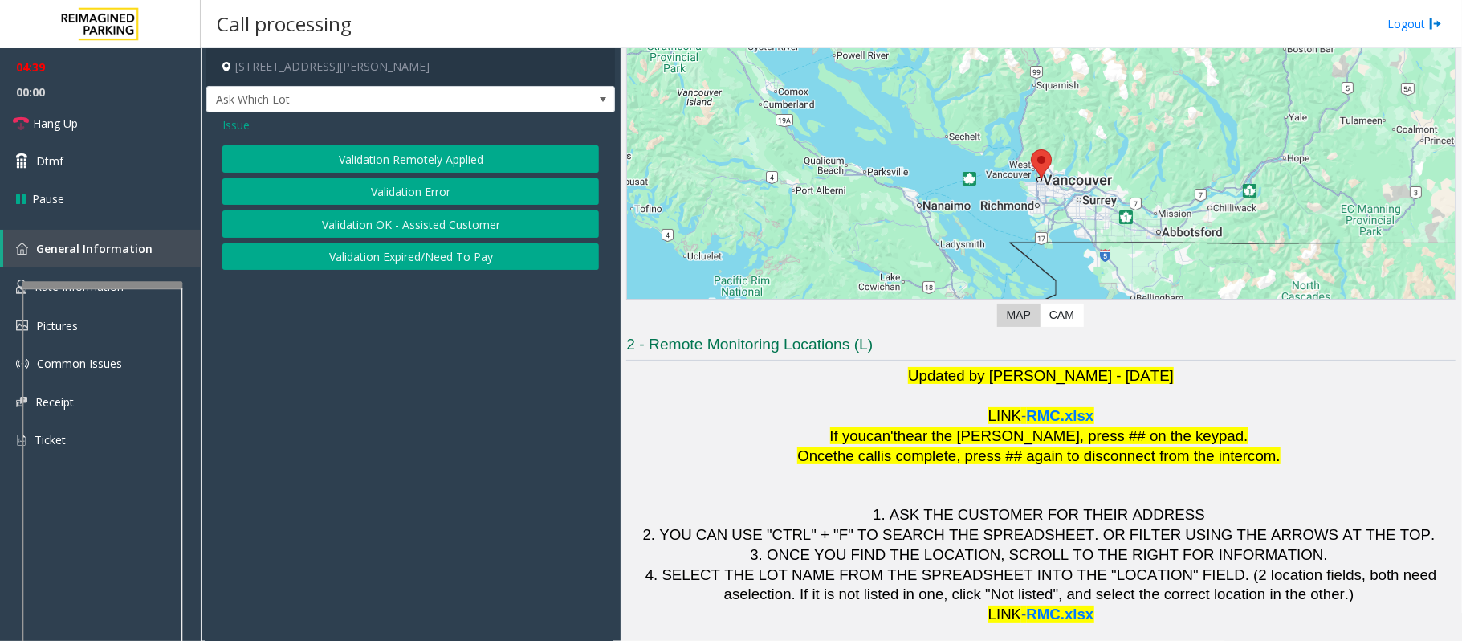
click at [364, 183] on button "Validation Error" at bounding box center [410, 191] width 377 height 27
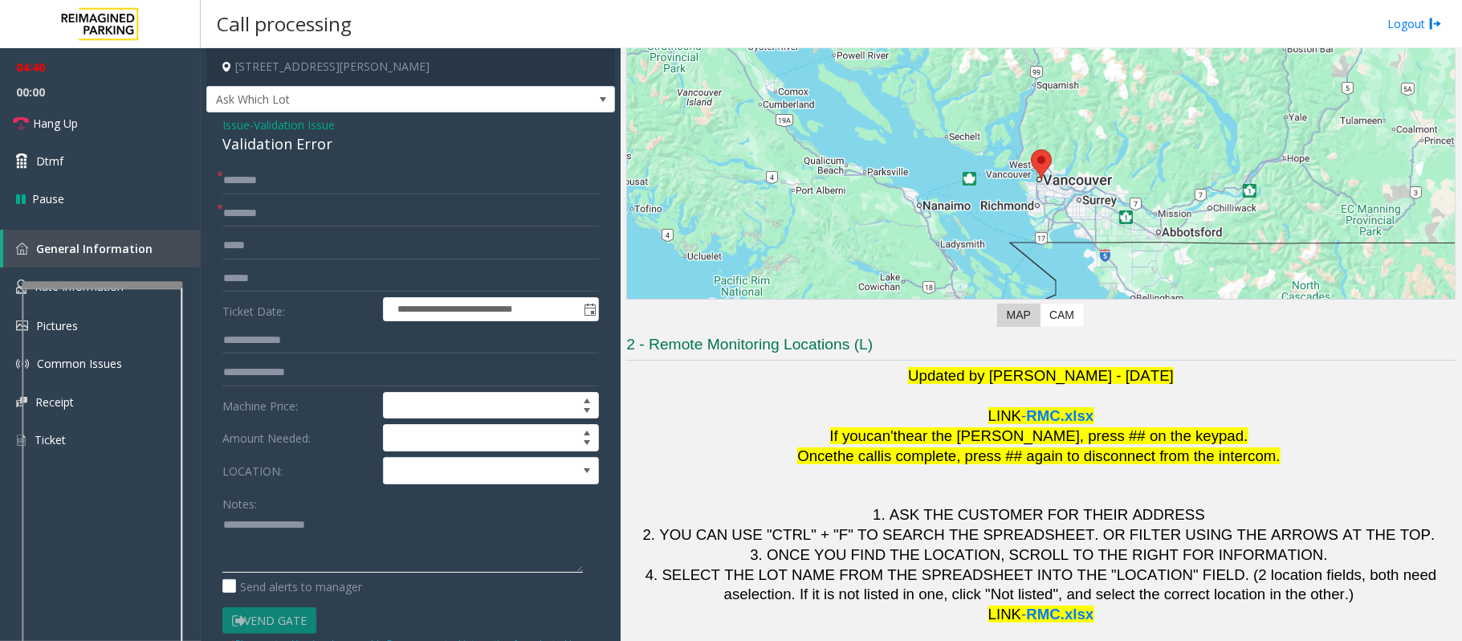
click at [255, 528] on textarea at bounding box center [402, 542] width 361 height 60
drag, startPoint x: 340, startPoint y: 527, endPoint x: 216, endPoint y: 528, distance: 124.5
click at [216, 528] on div "**********" at bounding box center [410, 555] width 401 height 777
click at [238, 540] on textarea at bounding box center [402, 542] width 361 height 60
type textarea "**********"
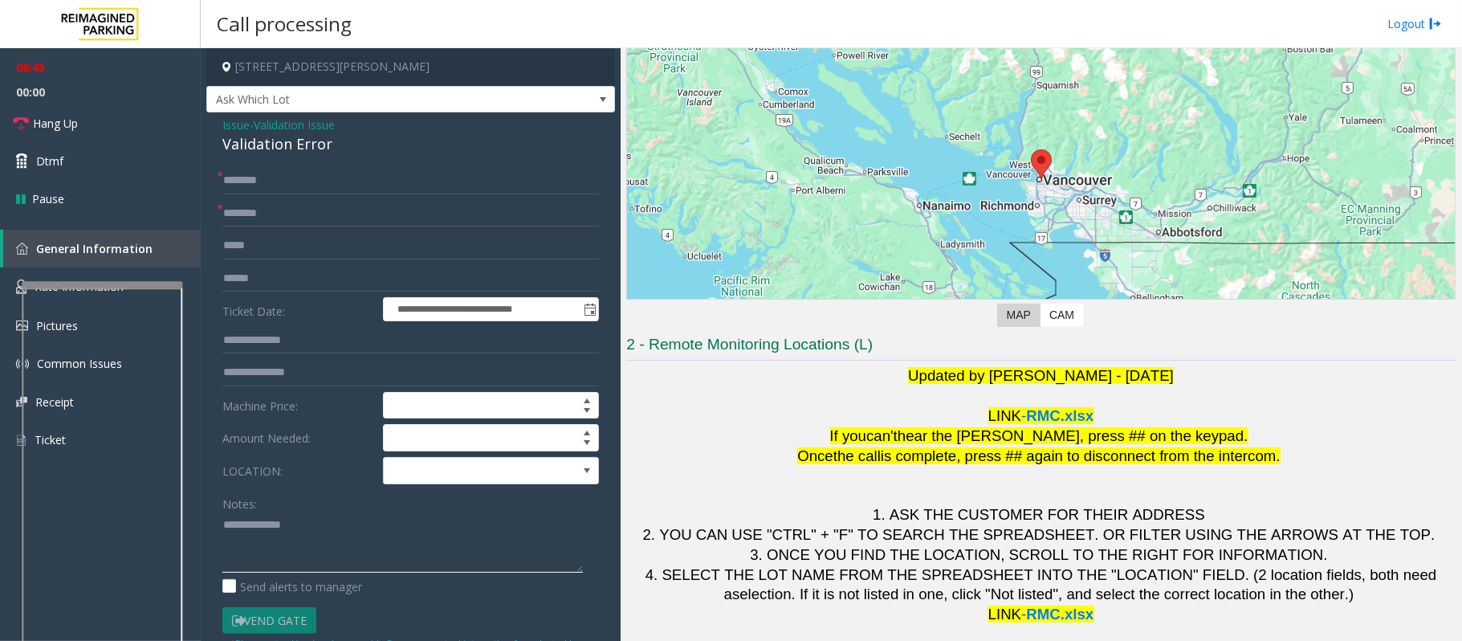
drag, startPoint x: 344, startPoint y: 534, endPoint x: 220, endPoint y: 530, distance: 124.5
click at [220, 530] on div "**********" at bounding box center [410, 555] width 401 height 777
click at [265, 540] on textarea at bounding box center [402, 542] width 361 height 60
click at [293, 223] on input "text" at bounding box center [410, 213] width 377 height 27
type input "**"
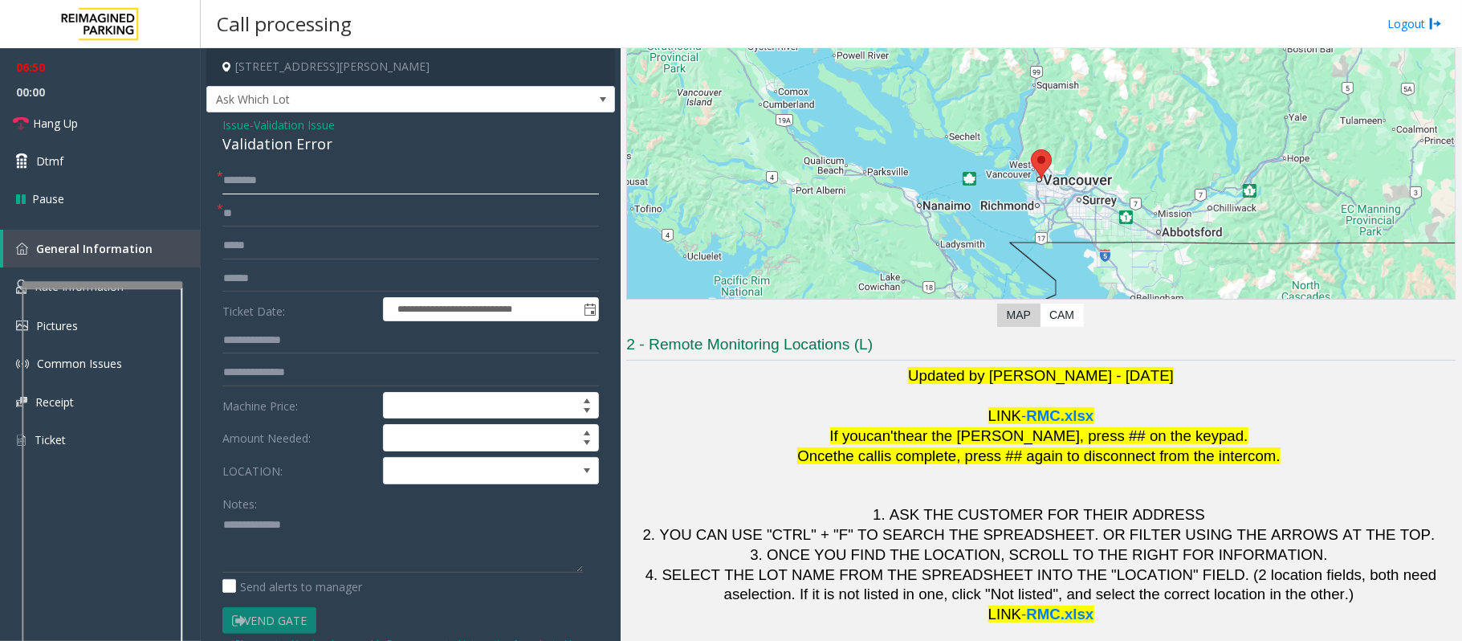
click at [252, 181] on input "text" at bounding box center [410, 180] width 377 height 27
type input "**"
drag, startPoint x: 331, startPoint y: 540, endPoint x: 214, endPoint y: 540, distance: 117.2
click at [214, 540] on div "**********" at bounding box center [410, 555] width 401 height 777
type textarea "*"
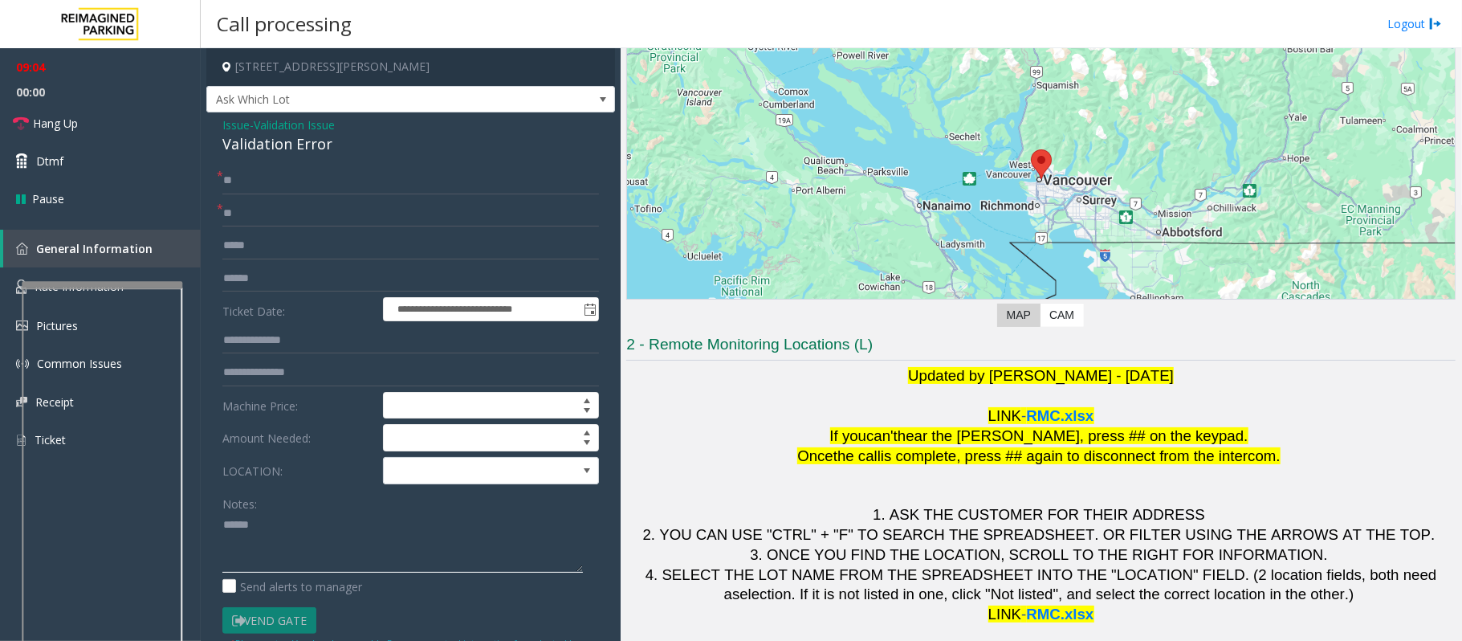
click at [258, 532] on textarea at bounding box center [402, 542] width 361 height 60
type textarea "******"
click at [270, 515] on textarea at bounding box center [402, 542] width 361 height 60
drag, startPoint x: 267, startPoint y: 524, endPoint x: 207, endPoint y: 524, distance: 60.2
click at [207, 524] on div "**********" at bounding box center [410, 536] width 409 height 848
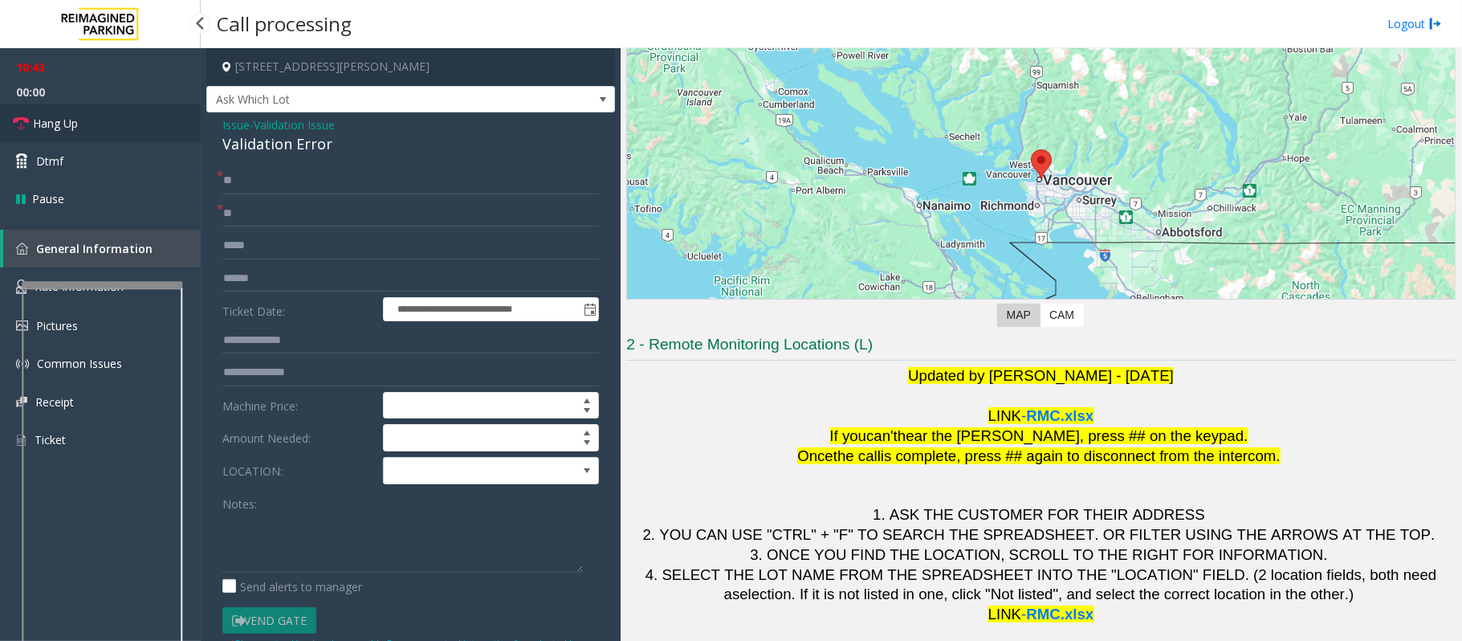
click at [55, 128] on span "Hang Up" at bounding box center [55, 123] width 45 height 17
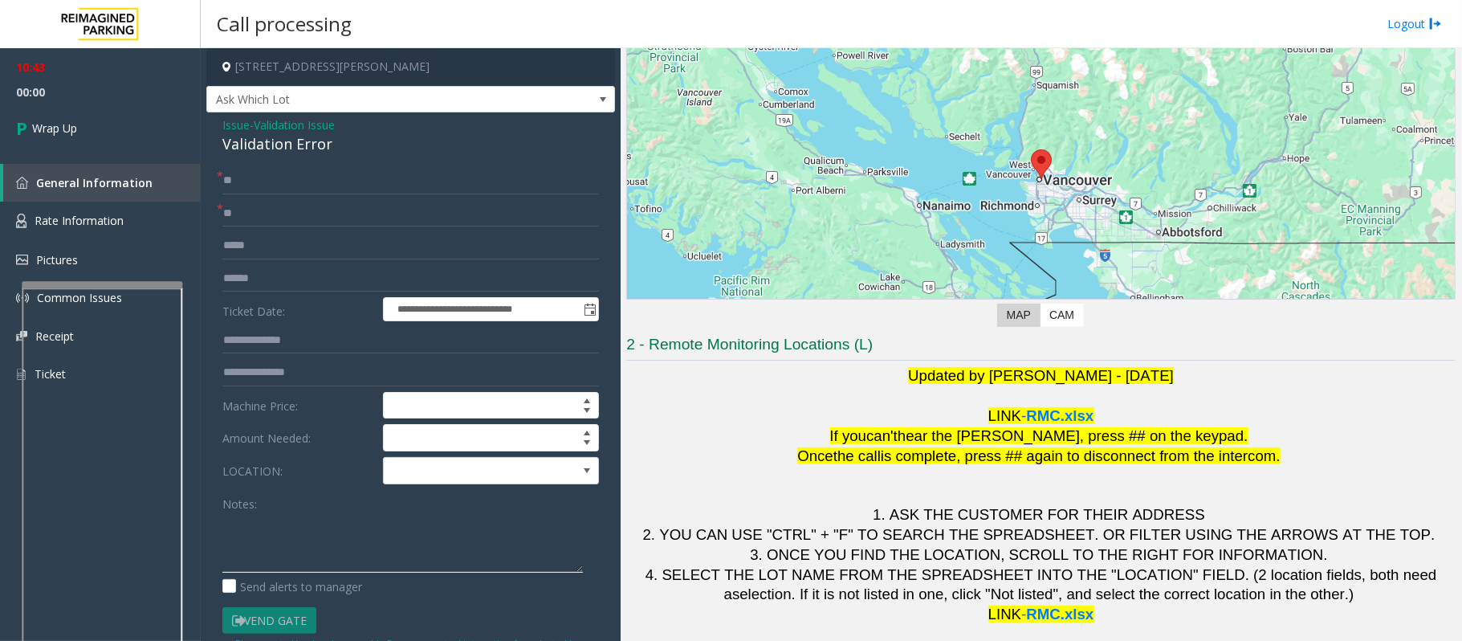
click at [255, 527] on textarea at bounding box center [402, 542] width 361 height 60
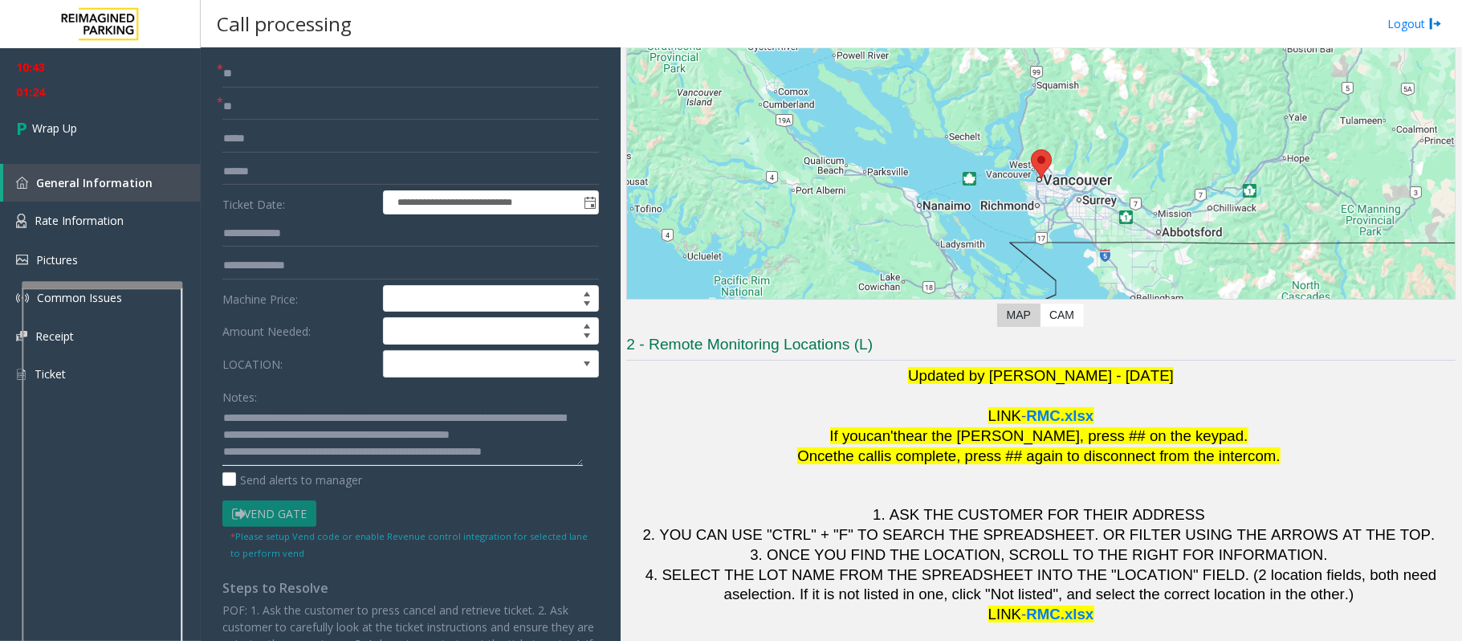
scroll to position [27, 0]
type textarea "**********"
click at [26, 129] on icon at bounding box center [24, 128] width 16 height 26
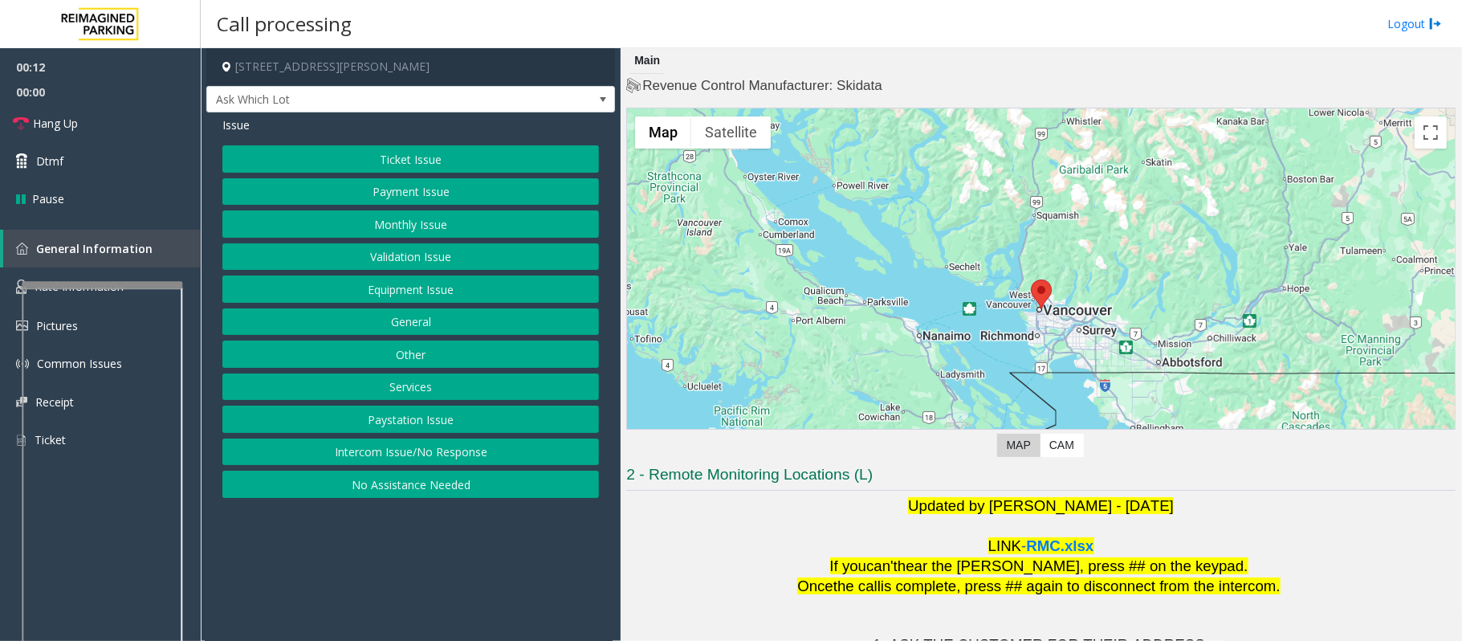
click at [382, 457] on button "Intercom Issue/No Response" at bounding box center [410, 451] width 377 height 27
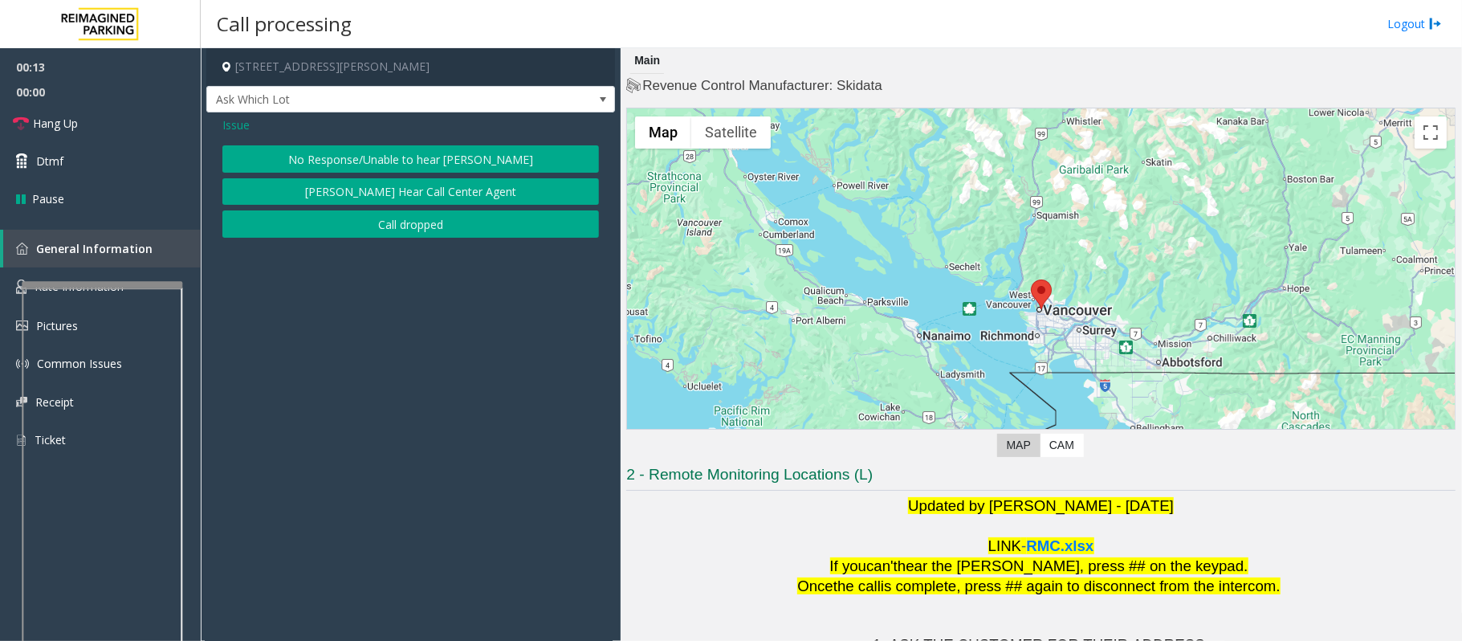
click at [402, 158] on button "No Response/Unable to hear [PERSON_NAME]" at bounding box center [410, 158] width 377 height 27
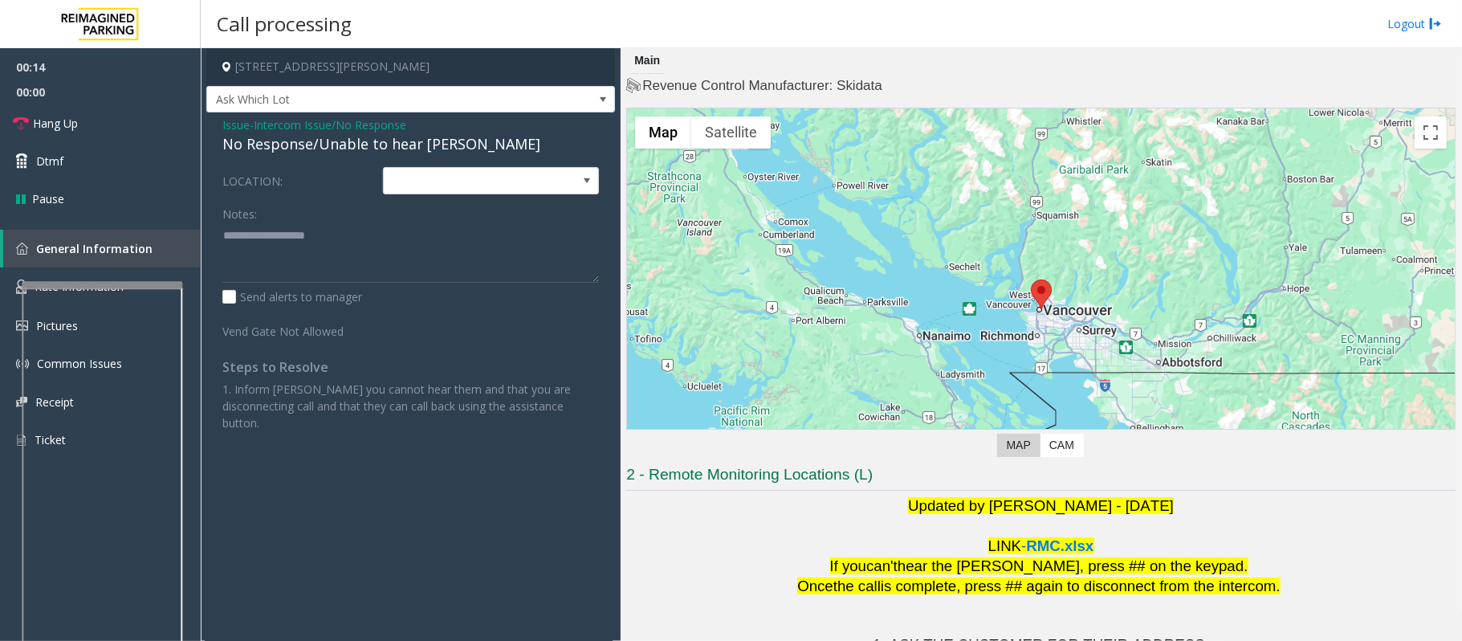
click at [399, 143] on div "No Response/Unable to hear [PERSON_NAME]" at bounding box center [410, 144] width 377 height 22
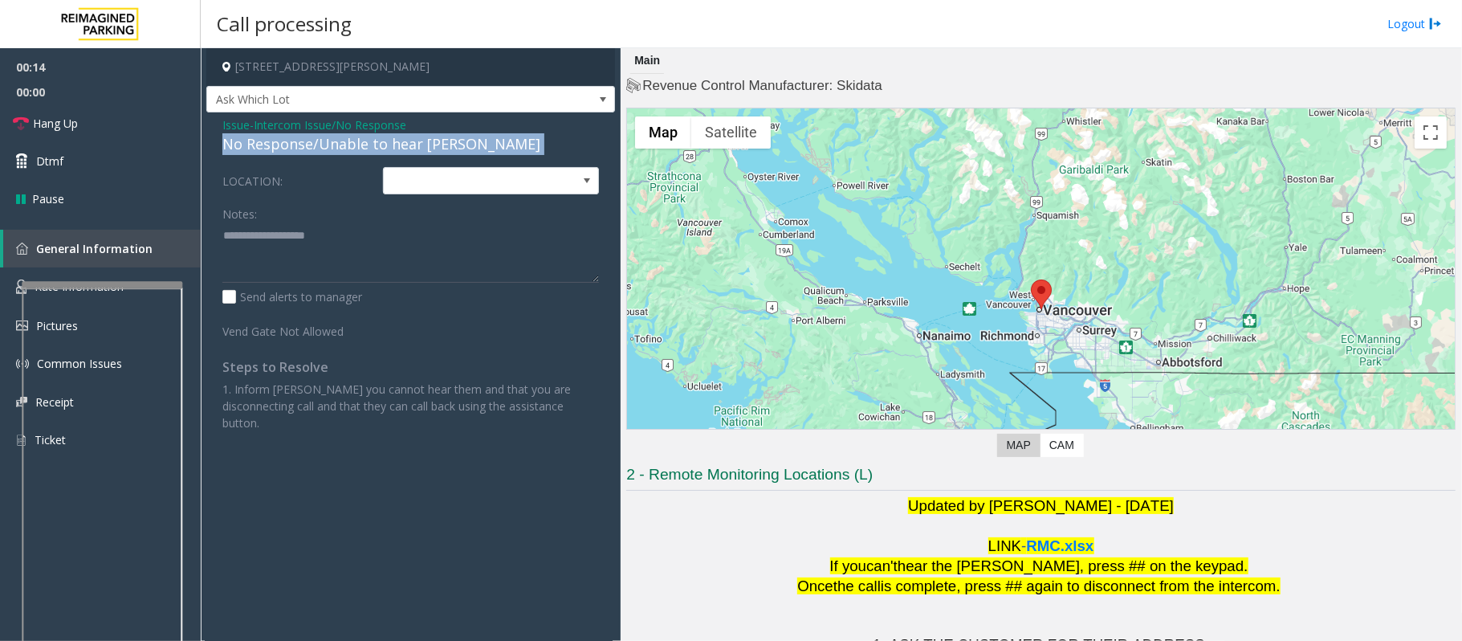
click at [399, 143] on div "No Response/Unable to hear [PERSON_NAME]" at bounding box center [410, 144] width 377 height 22
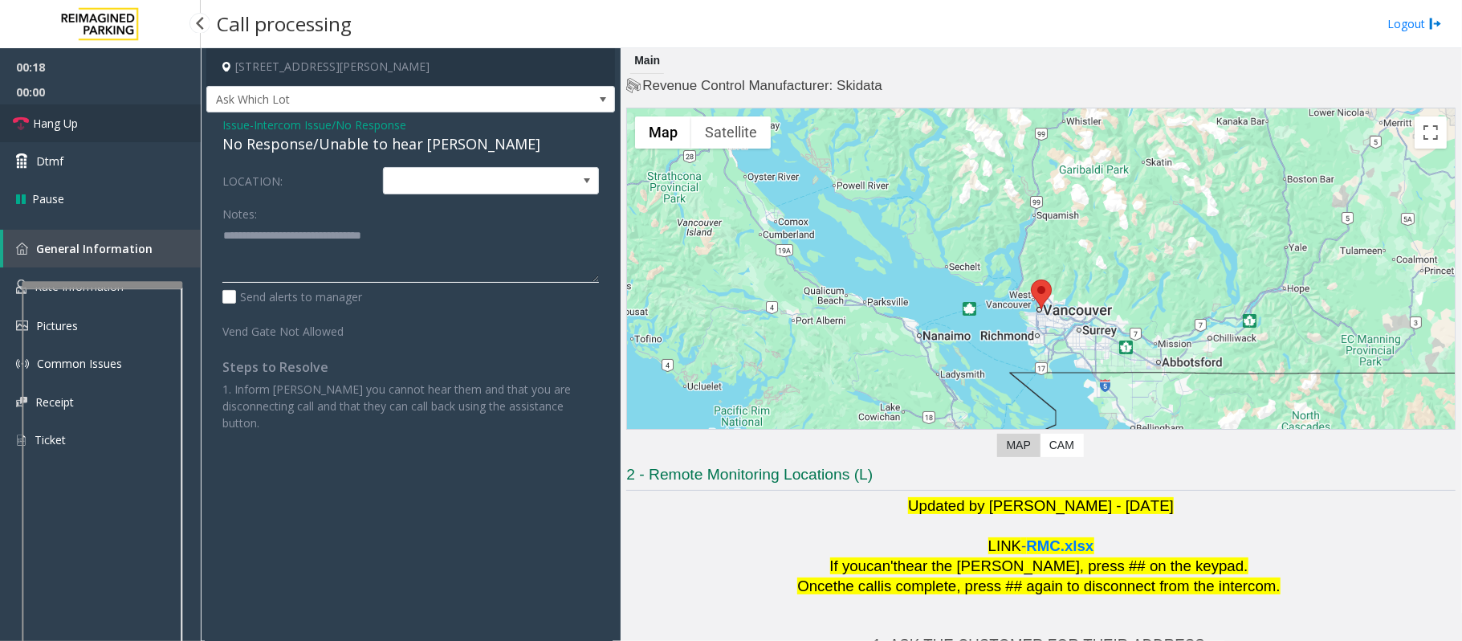
type textarea "**********"
click at [80, 122] on link "Hang Up" at bounding box center [100, 123] width 201 height 38
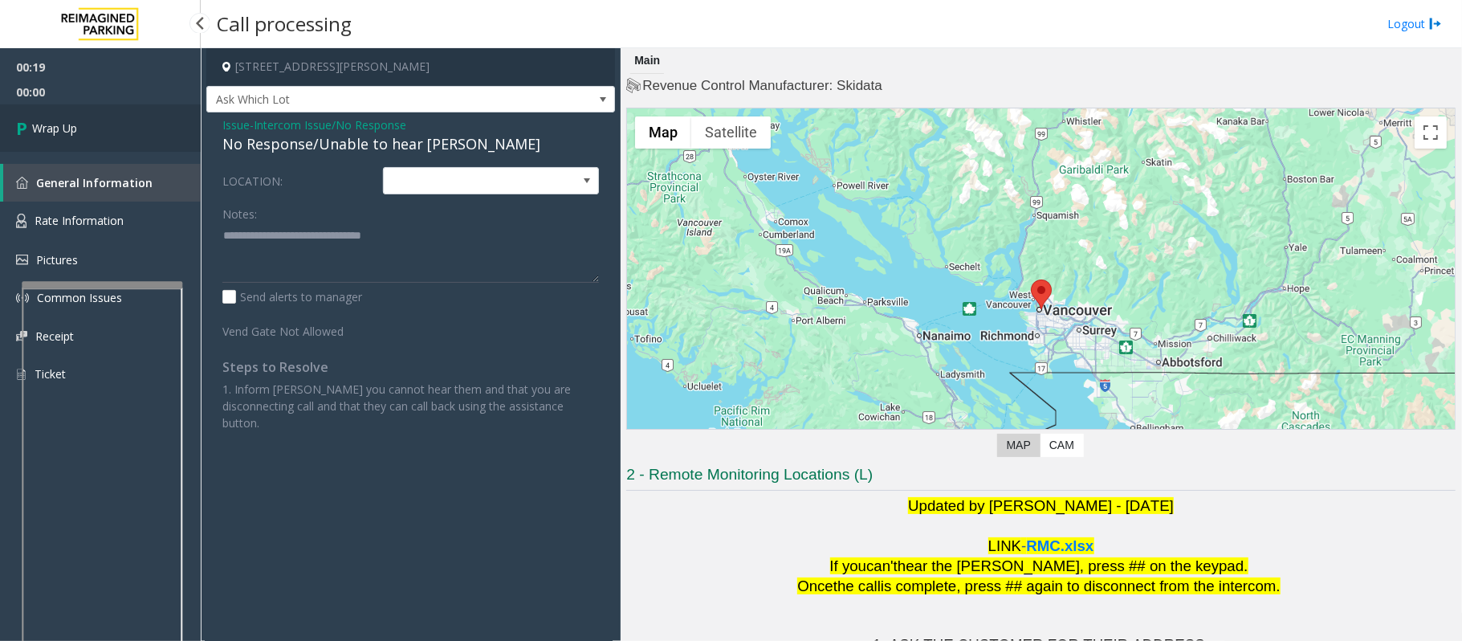
click at [81, 122] on link "Wrap Up" at bounding box center [100, 127] width 201 height 47
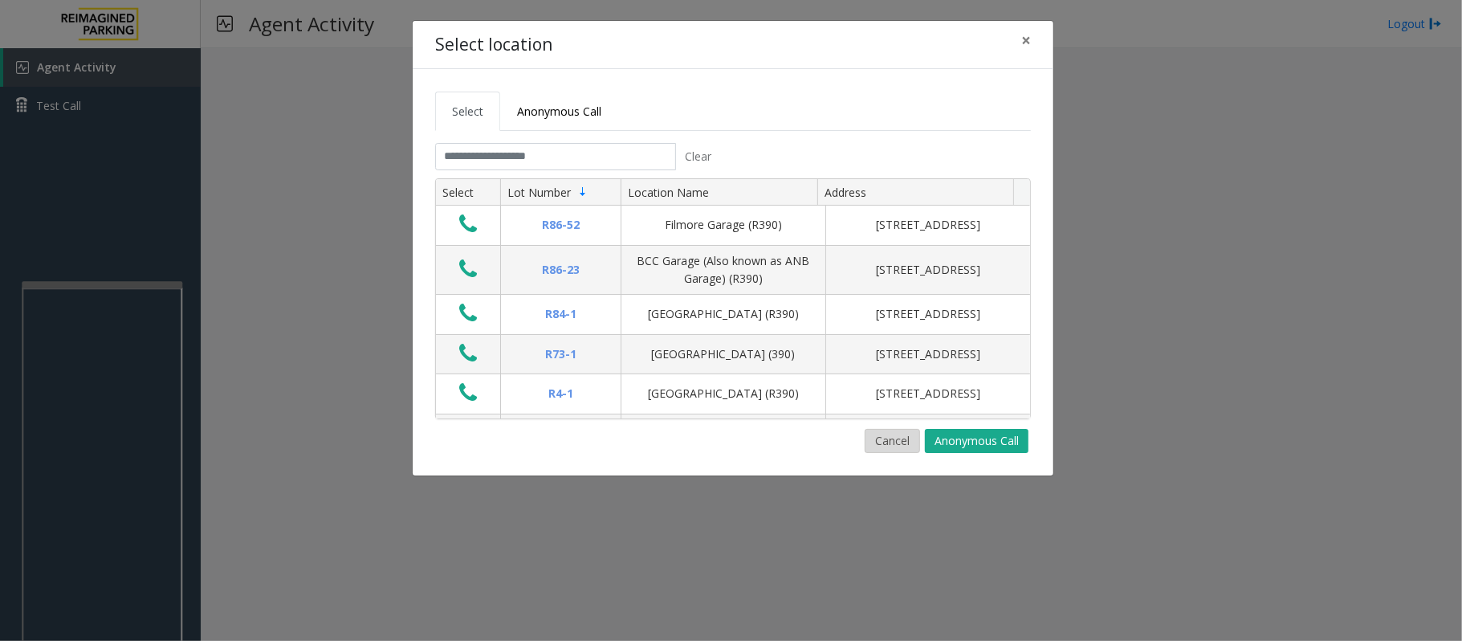
click at [882, 448] on button "Cancel" at bounding box center [892, 441] width 55 height 24
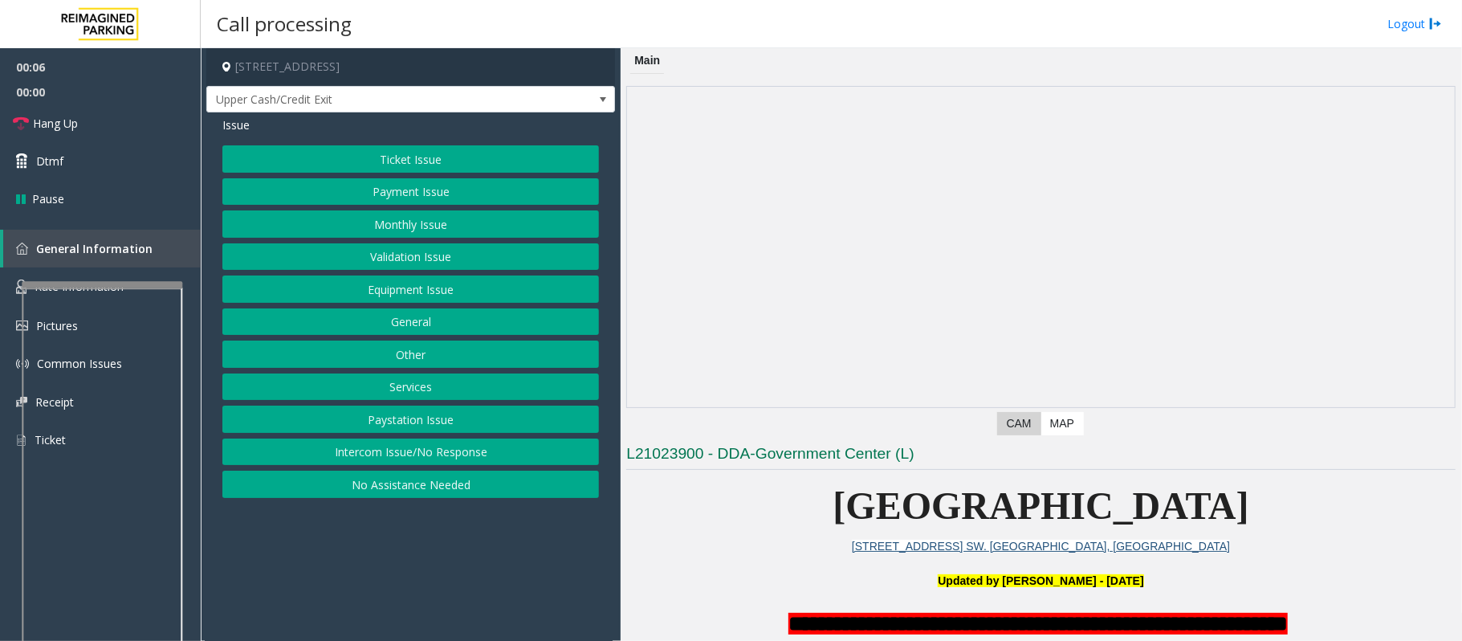
scroll to position [321, 0]
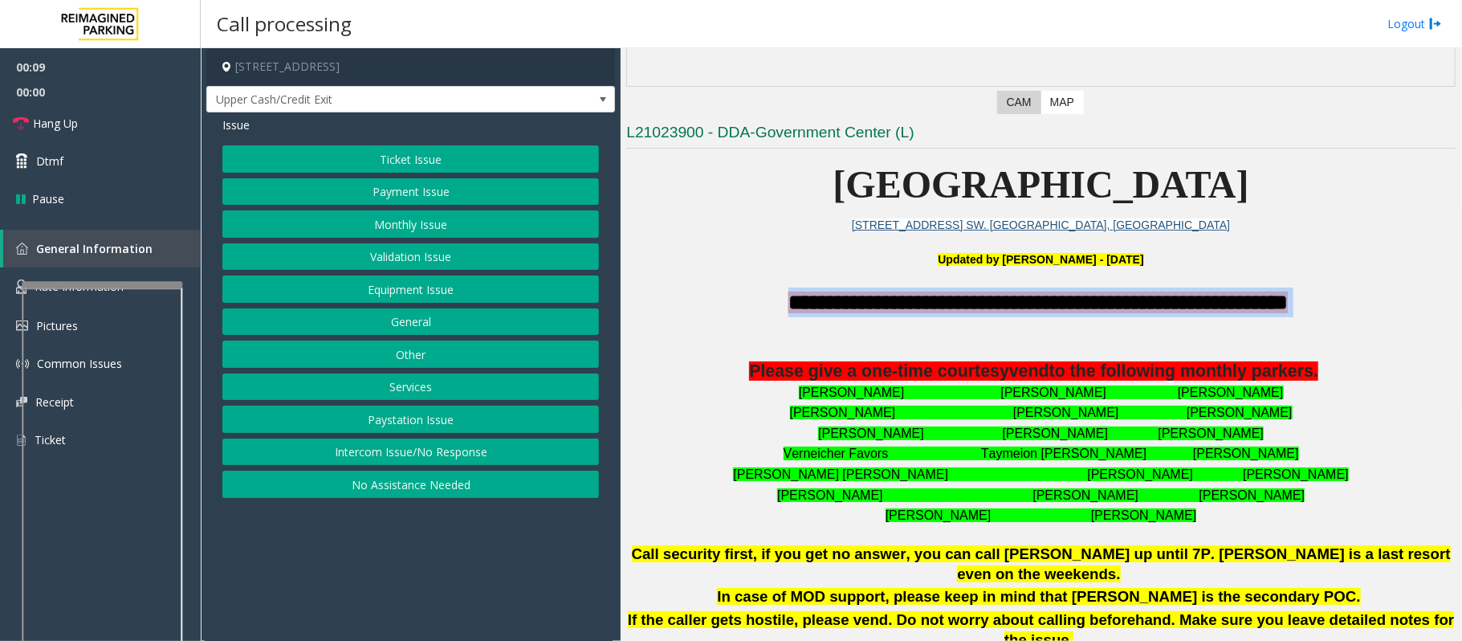
drag, startPoint x: 692, startPoint y: 300, endPoint x: 1382, endPoint y: 304, distance: 689.8
click at [1382, 304] on p "**********" at bounding box center [1041, 302] width 830 height 30
click at [1386, 307] on p "**********" at bounding box center [1041, 302] width 830 height 30
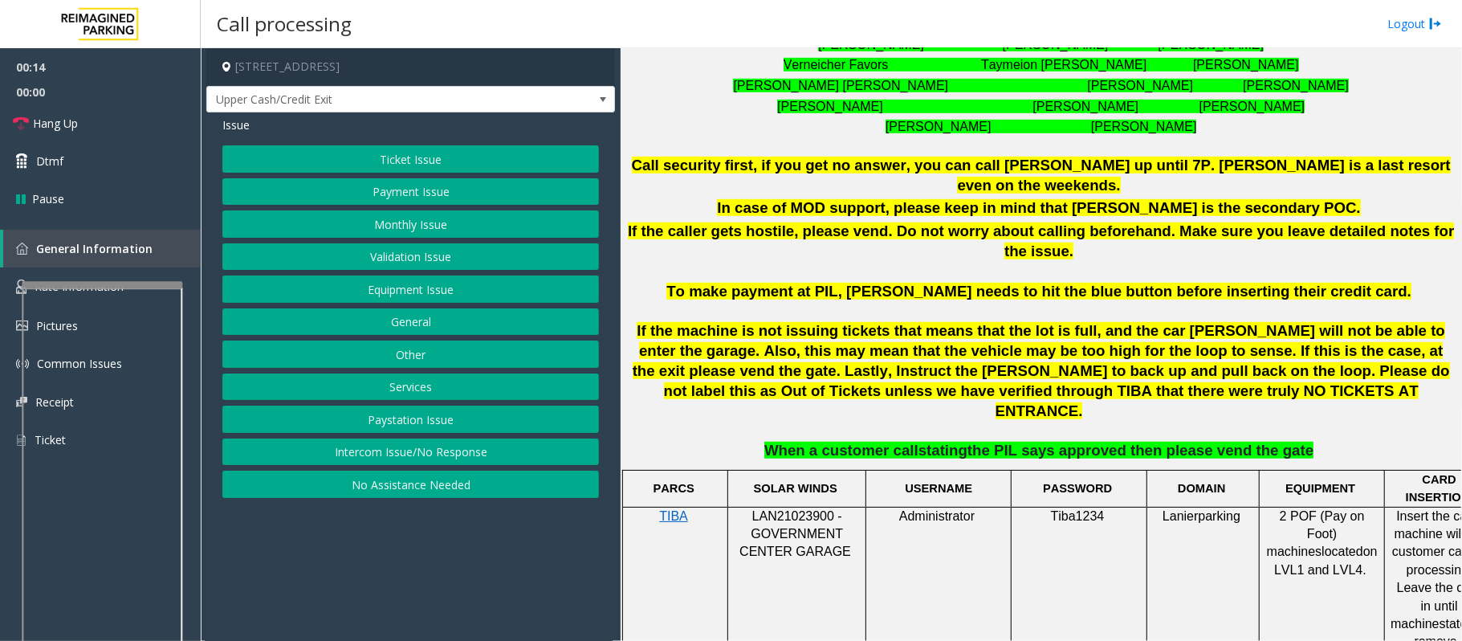
scroll to position [856, 0]
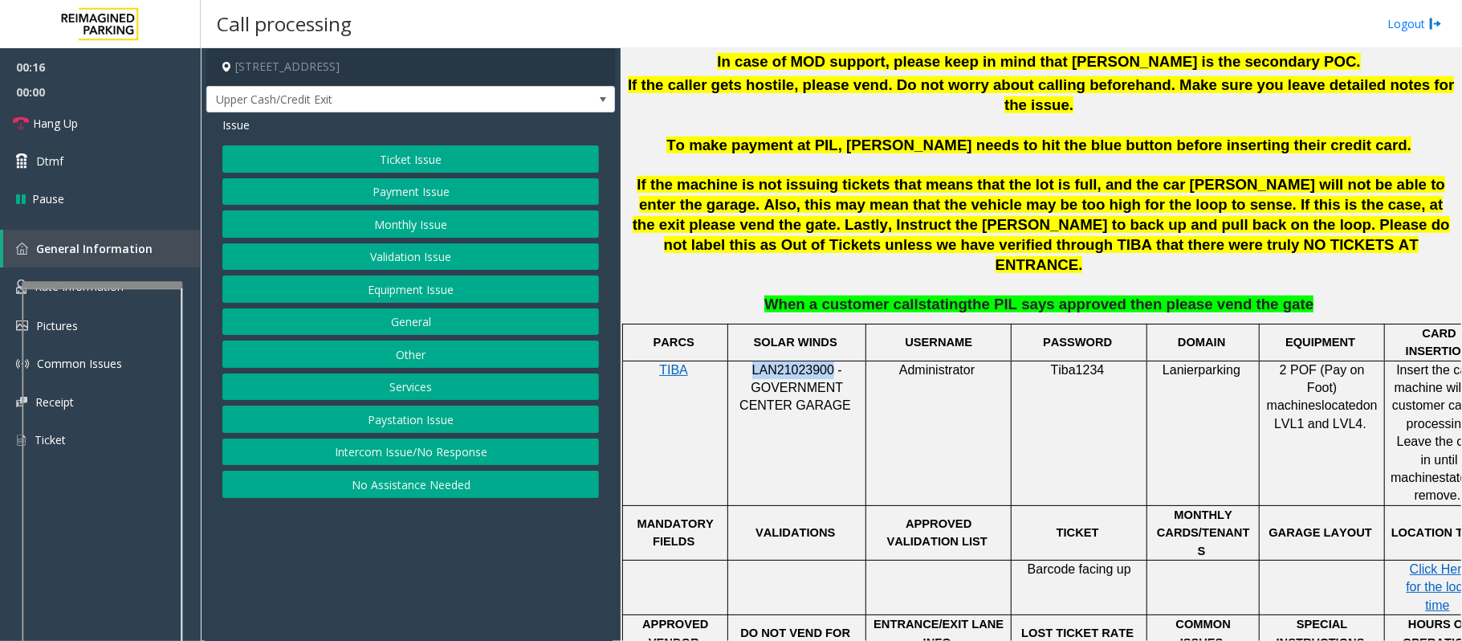
drag, startPoint x: 830, startPoint y: 306, endPoint x: 750, endPoint y: 308, distance: 80.3
click at [750, 361] on p "LAN21023900 - GOVERNMENT CENTER GARAGE" at bounding box center [797, 388] width 126 height 54
copy span "LAN21023900"
click at [397, 157] on button "Ticket Issue" at bounding box center [410, 158] width 377 height 27
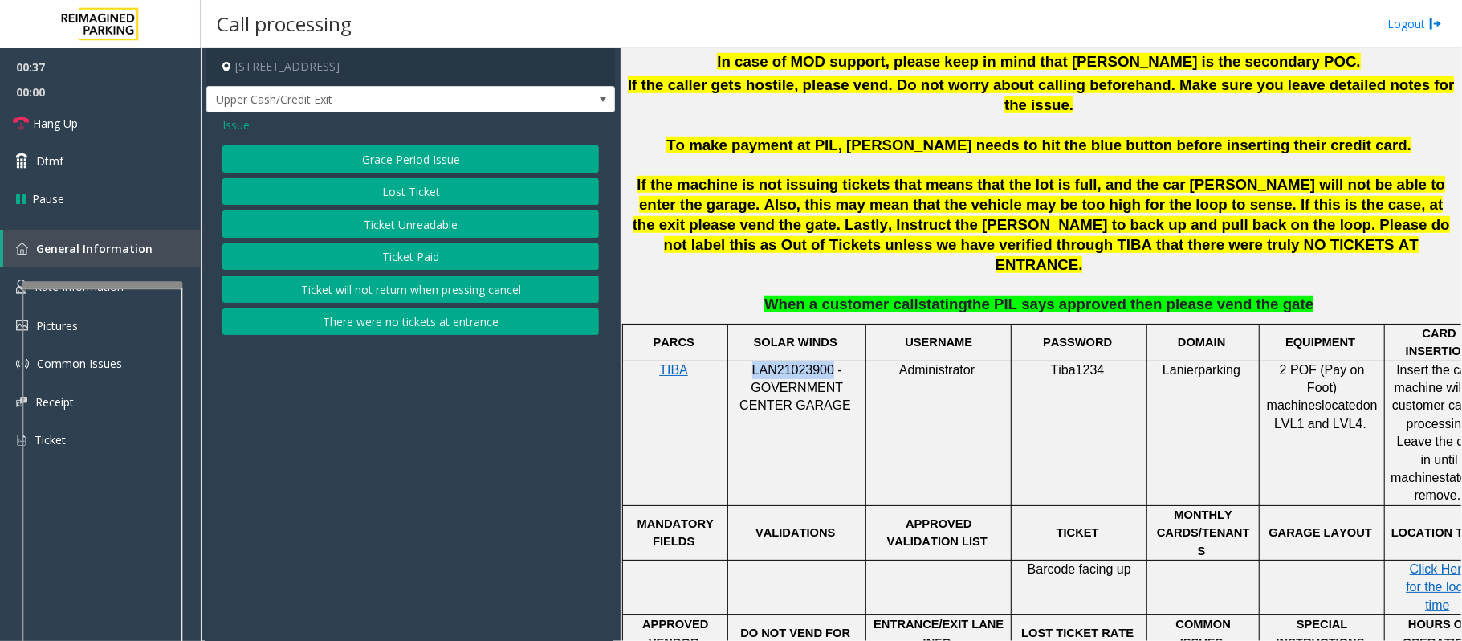
click at [411, 225] on button "Ticket Unreadable" at bounding box center [410, 223] width 377 height 27
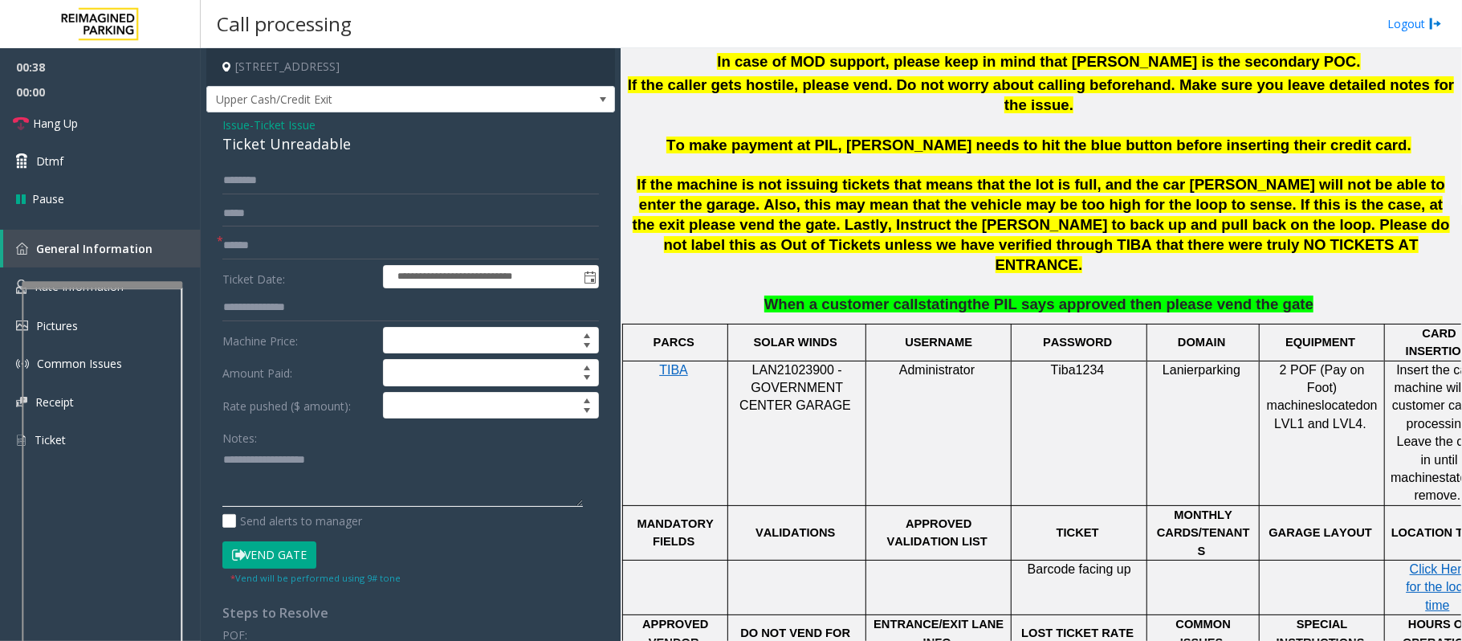
click at [284, 499] on textarea at bounding box center [402, 476] width 361 height 60
paste textarea "**********"
type textarea "**********"
click at [238, 123] on span "Issue" at bounding box center [235, 124] width 27 height 17
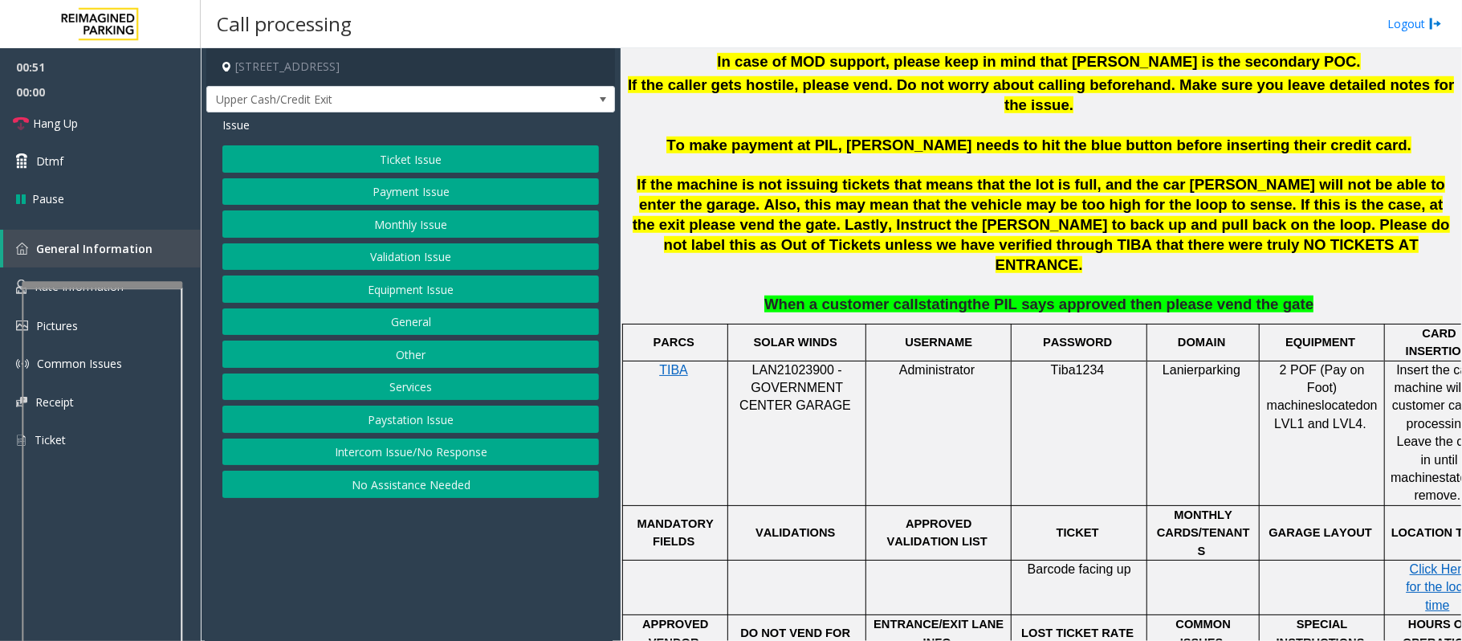
click at [358, 161] on button "Ticket Issue" at bounding box center [410, 158] width 377 height 27
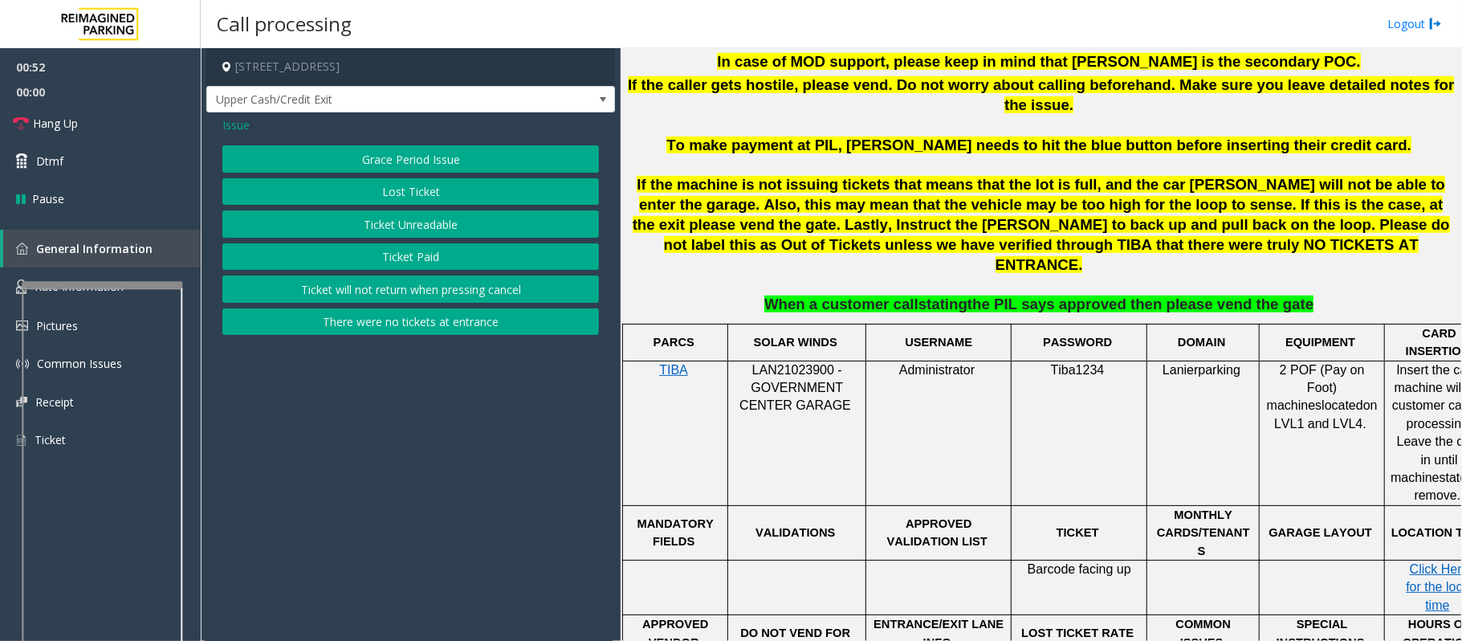
click at [396, 257] on button "Ticket Paid" at bounding box center [410, 256] width 377 height 27
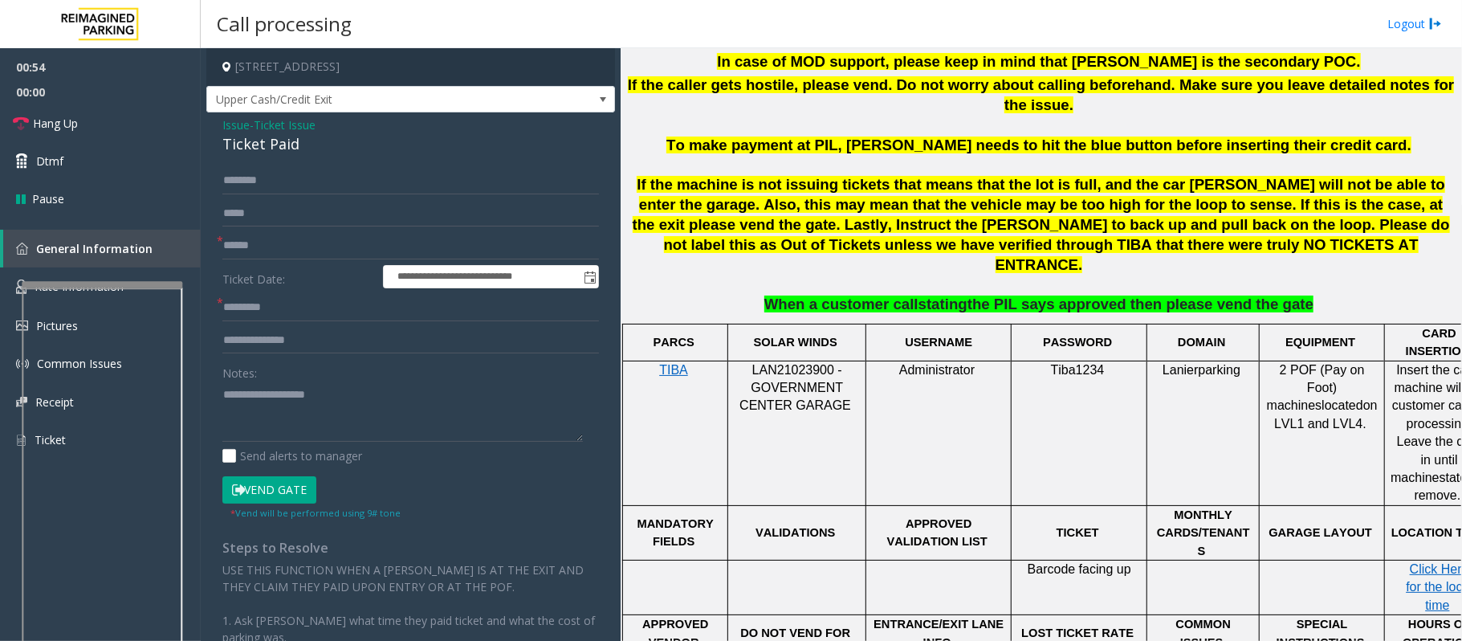
click at [242, 125] on span "Issue" at bounding box center [235, 124] width 27 height 17
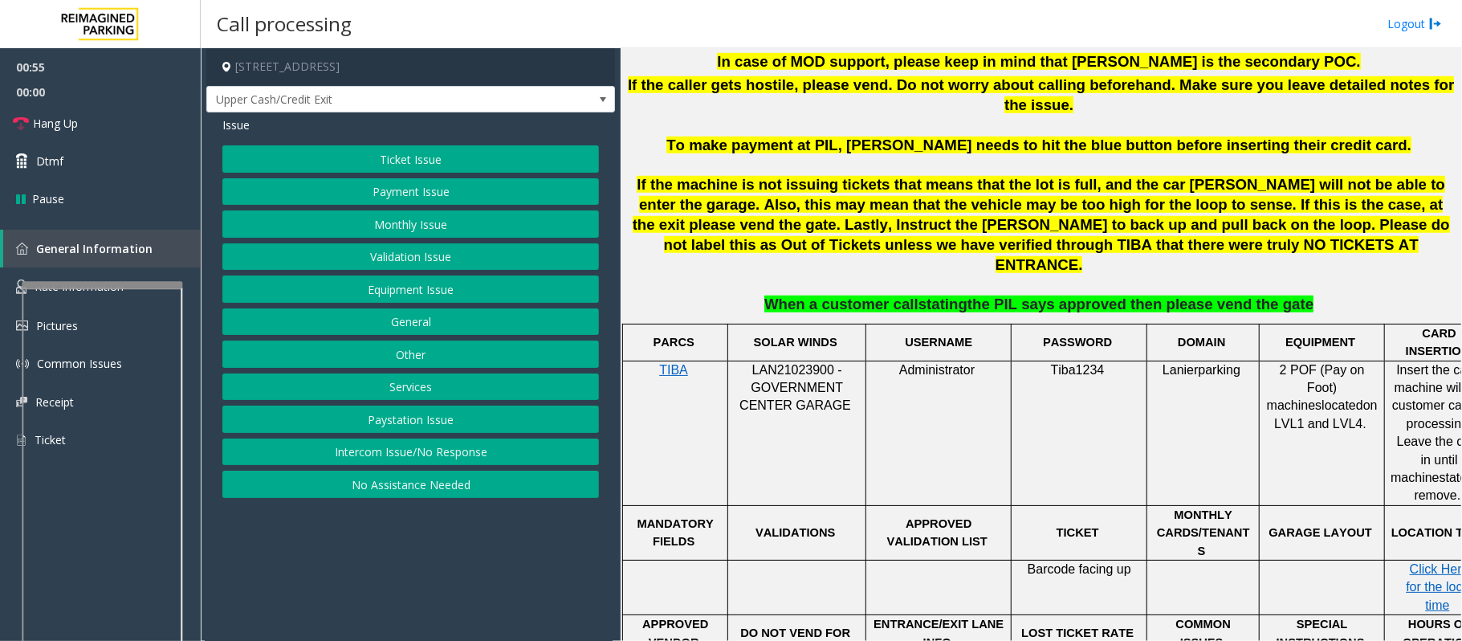
click at [392, 142] on div "Issue Ticket Issue Payment Issue Monthly Issue Validation Issue Equipment Issue…" at bounding box center [410, 308] width 409 height 393
click at [393, 153] on button "Ticket Issue" at bounding box center [410, 158] width 377 height 27
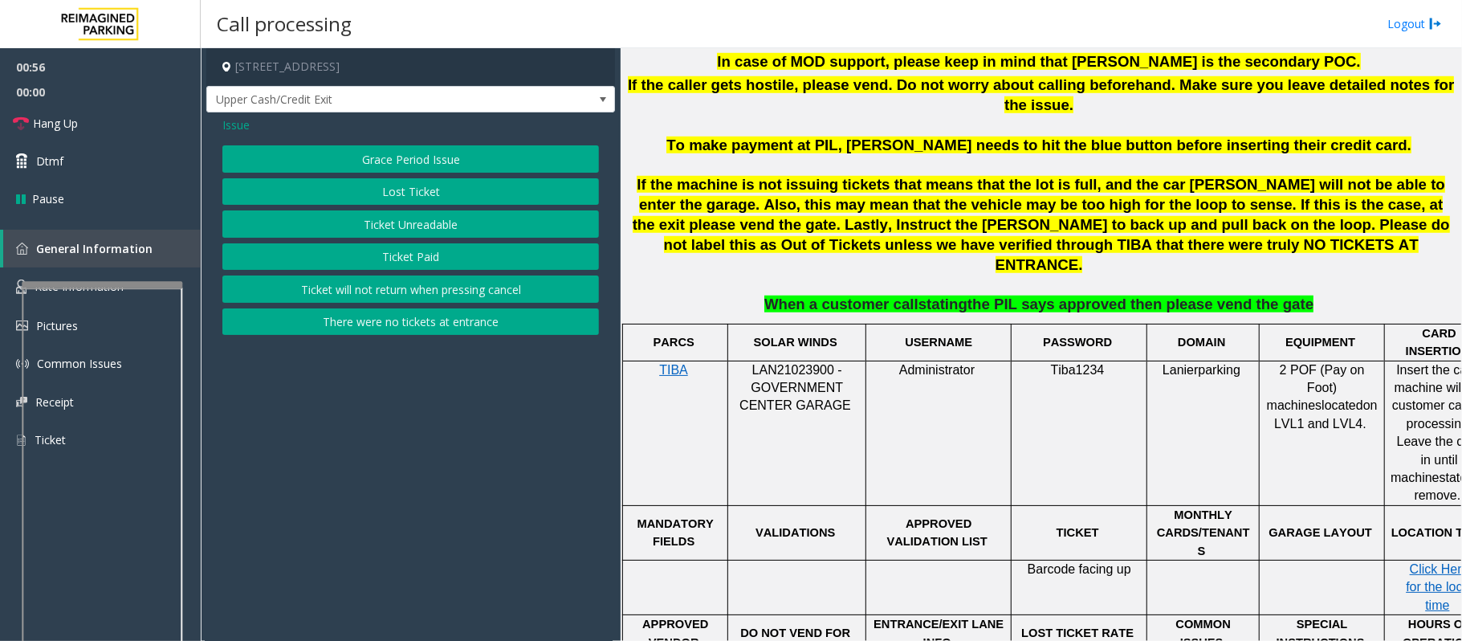
click at [399, 194] on button "Lost Ticket" at bounding box center [410, 191] width 377 height 27
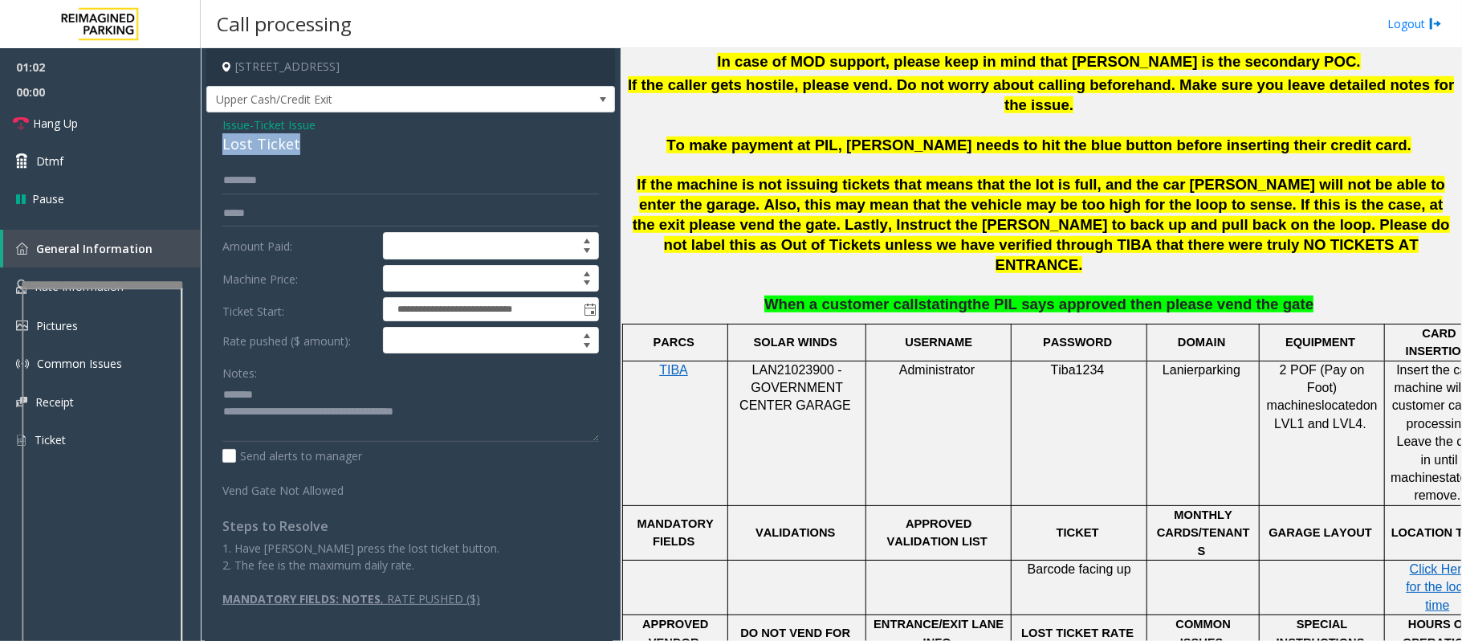
drag, startPoint x: 308, startPoint y: 146, endPoint x: 210, endPoint y: 145, distance: 98.8
click at [210, 145] on div "**********" at bounding box center [410, 367] width 409 height 511
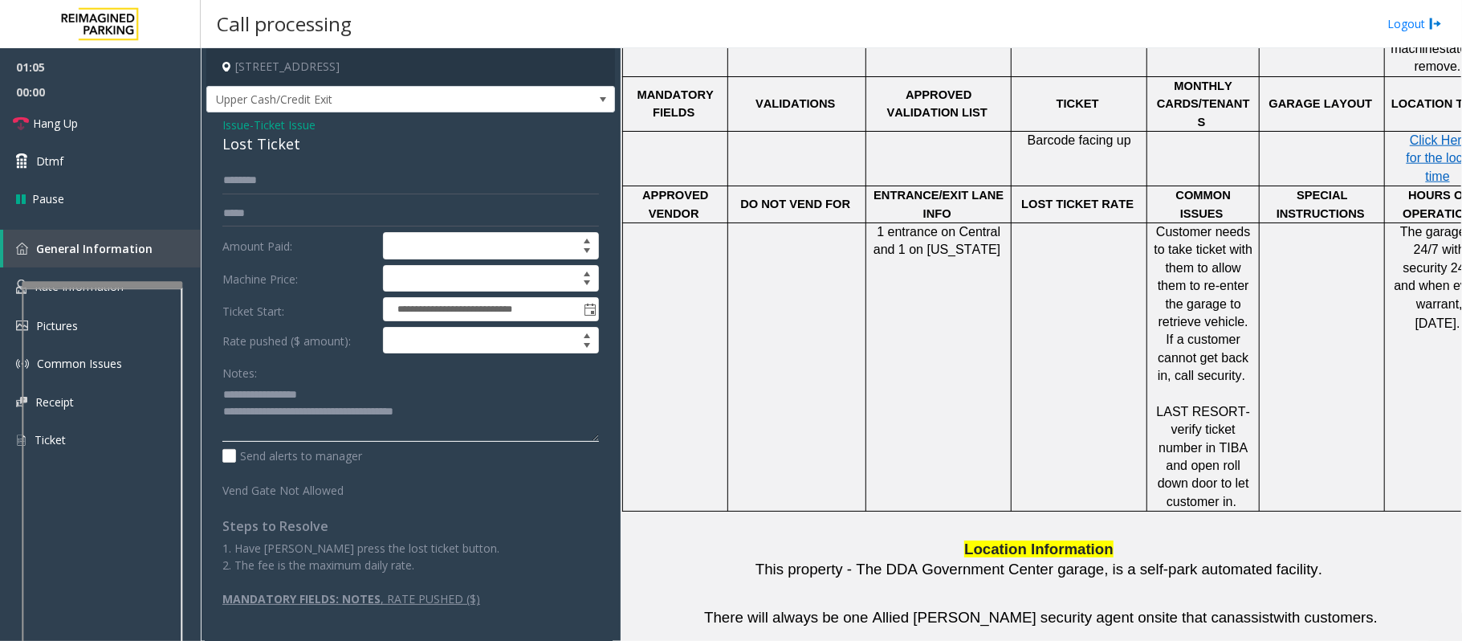
scroll to position [1177, 0]
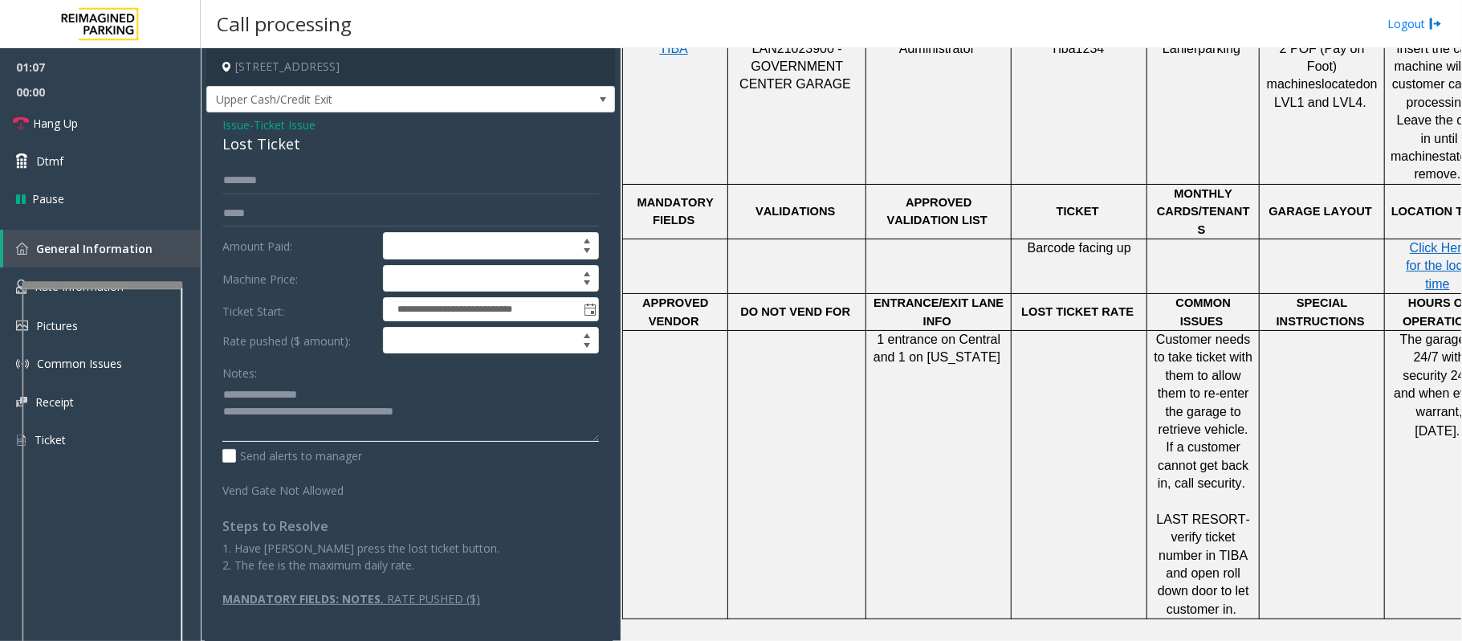
click at [320, 393] on textarea at bounding box center [410, 411] width 377 height 60
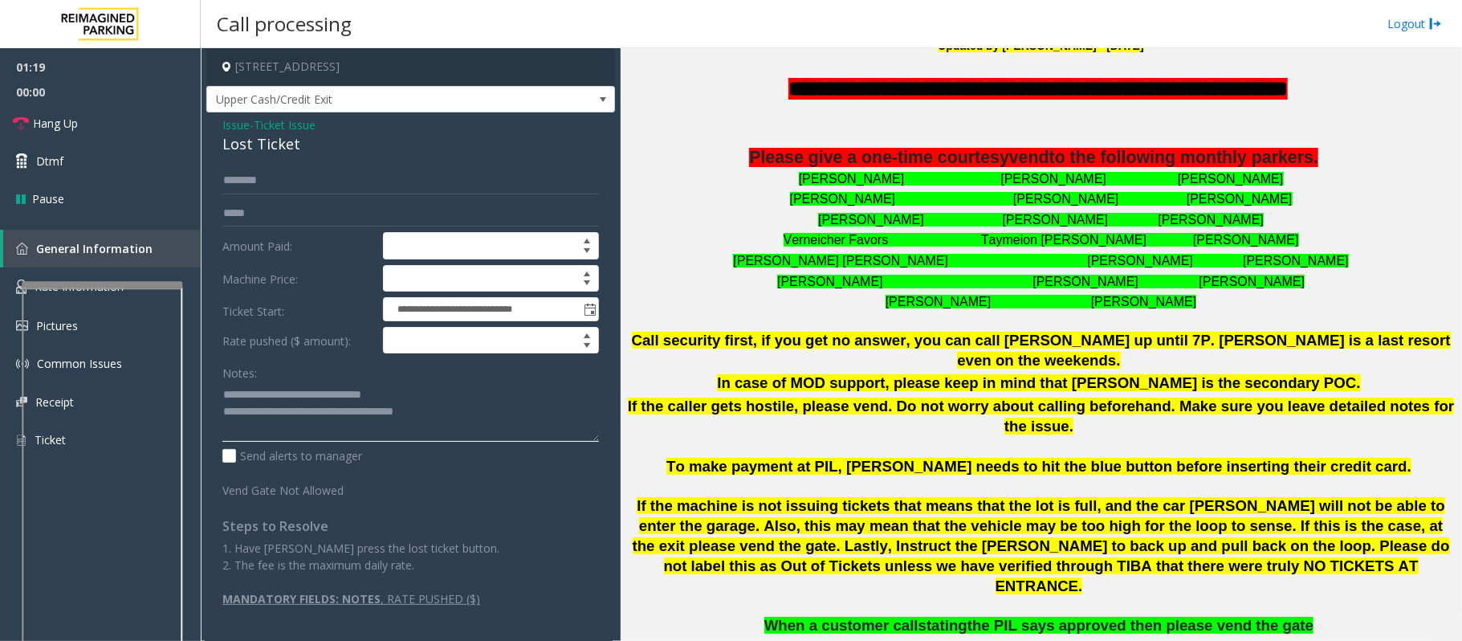
scroll to position [428, 0]
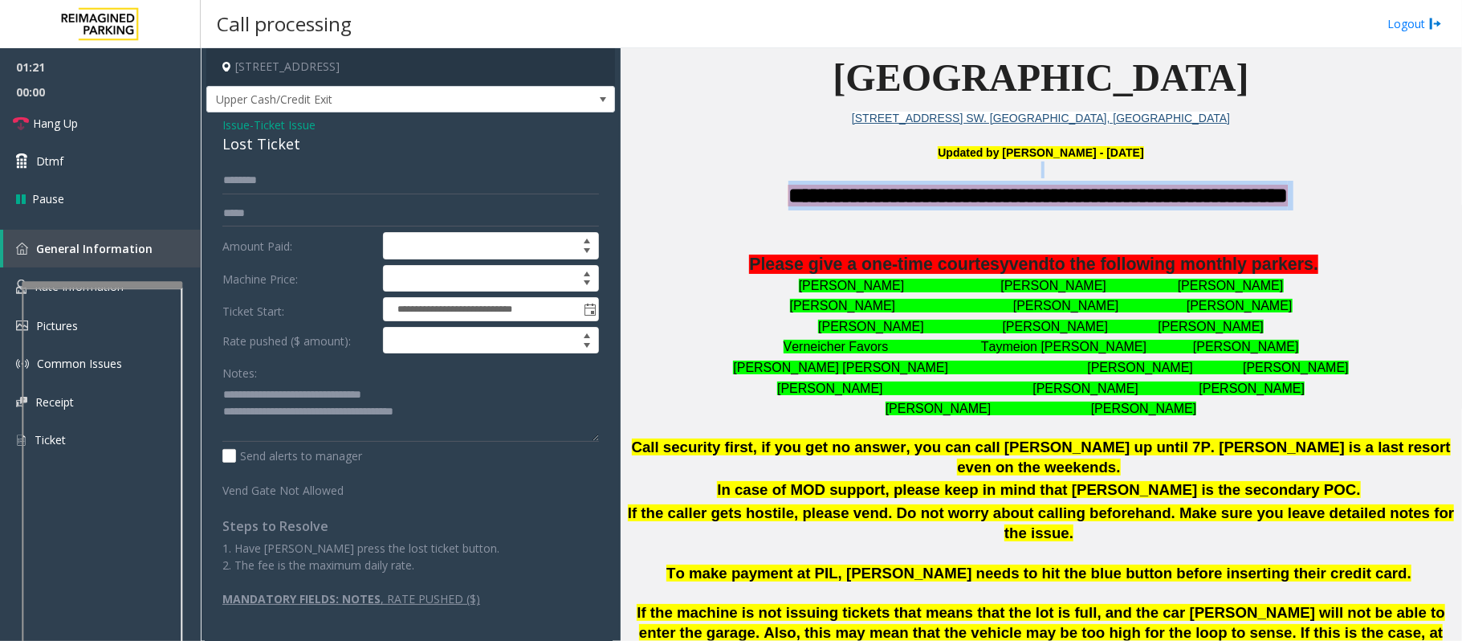
drag, startPoint x: 724, startPoint y: 172, endPoint x: 1363, endPoint y: 200, distance: 639.8
click at [1356, 201] on p "**********" at bounding box center [1041, 196] width 830 height 30
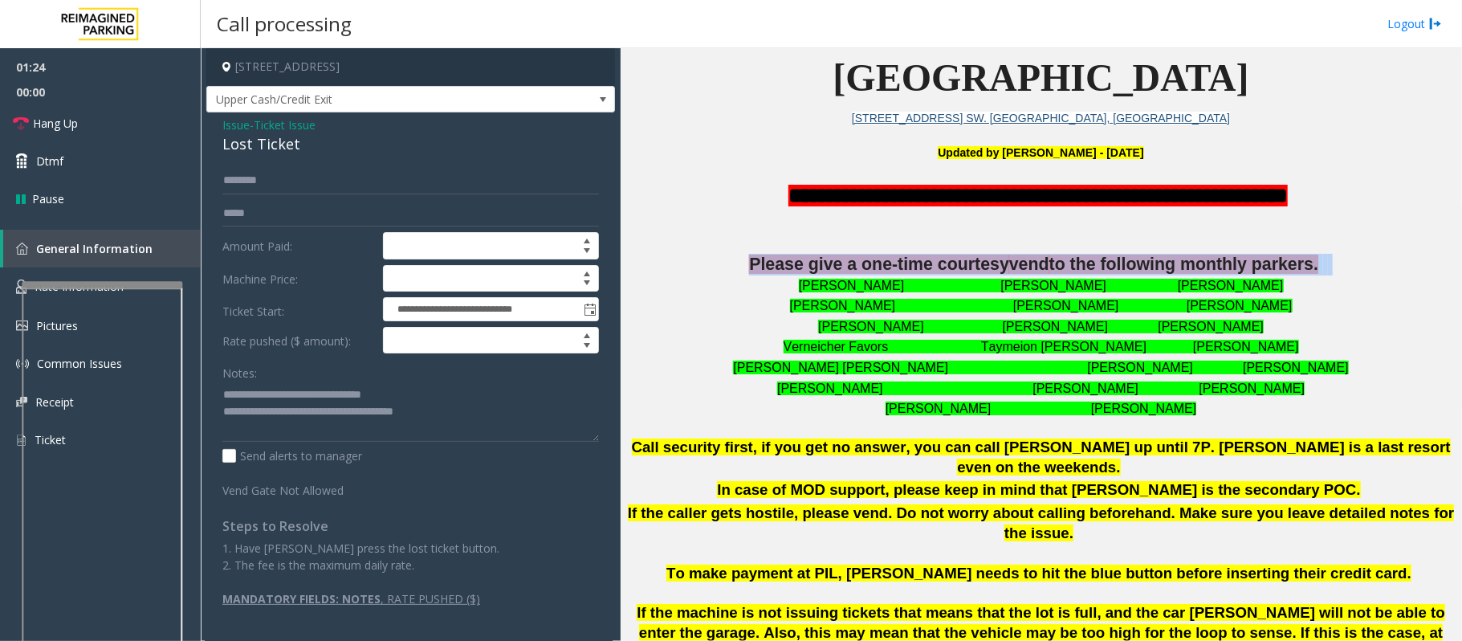
drag, startPoint x: 691, startPoint y: 264, endPoint x: 1359, endPoint y: 271, distance: 667.3
click at [1359, 271] on p "Please give a one-time courtesy vend to the following monthly parkers." at bounding box center [1041, 265] width 830 height 22
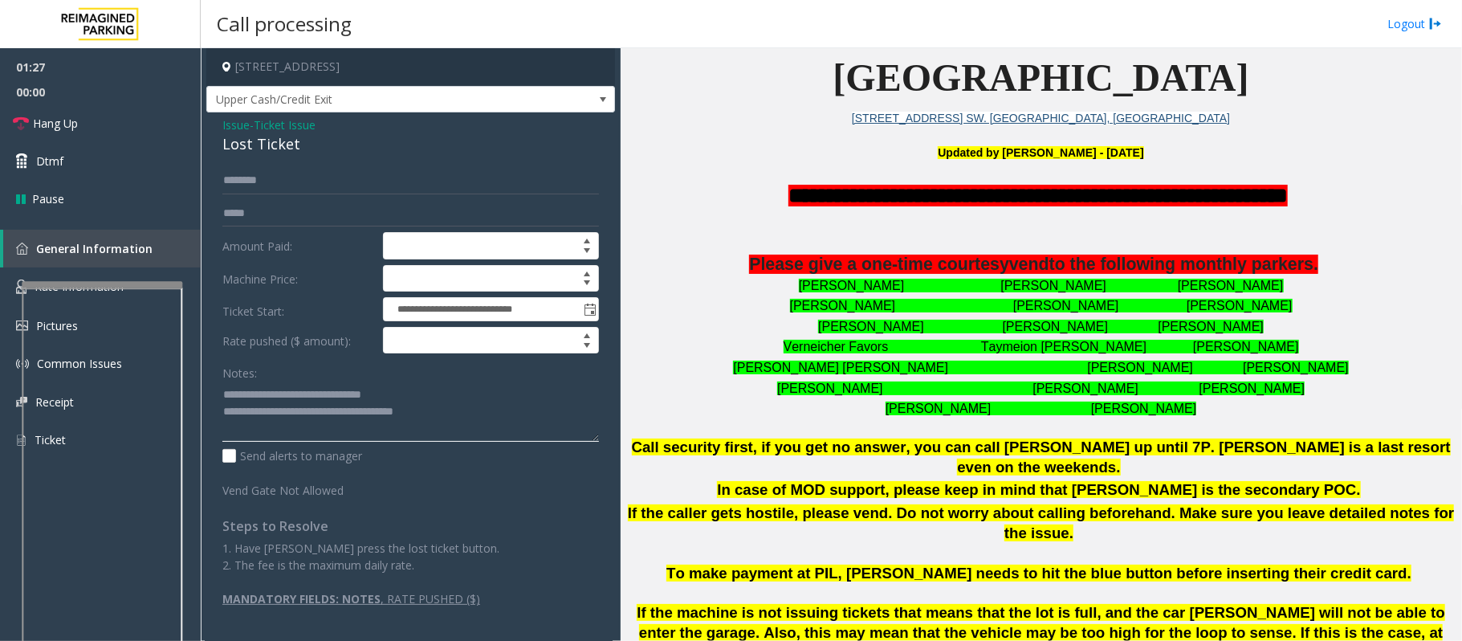
drag, startPoint x: 463, startPoint y: 422, endPoint x: 291, endPoint y: 415, distance: 172.0
click at [291, 415] on textarea at bounding box center [410, 411] width 377 height 60
click at [414, 408] on textarea at bounding box center [410, 411] width 377 height 60
click at [395, 399] on textarea at bounding box center [410, 411] width 377 height 60
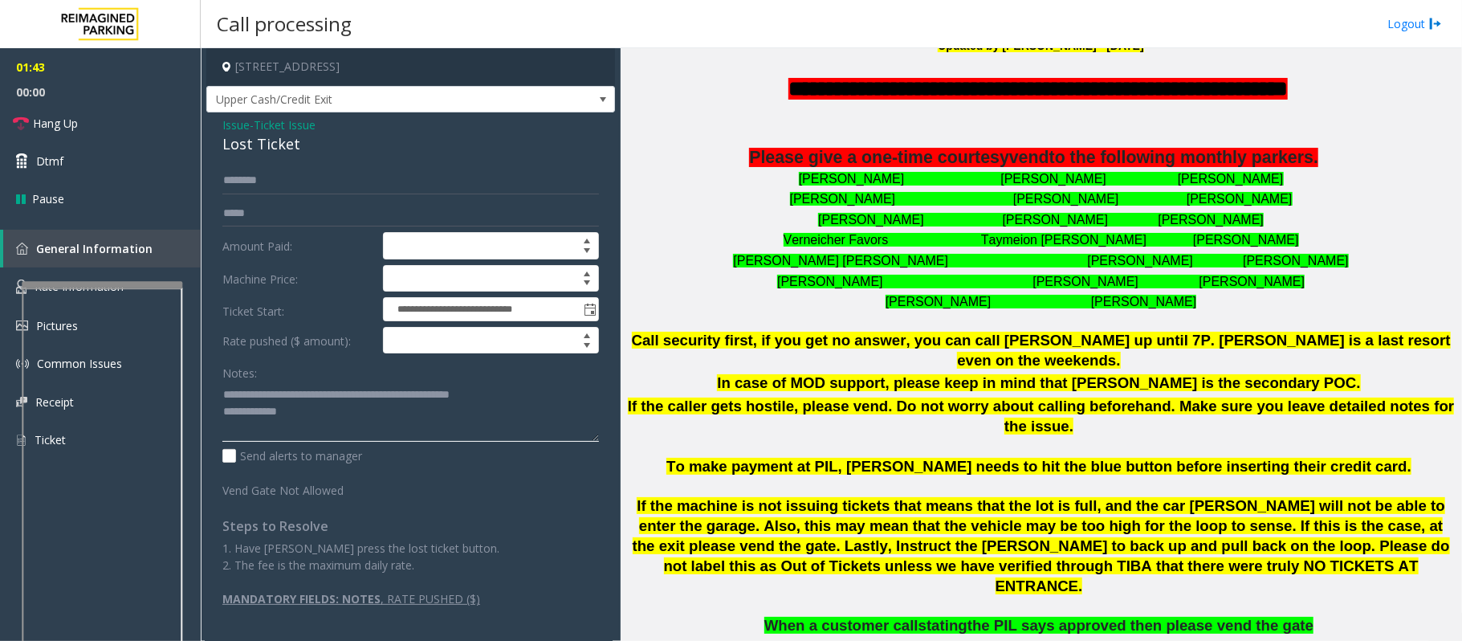
click at [381, 427] on textarea at bounding box center [410, 411] width 377 height 60
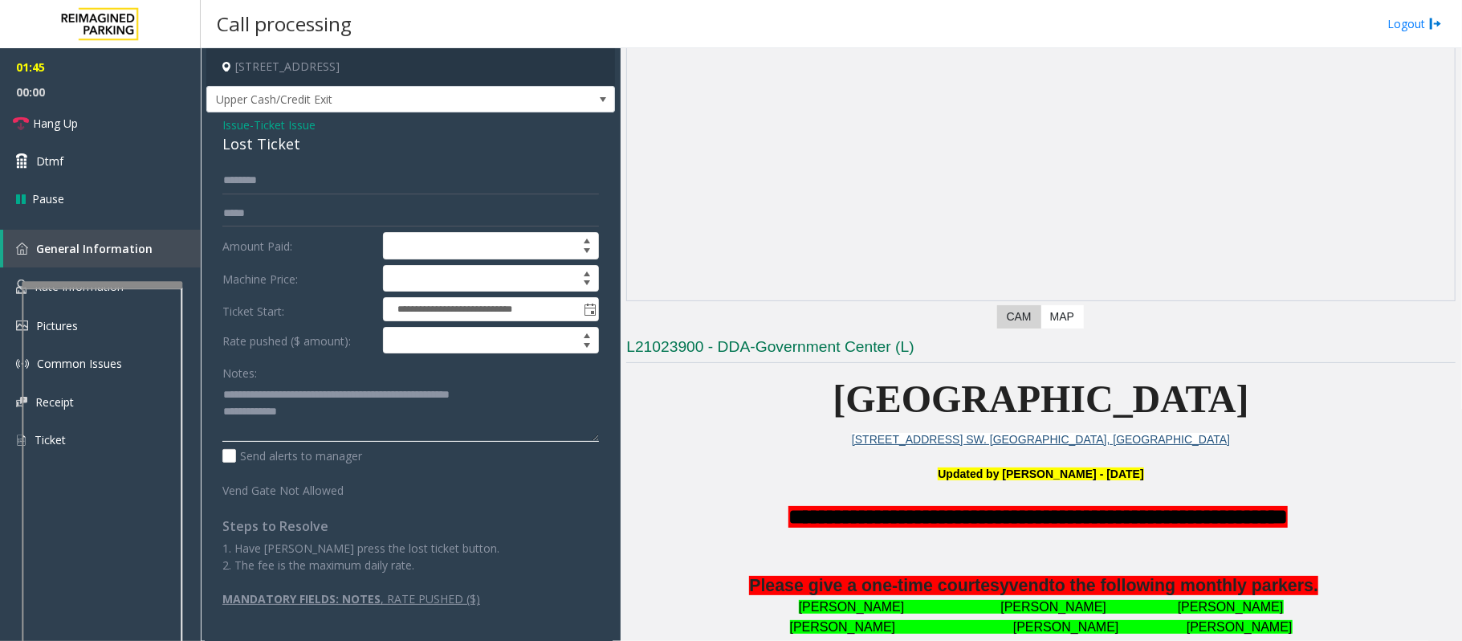
scroll to position [642, 0]
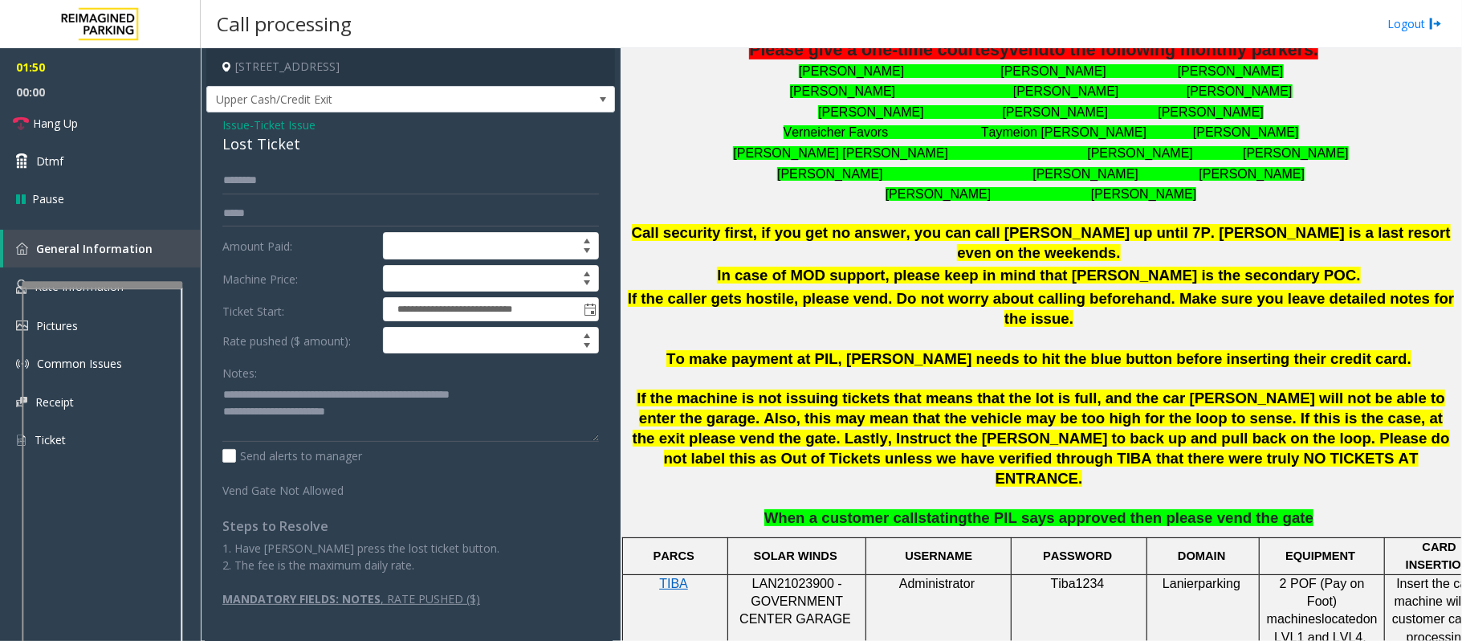
click at [914, 290] on span "If the caller gets hostile, please vend. Do not worry about calling beforehand.…" at bounding box center [1041, 308] width 826 height 37
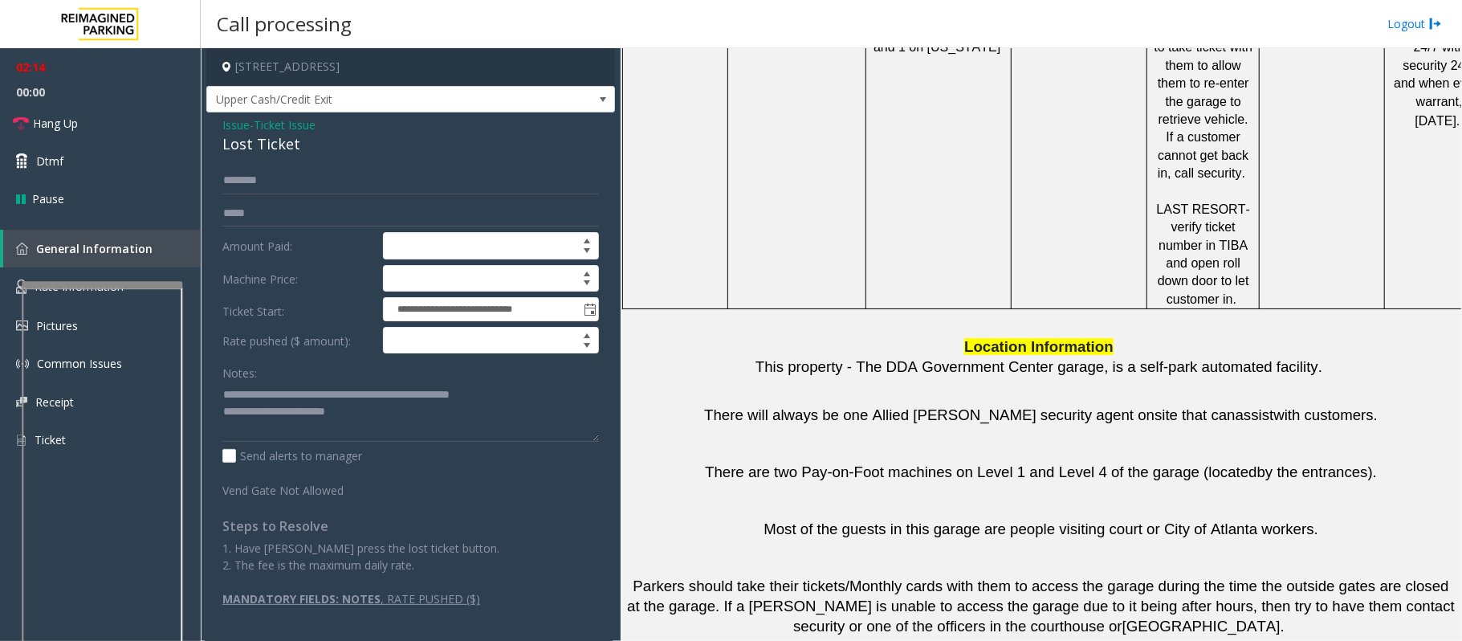
scroll to position [1761, 0]
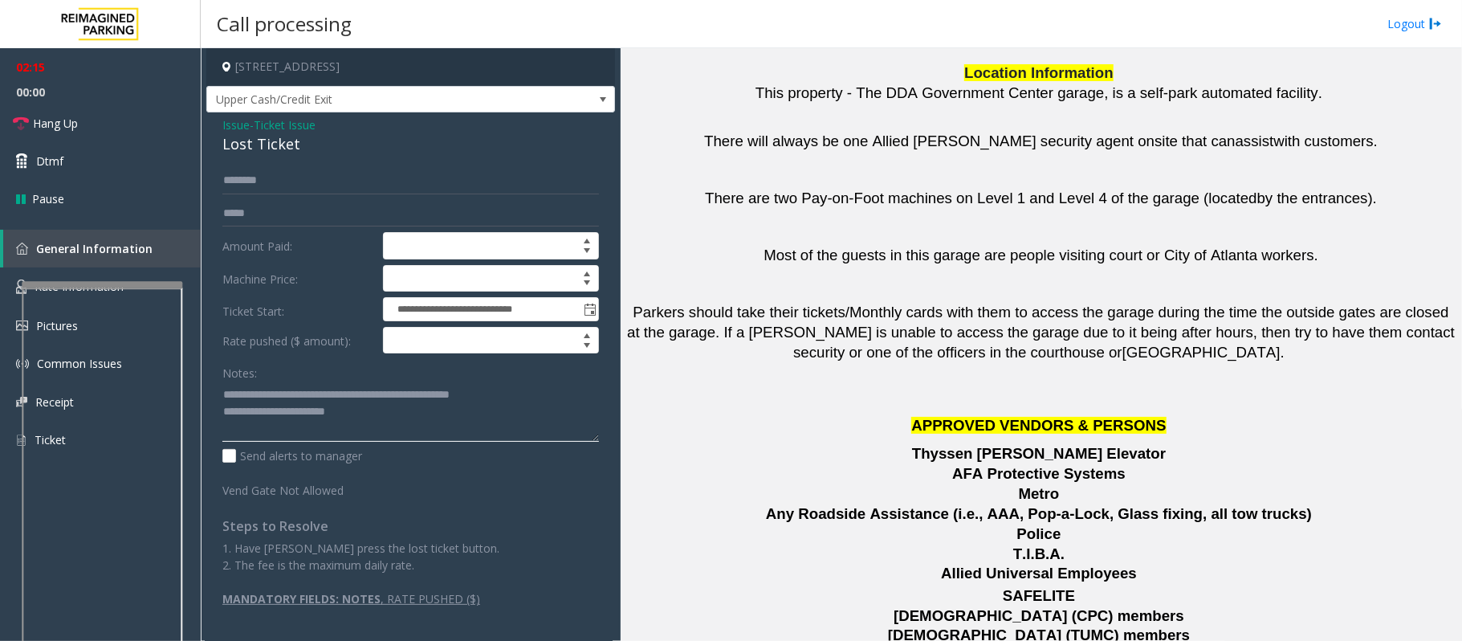
click at [392, 426] on textarea at bounding box center [410, 411] width 377 height 60
click at [427, 424] on textarea at bounding box center [410, 411] width 377 height 60
click at [68, 124] on span "Hang Up" at bounding box center [55, 123] width 45 height 17
click at [424, 422] on textarea at bounding box center [410, 411] width 377 height 60
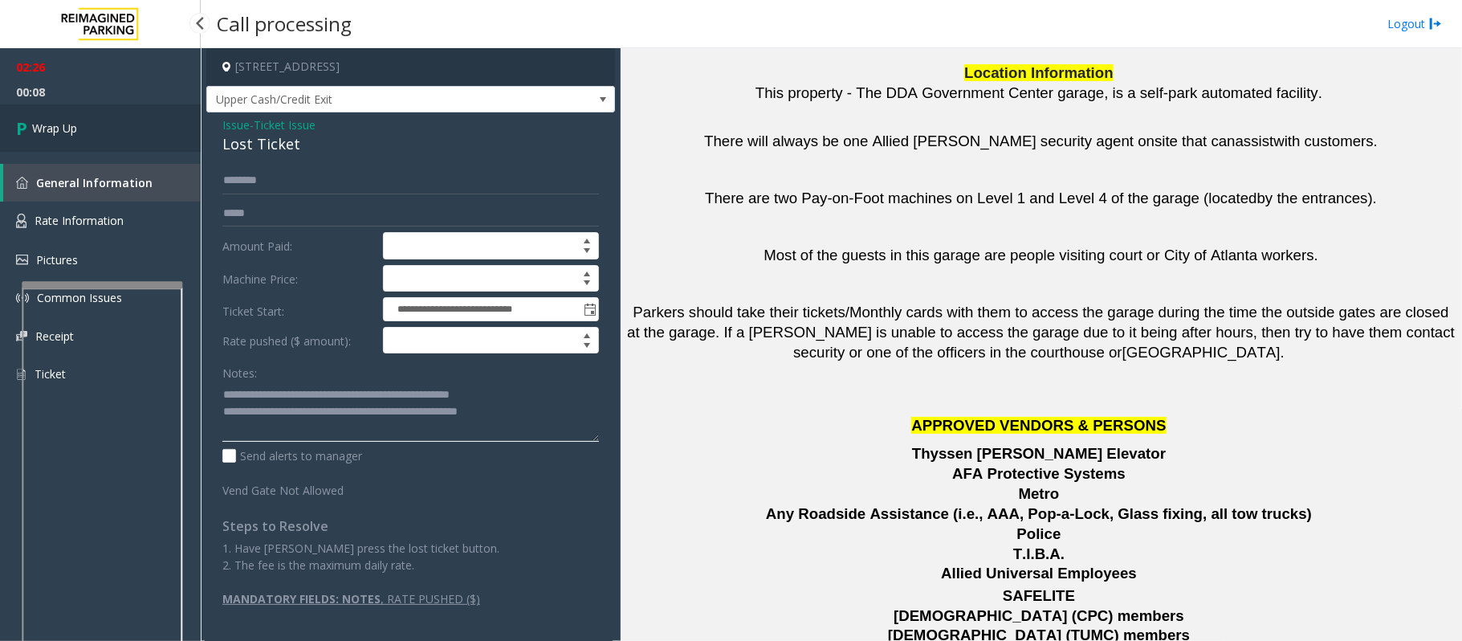
type textarea "**********"
click at [84, 112] on link "Wrap Up" at bounding box center [100, 127] width 201 height 47
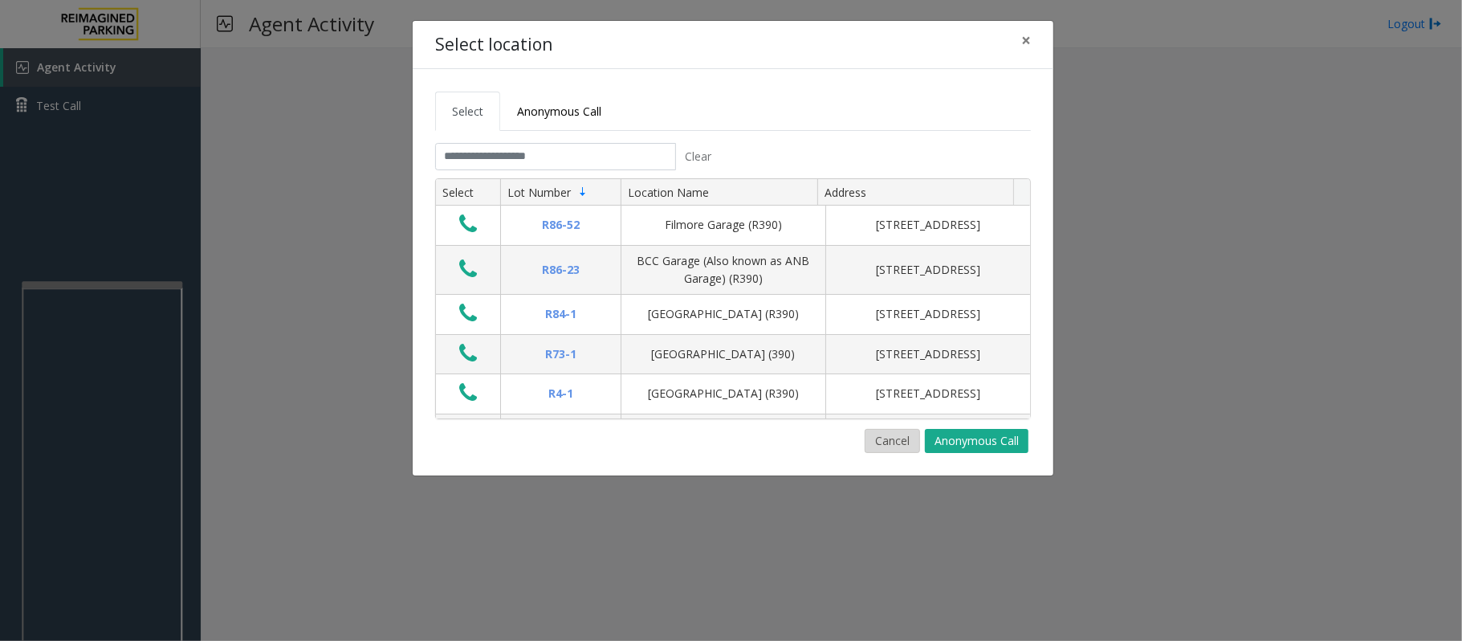
click at [900, 438] on button "Cancel" at bounding box center [892, 441] width 55 height 24
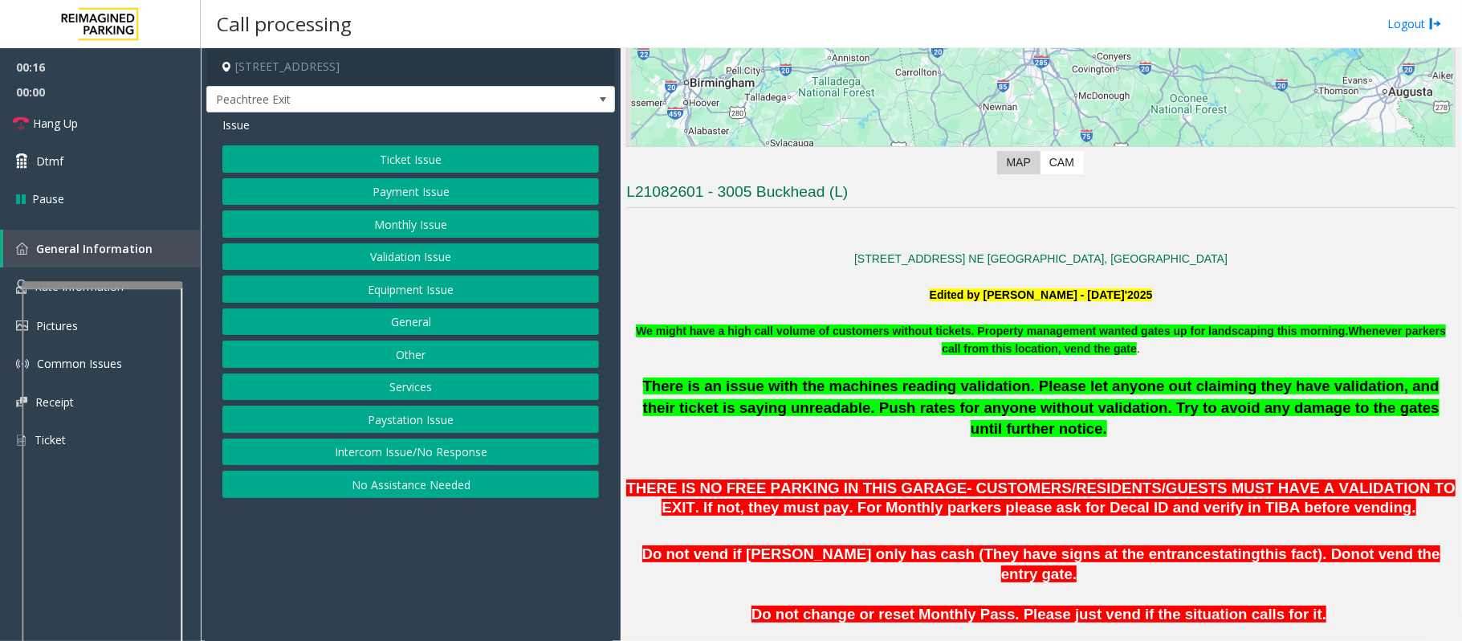
scroll to position [321, 0]
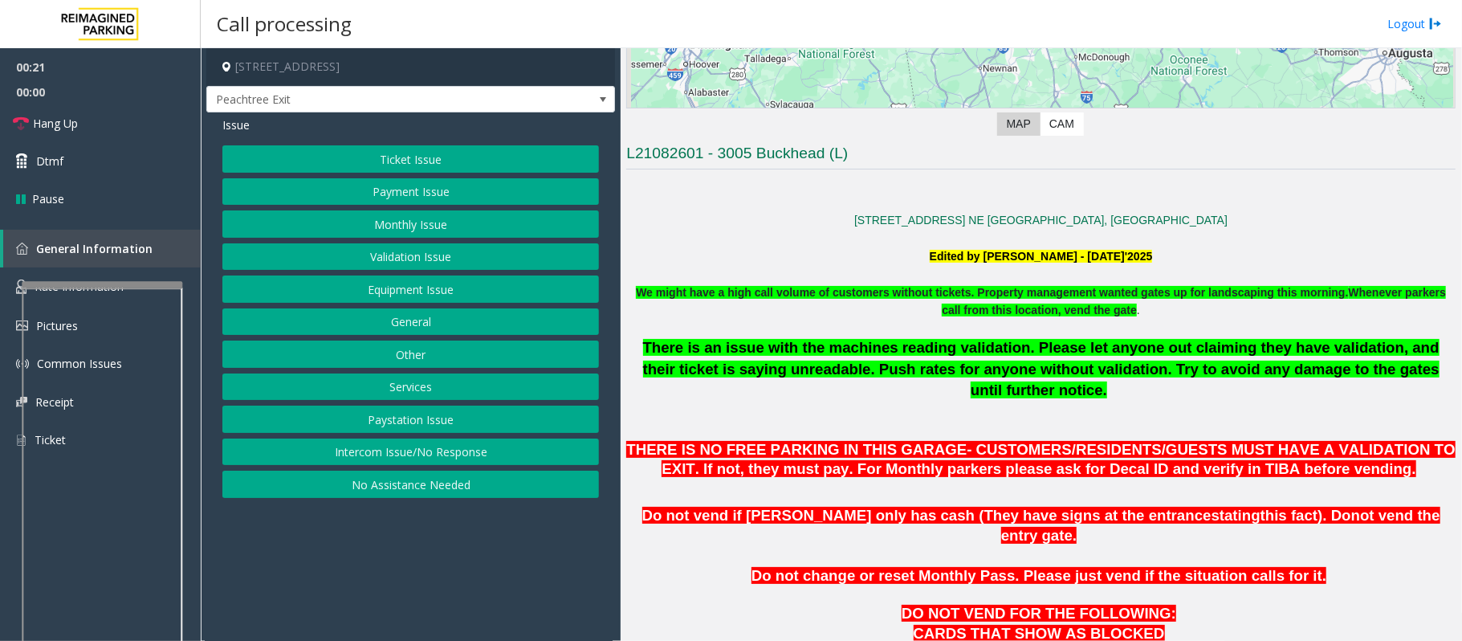
click at [402, 290] on button "Equipment Issue" at bounding box center [410, 288] width 377 height 27
click at [399, 287] on button "Gate / Door Won't Open" at bounding box center [410, 288] width 377 height 27
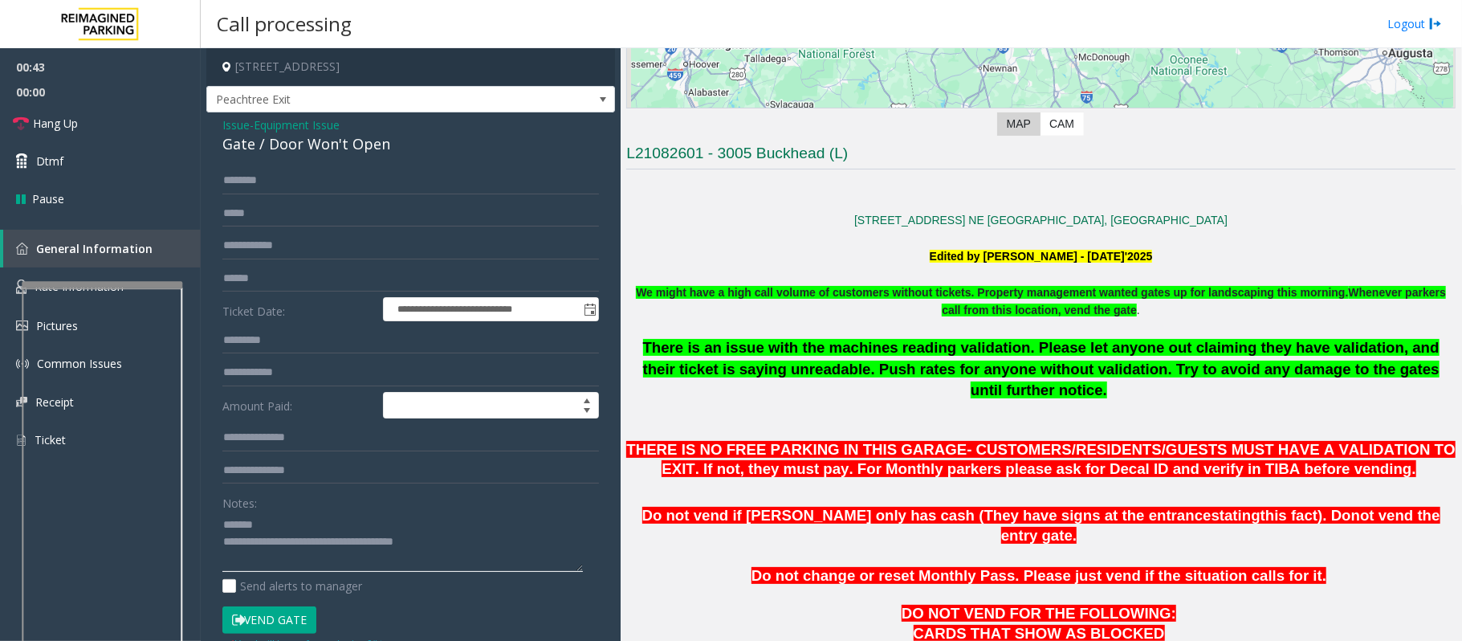
click at [290, 533] on textarea at bounding box center [402, 542] width 361 height 60
click at [267, 524] on textarea at bounding box center [402, 542] width 361 height 60
drag, startPoint x: 349, startPoint y: 527, endPoint x: 262, endPoint y: 521, distance: 86.9
click at [262, 521] on textarea at bounding box center [402, 542] width 361 height 60
type textarea "**********"
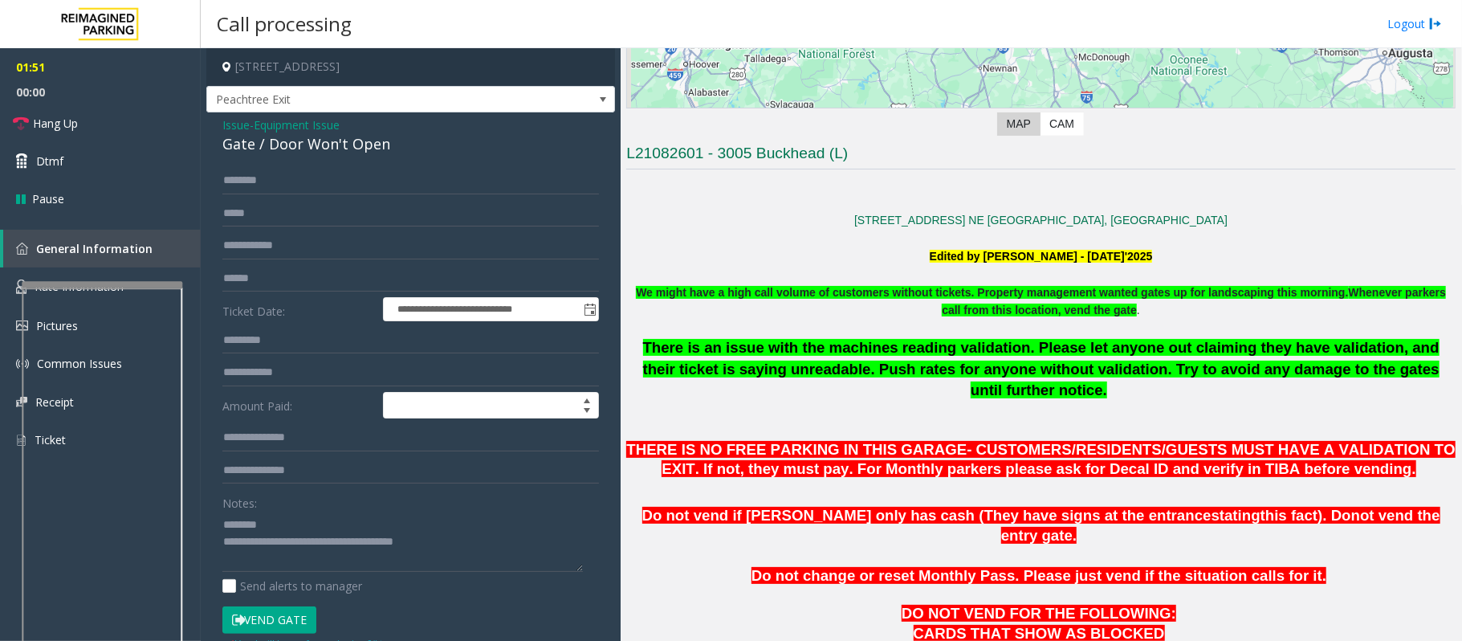
click at [229, 129] on span "Issue" at bounding box center [235, 124] width 27 height 17
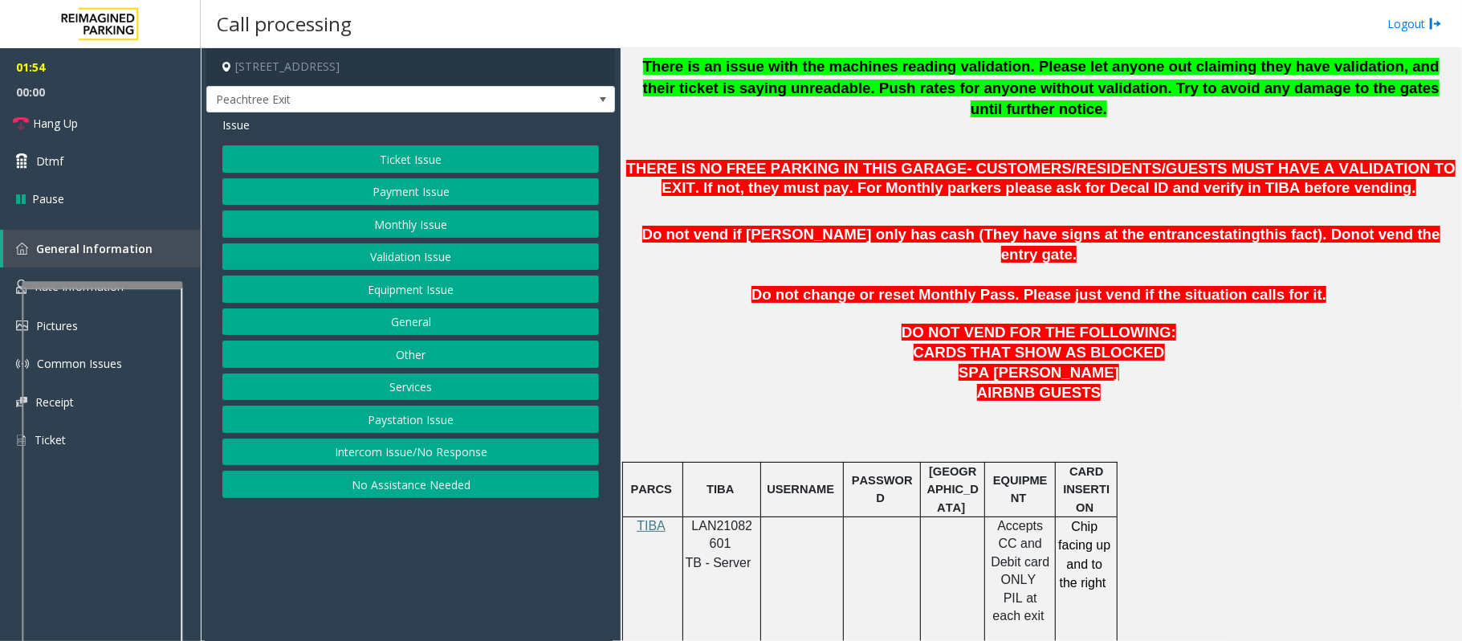
scroll to position [642, 0]
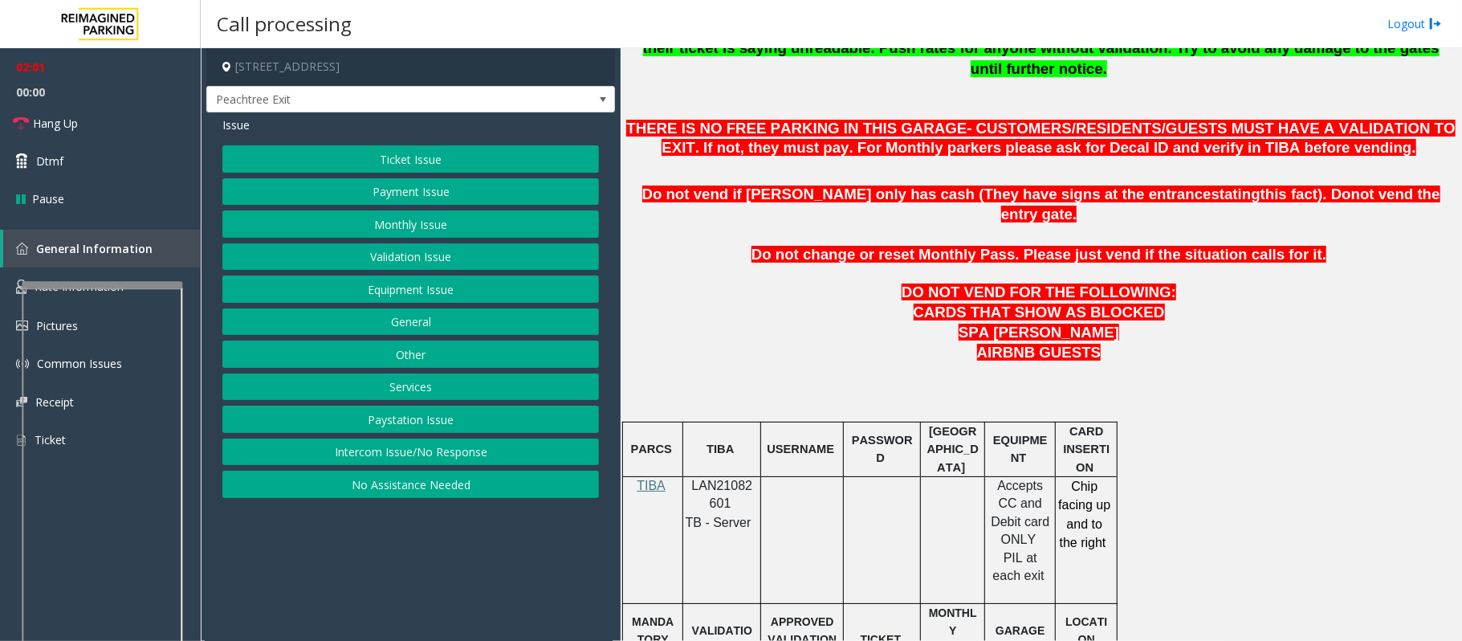
click at [393, 184] on button "Payment Issue" at bounding box center [410, 191] width 377 height 27
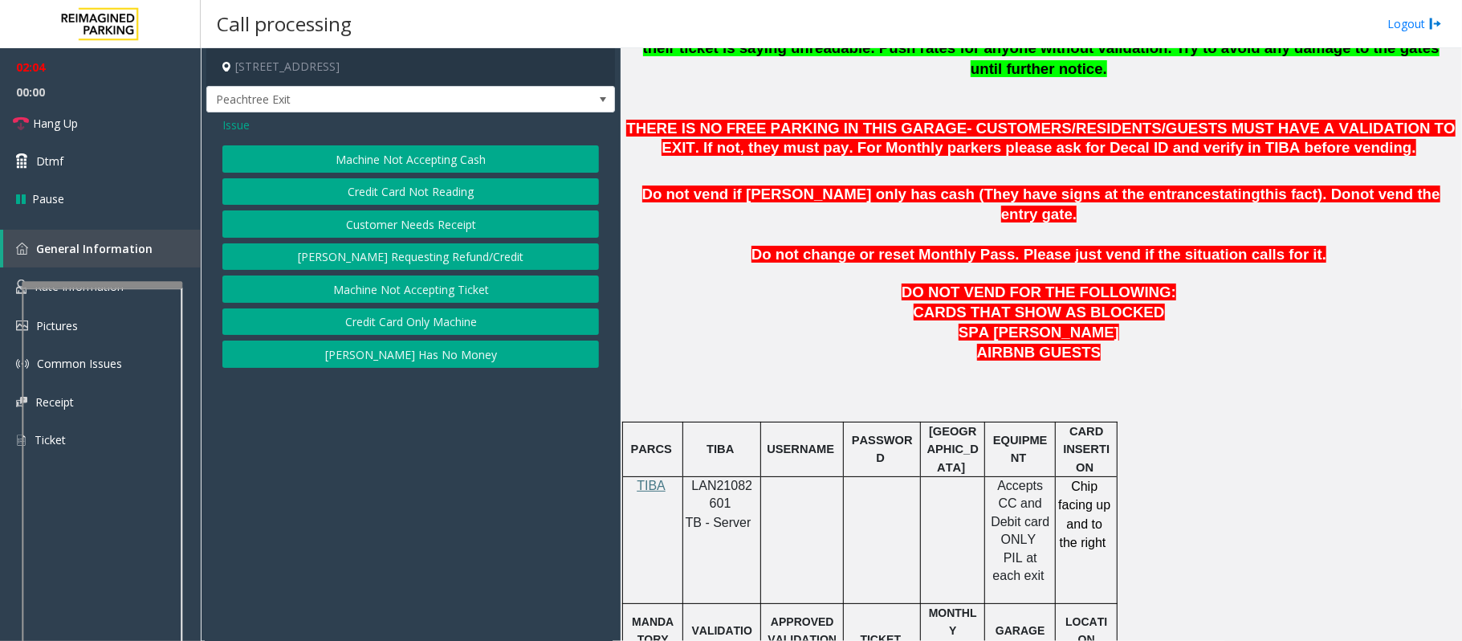
click at [418, 354] on button "[PERSON_NAME] Has No Money" at bounding box center [410, 353] width 377 height 27
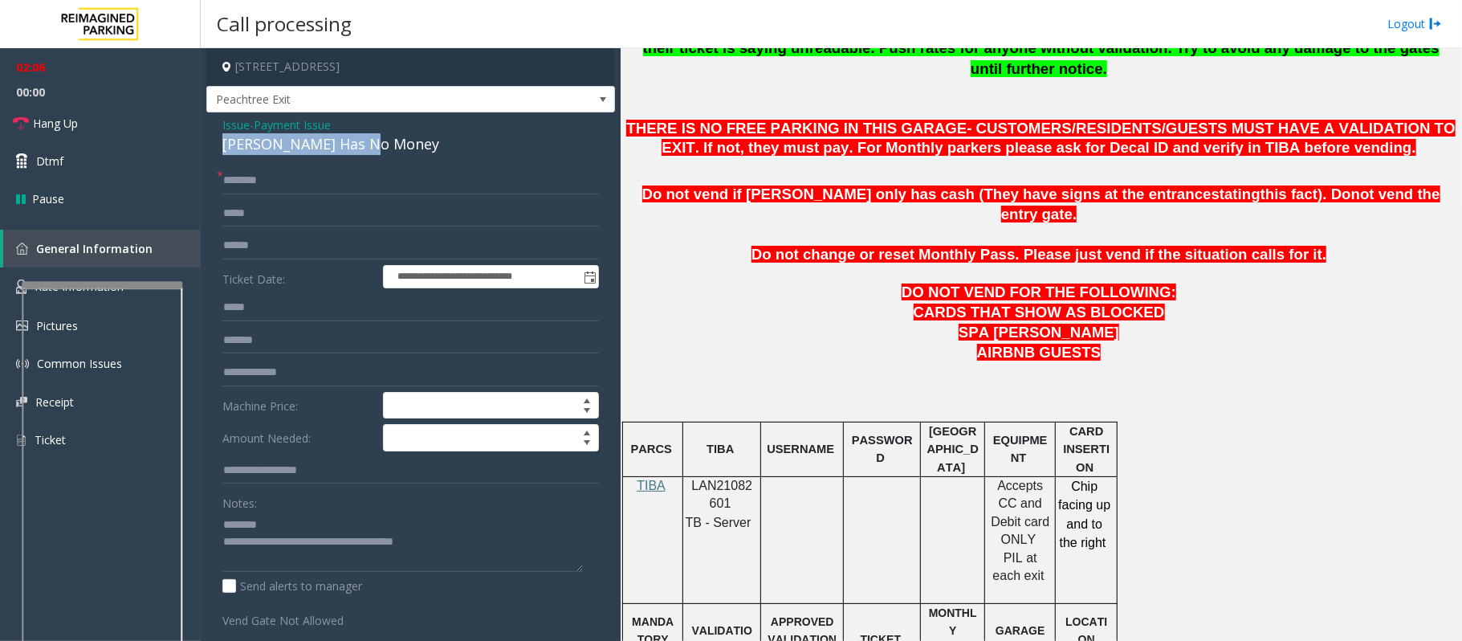
drag, startPoint x: 395, startPoint y: 140, endPoint x: 219, endPoint y: 149, distance: 176.1
click at [219, 149] on div "**********" at bounding box center [410, 449] width 409 height 675
type textarea "**********"
click at [248, 180] on input "text" at bounding box center [410, 180] width 377 height 27
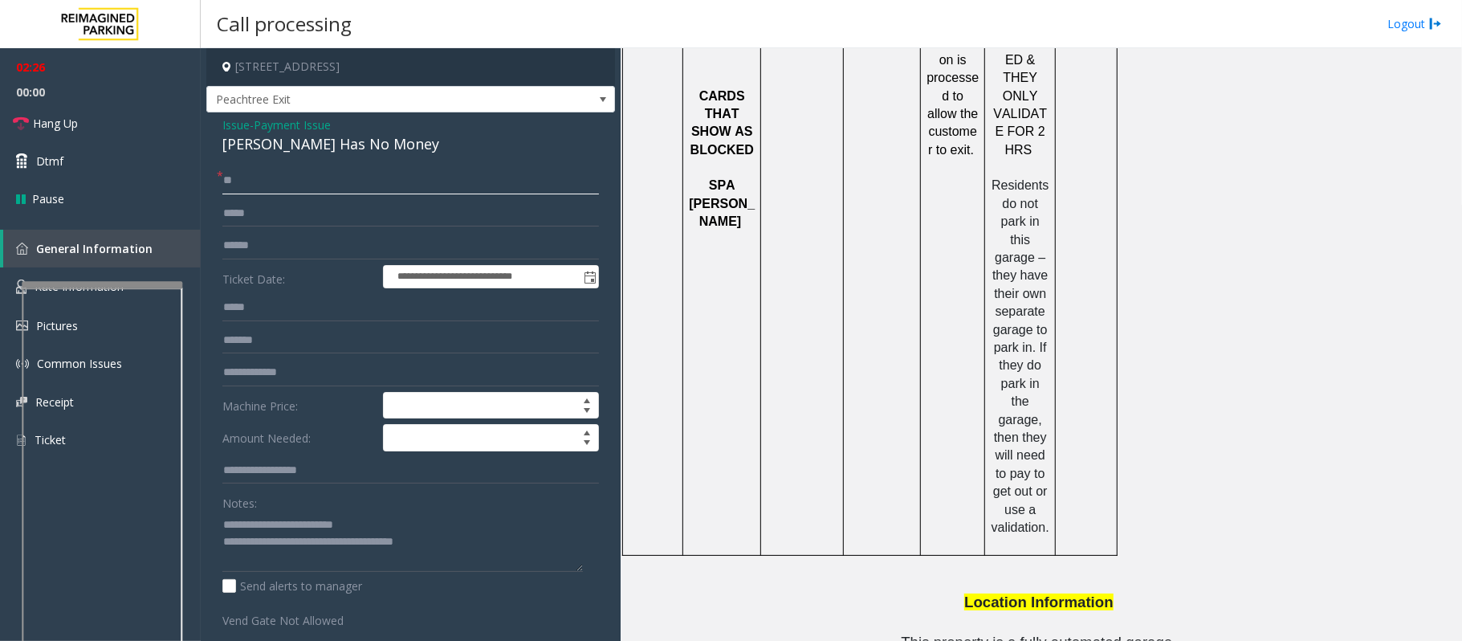
scroll to position [2118, 0]
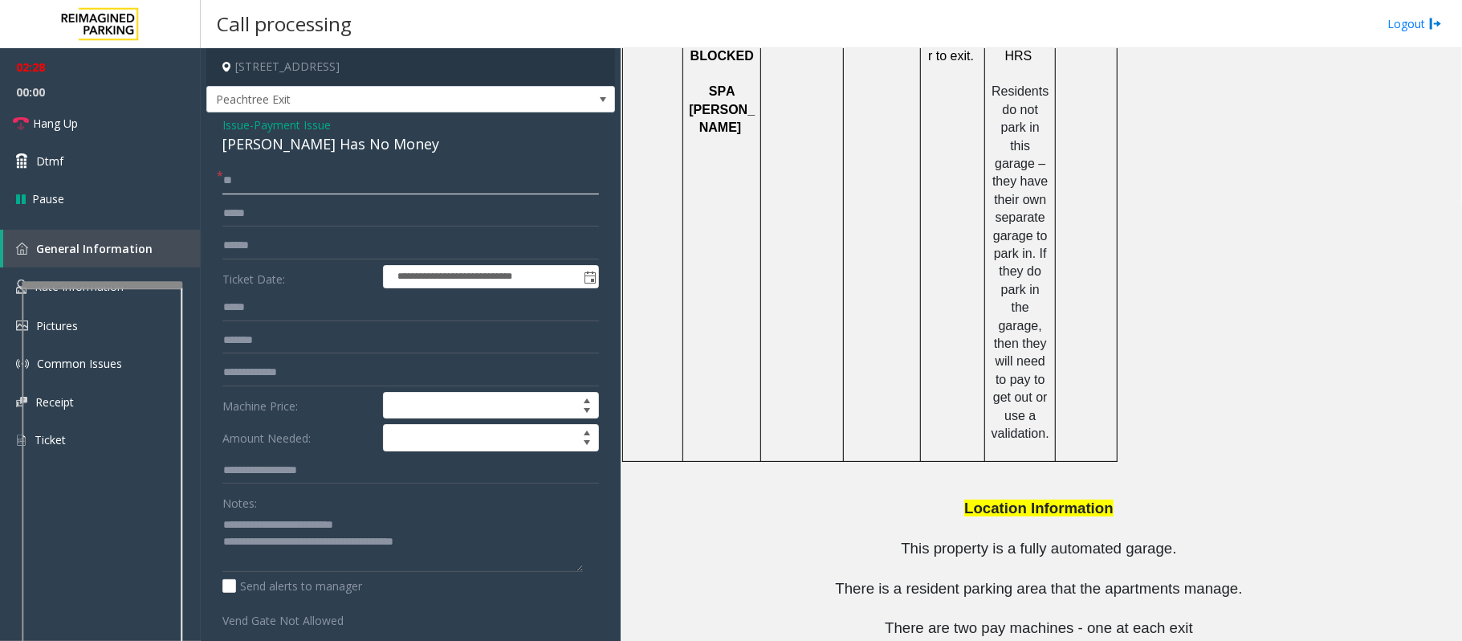
type input "**"
drag, startPoint x: 986, startPoint y: 610, endPoint x: 894, endPoint y: 621, distance: 92.9
copy button "404.309.6522"
drag, startPoint x: 486, startPoint y: 540, endPoint x: 291, endPoint y: 552, distance: 195.5
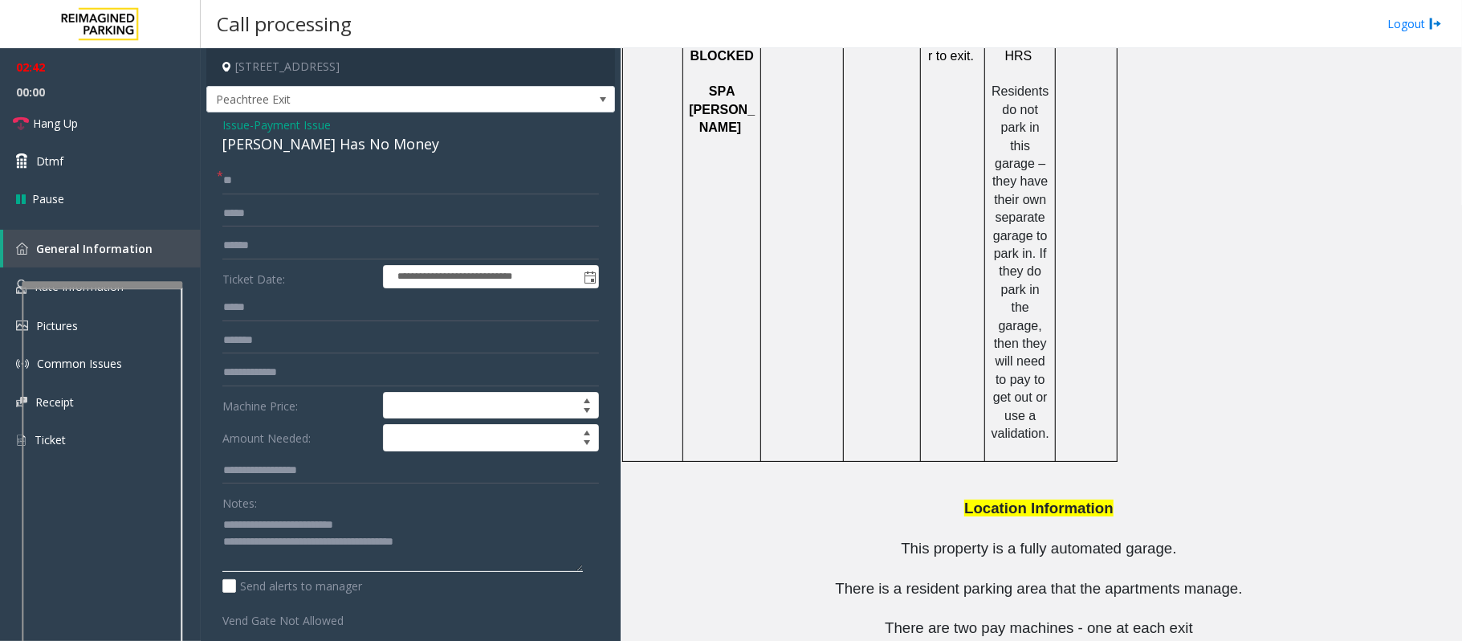
click at [291, 552] on textarea at bounding box center [402, 542] width 361 height 60
click at [290, 561] on textarea at bounding box center [402, 542] width 361 height 60
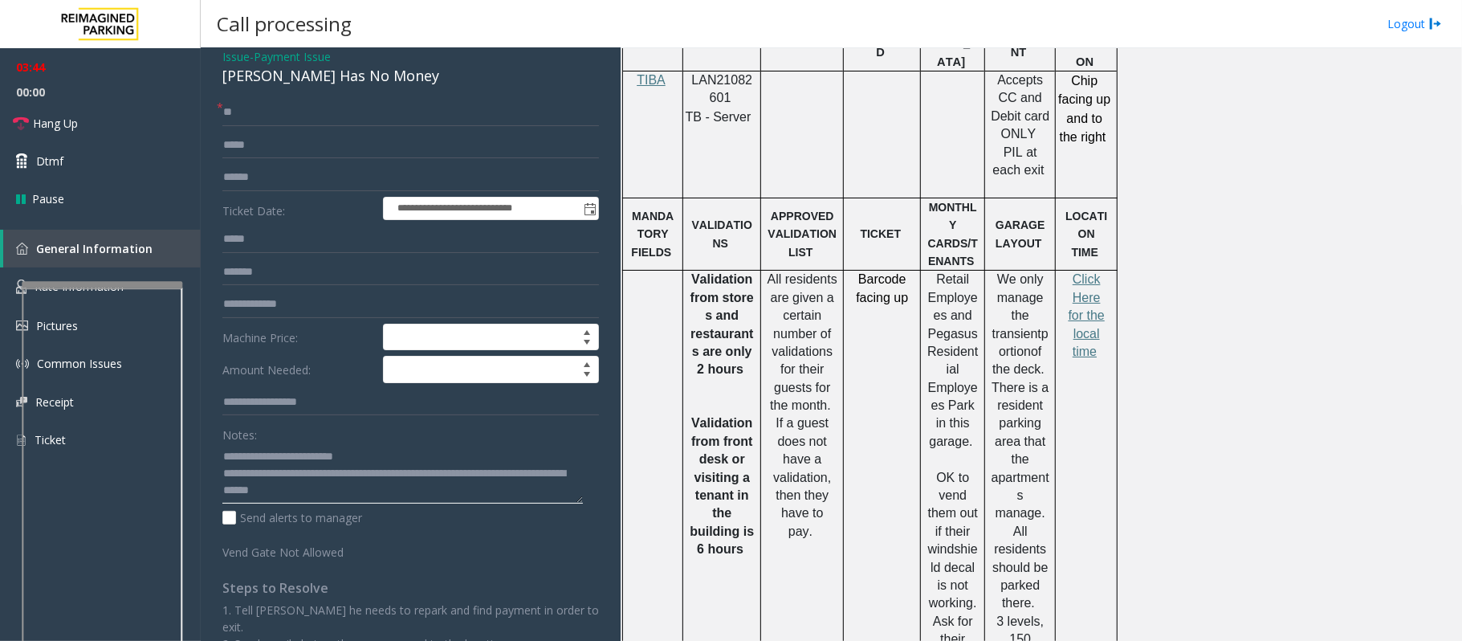
scroll to position [0, 0]
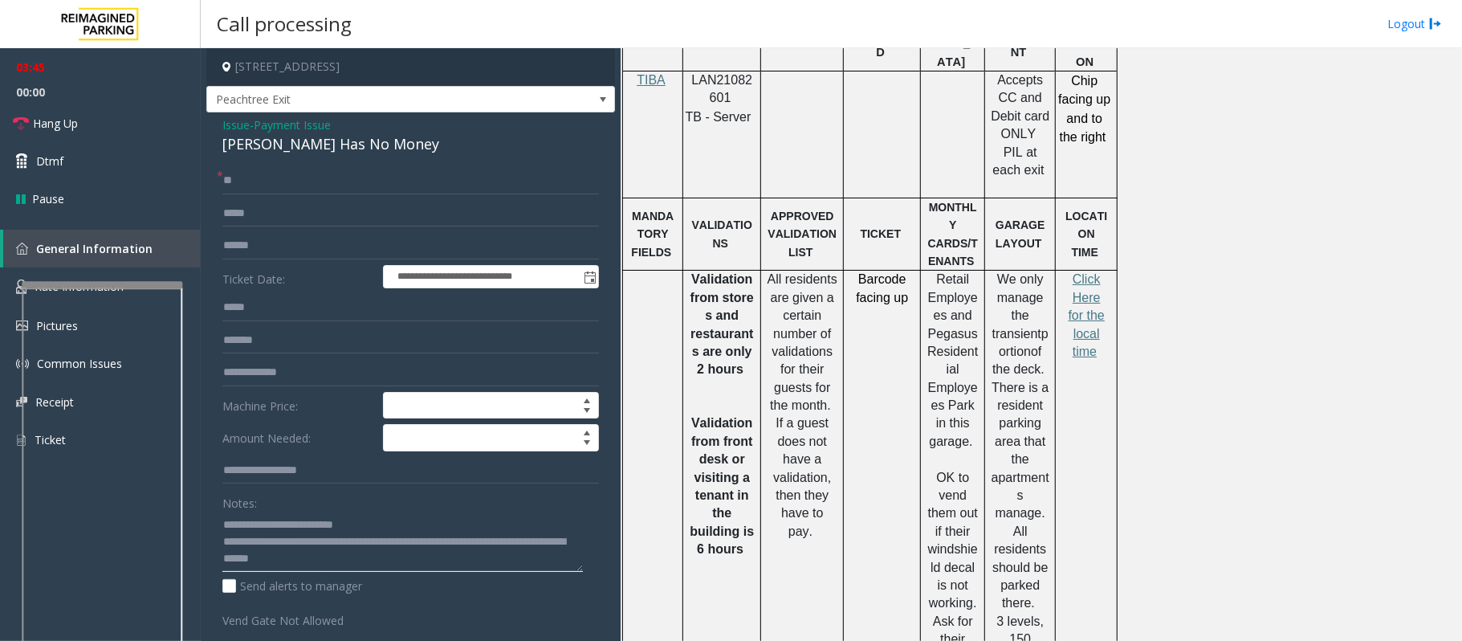
type textarea "**********"
click at [319, 130] on span "Payment Issue" at bounding box center [292, 124] width 77 height 17
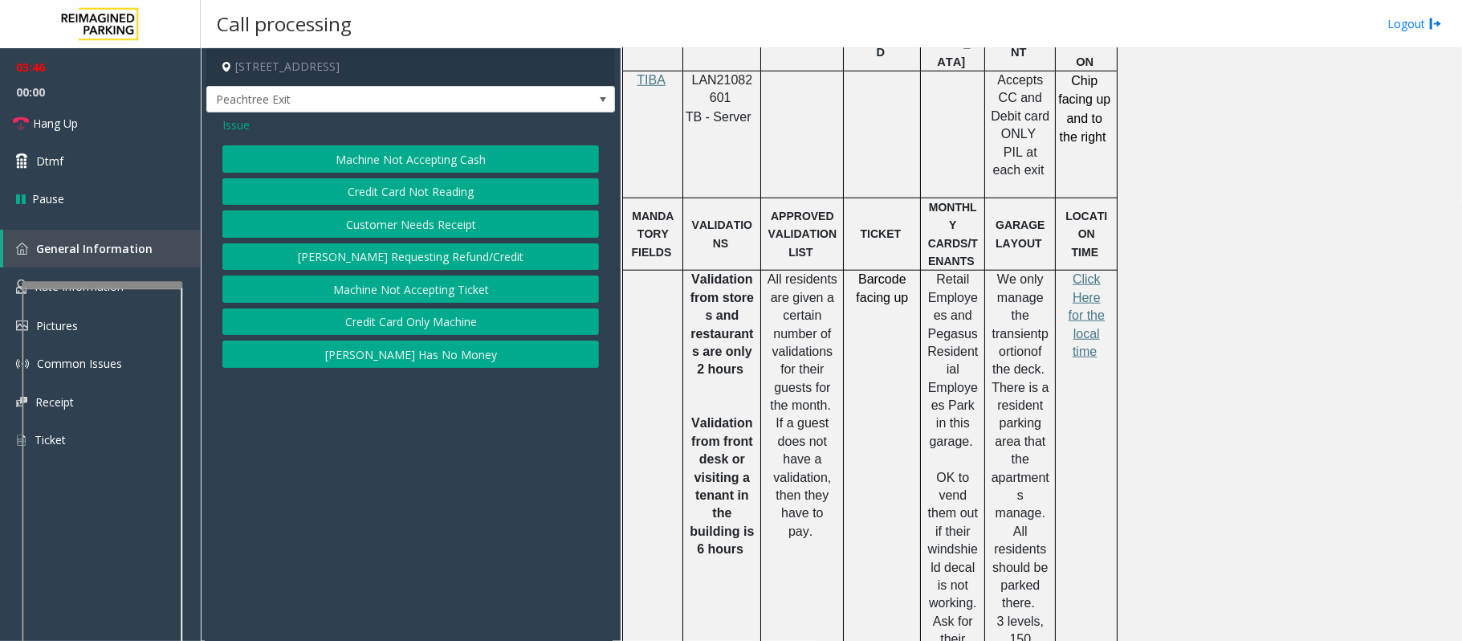
click at [425, 193] on button "Credit Card Not Reading" at bounding box center [410, 191] width 377 height 27
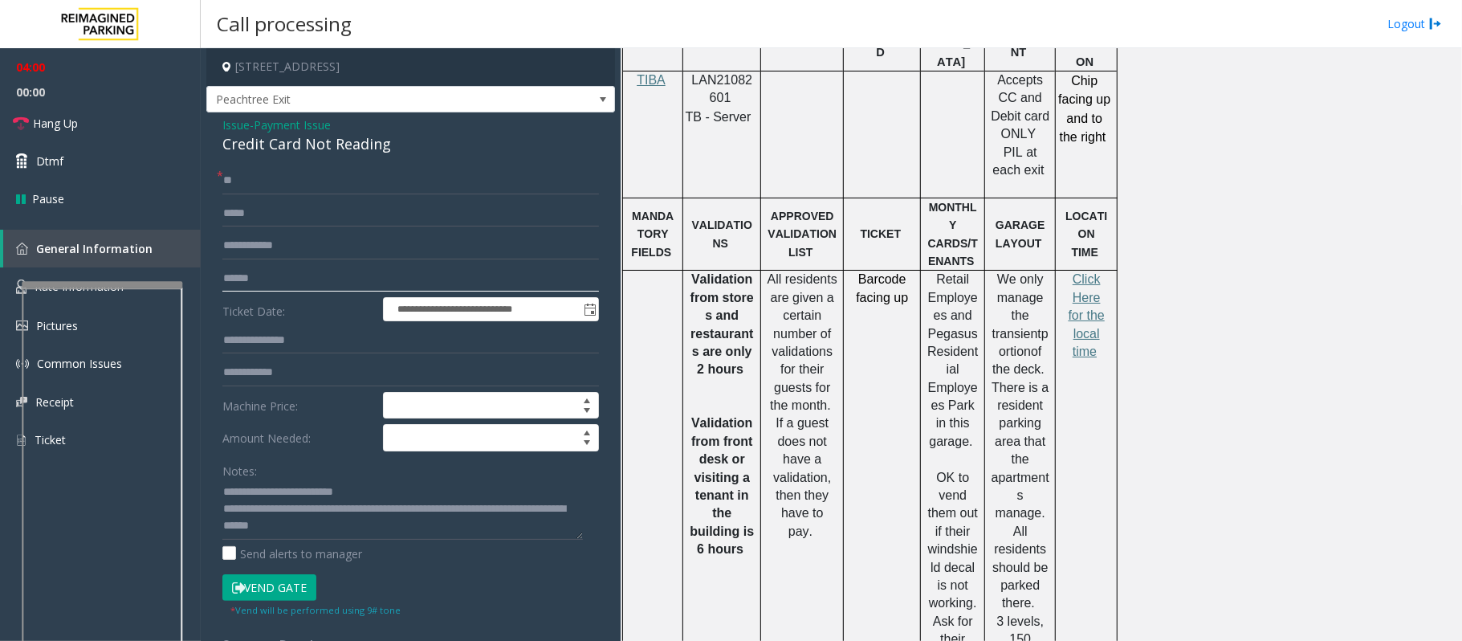
click at [274, 271] on input "text" at bounding box center [410, 278] width 377 height 27
type input "*******"
click at [230, 181] on input "**" at bounding box center [410, 180] width 377 height 27
click at [248, 186] on input "******" at bounding box center [410, 180] width 377 height 27
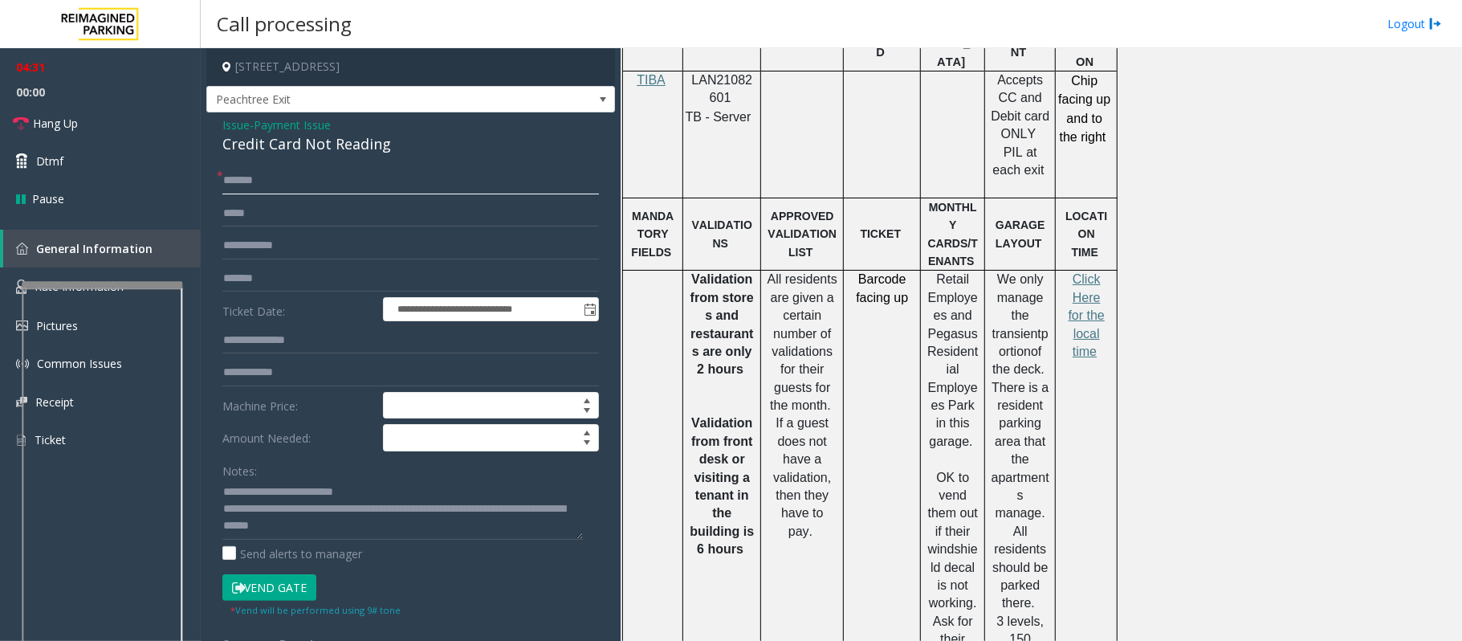
click at [252, 185] on input "******" at bounding box center [410, 180] width 377 height 27
click at [234, 184] on input "******" at bounding box center [410, 180] width 377 height 27
type input "*******"
click at [273, 589] on button "Vend Gate" at bounding box center [269, 587] width 94 height 27
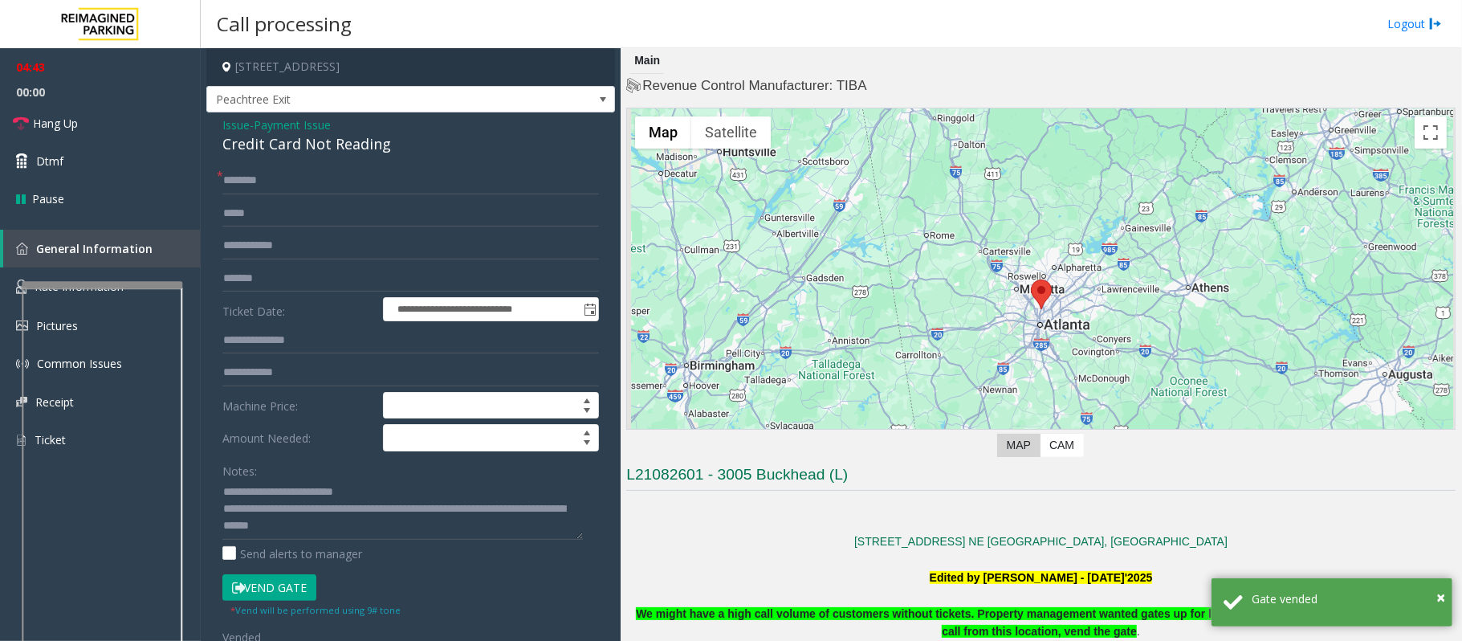
click at [235, 127] on span "Issue" at bounding box center [235, 124] width 27 height 17
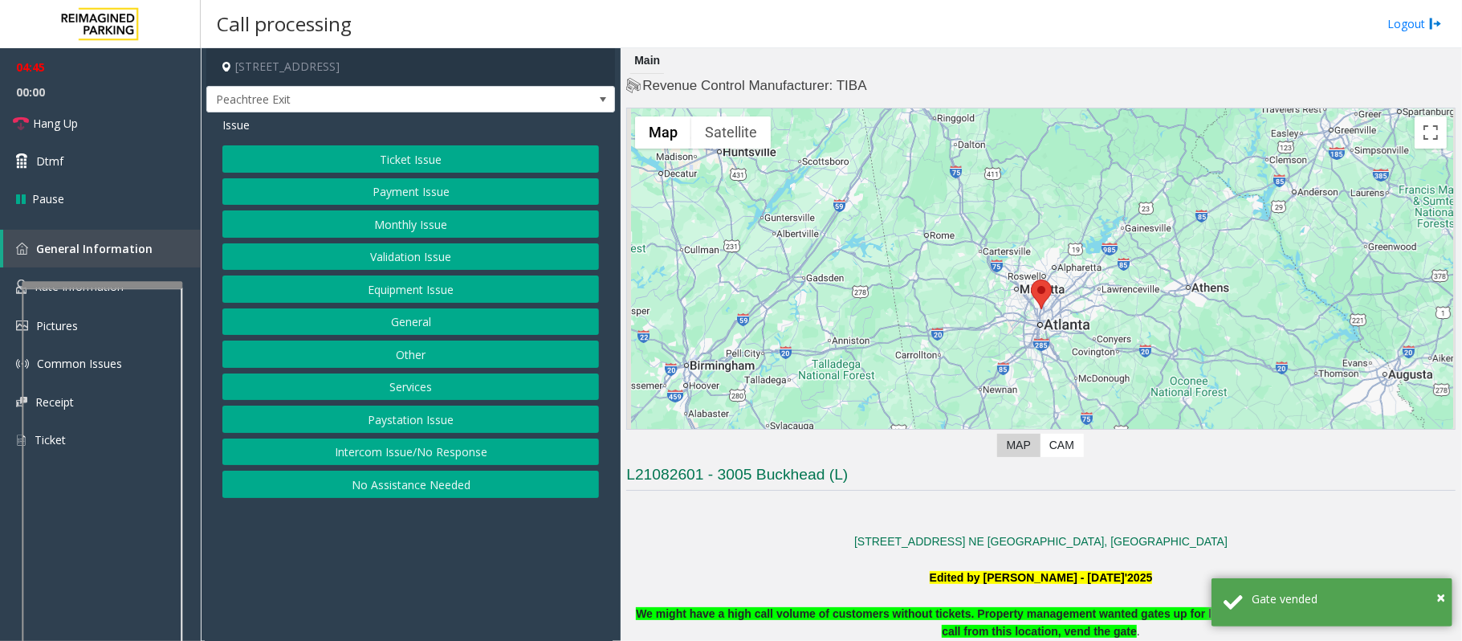
click at [402, 194] on button "Payment Issue" at bounding box center [410, 191] width 377 height 27
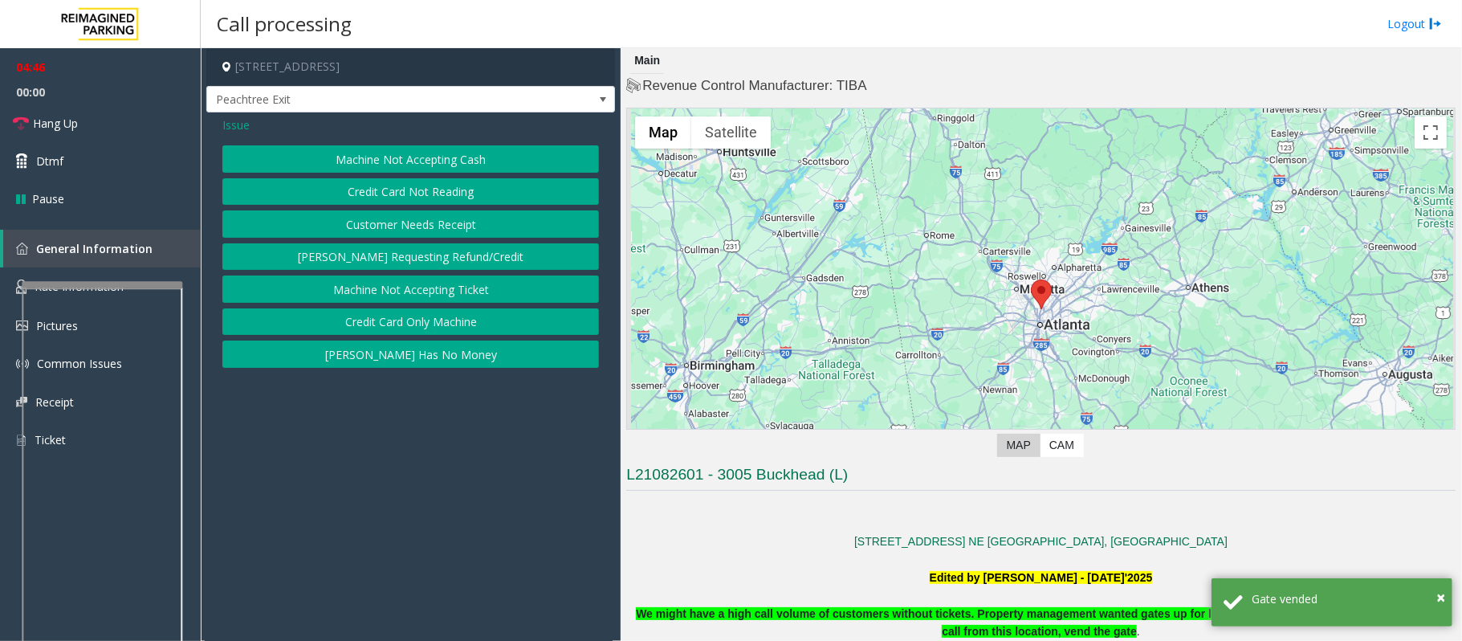
click at [422, 361] on button "[PERSON_NAME] Has No Money" at bounding box center [410, 353] width 377 height 27
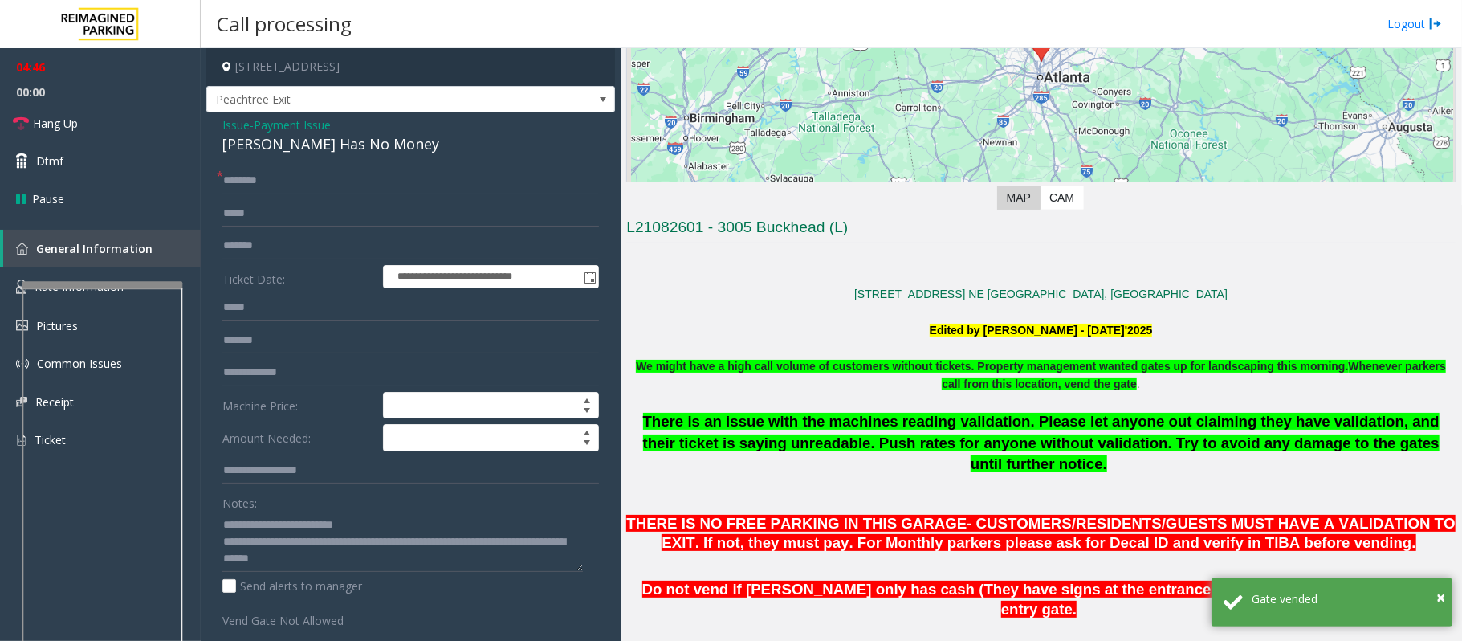
scroll to position [535, 0]
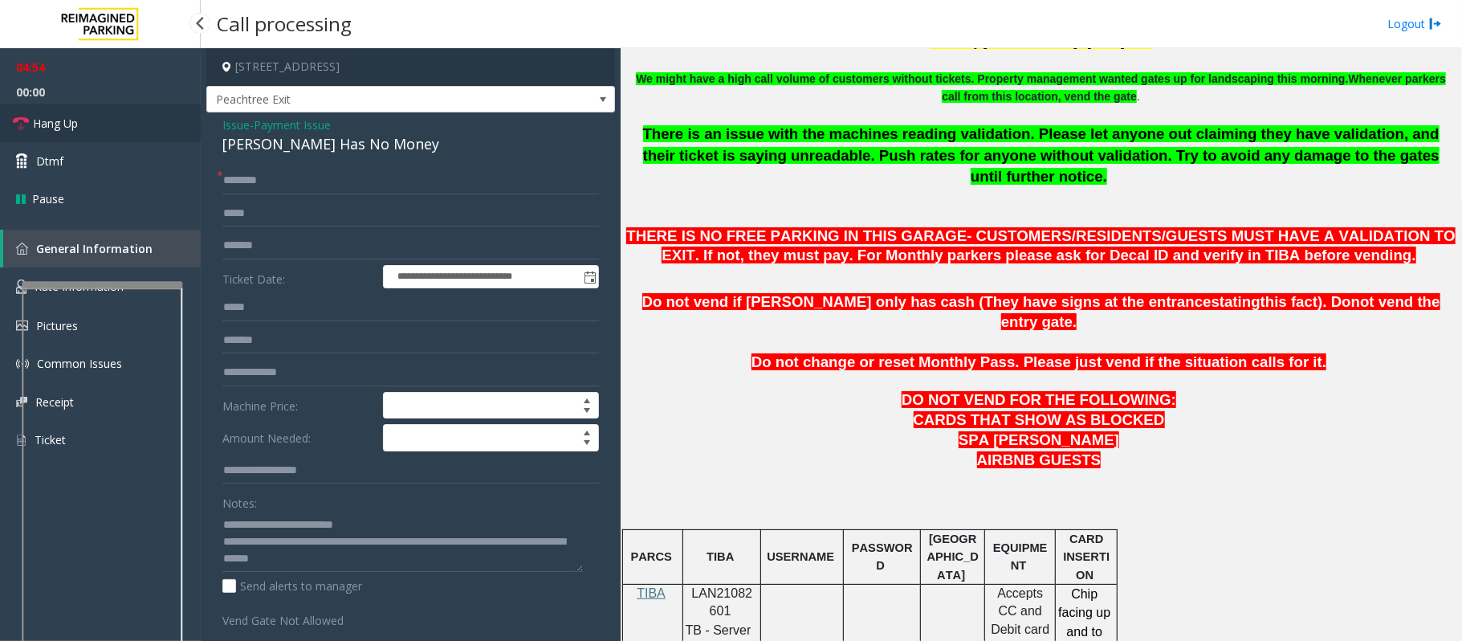
click at [53, 115] on span "Hang Up" at bounding box center [55, 123] width 45 height 17
click at [52, 115] on span "Hang Up" at bounding box center [55, 123] width 45 height 17
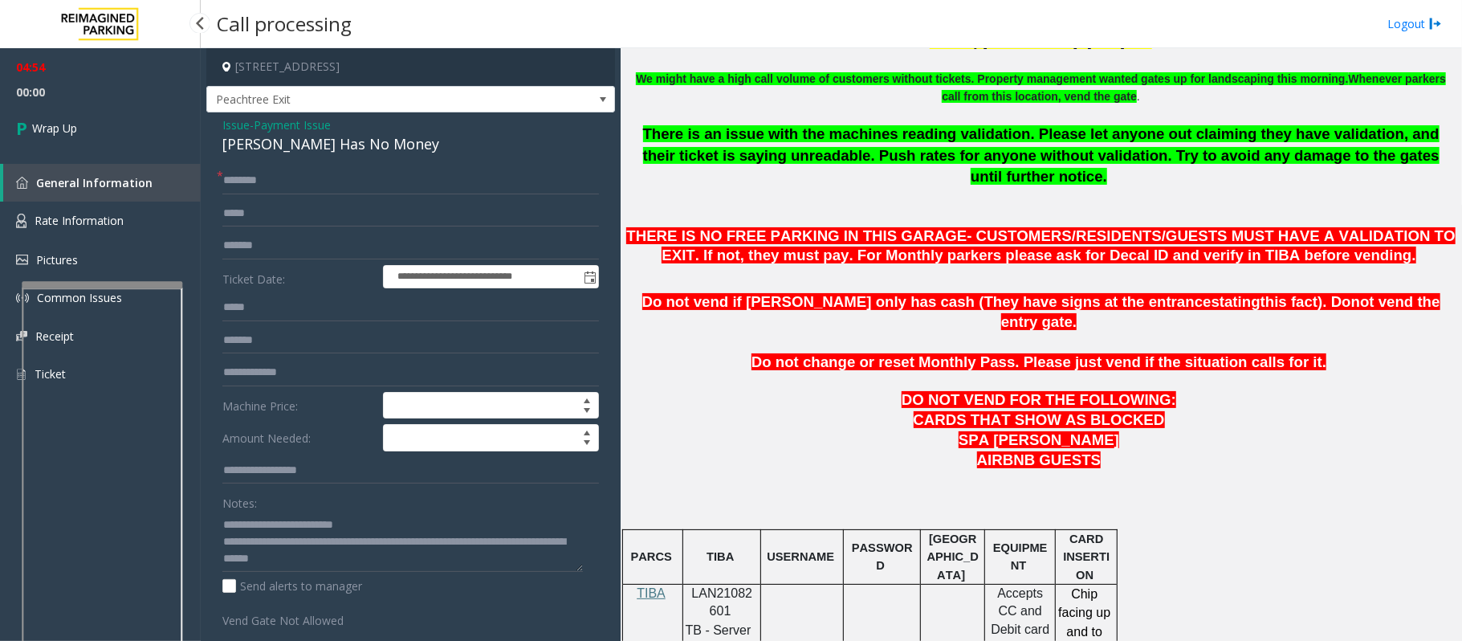
click at [52, 114] on link "Wrap Up" at bounding box center [100, 127] width 201 height 47
